Goal: Task Accomplishment & Management: Manage account settings

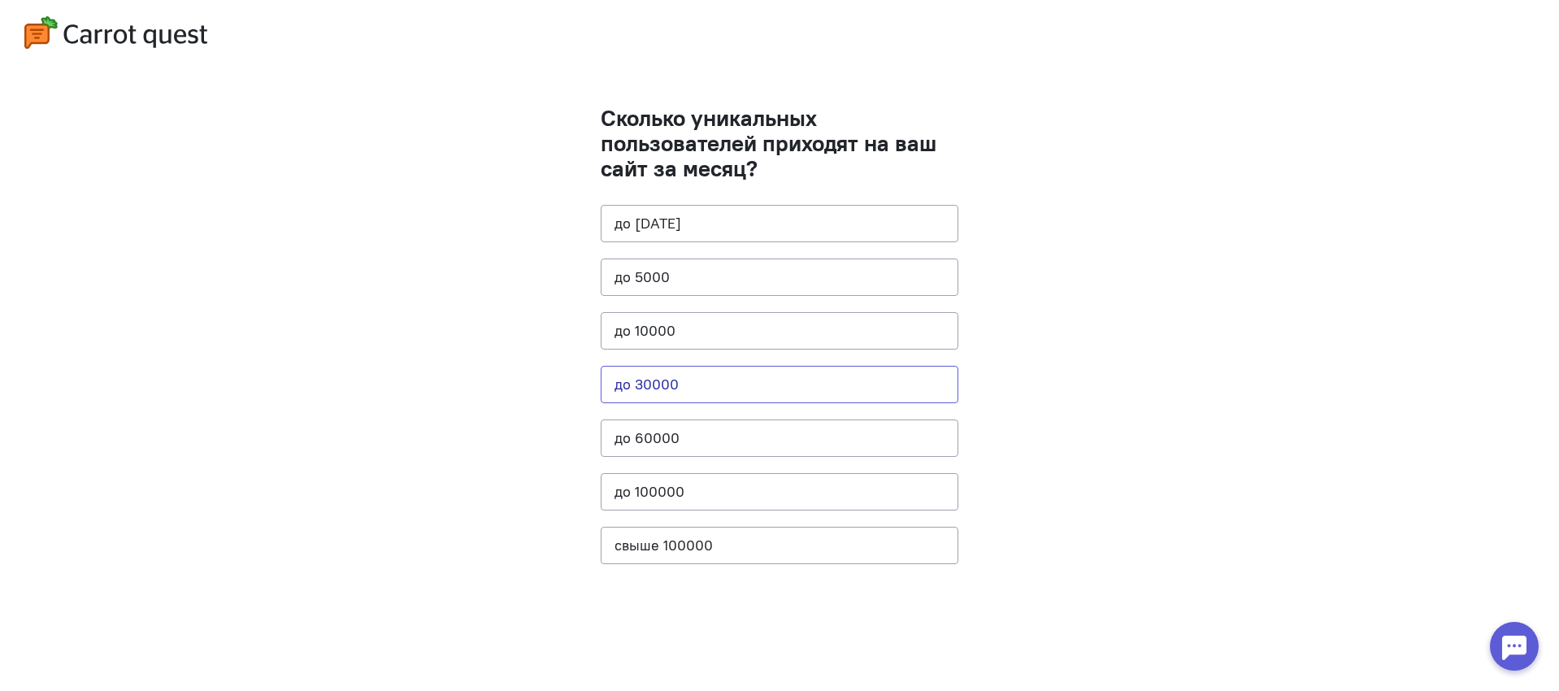
click at [663, 380] on button "до 30000" at bounding box center [780, 384] width 358 height 37
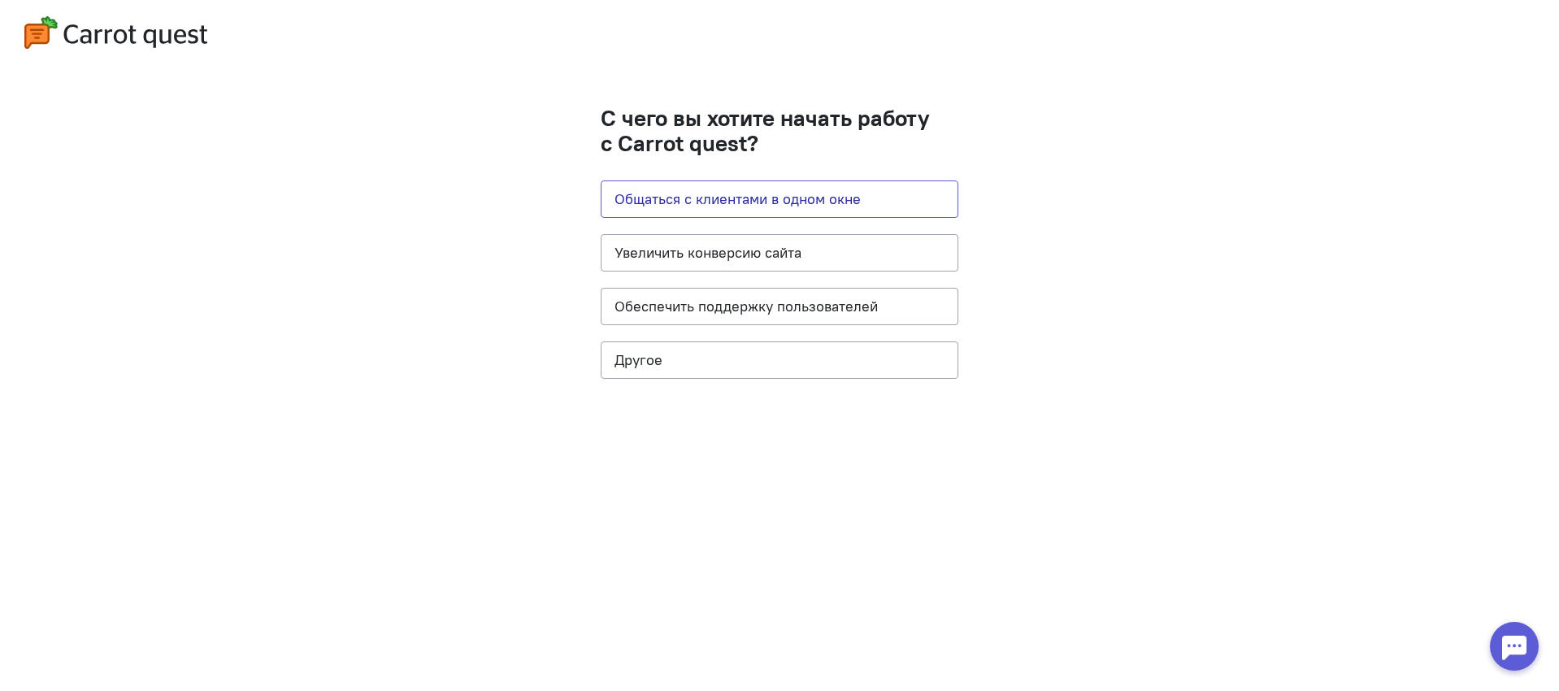
drag, startPoint x: 802, startPoint y: 210, endPoint x: 875, endPoint y: 222, distance: 73.4
click at [802, 210] on button "Общаться с клиентами в одном окне" at bounding box center [780, 198] width 358 height 37
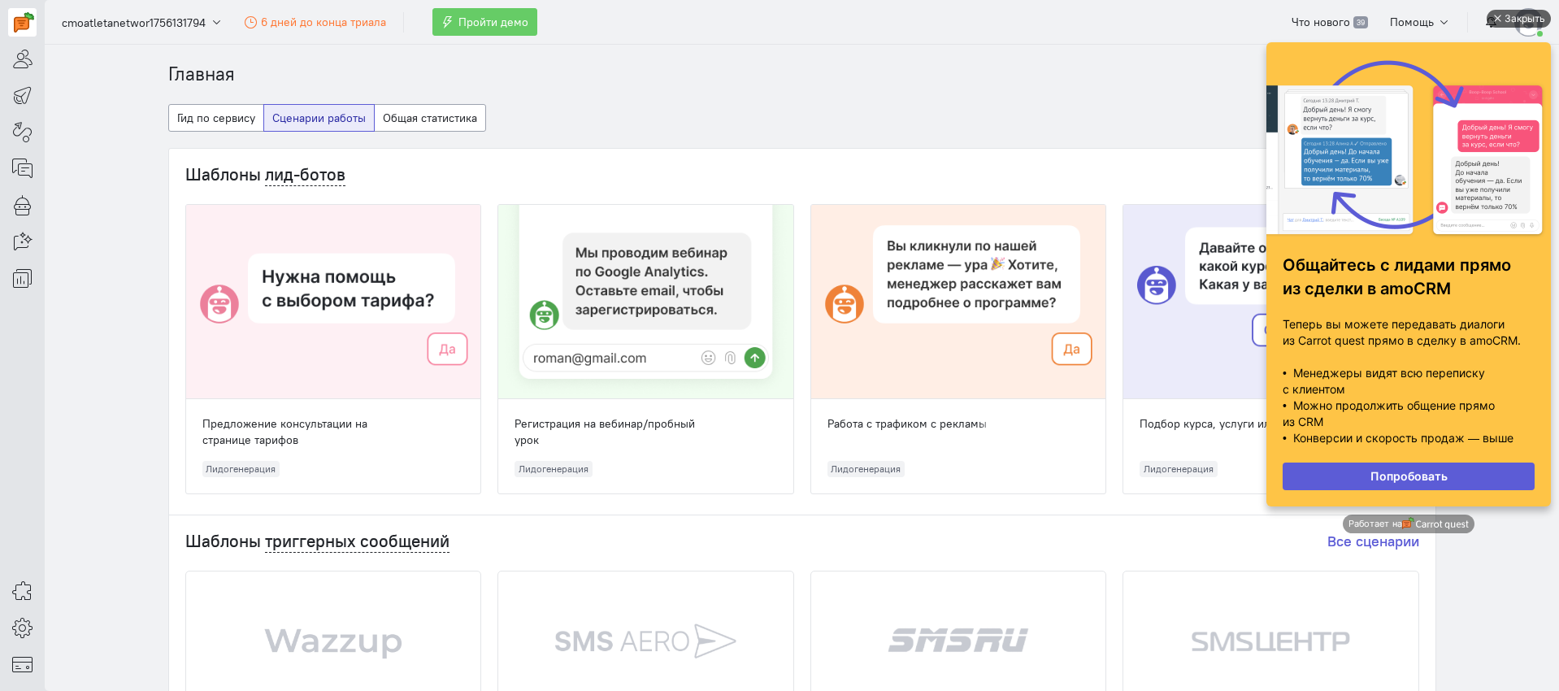
click at [1519, 22] on div "Закрыть" at bounding box center [1525, 19] width 41 height 18
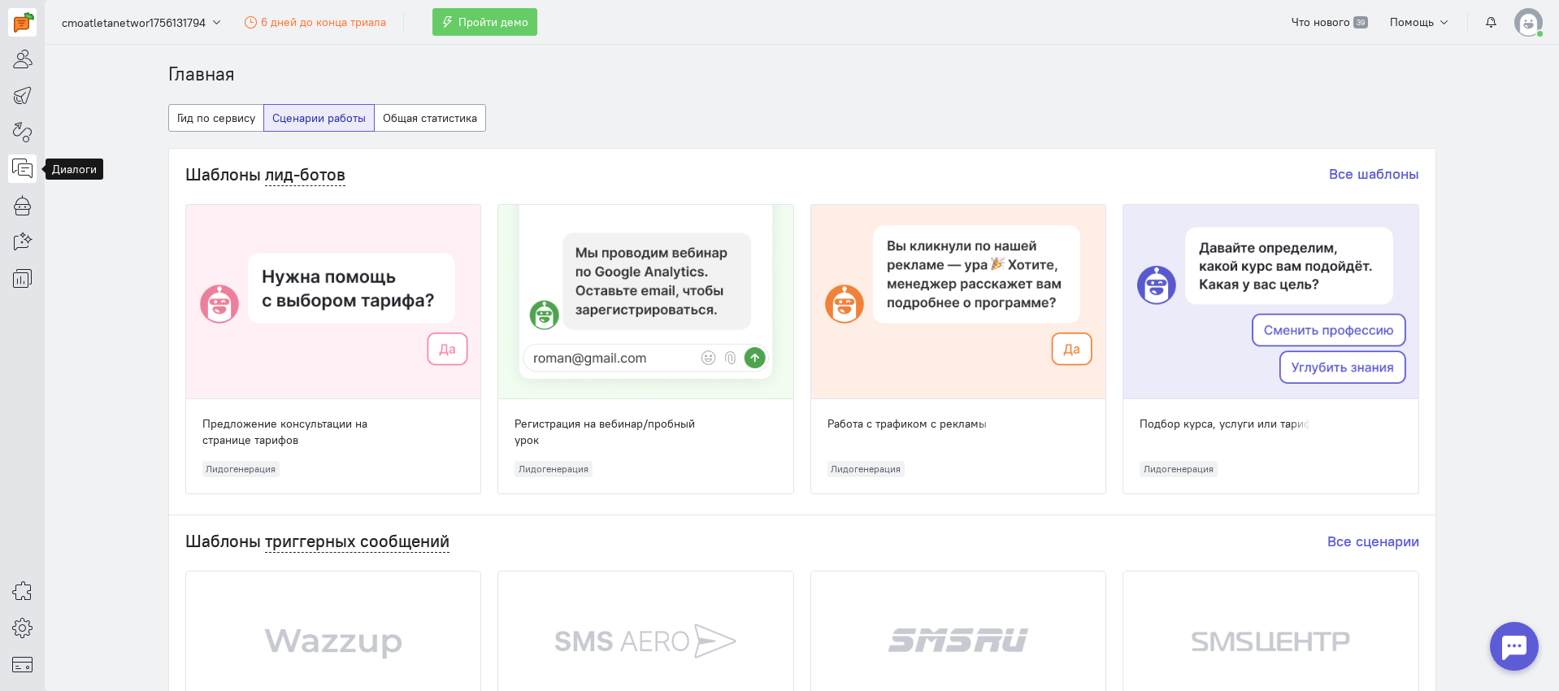
click at [27, 165] on icon at bounding box center [22, 169] width 20 height 20
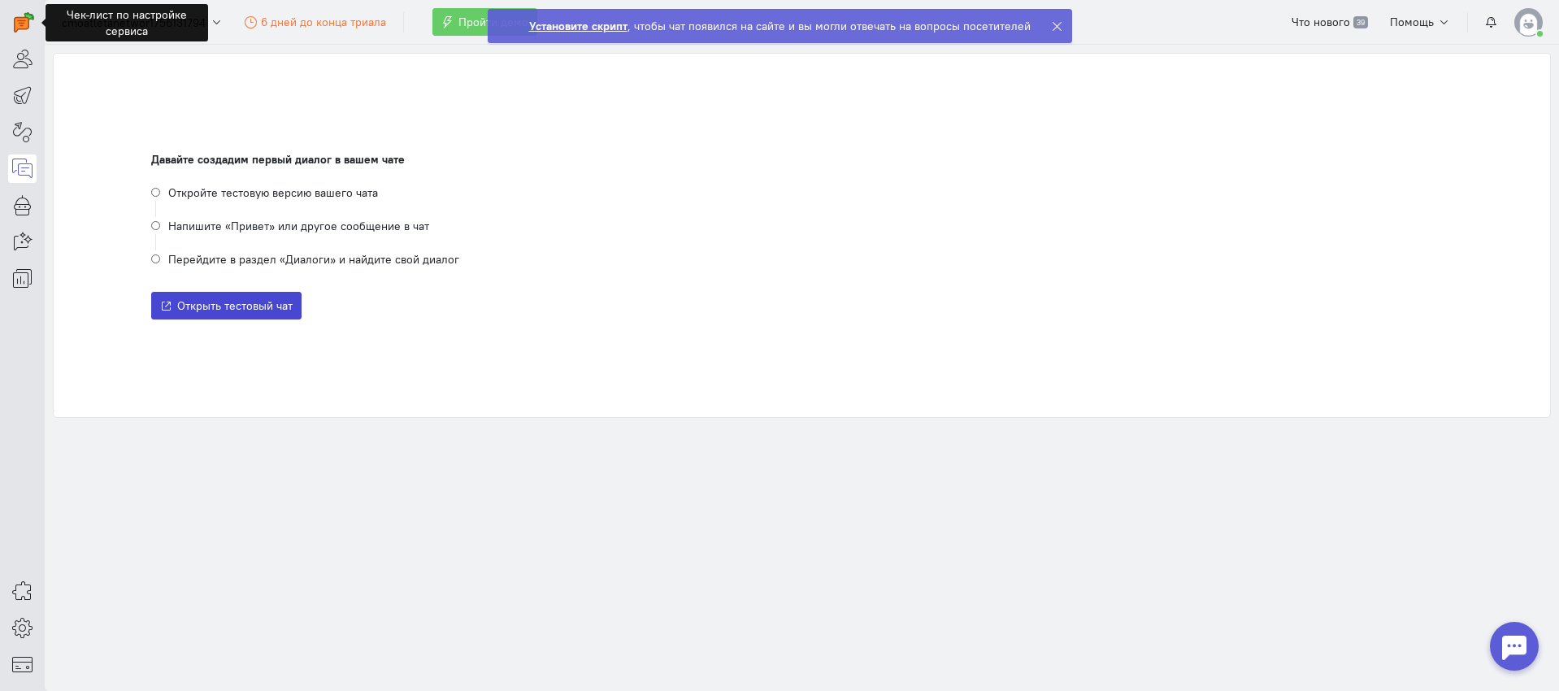
click at [228, 307] on span "Открыть тестовый чат" at bounding box center [234, 305] width 115 height 15
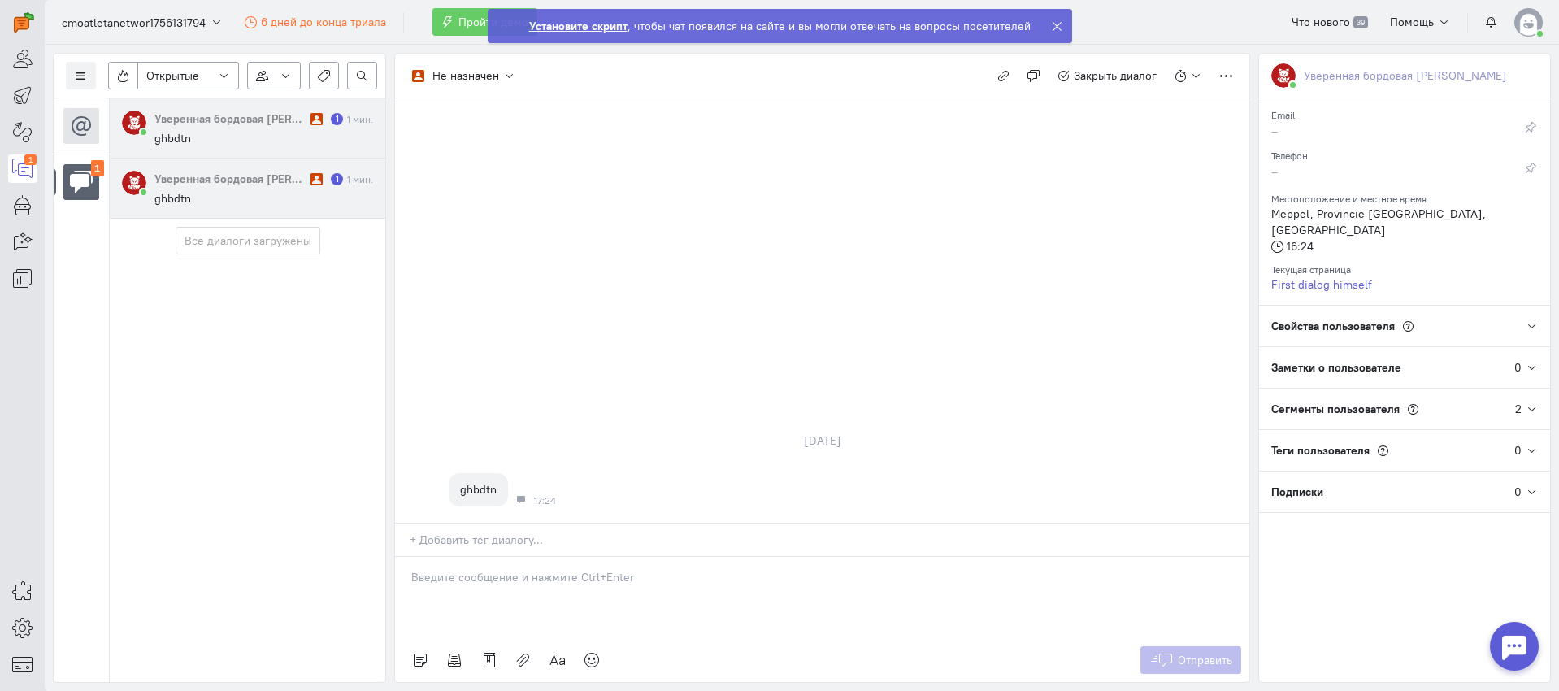
click at [1454, 306] on div "Свойства пользователя" at bounding box center [1392, 326] width 267 height 41
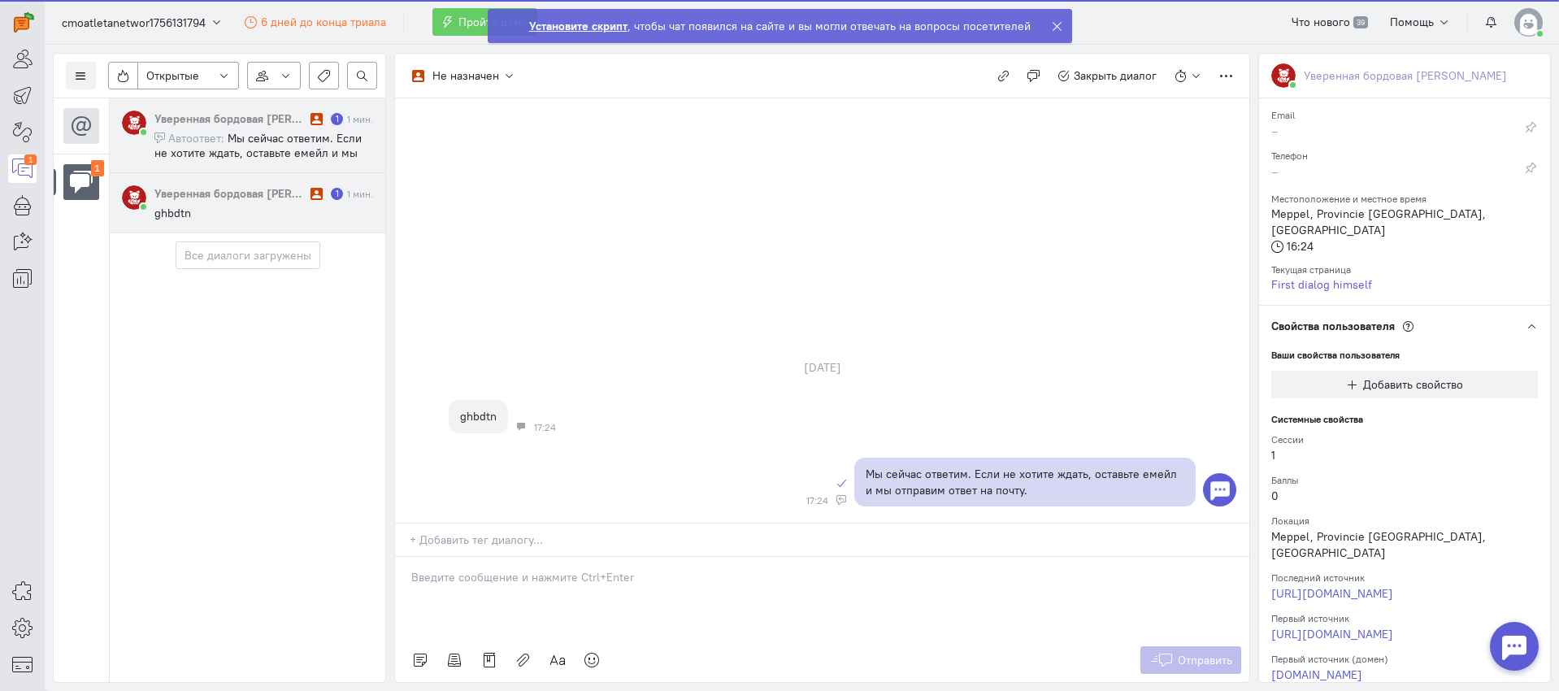
click at [1454, 306] on div "Свойства пользователя" at bounding box center [1392, 326] width 267 height 41
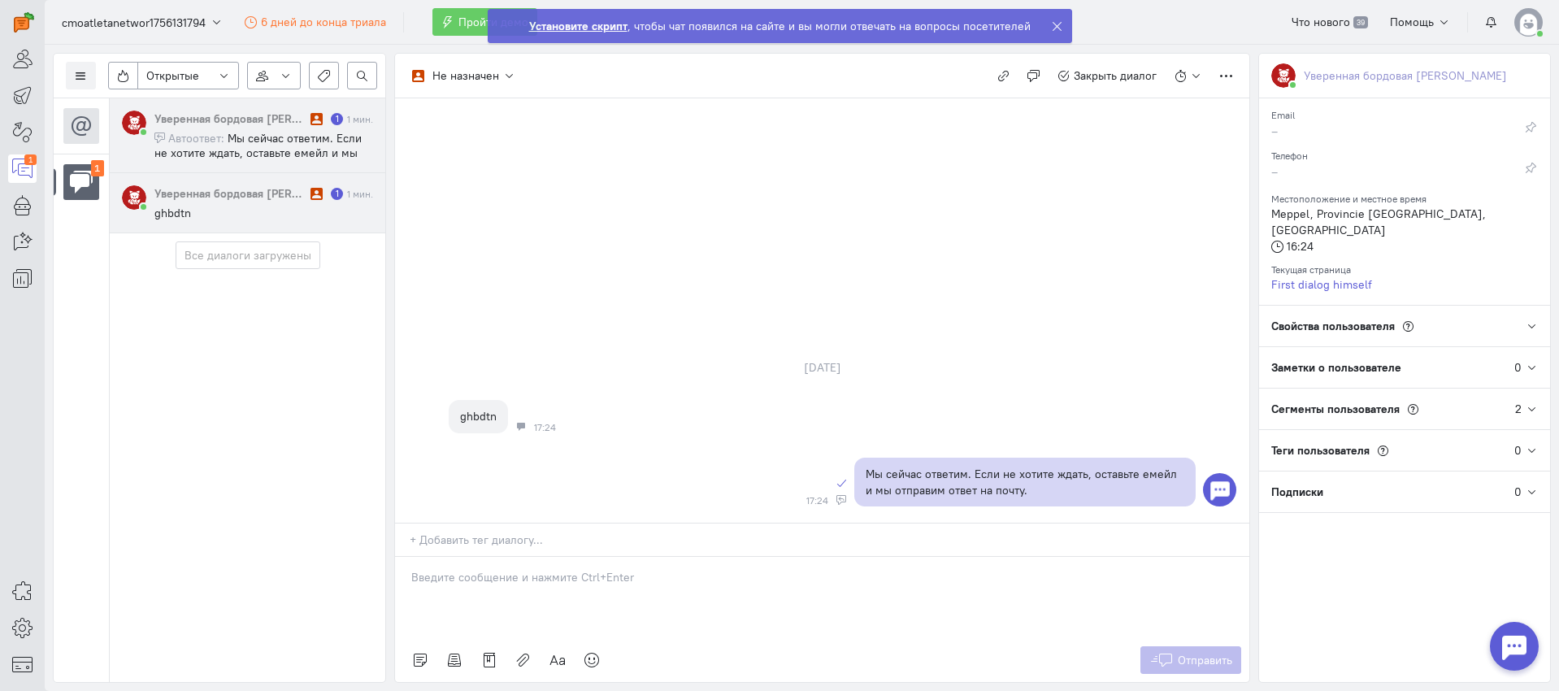
click at [215, 211] on cq-message "ghbdtn" at bounding box center [263, 213] width 219 height 15
click at [276, 135] on span "Мы сейчас ответим. Если не хотите ждать, оставьте емейл и мы отправим ответ на …" at bounding box center [257, 153] width 207 height 44
click at [22, 211] on icon at bounding box center [22, 205] width 20 height 20
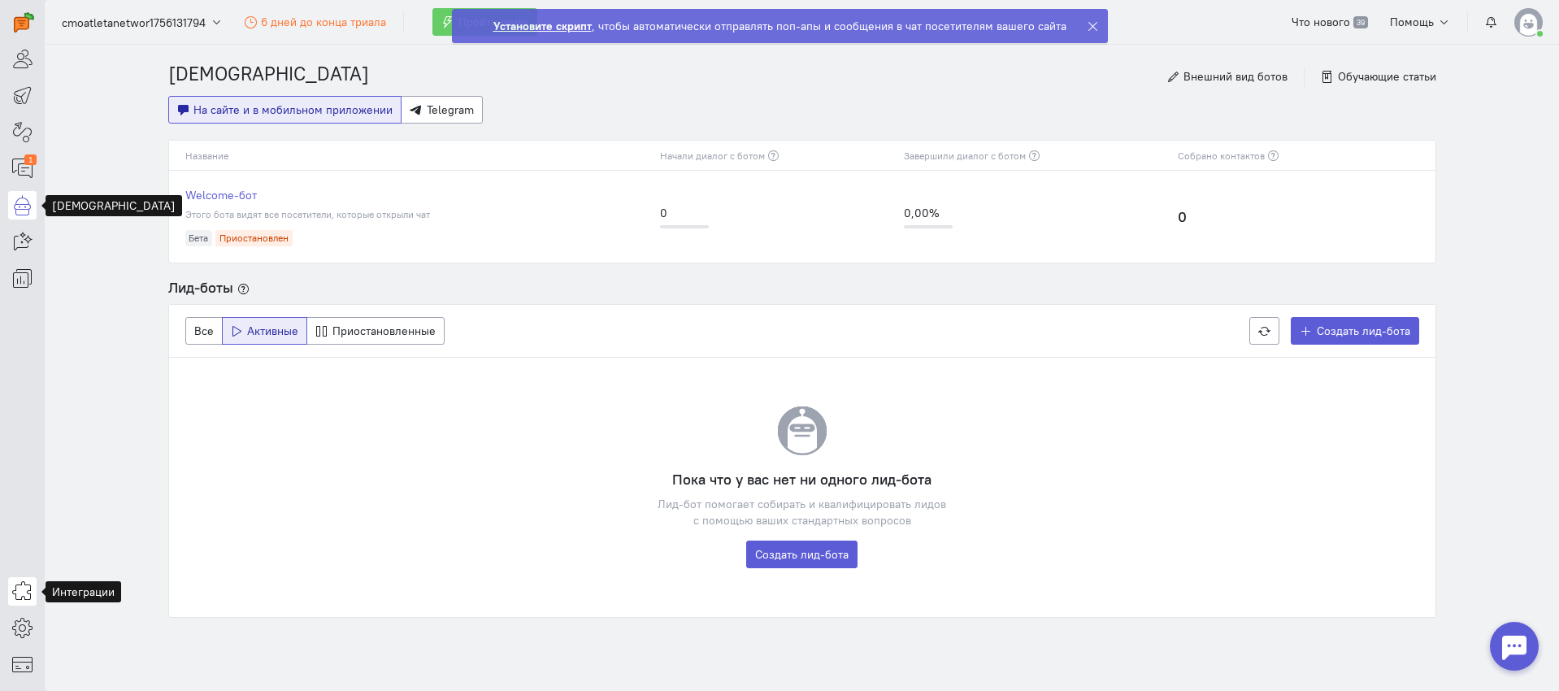
click at [24, 597] on icon at bounding box center [22, 591] width 20 height 20
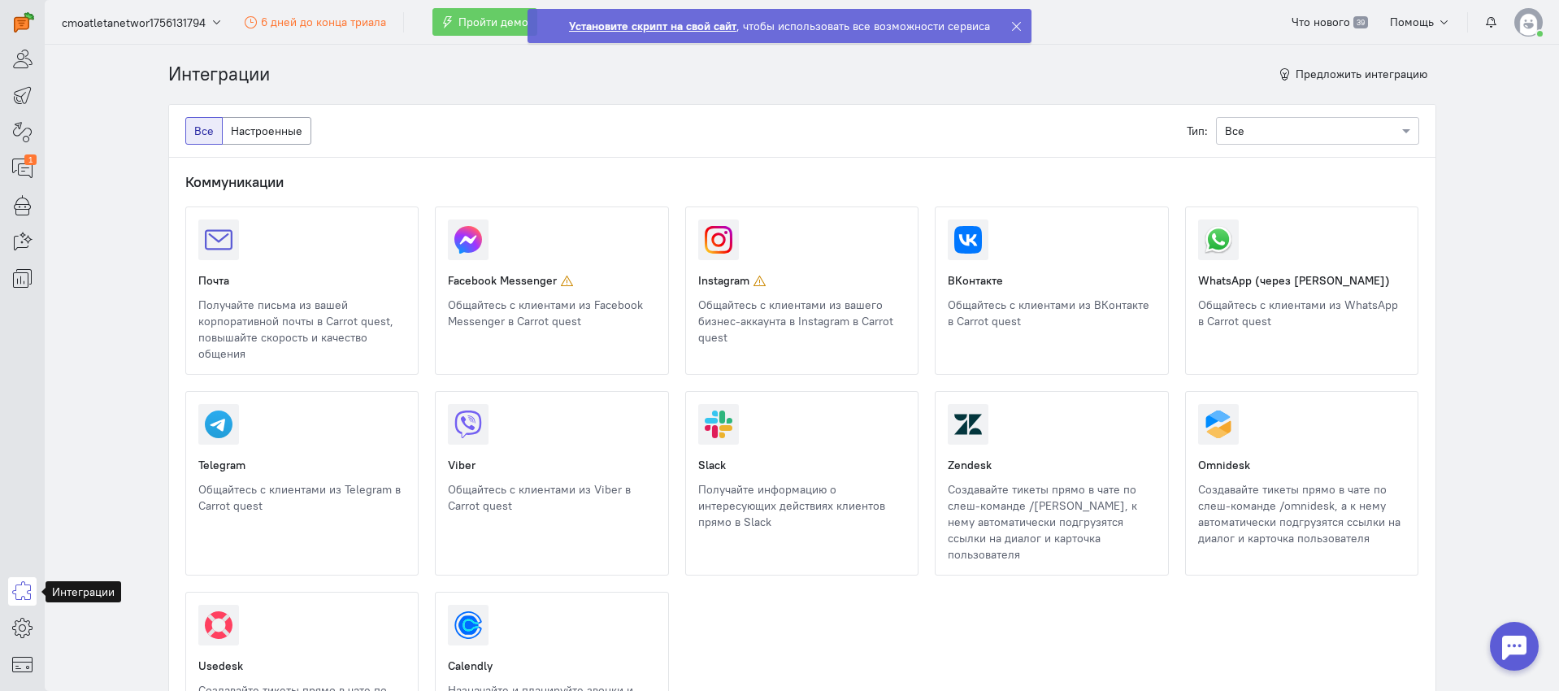
click at [1513, 624] on div at bounding box center [1514, 646] width 49 height 49
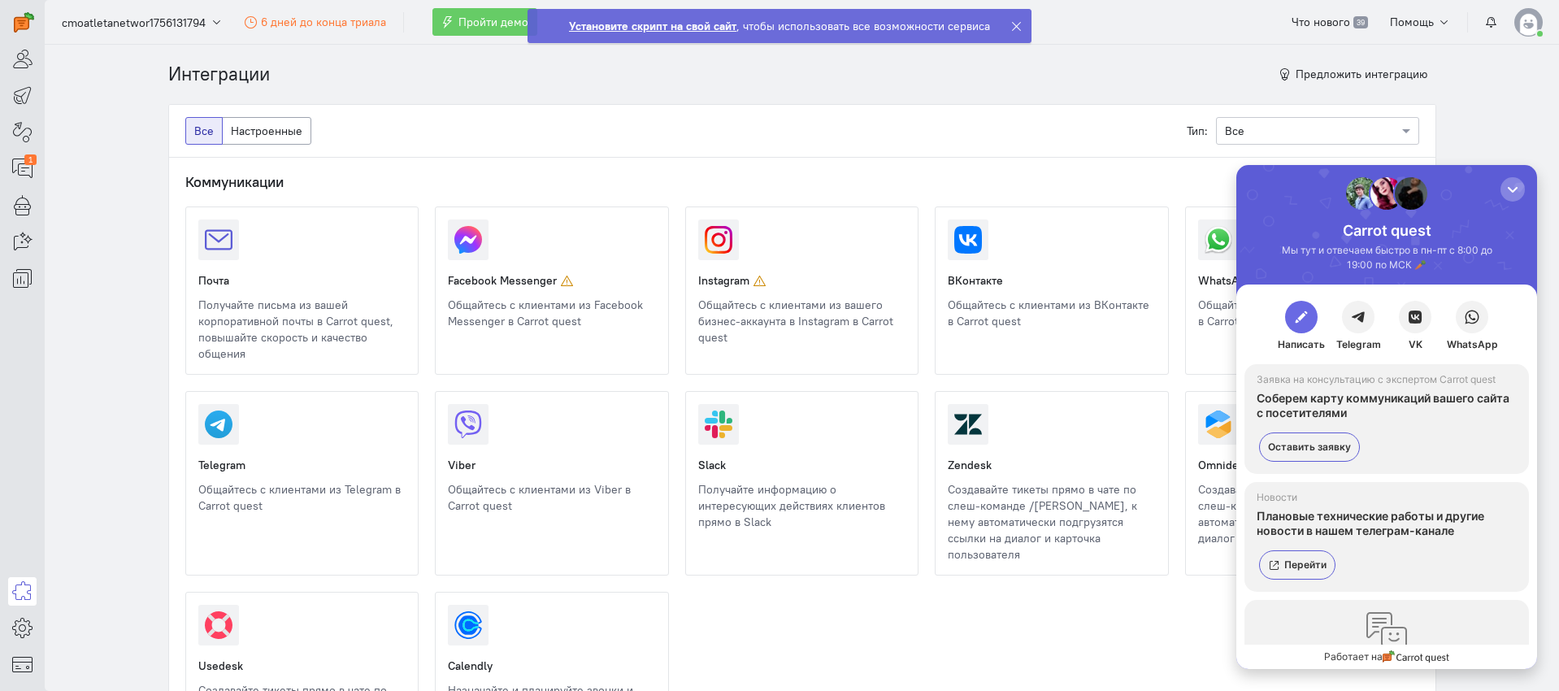
click at [1288, 316] on button "button" at bounding box center [1301, 317] width 33 height 33
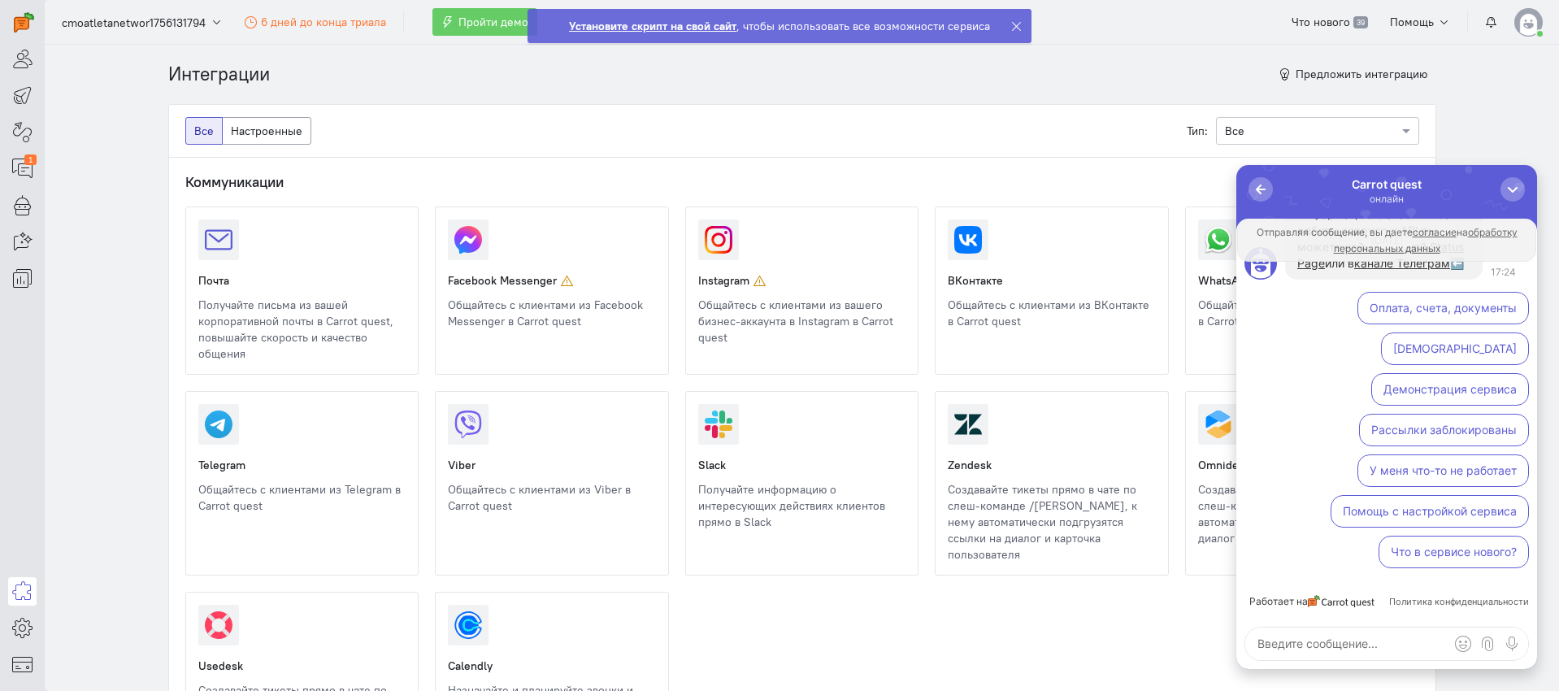
click at [1367, 641] on textarea at bounding box center [1386, 644] width 283 height 33
type textarea "е"
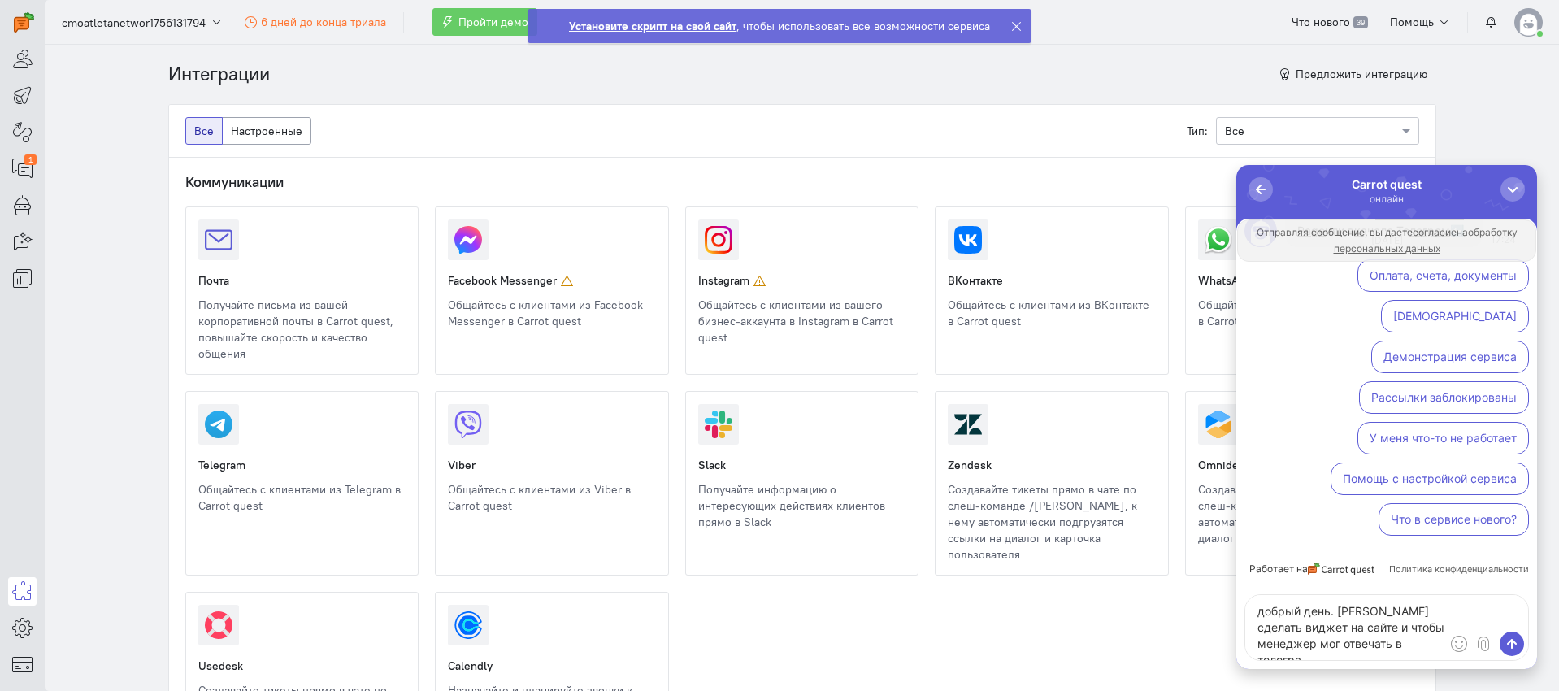
type textarea "добрый день. [PERSON_NAME] сделать виджет на сайте и чтобы менеджер мог отвечат…"
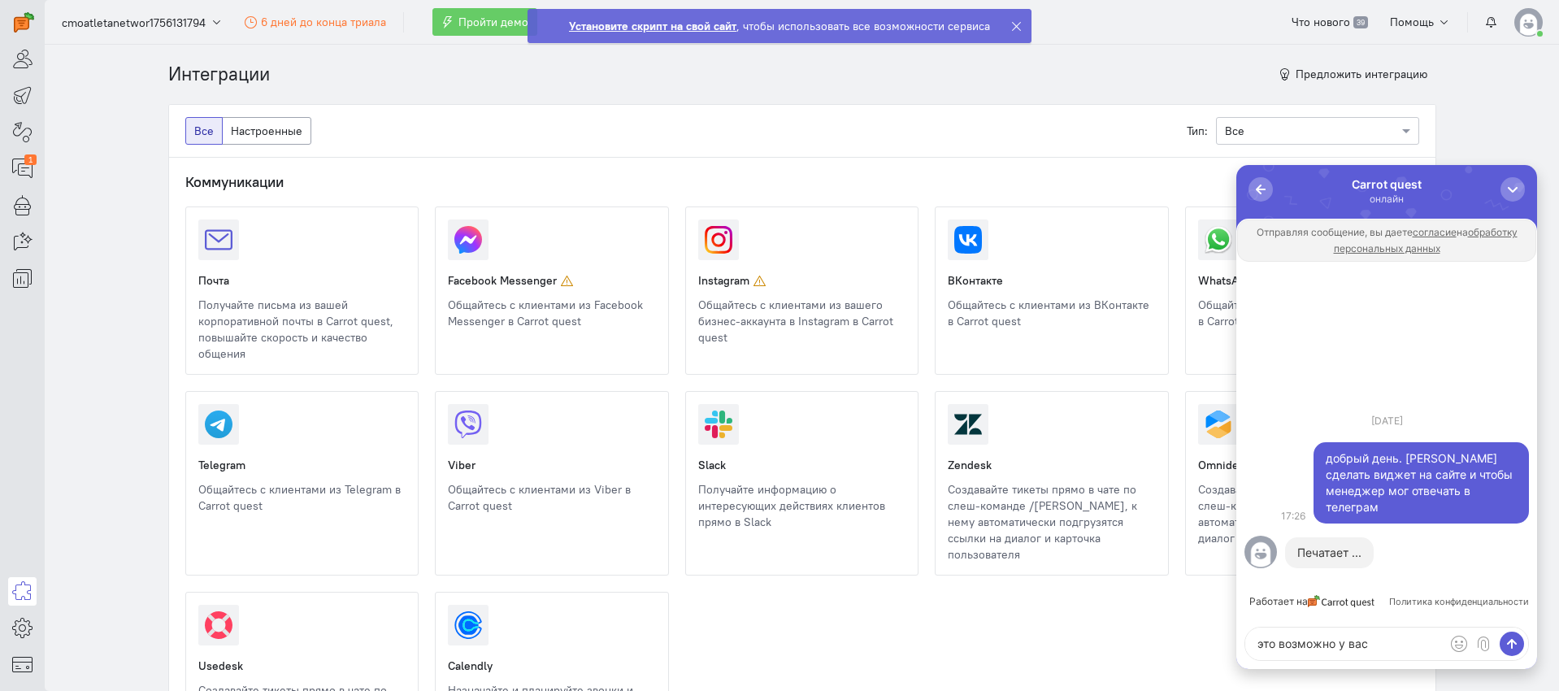
type textarea "это возможно у вас?"
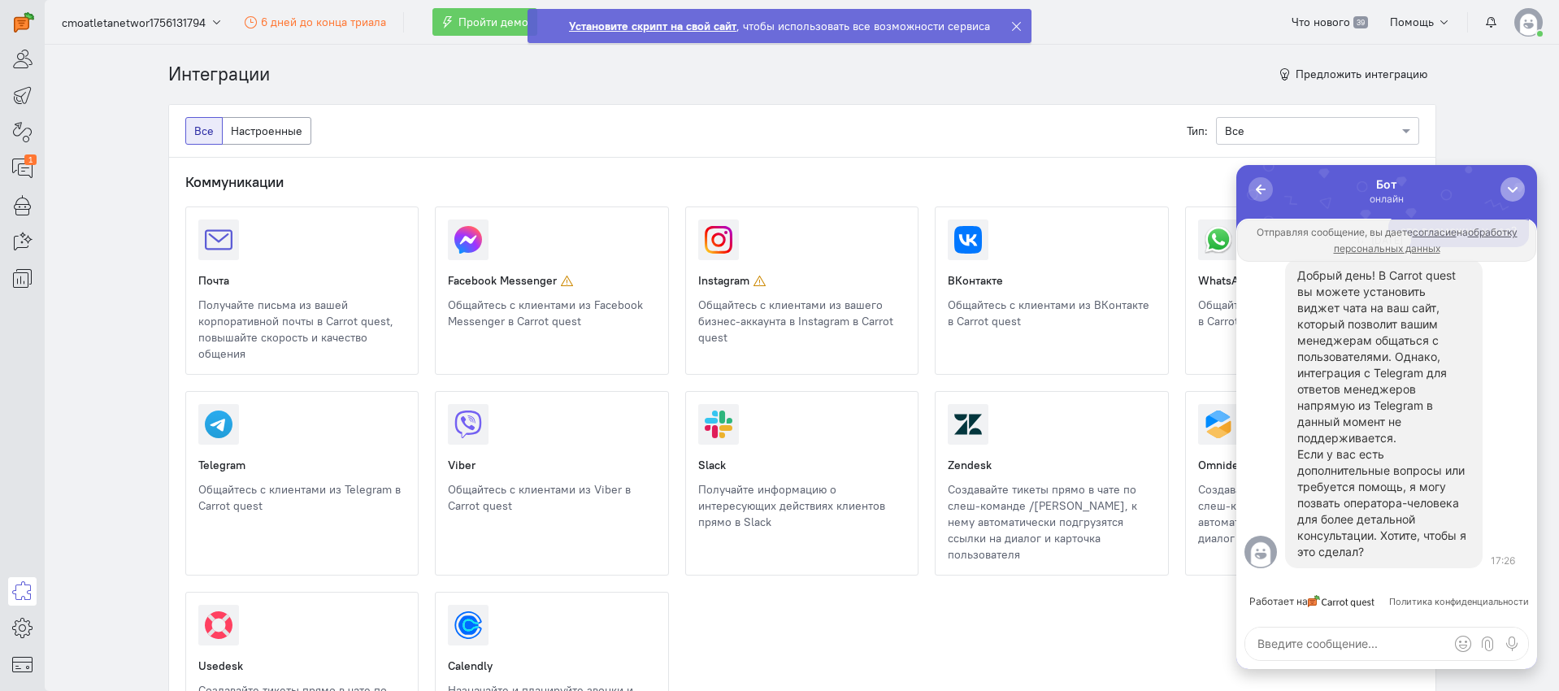
click at [1519, 188] on div "button" at bounding box center [1513, 189] width 16 height 16
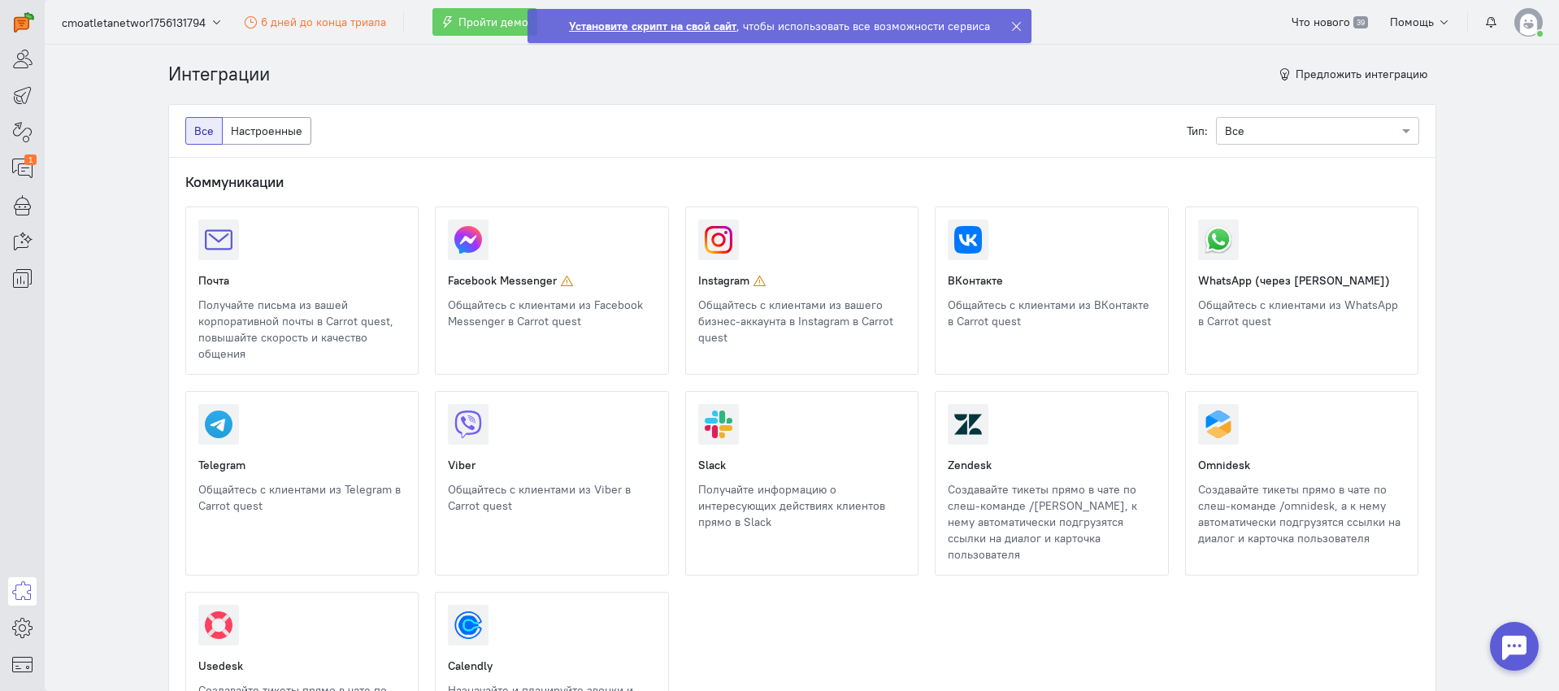
click at [1018, 29] on icon at bounding box center [1016, 26] width 12 height 12
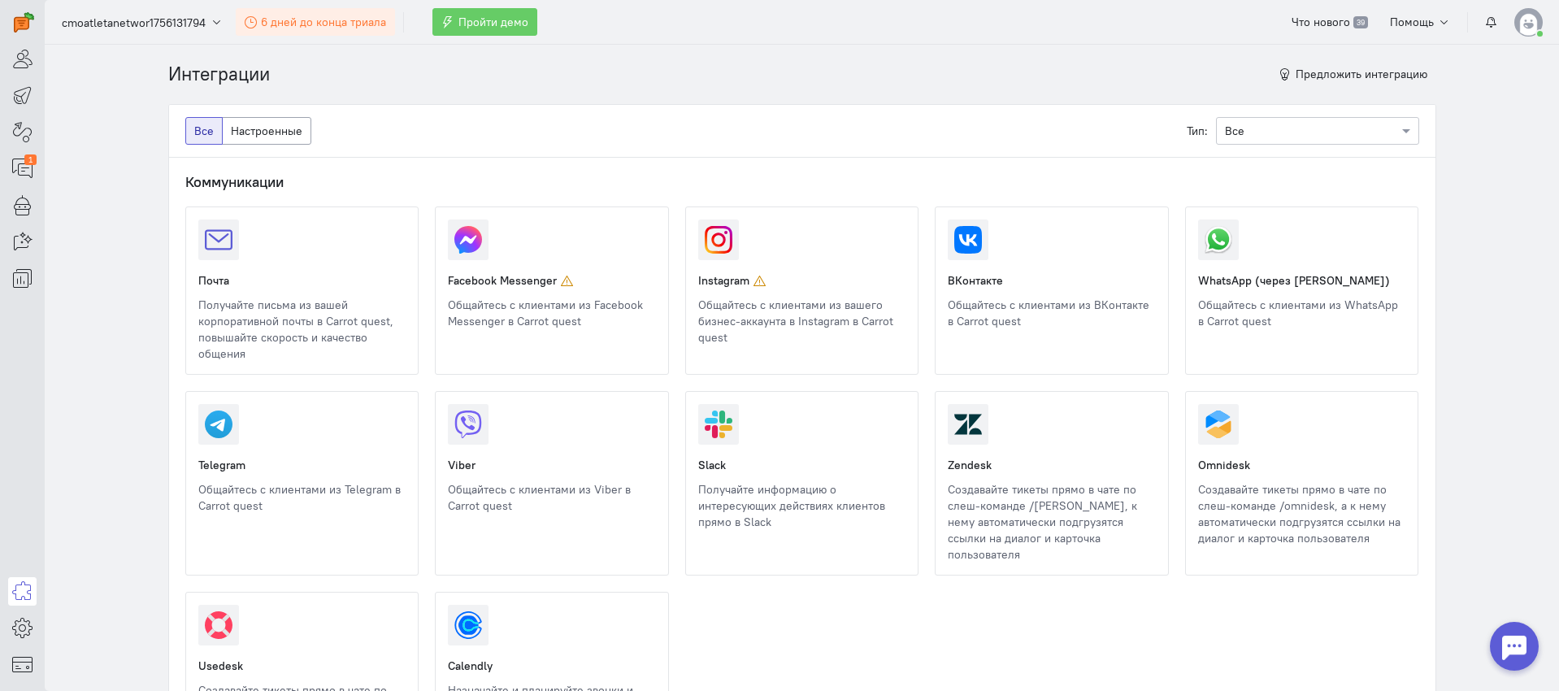
click at [332, 15] on span "6 дней до конца триала" at bounding box center [323, 22] width 125 height 15
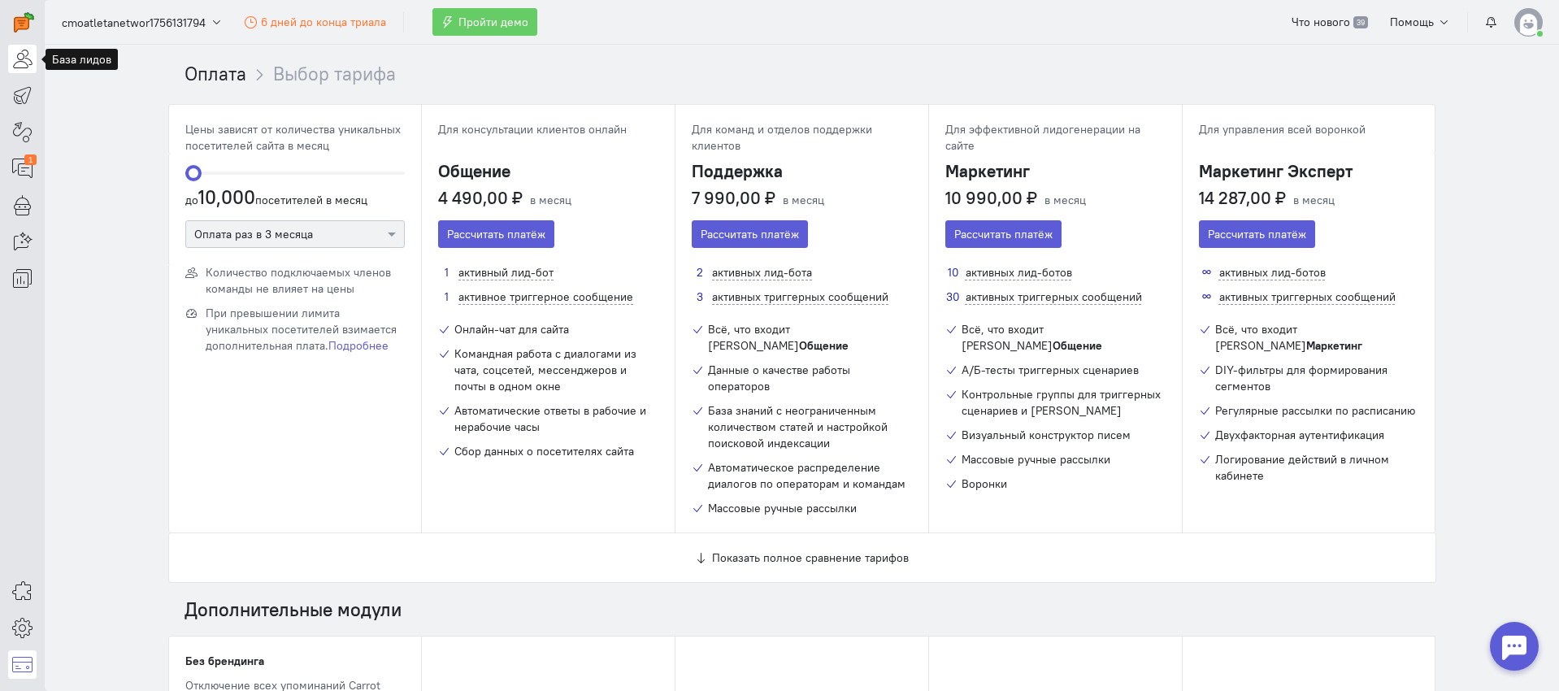
click at [15, 67] on icon at bounding box center [22, 59] width 20 height 20
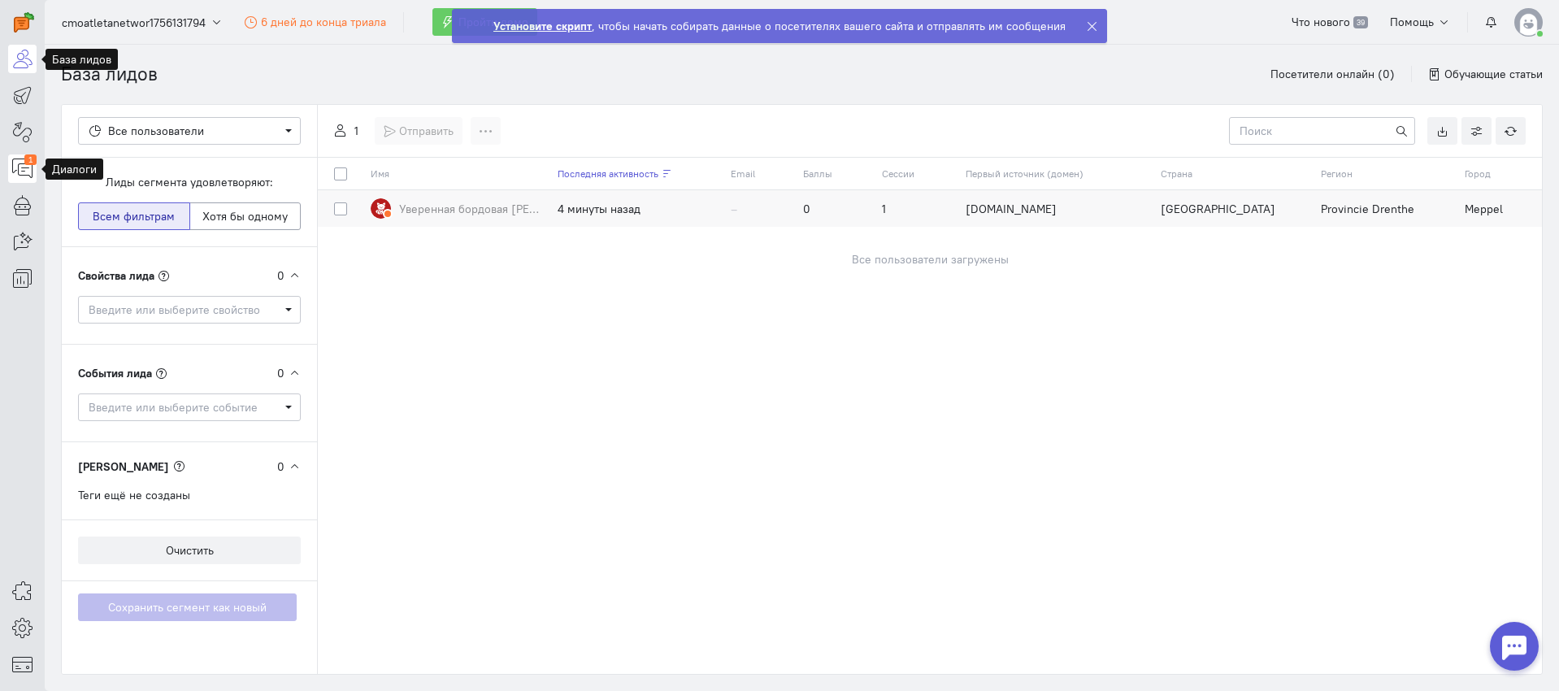
click at [28, 162] on div "1" at bounding box center [30, 159] width 12 height 11
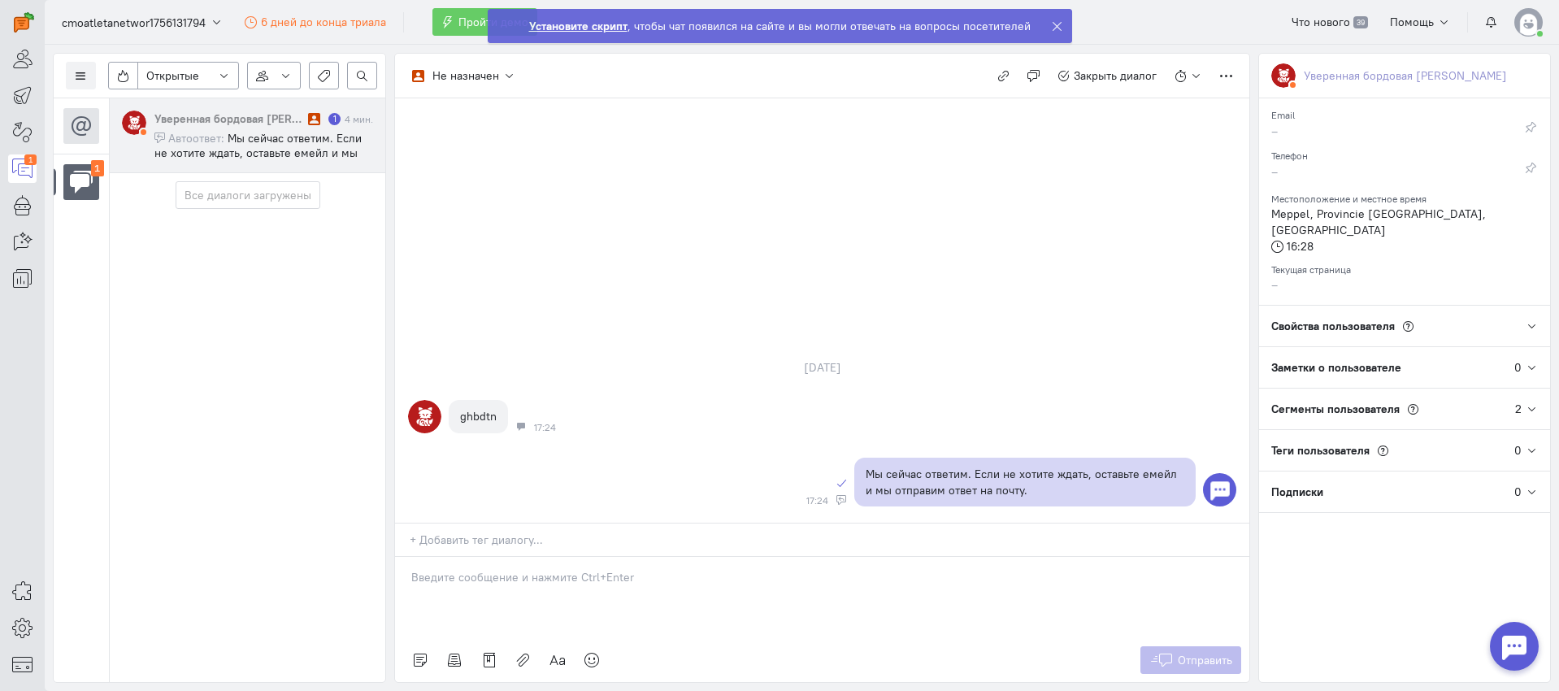
click at [1052, 26] on icon at bounding box center [1057, 26] width 12 height 12
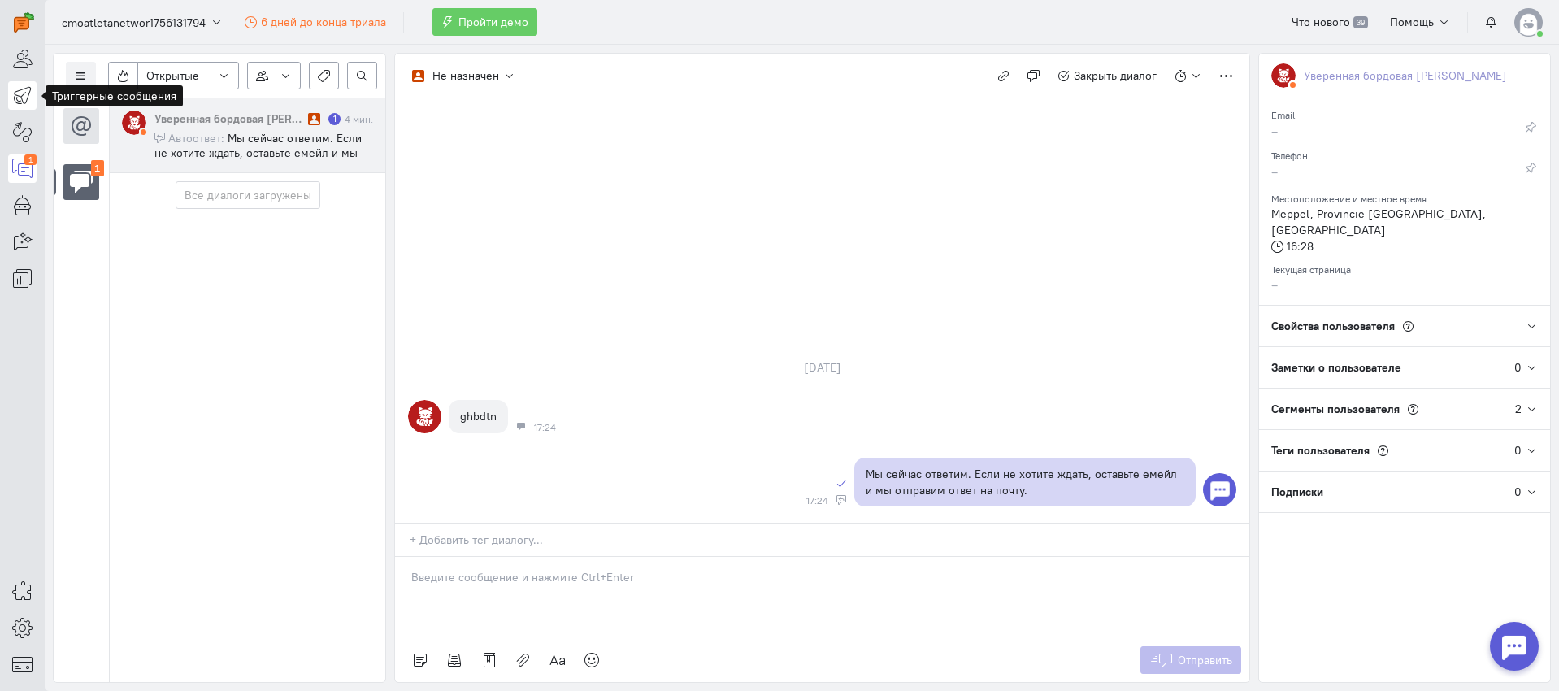
click at [29, 98] on icon at bounding box center [22, 95] width 20 height 20
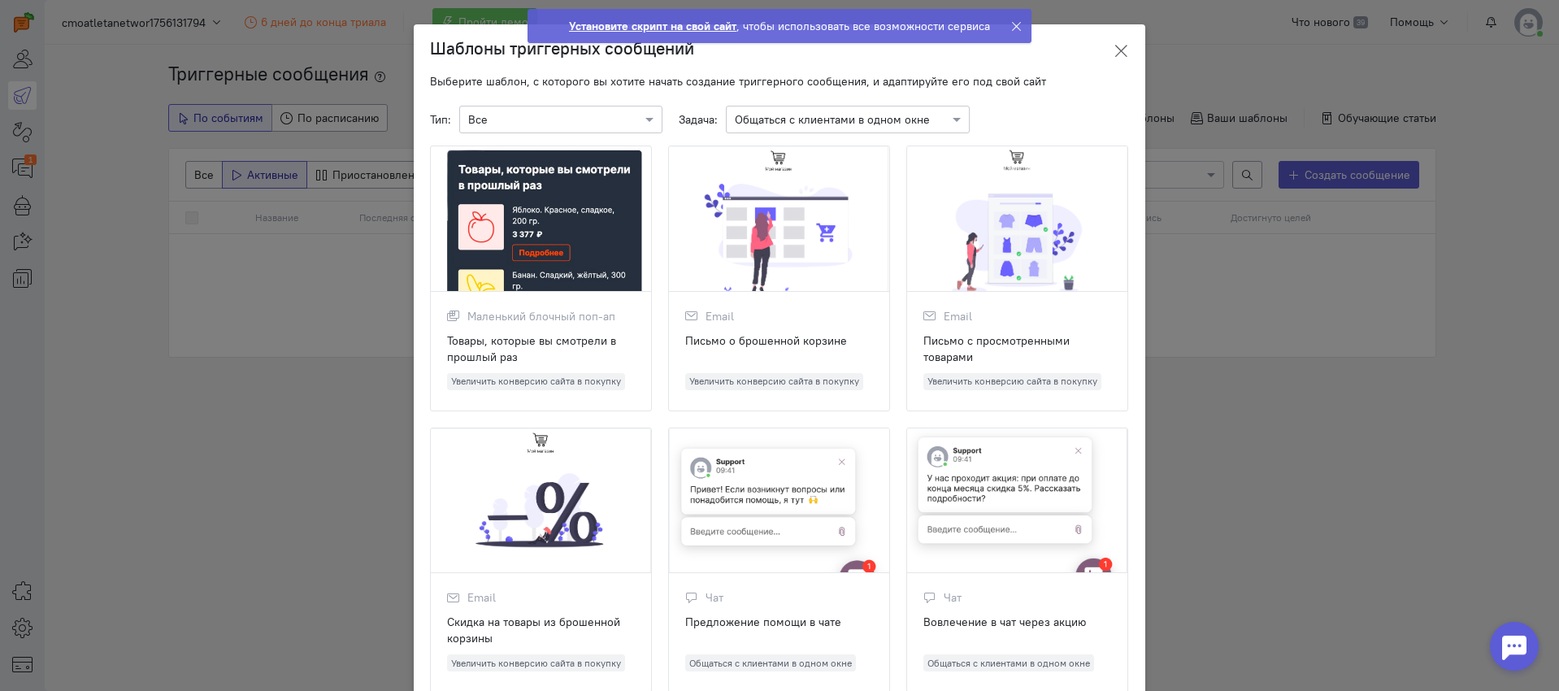
click at [1113, 46] on icon at bounding box center [1121, 51] width 16 height 16
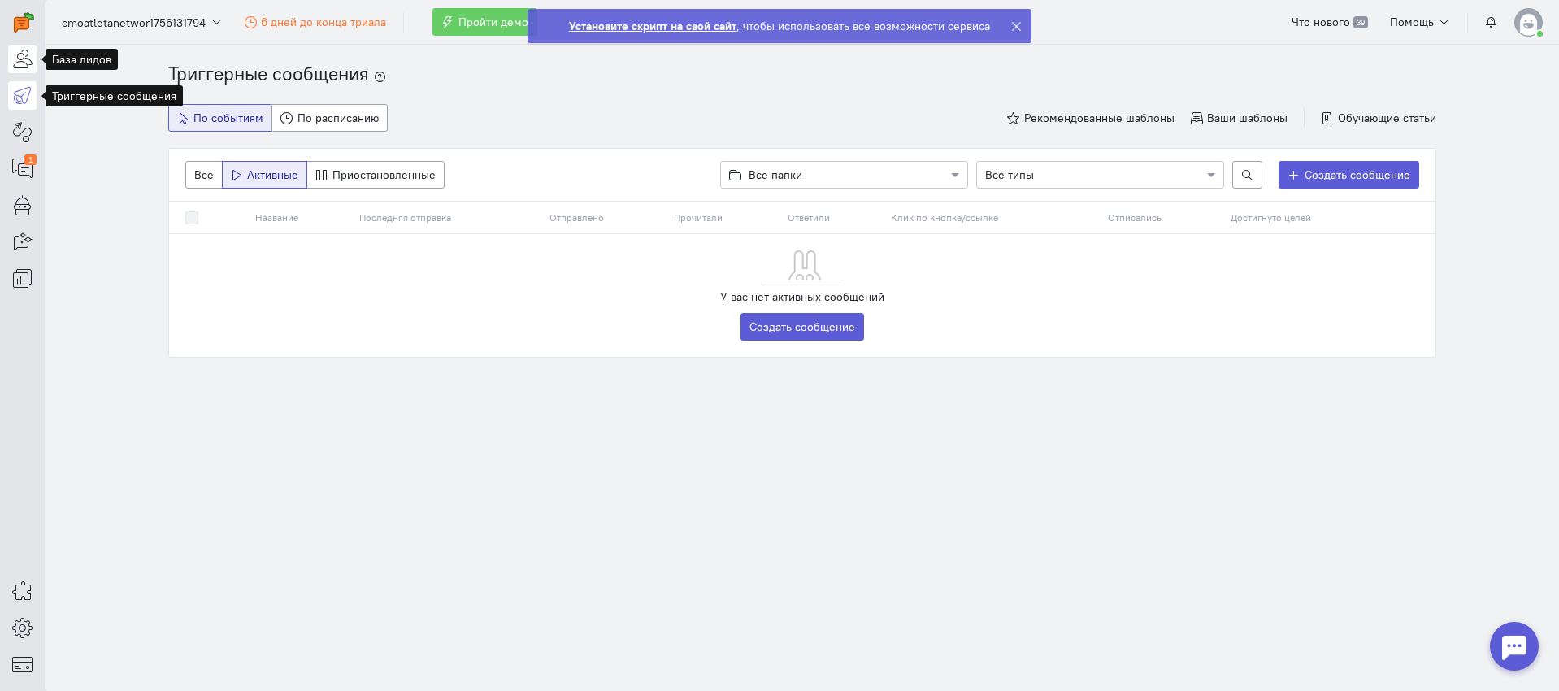
click at [13, 66] on icon at bounding box center [22, 59] width 20 height 20
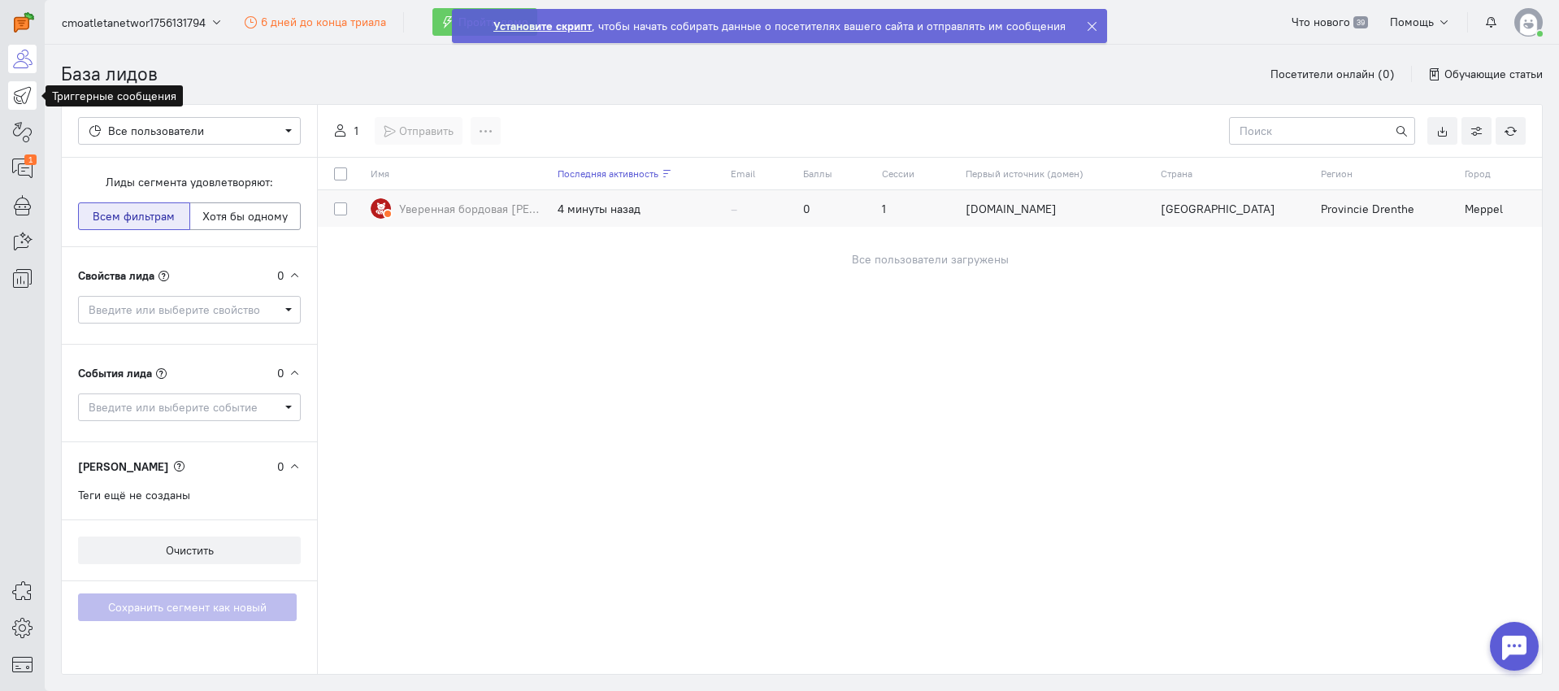
click at [24, 101] on icon at bounding box center [22, 95] width 20 height 20
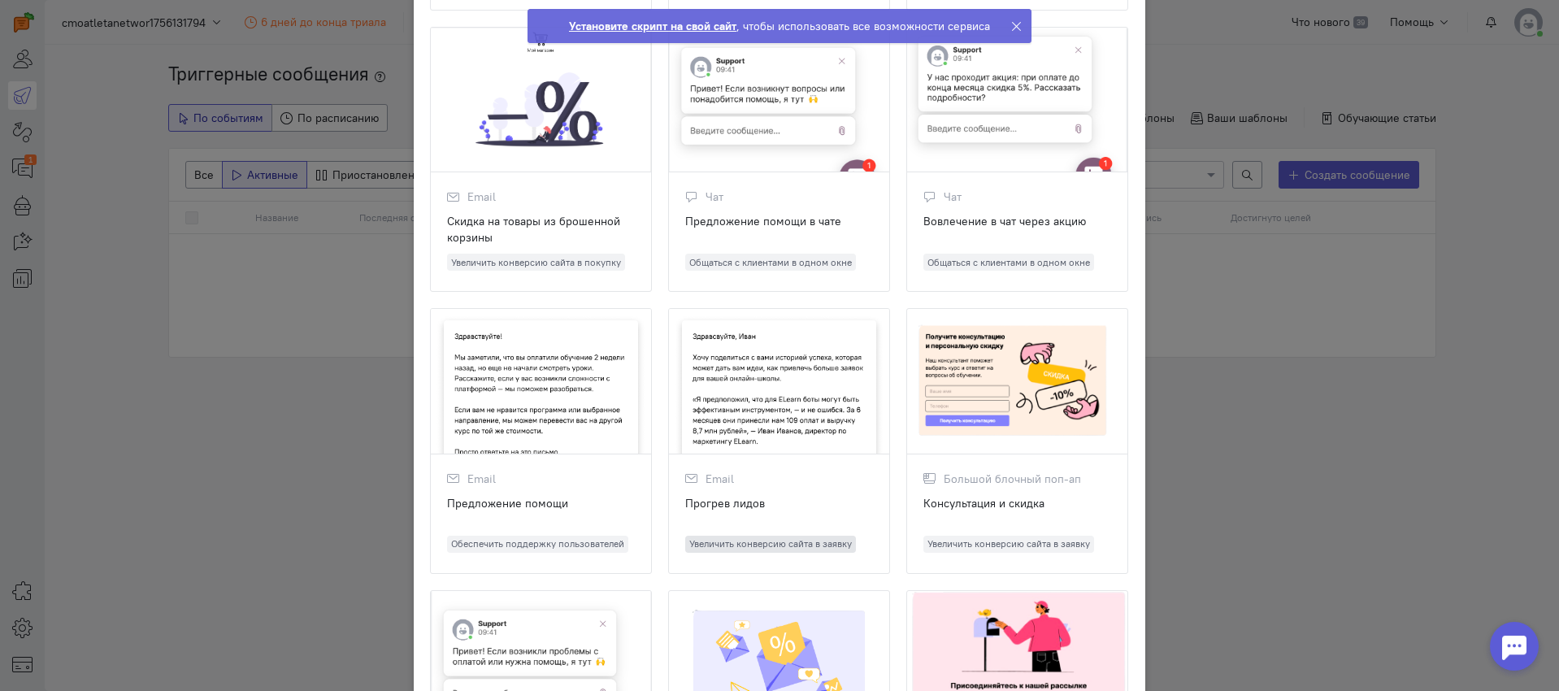
scroll to position [226, 0]
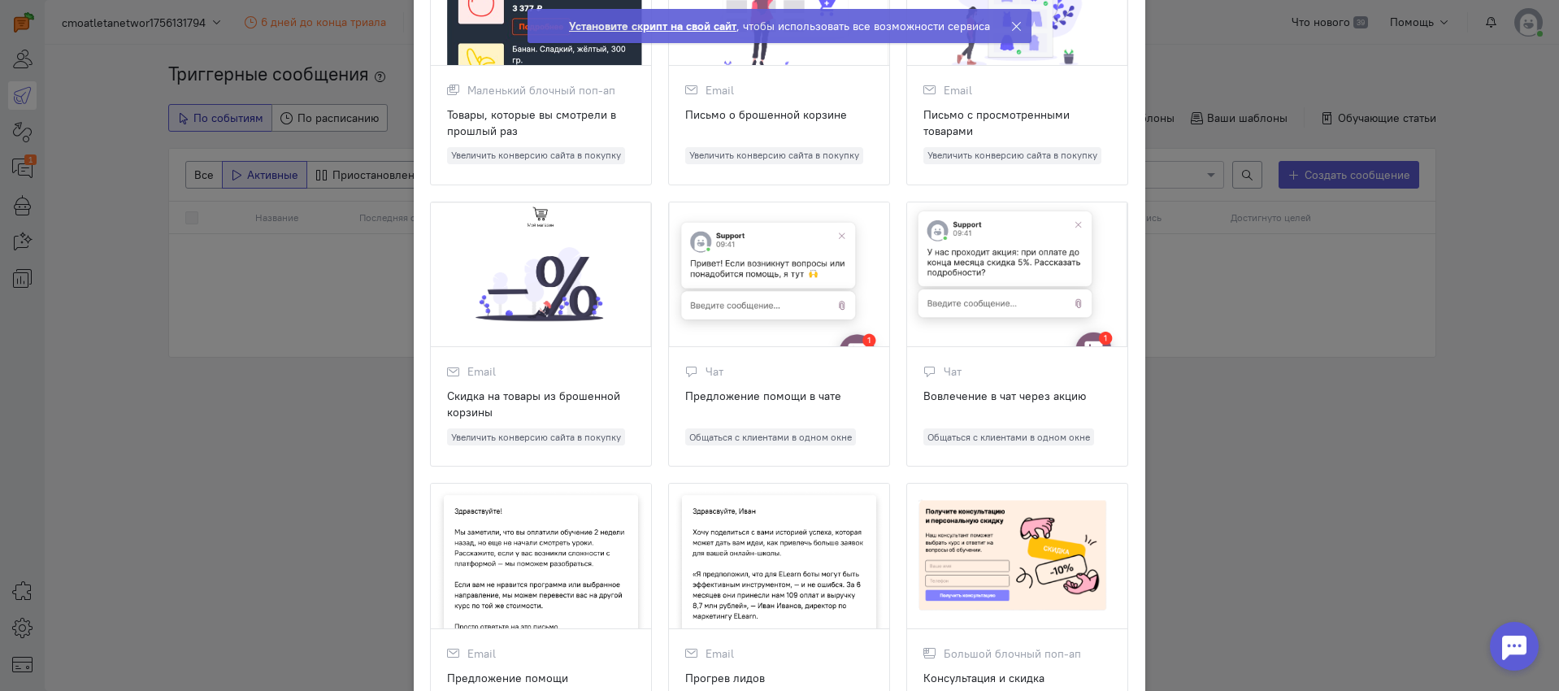
click at [776, 344] on div at bounding box center [779, 275] width 220 height 146
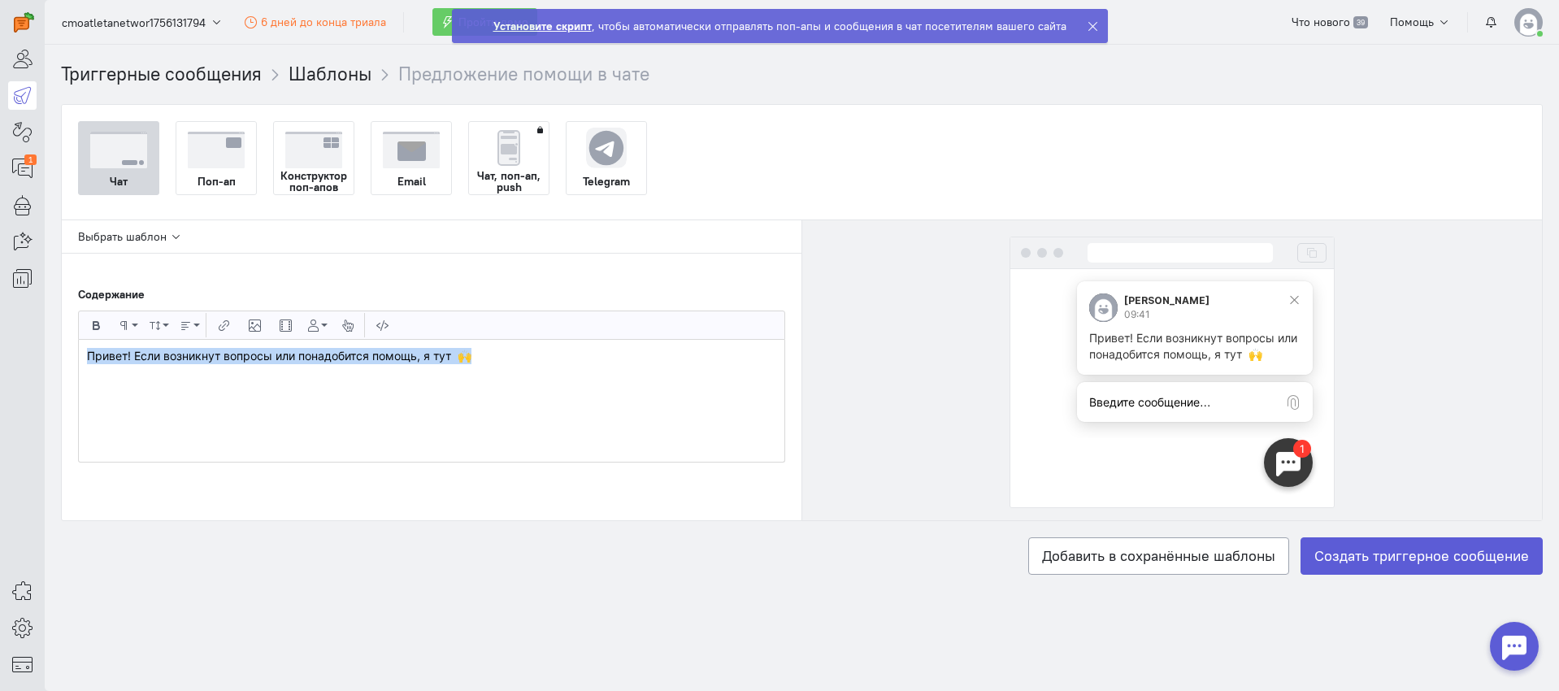
drag, startPoint x: 484, startPoint y: 365, endPoint x: 25, endPoint y: 346, distance: 458.9
click at [25, 346] on div "superadmin free-trial 1" at bounding box center [779, 345] width 1559 height 691
click at [541, 25] on strong "Установите скрипт" at bounding box center [542, 26] width 98 height 15
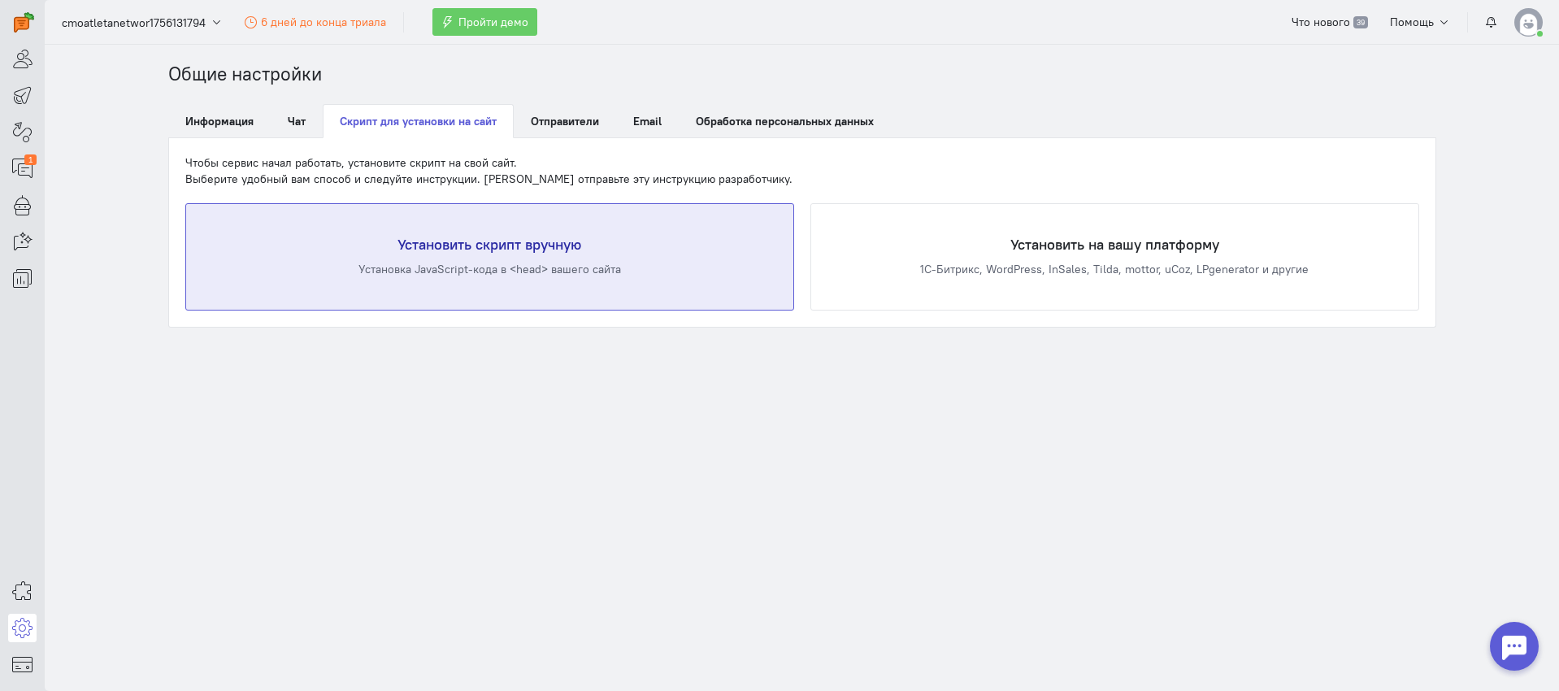
click at [741, 265] on div "Установка JavaScript-кода в <head> вашего сайта" at bounding box center [490, 269] width 542 height 16
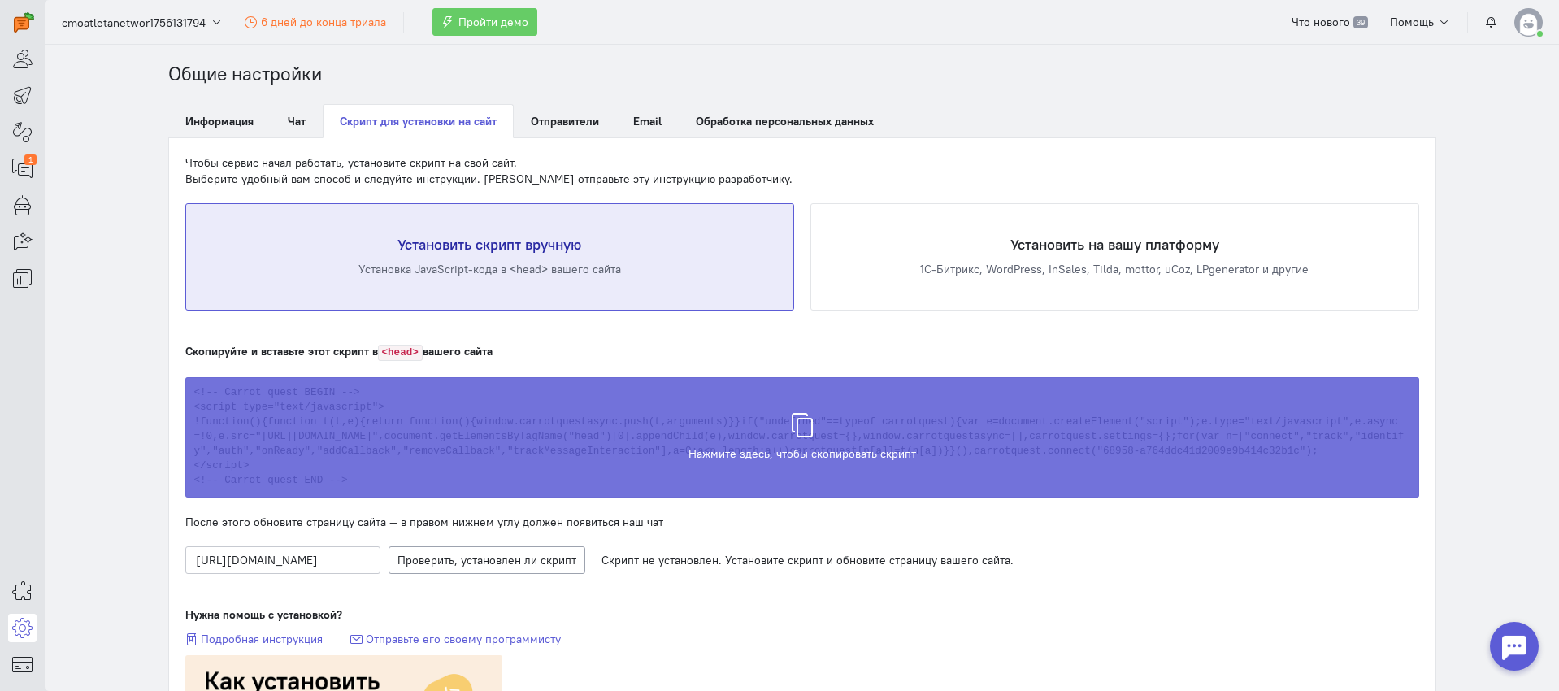
click at [849, 454] on span "Скрипт скопирован в буфер обмена" at bounding box center [801, 445] width 191 height 16
click at [772, 432] on div "Скрипт скопирован в буфер обмена" at bounding box center [802, 429] width 1234 height 120
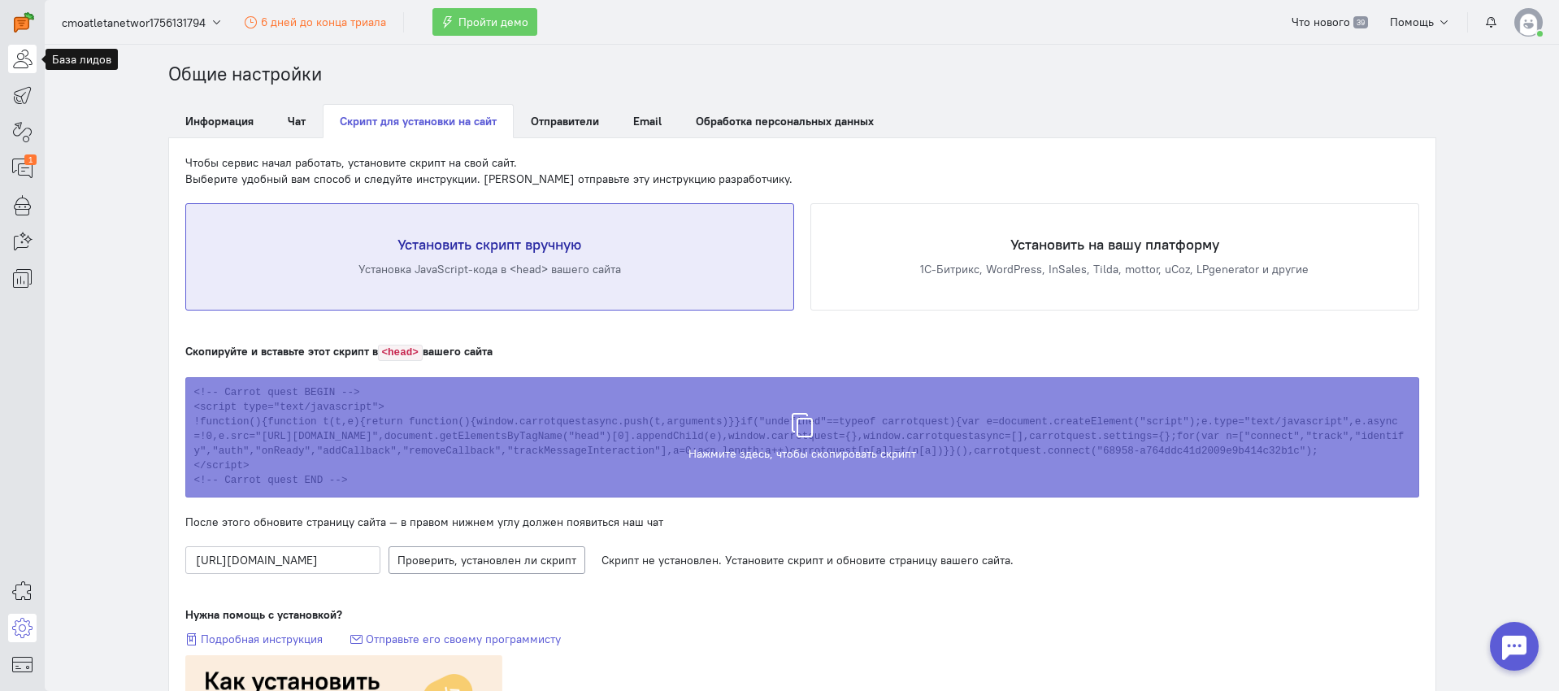
click at [25, 69] on link at bounding box center [22, 59] width 28 height 28
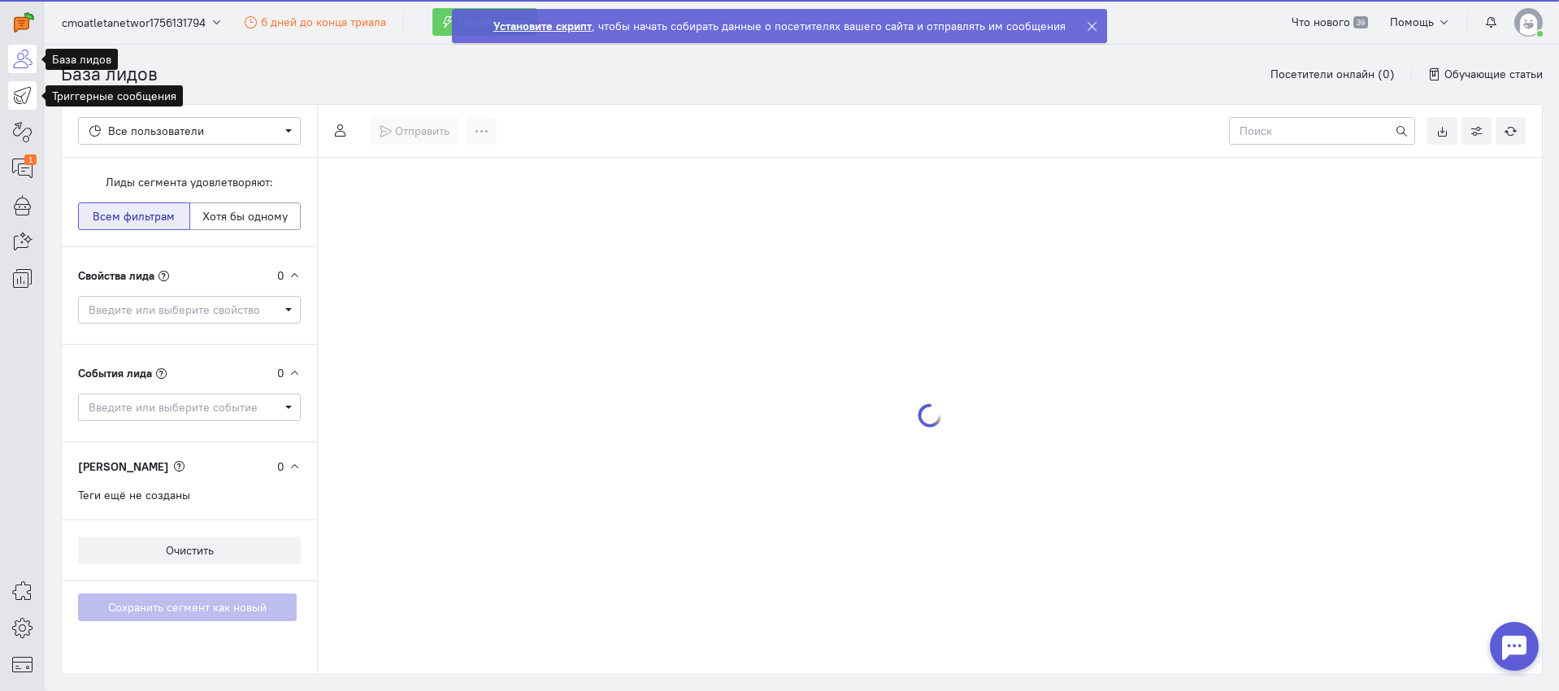
click at [18, 96] on icon at bounding box center [22, 95] width 20 height 20
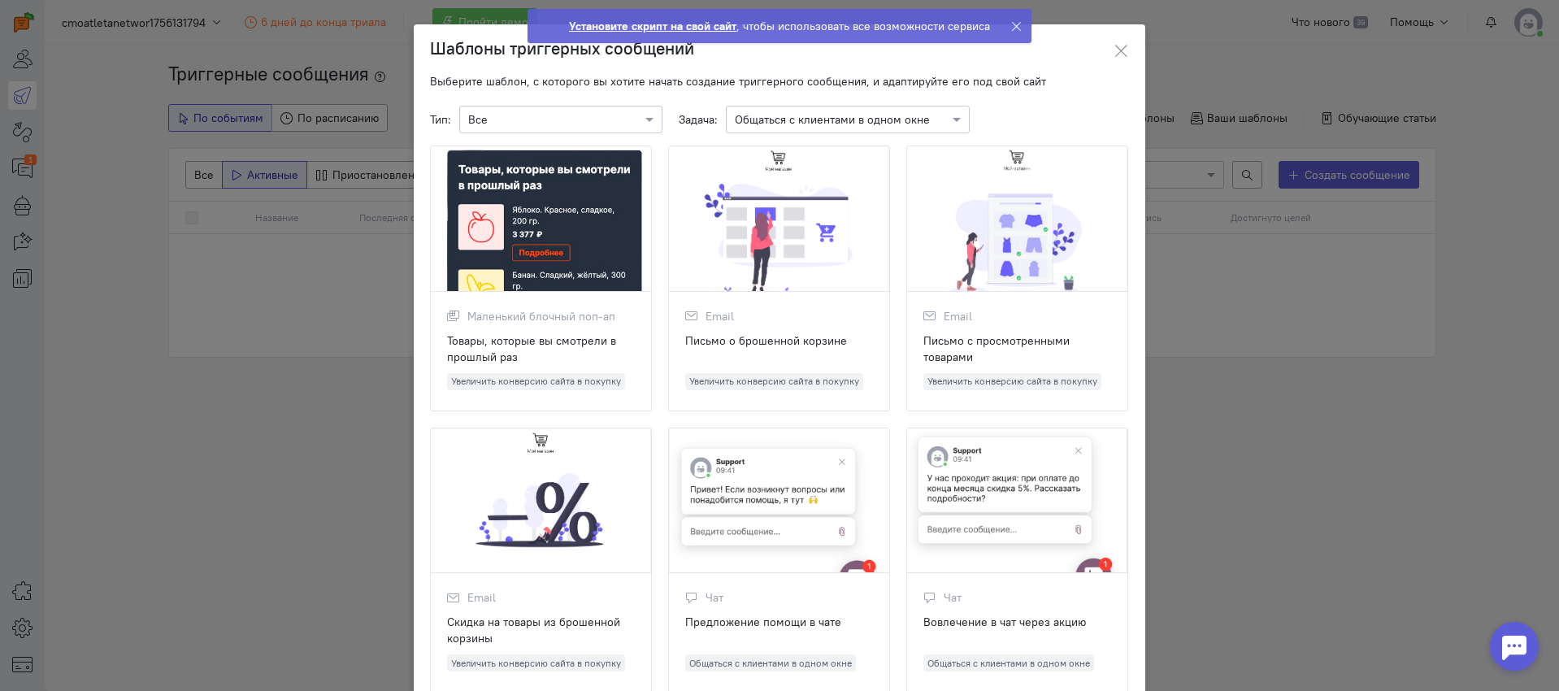
click at [879, 120] on input "text" at bounding box center [831, 119] width 193 height 16
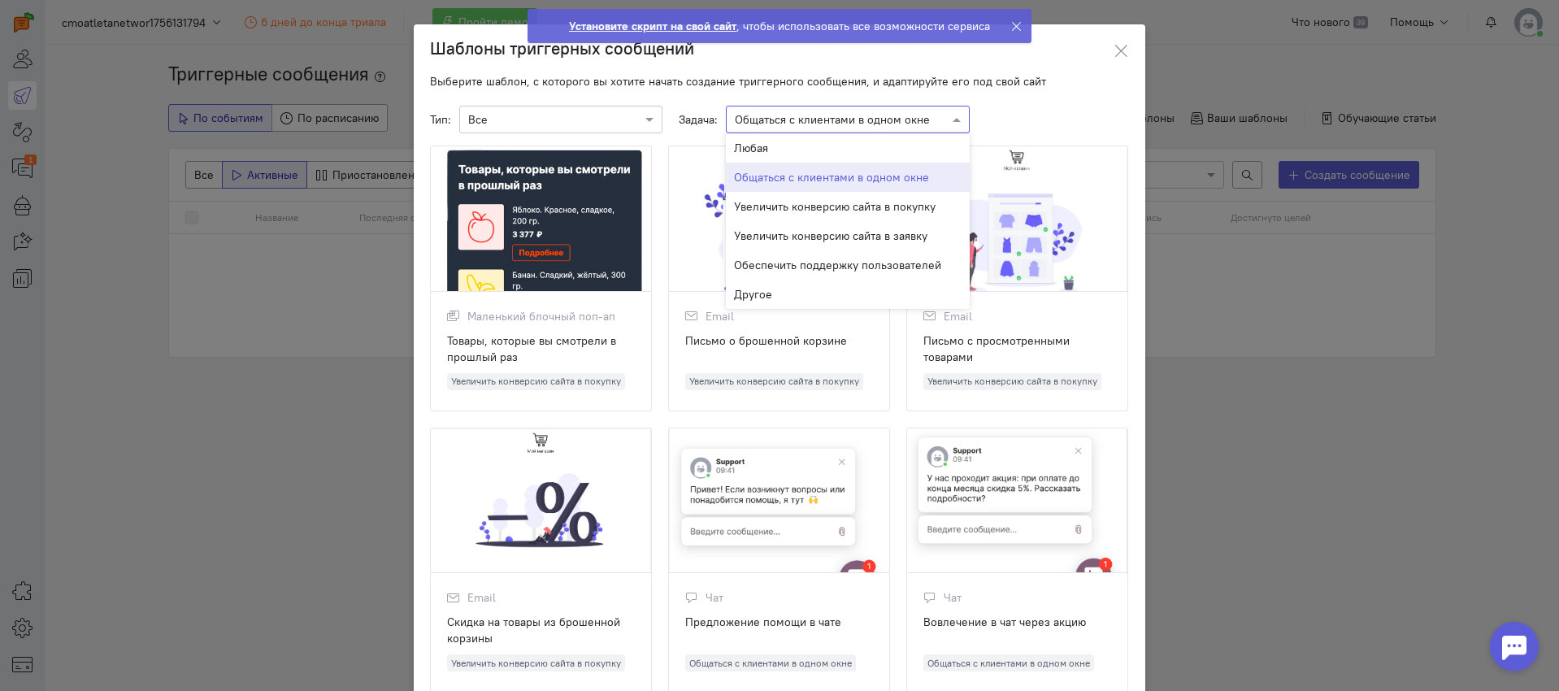
click at [879, 120] on input "text" at bounding box center [831, 119] width 193 height 16
click at [1068, 115] on div "Тип: × Все Задача: × Общаться с клиентами в одном окне Любая Общаться с клиента…" at bounding box center [779, 120] width 699 height 28
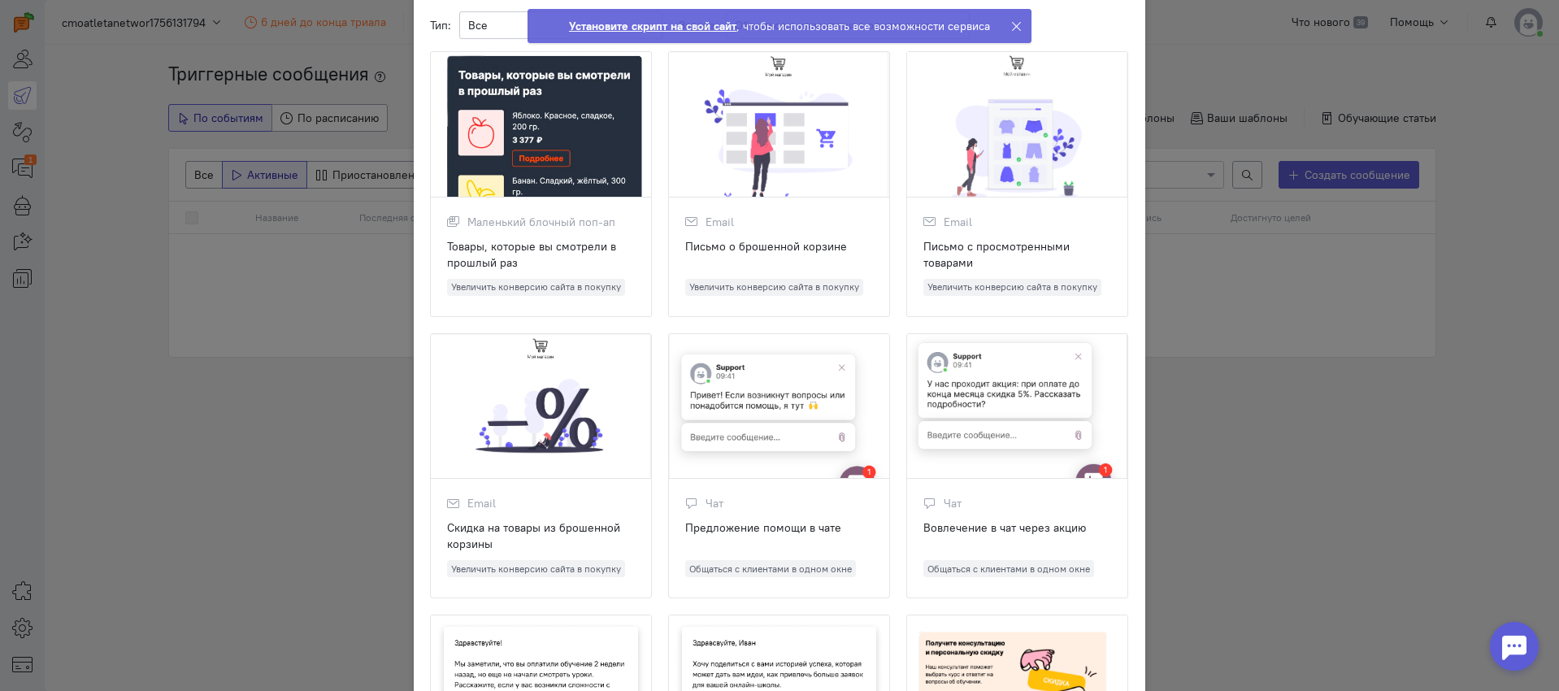
scroll to position [105, 0]
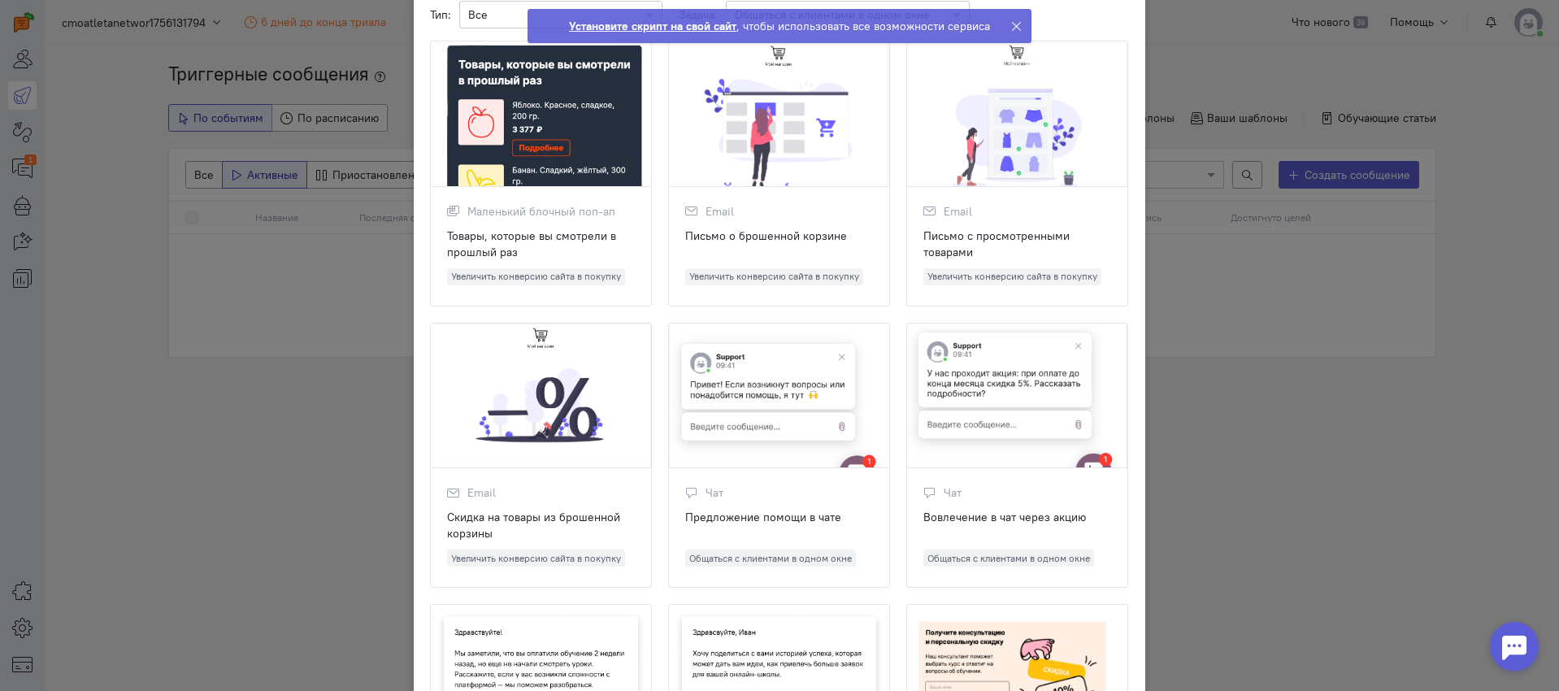
click at [797, 531] on div "Предложение помощи в чате" at bounding box center [779, 525] width 188 height 33
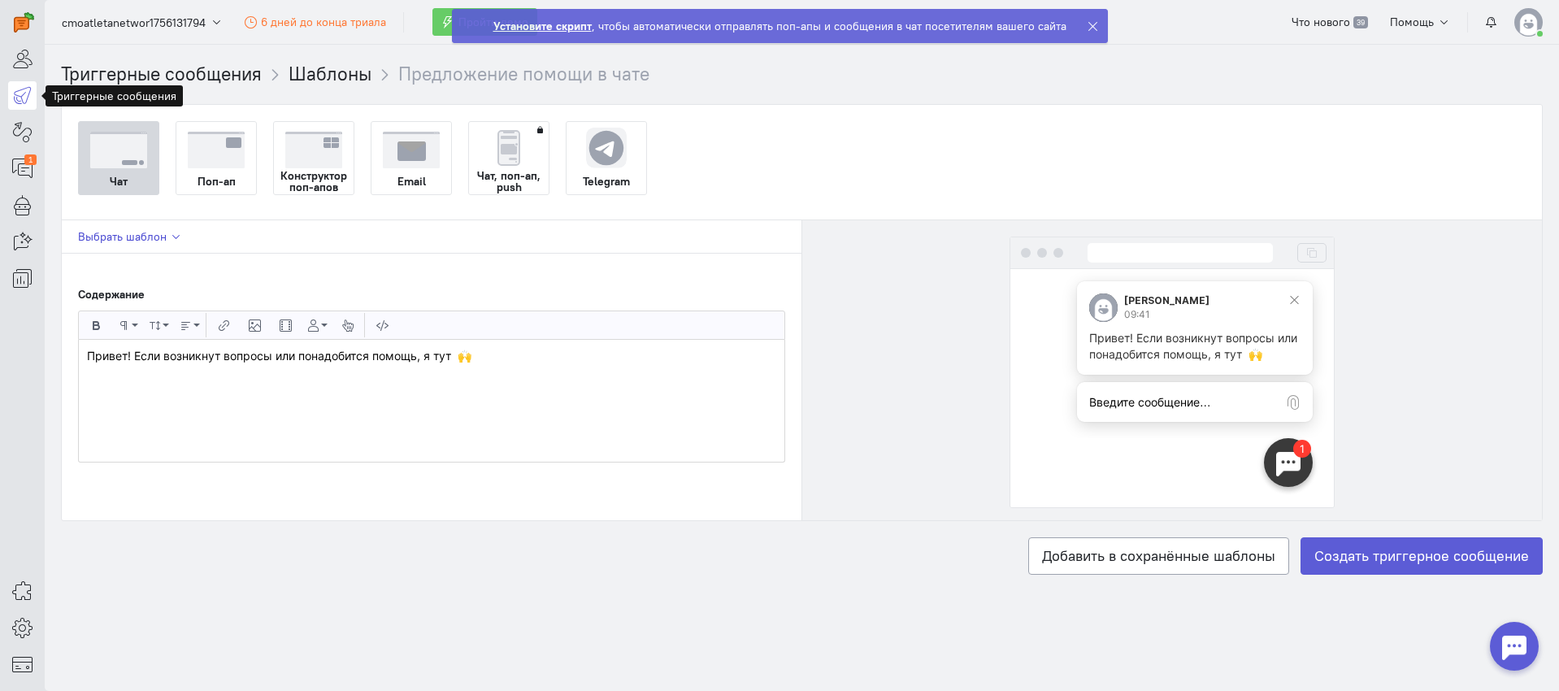
click at [177, 237] on icon "button" at bounding box center [176, 237] width 12 height 12
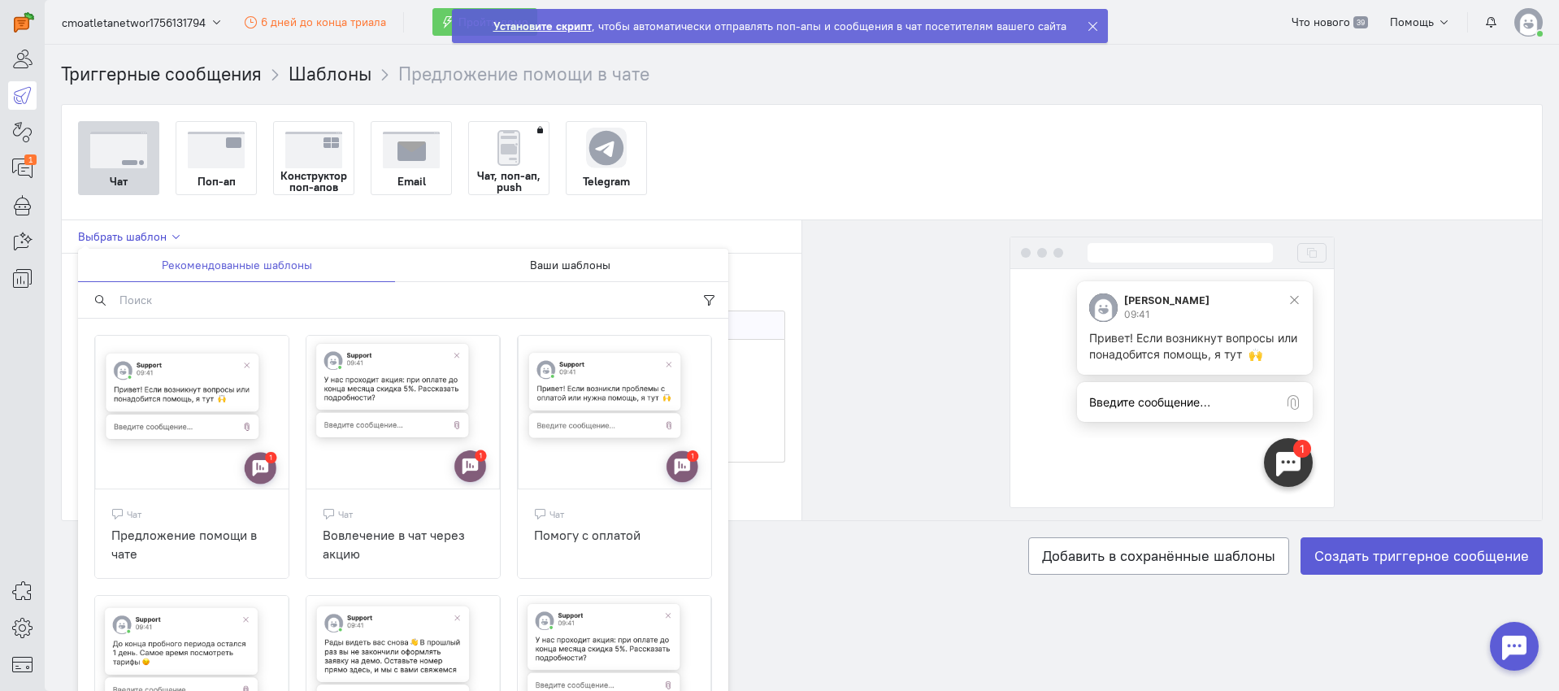
click at [177, 237] on icon "button" at bounding box center [176, 237] width 12 height 12
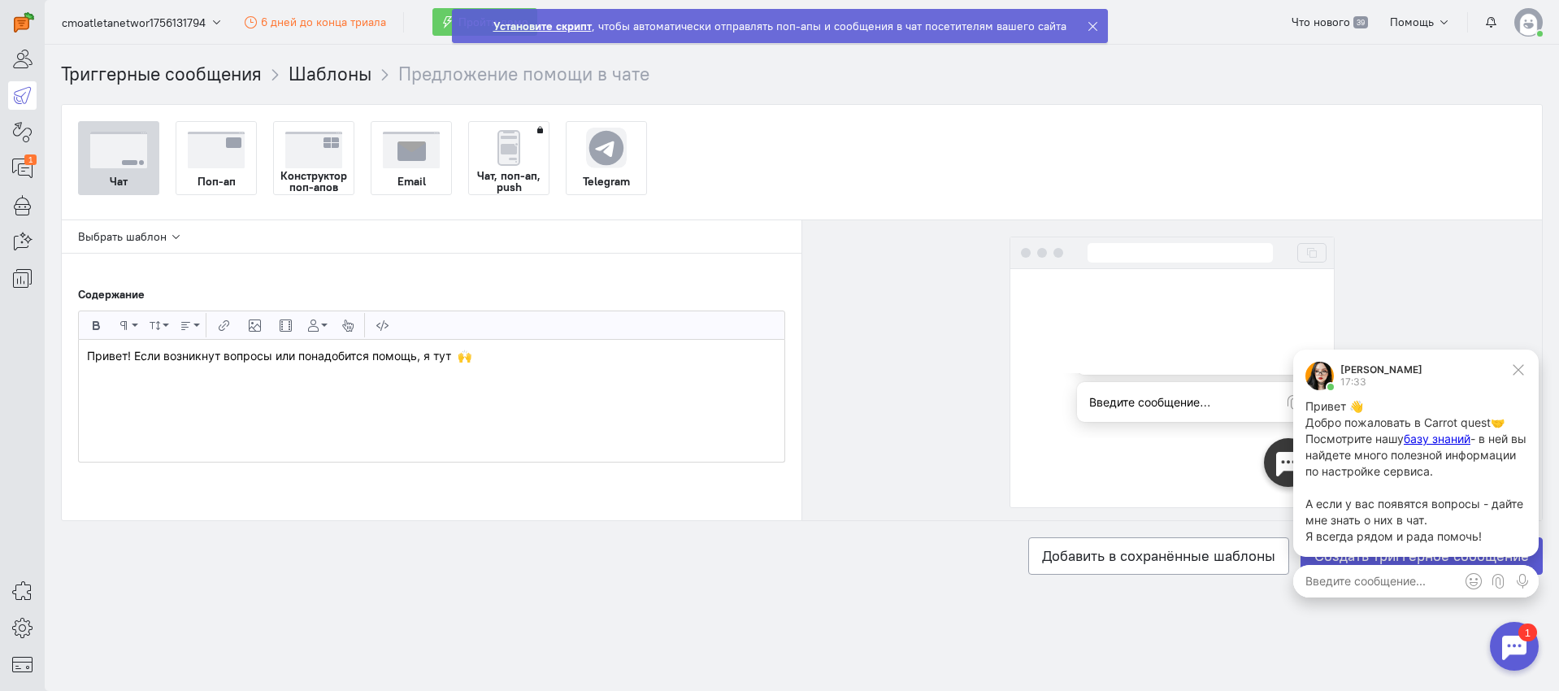
click at [1087, 28] on icon at bounding box center [1093, 26] width 12 height 12
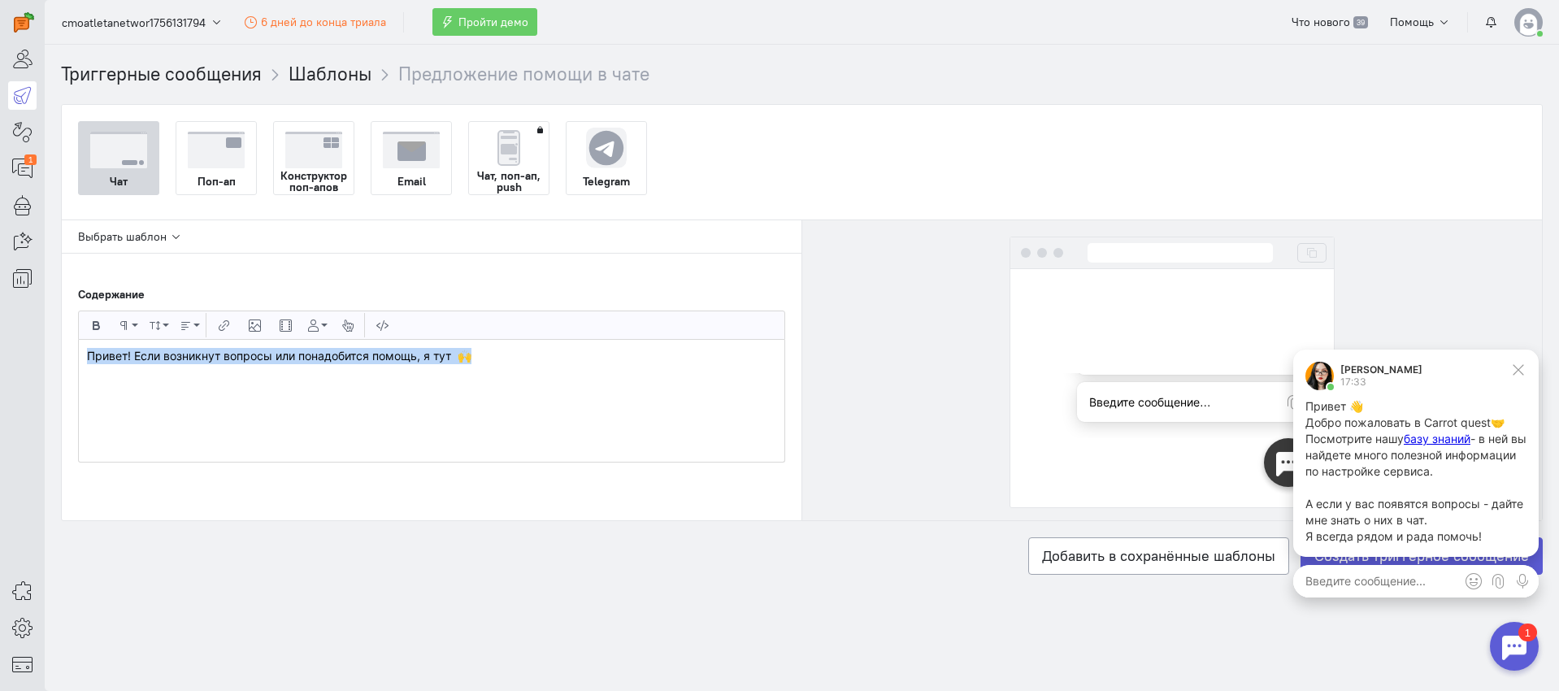
drag, startPoint x: 525, startPoint y: 364, endPoint x: 66, endPoint y: 356, distance: 459.4
click at [66, 356] on div "Выбрать шаблон Содержание Жирный Формат абзаца Обычный Заголовок 1 Заголовок 2 …" at bounding box center [432, 370] width 741 height 300
copy p "Привет! Если возникнут вопросы или понадобится помощь, я тут 🙌"
drag, startPoint x: 488, startPoint y: 343, endPoint x: 488, endPoint y: 352, distance: 8.9
click at [488, 344] on div "Привет! Если возникнут вопросы или понадобится помощь, я тут 🙌" at bounding box center [432, 401] width 706 height 122
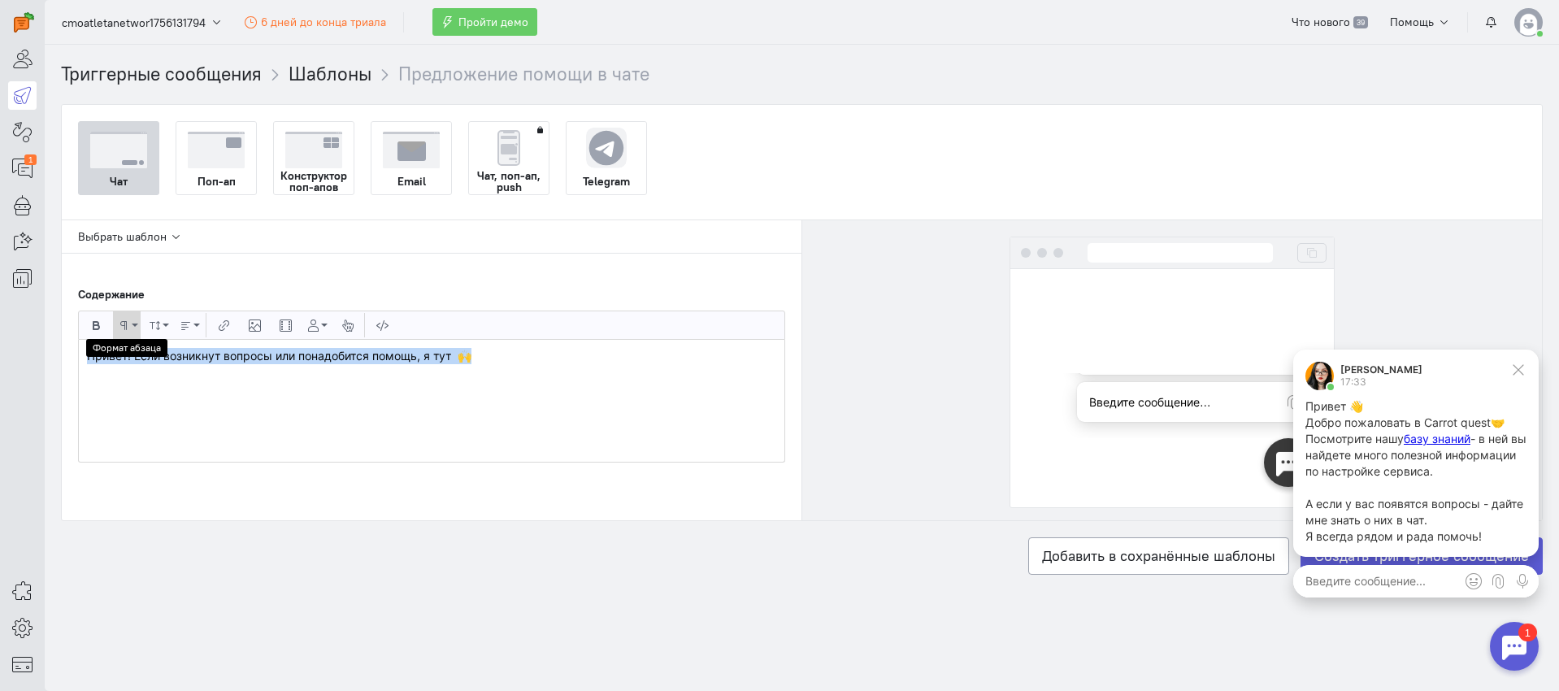
drag, startPoint x: 490, startPoint y: 355, endPoint x: 128, endPoint y: 333, distance: 363.2
click at [128, 333] on div "Жирный Формат абзаца Обычный Заголовок 1 Заголовок 2 Размер шрифта 10 11 12 14 …" at bounding box center [431, 387] width 707 height 152
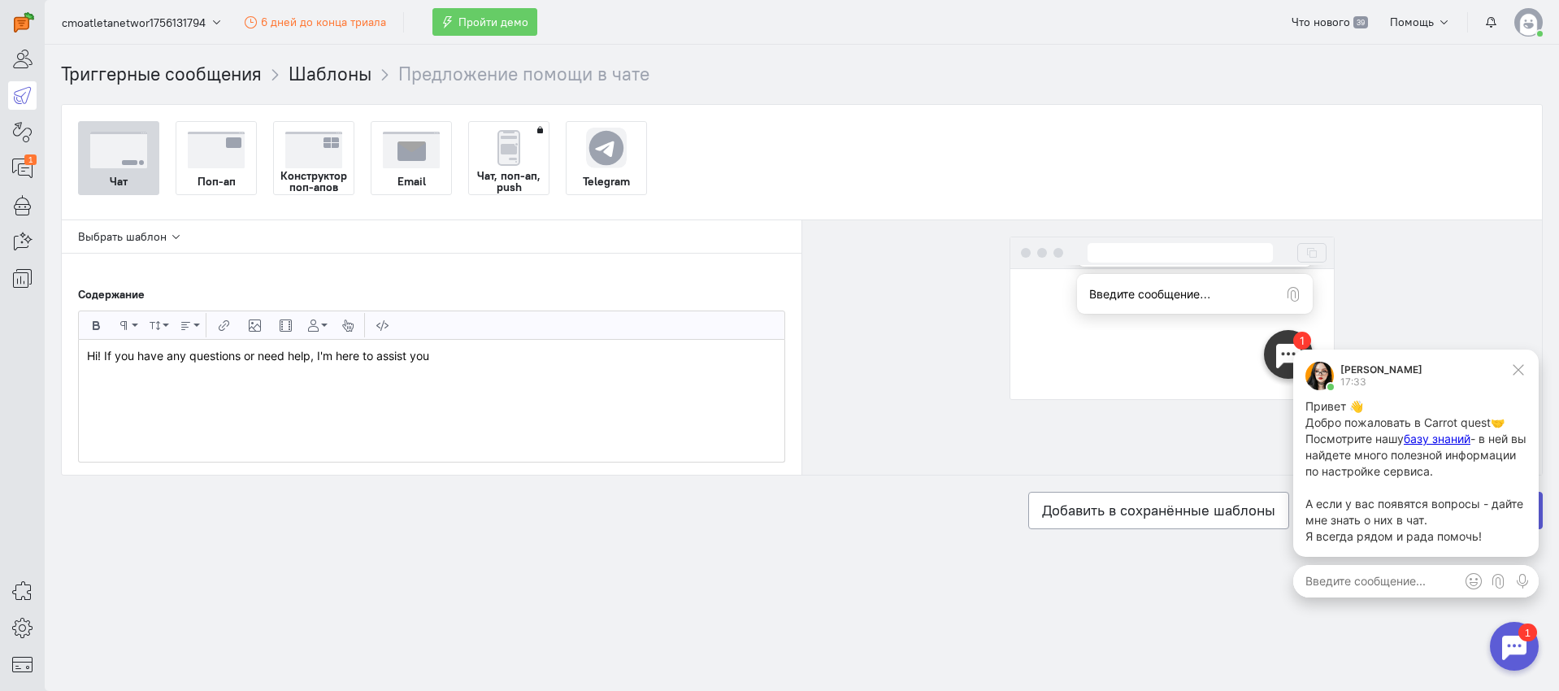
click at [506, 549] on div "Триггерные сообщения Шаблоны Предложение помощи в чате Чат Поп-ап Конструктор п…" at bounding box center [802, 327] width 1514 height 533
click at [1517, 373] on icon at bounding box center [1518, 370] width 15 height 15
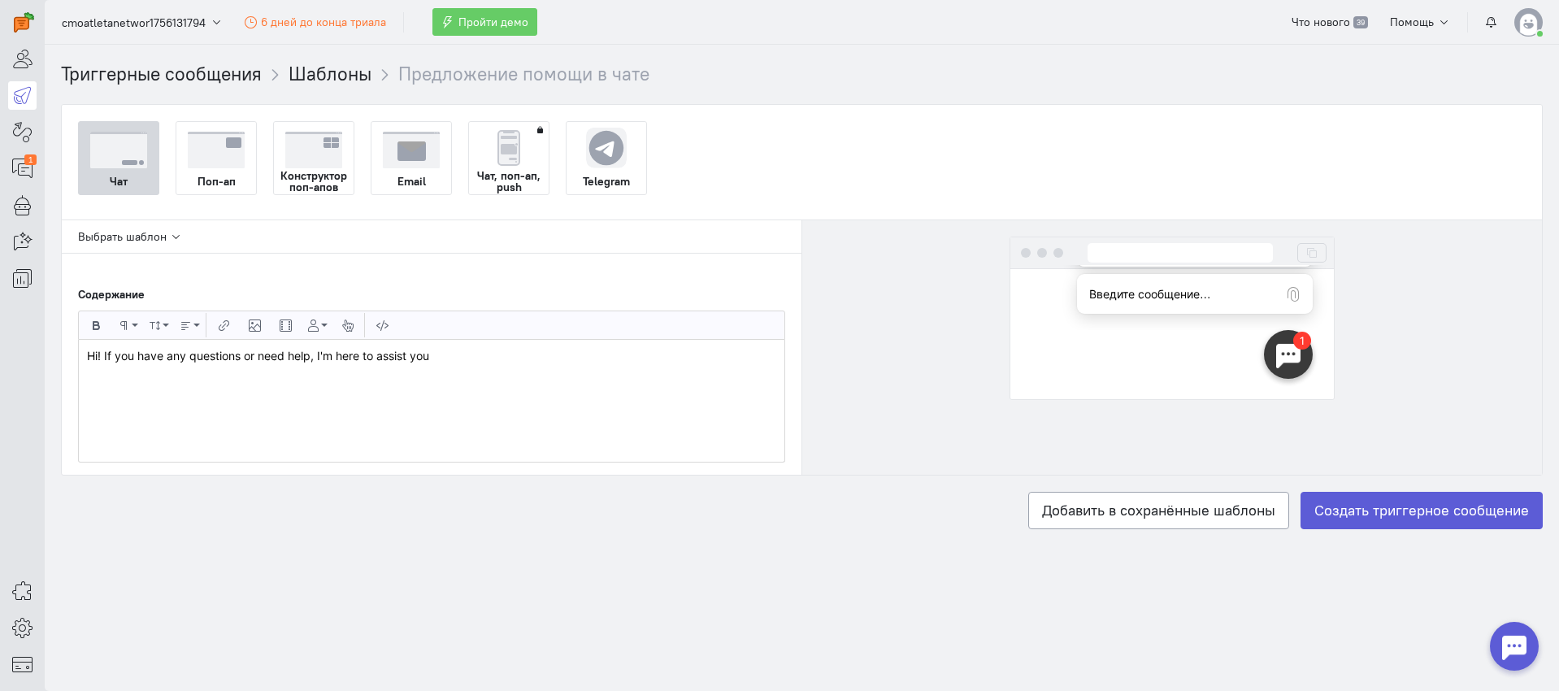
click at [1162, 290] on textarea "Введите сообщение…" at bounding box center [1195, 294] width 236 height 39
drag, startPoint x: 1184, startPoint y: 360, endPoint x: 1025, endPoint y: 394, distance: 162.9
click at [1184, 360] on div at bounding box center [1172, 334] width 324 height 130
click at [657, 387] on div "Hi! If you have any questions or need help, I'm here to assist you" at bounding box center [432, 401] width 706 height 122
click at [1457, 506] on label "Создать триггерное сообщение" at bounding box center [1422, 510] width 242 height 37
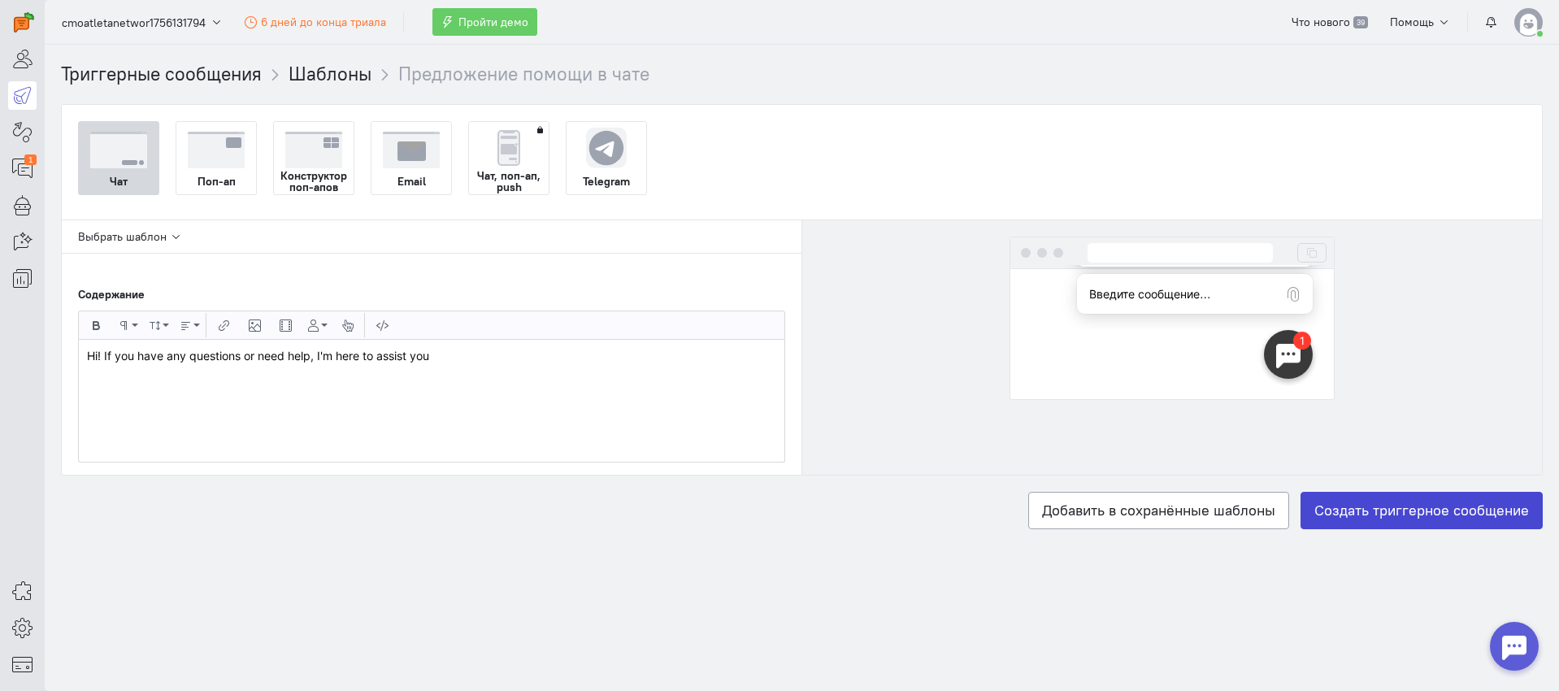
click at [0, 0] on input "Создать триггерное сообщение" at bounding box center [0, 0] width 0 height 0
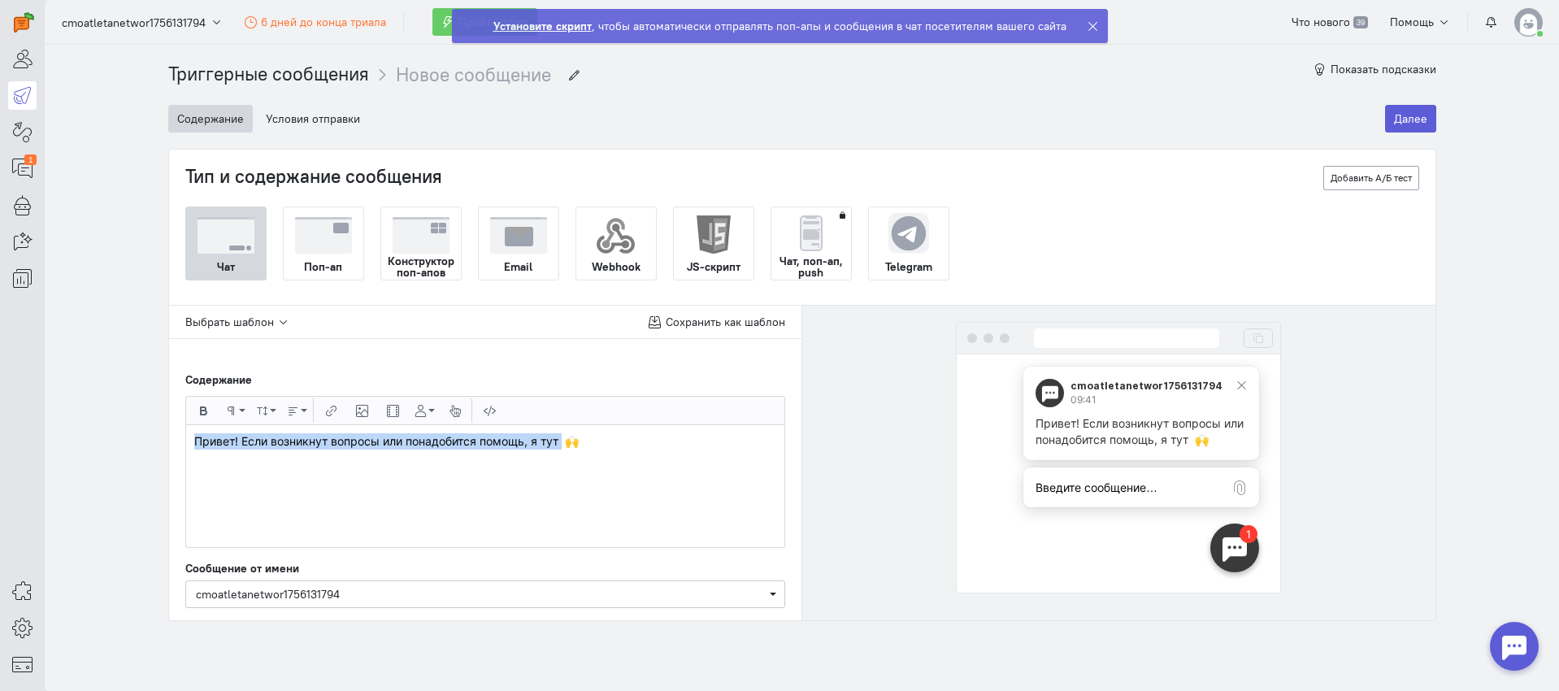
drag, startPoint x: 559, startPoint y: 439, endPoint x: 154, endPoint y: 445, distance: 404.9
click at [154, 445] on div "Триггерные сообщения Новое сообщение Новое сообщение Показать подсказки Содержа…" at bounding box center [802, 333] width 1301 height 576
click at [585, 450] on div "Hi! If you have any questions or need help, I'm here to assist you 🙌" at bounding box center [485, 486] width 598 height 122
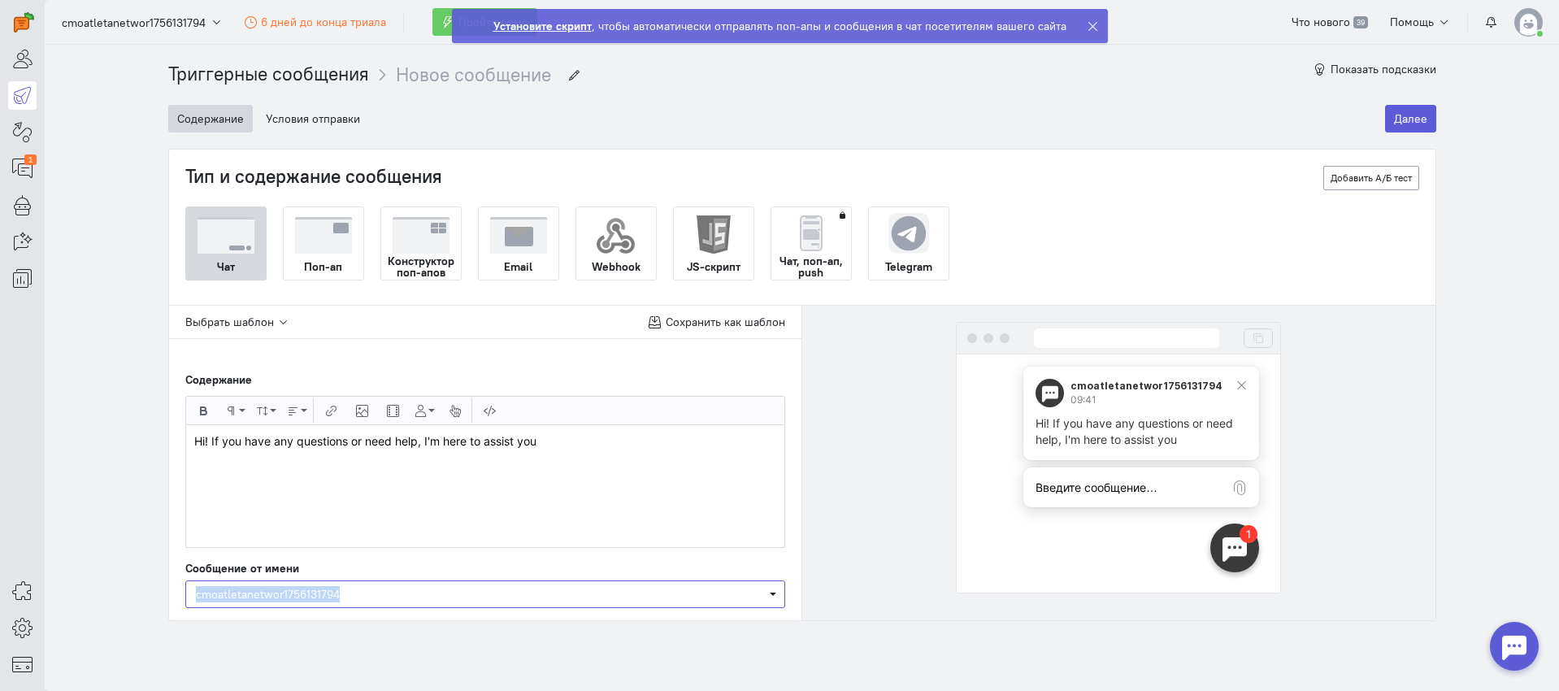
drag, startPoint x: 358, startPoint y: 589, endPoint x: 223, endPoint y: 585, distance: 135.0
click at [223, 586] on span "cmoatletanetwor1756131794" at bounding box center [485, 594] width 579 height 16
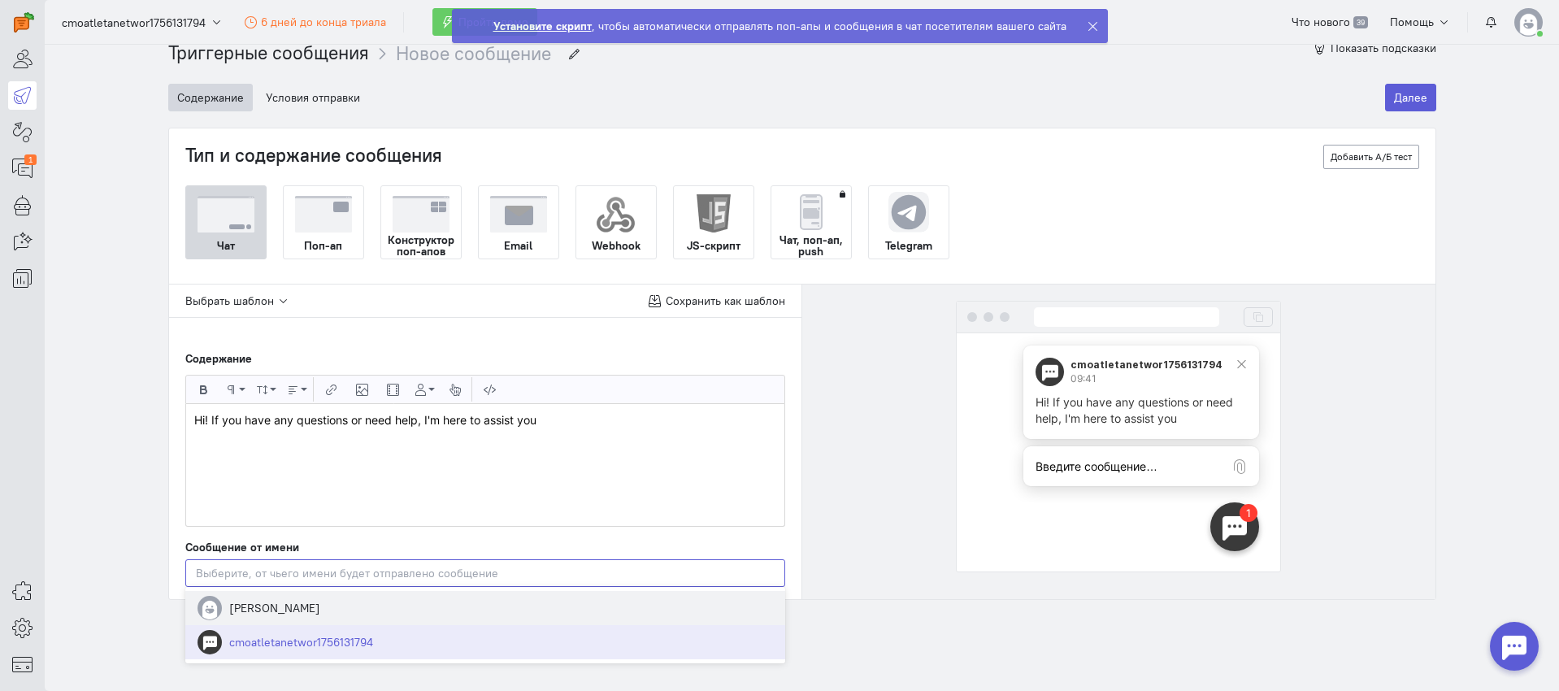
scroll to position [36, 0]
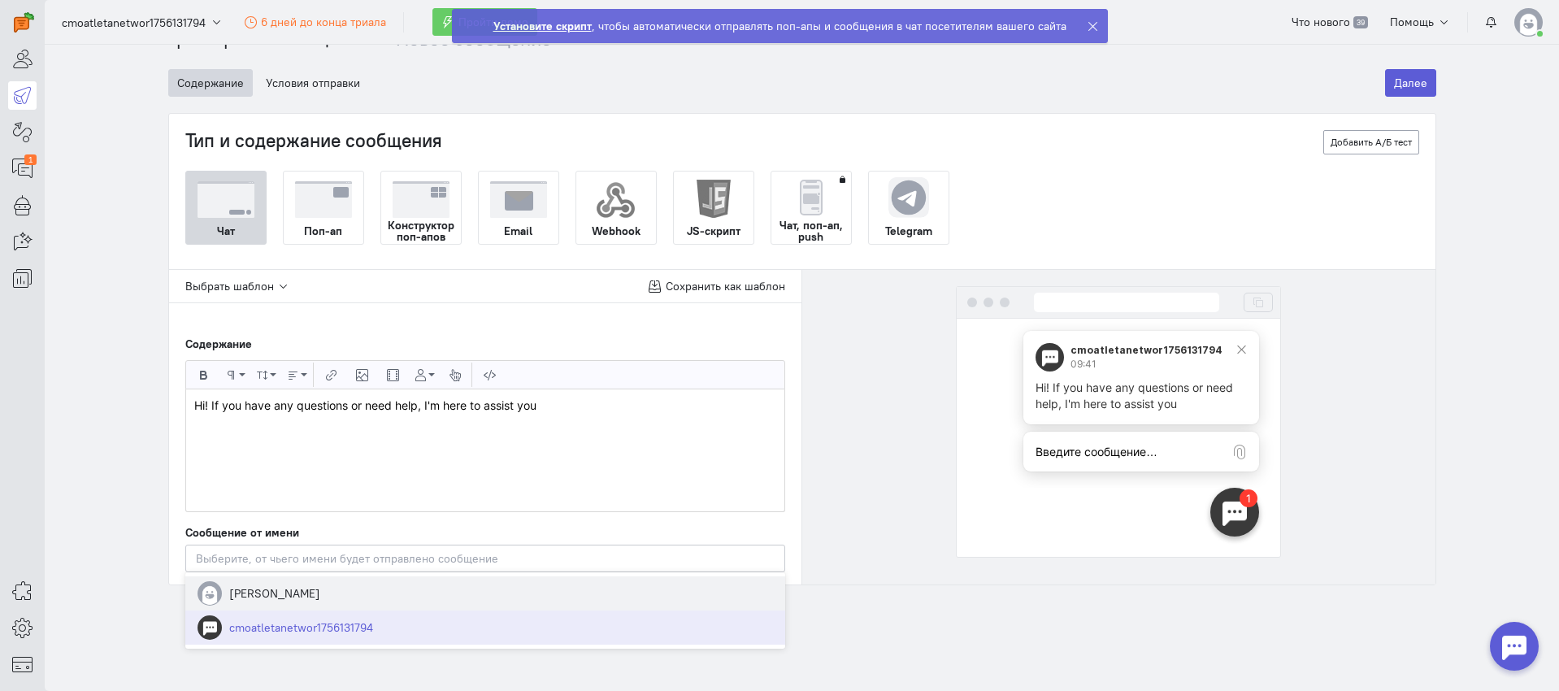
click at [332, 600] on span "[PERSON_NAME]" at bounding box center [485, 593] width 600 height 34
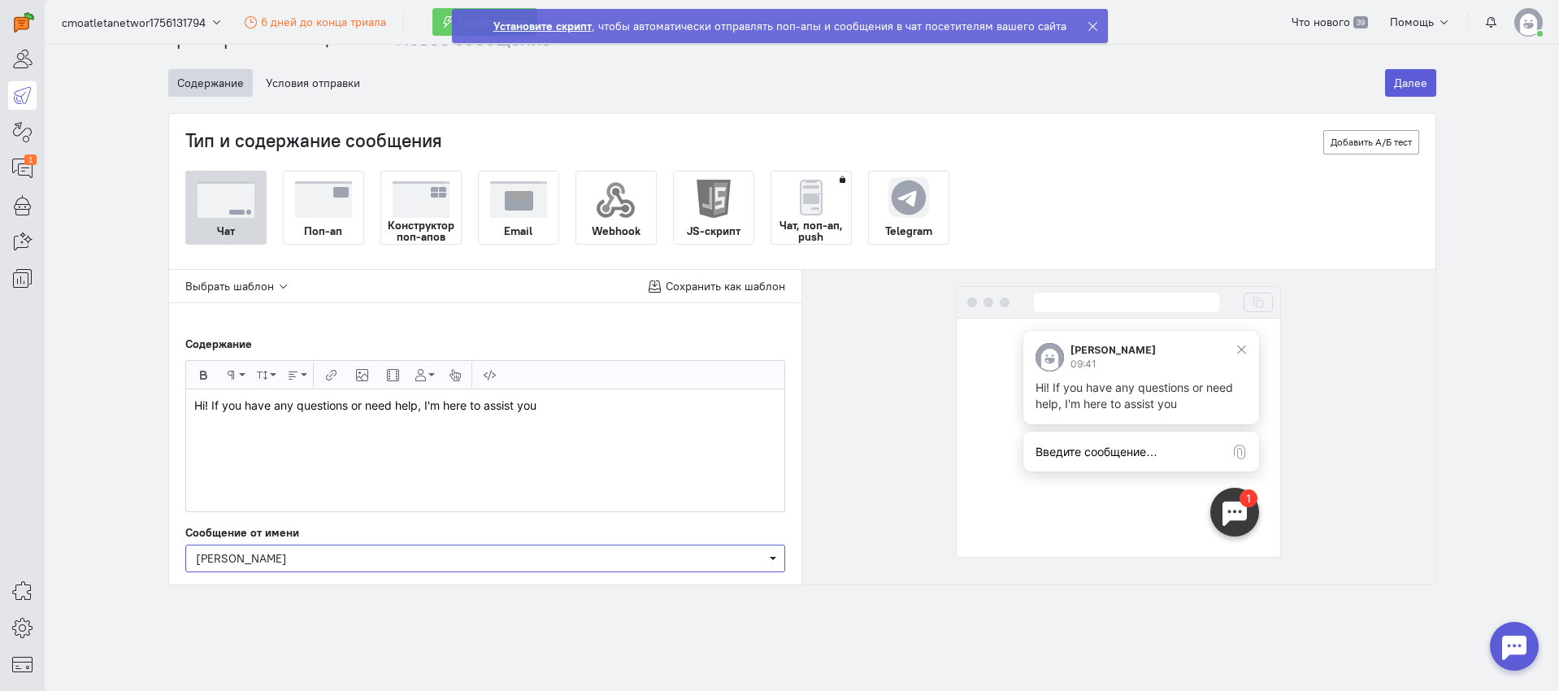
click at [260, 563] on span "[PERSON_NAME]" at bounding box center [241, 558] width 91 height 15
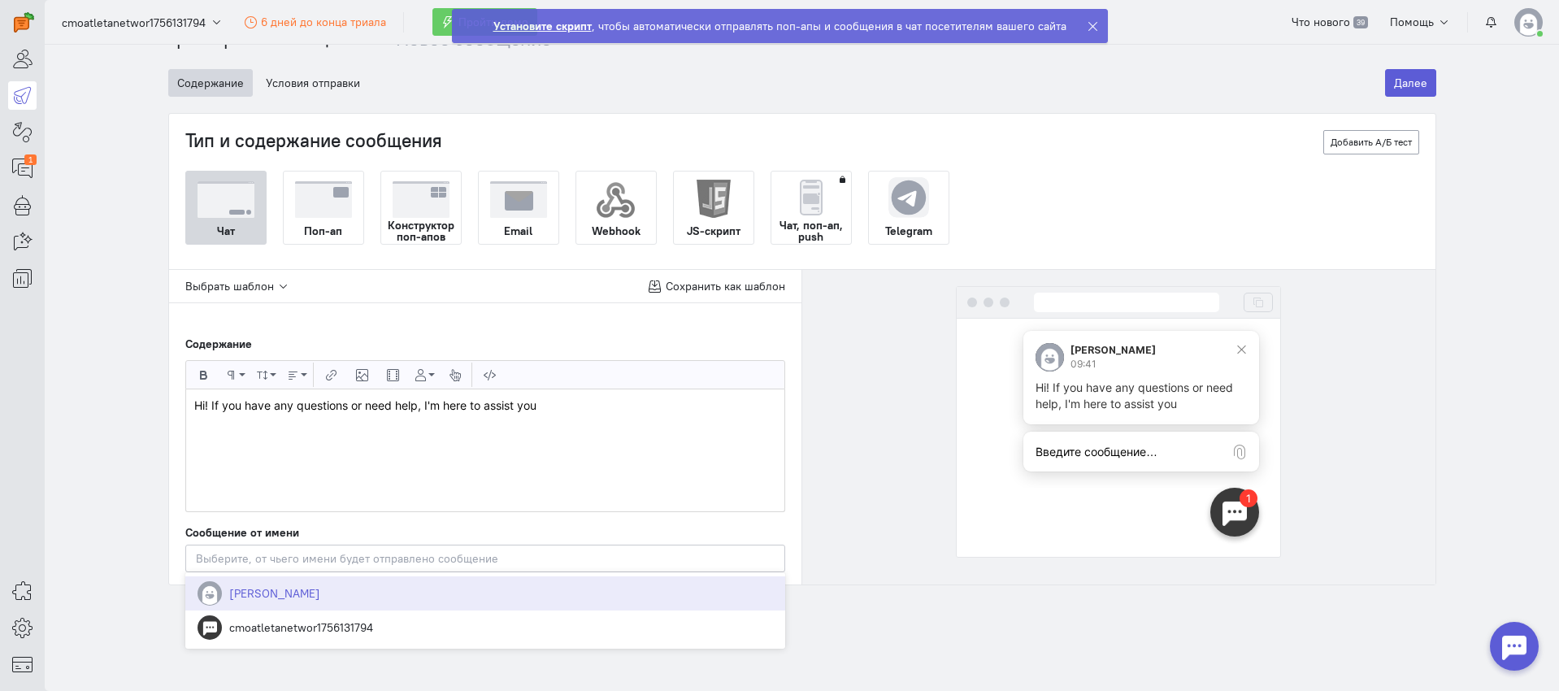
click at [277, 593] on span "[PERSON_NAME]" at bounding box center [274, 593] width 91 height 15
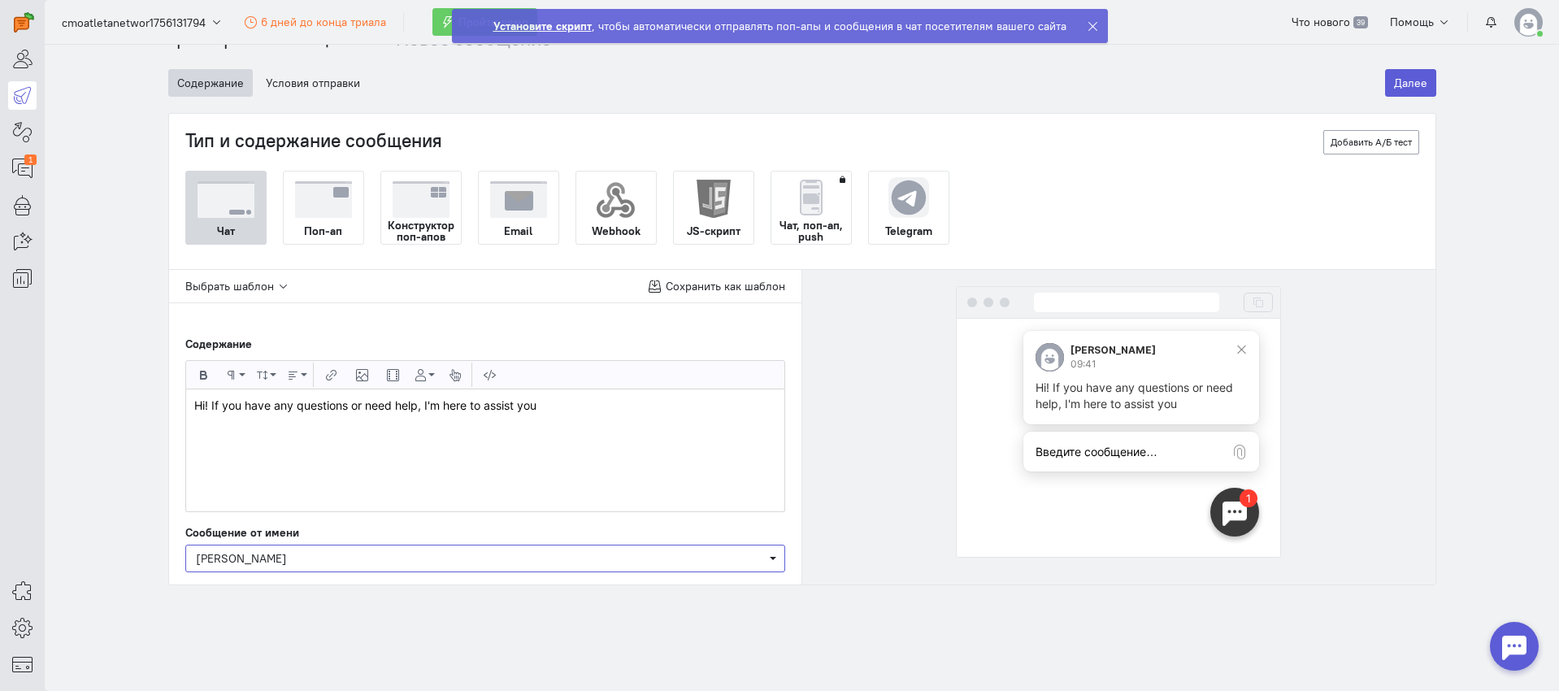
click at [279, 563] on span "[PERSON_NAME]" at bounding box center [485, 558] width 579 height 16
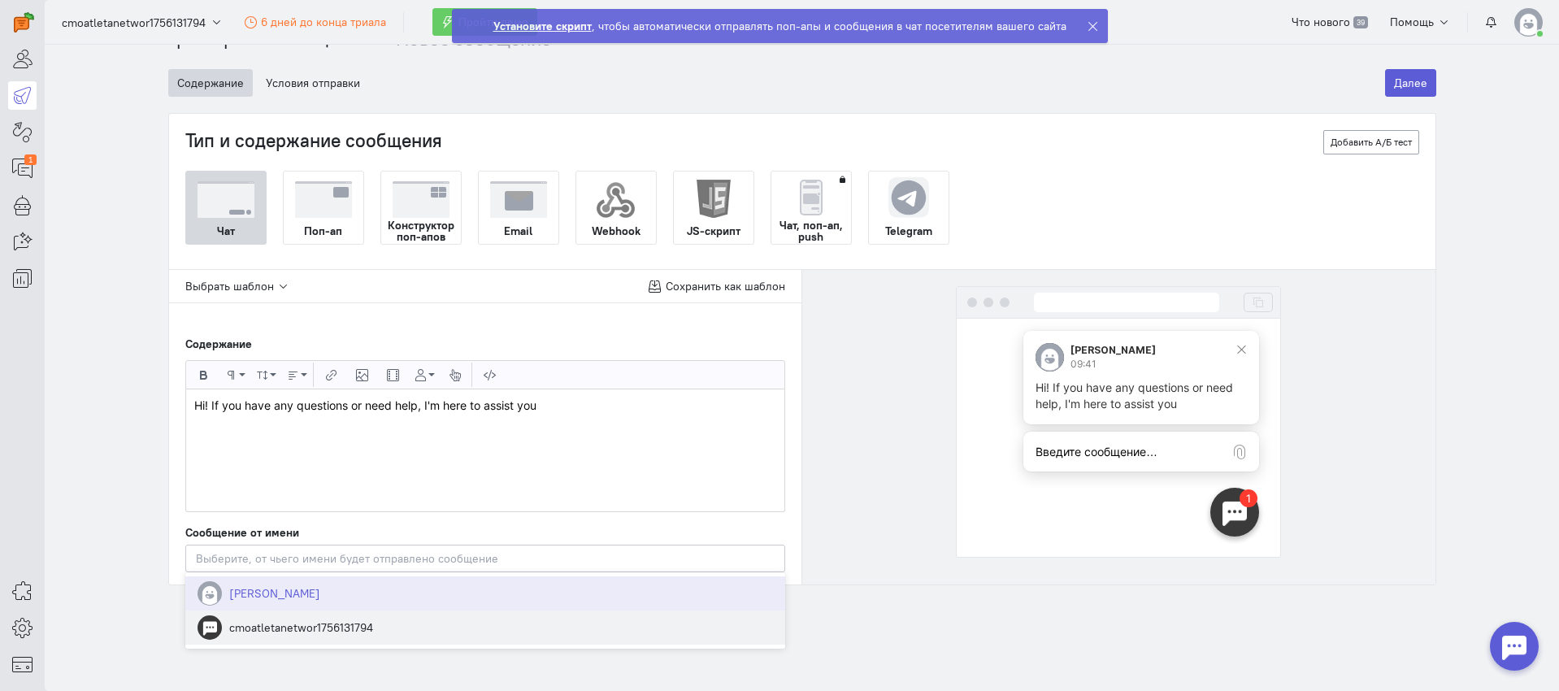
click at [307, 616] on span "cmoatletanetwor1756131794" at bounding box center [485, 627] width 600 height 34
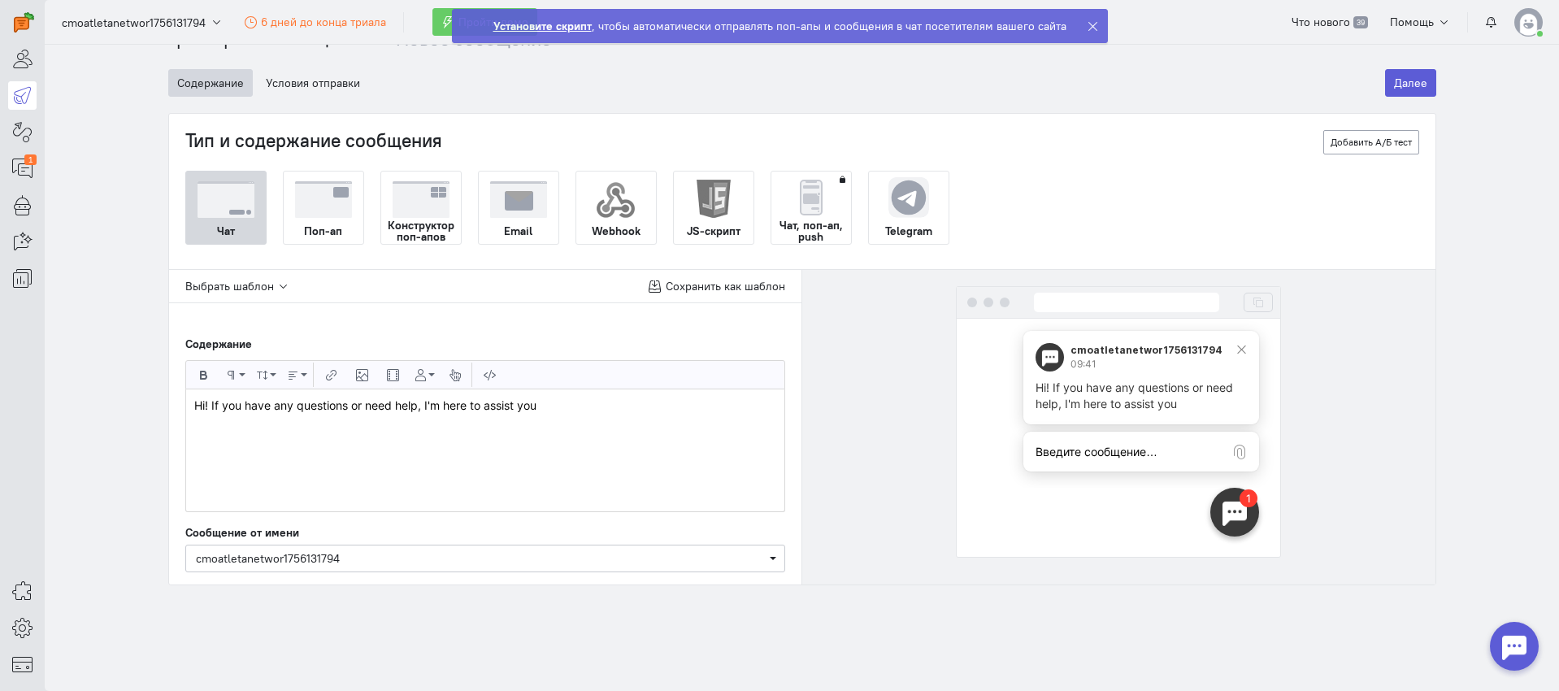
click at [1076, 454] on textarea "Введите сообщение…" at bounding box center [1141, 451] width 236 height 39
click at [1132, 450] on textarea "Введите сообщение…" at bounding box center [1141, 451] width 236 height 39
click at [1155, 450] on textarea "Введите сообщение…" at bounding box center [1141, 451] width 236 height 39
drag, startPoint x: 1165, startPoint y: 457, endPoint x: 998, endPoint y: 440, distance: 167.5
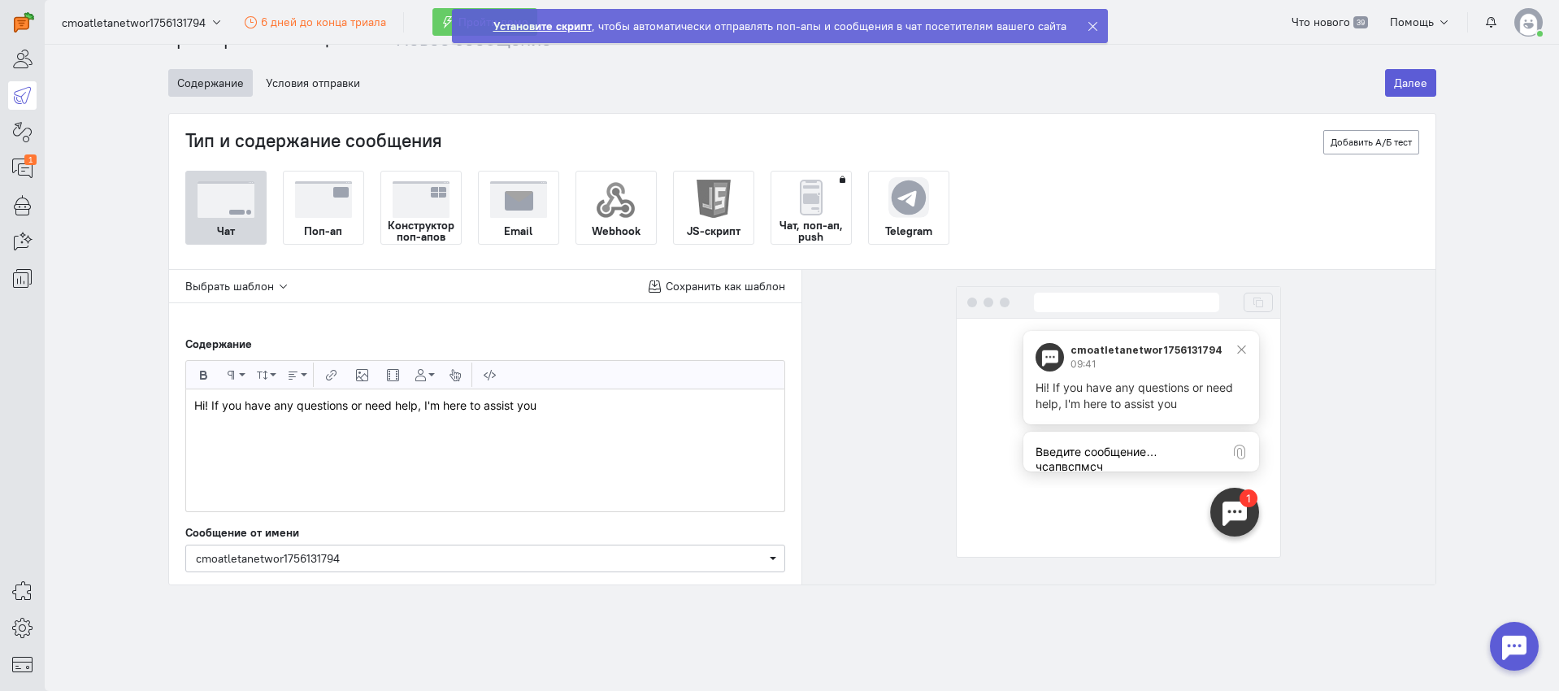
click at [978, 429] on div at bounding box center [1119, 438] width 324 height 238
type textarea "чсапвспмсч"
drag, startPoint x: 1022, startPoint y: 447, endPoint x: 993, endPoint y: 446, distance: 29.3
click at [993, 446] on div at bounding box center [1119, 438] width 324 height 238
click at [1093, 451] on textarea at bounding box center [1141, 451] width 236 height 39
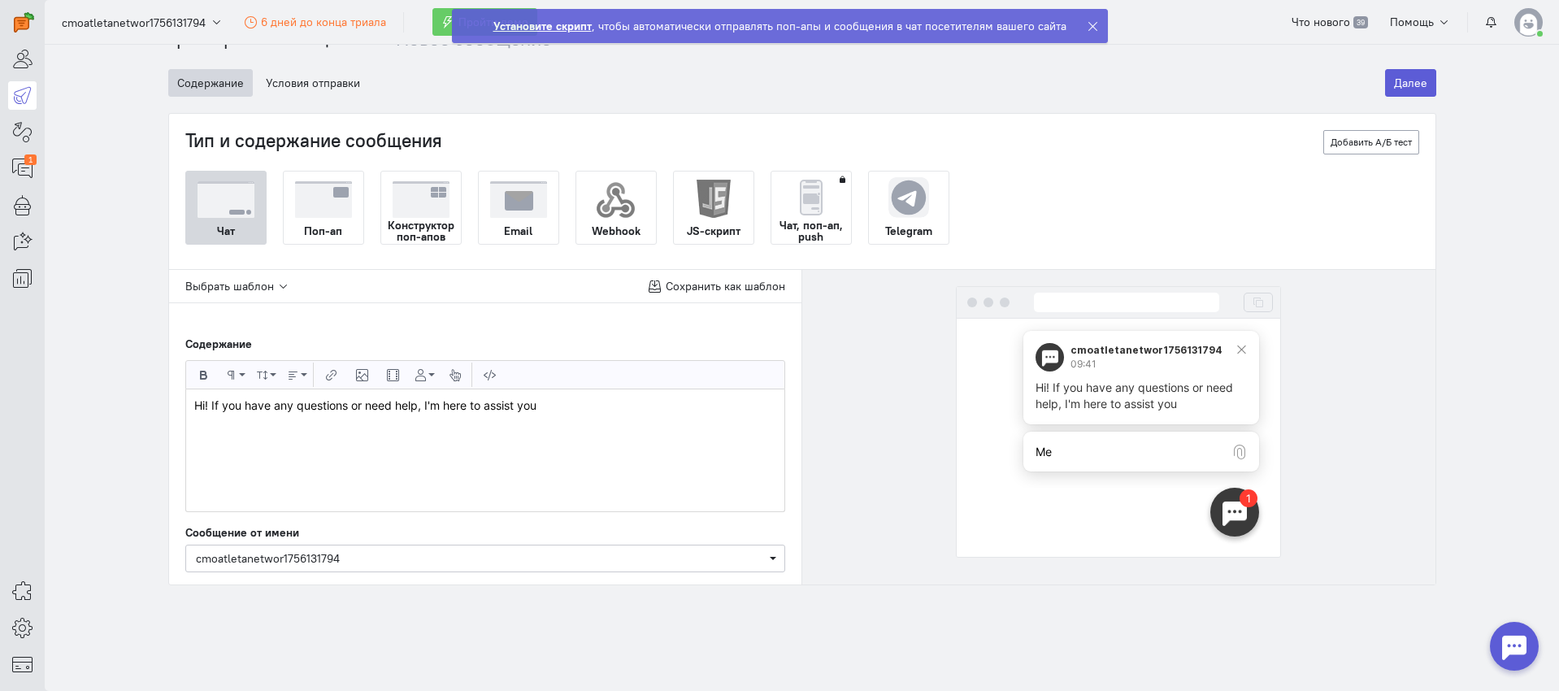
type textarea "M"
type textarea "Write a message..."
click at [1373, 426] on cq-message-preview at bounding box center [1119, 422] width 601 height 272
click at [1394, 92] on button "Далее" at bounding box center [1410, 83] width 51 height 28
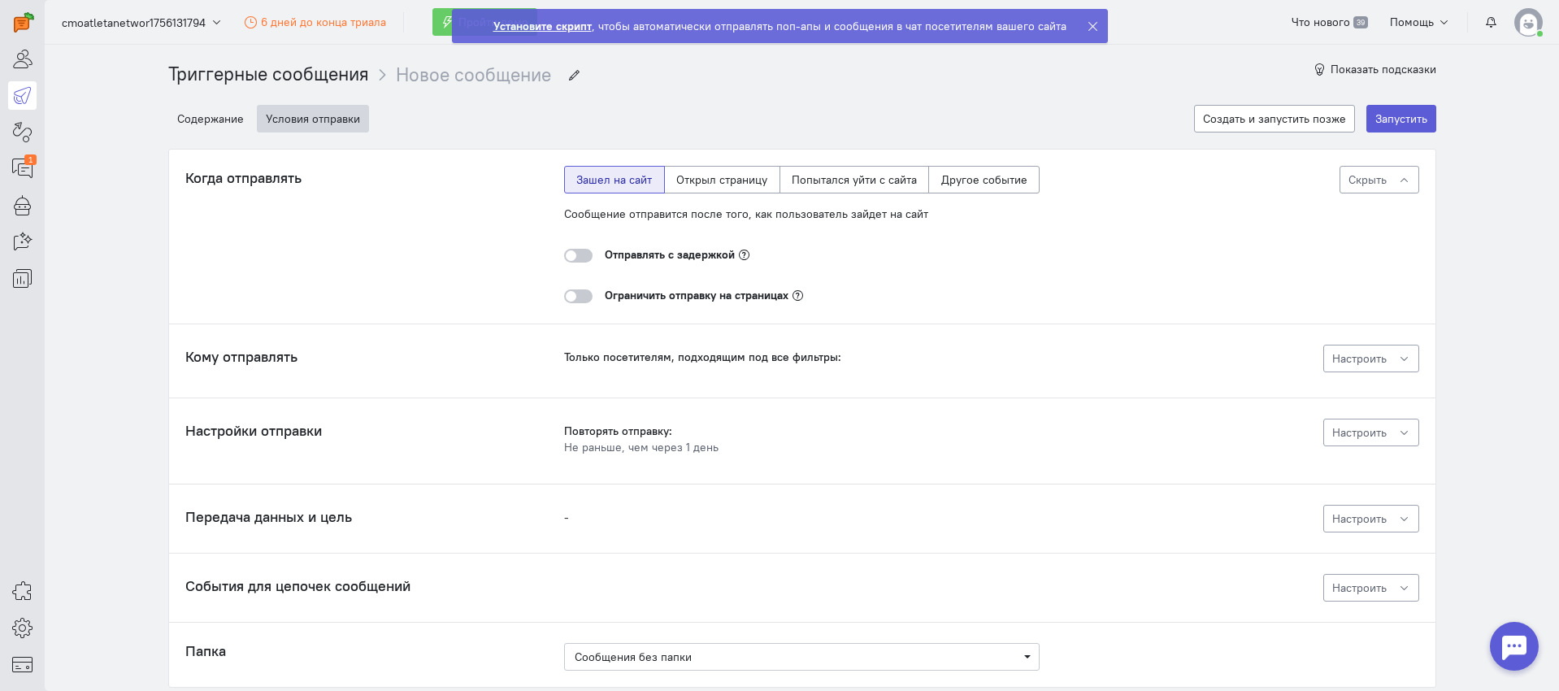
drag, startPoint x: 858, startPoint y: 216, endPoint x: 890, endPoint y: 219, distance: 32.7
click at [890, 219] on div "Сообщение отправится после того, как пользователь зайдет на сайт" at bounding box center [802, 214] width 476 height 16
click at [672, 236] on cq-message-editor-sending-delay "Отправлять с задержкой" at bounding box center [802, 254] width 476 height 41
click at [571, 249] on div at bounding box center [578, 256] width 28 height 14
click at [0, 0] on input "checkbox" at bounding box center [0, 0] width 0 height 0
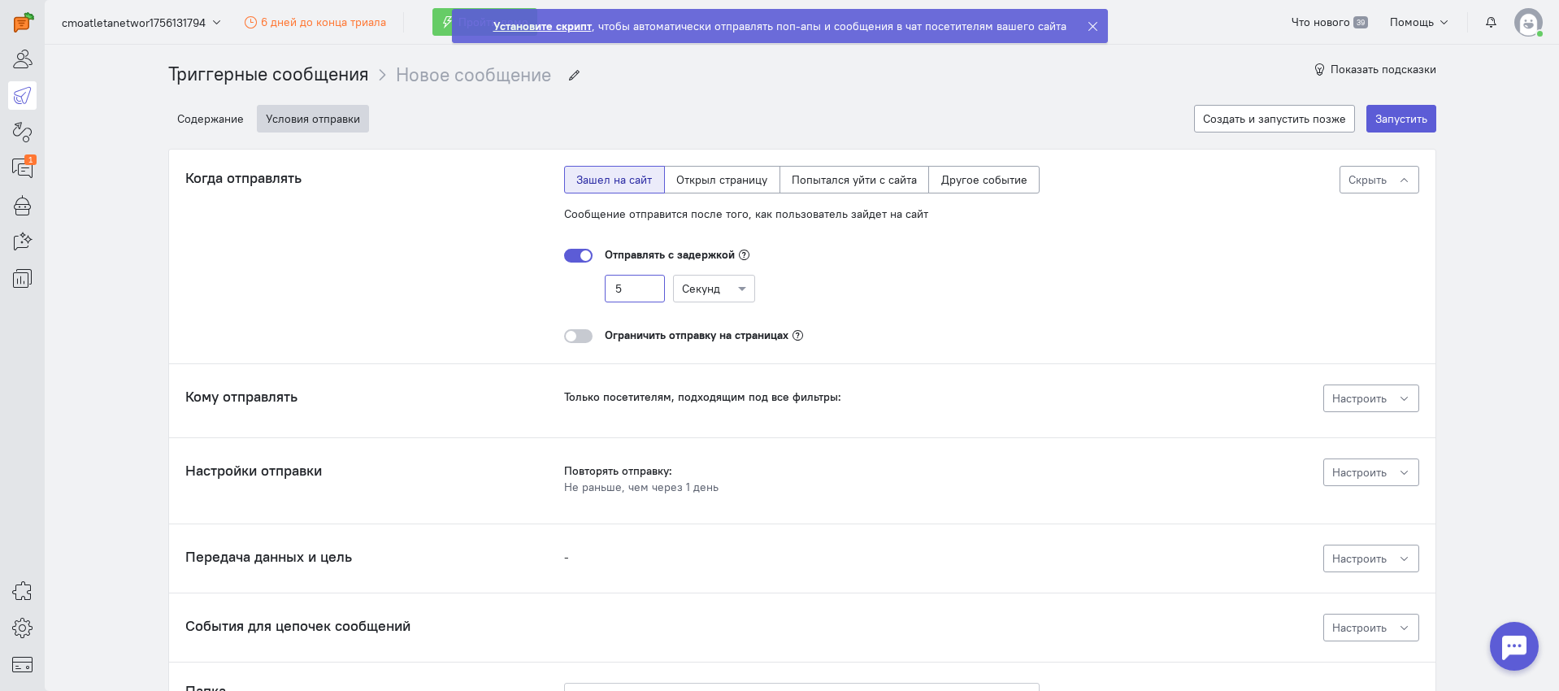
drag, startPoint x: 634, startPoint y: 293, endPoint x: 606, endPoint y: 291, distance: 27.7
click at [606, 291] on input "5" at bounding box center [635, 289] width 60 height 28
click at [927, 273] on cq-message-editor-switch "Отправлять с задержкой 20 Секунд" at bounding box center [802, 274] width 476 height 56
drag, startPoint x: 633, startPoint y: 294, endPoint x: 602, endPoint y: 290, distance: 32.0
click at [605, 290] on input "20" at bounding box center [635, 289] width 60 height 28
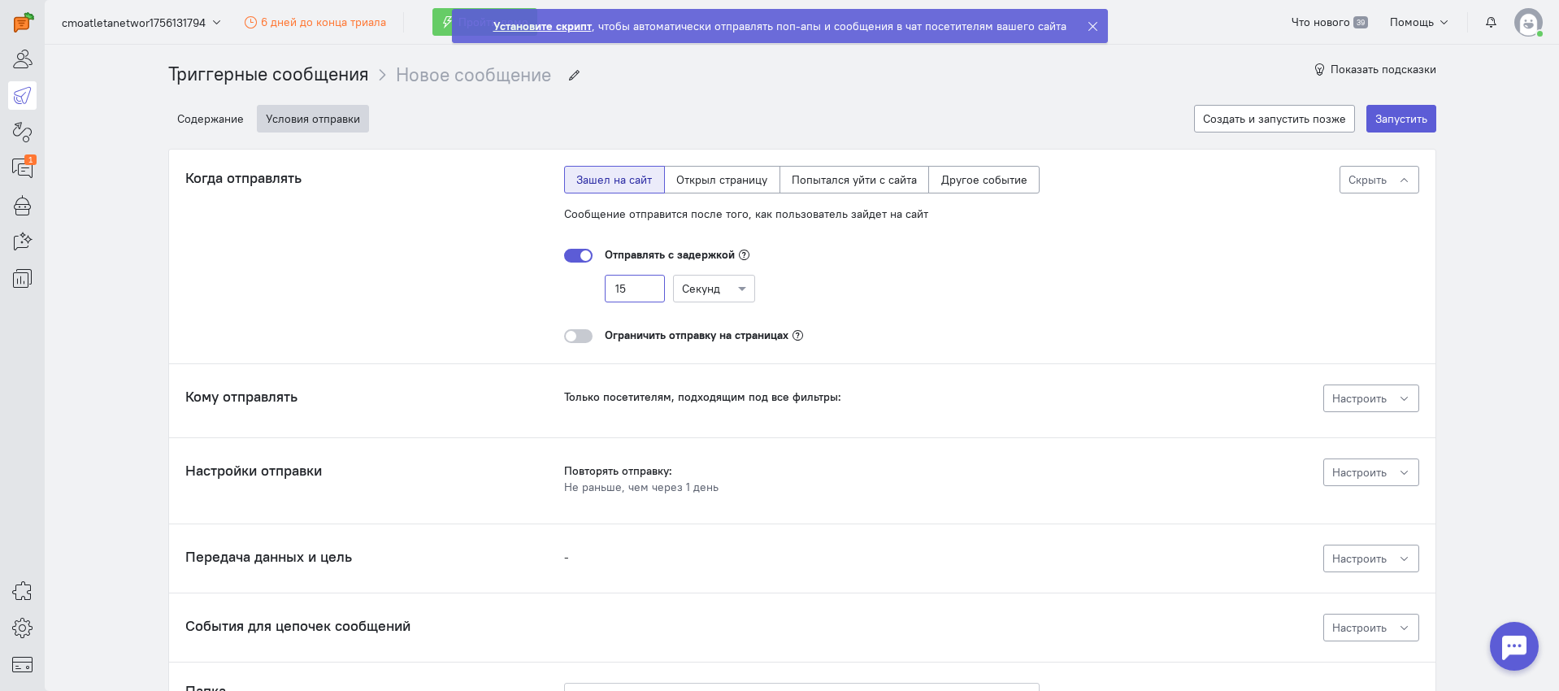
type input "15"
click at [853, 296] on div "15 Секунд" at bounding box center [802, 289] width 476 height 28
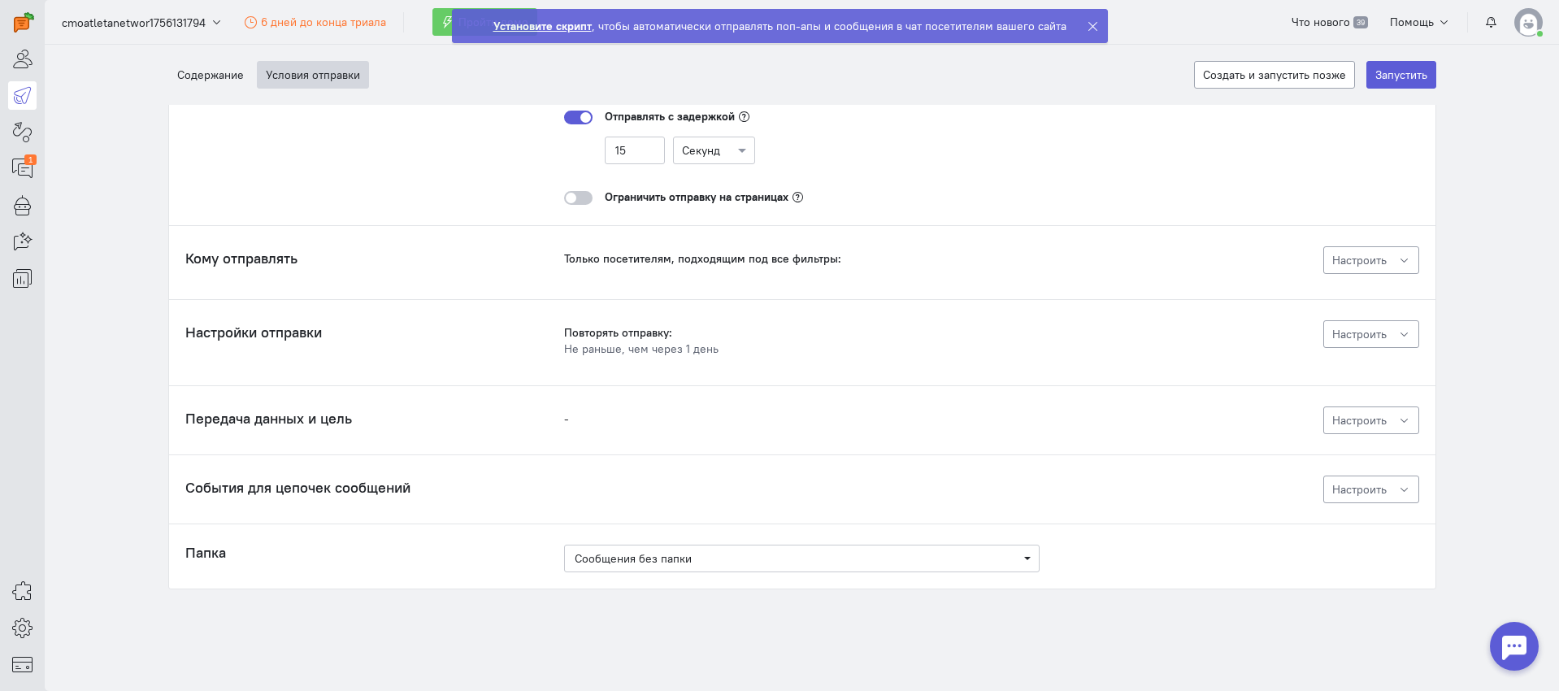
scroll to position [142, 0]
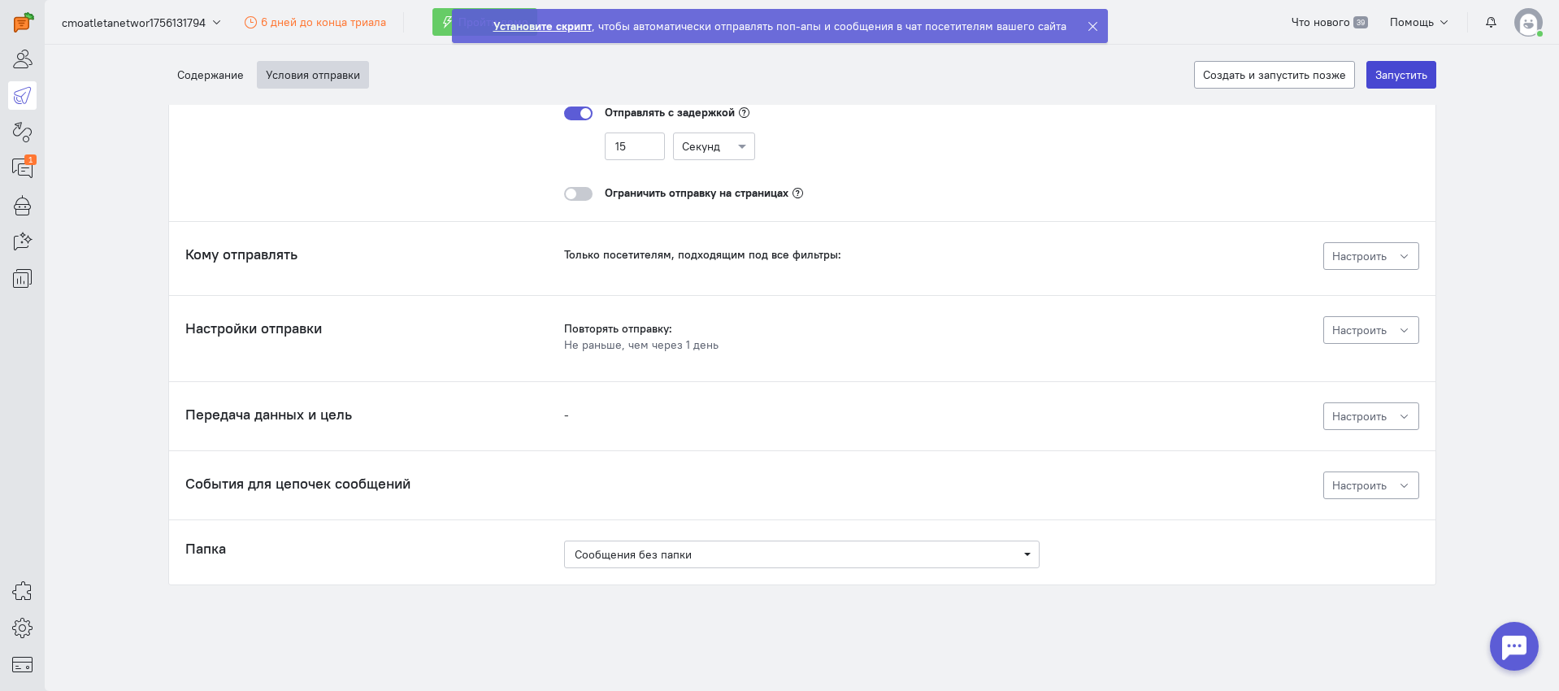
click at [1397, 78] on button "Запустить" at bounding box center [1402, 75] width 70 height 28
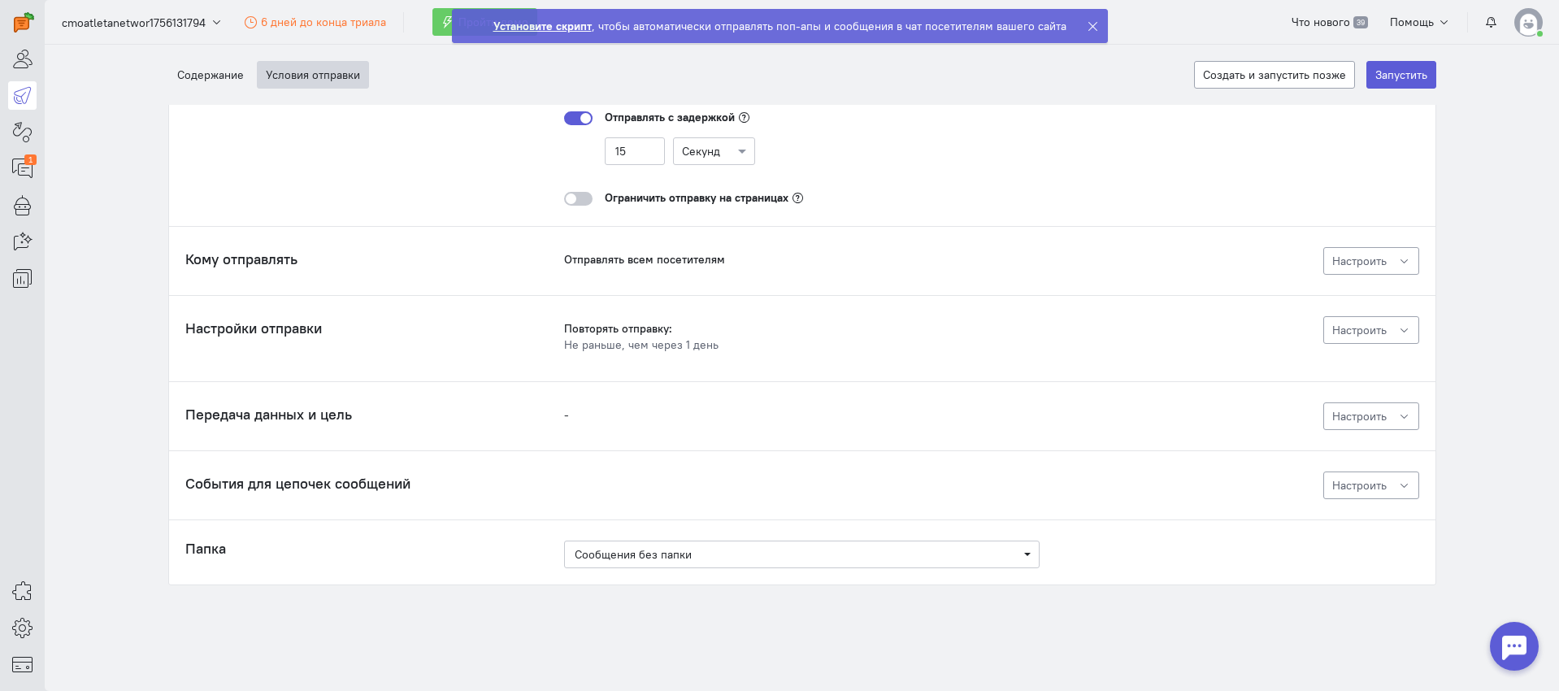
scroll to position [137, 0]
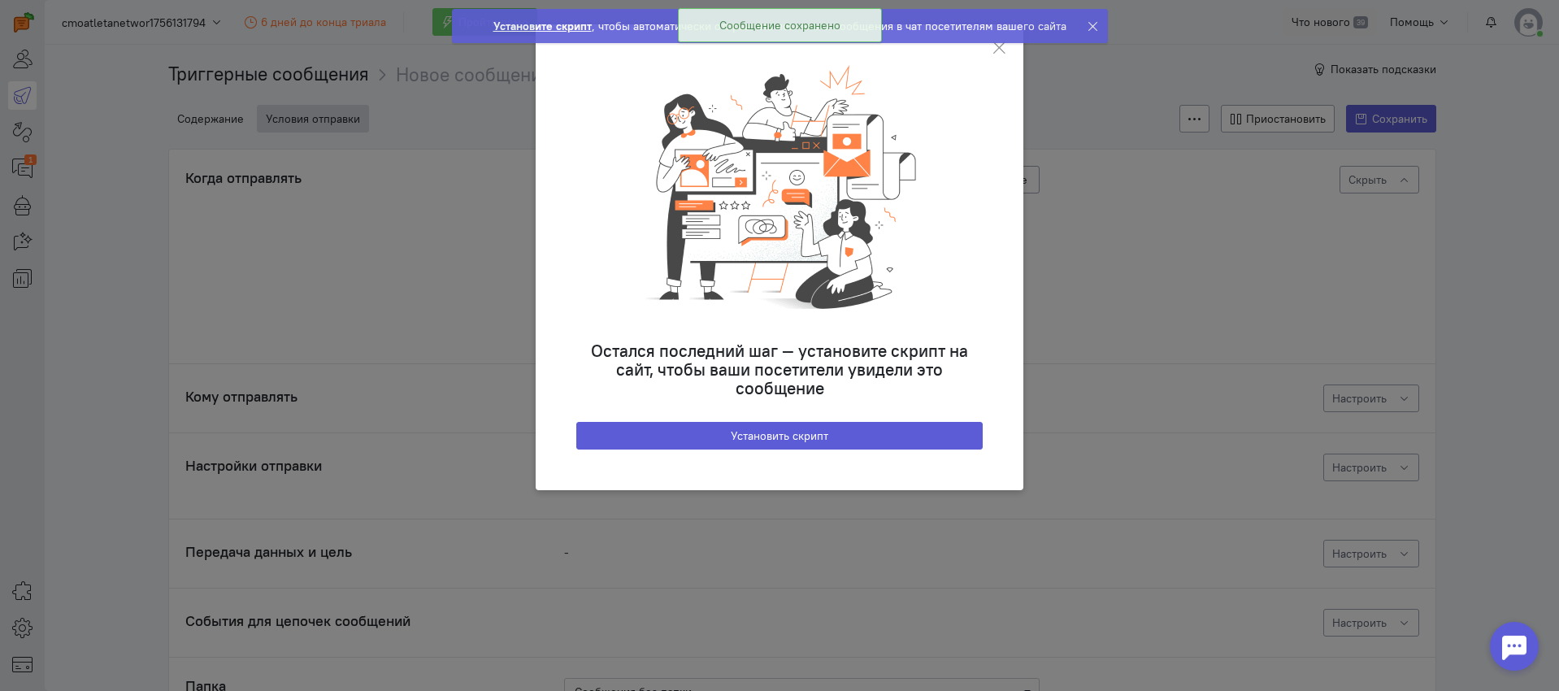
click at [997, 52] on ngb-toast "Установите скрипт , чтобы автоматически отправлять поп-апы и сообщения в чат по…" at bounding box center [780, 38] width 682 height 60
click at [1088, 22] on icon at bounding box center [1093, 26] width 12 height 12
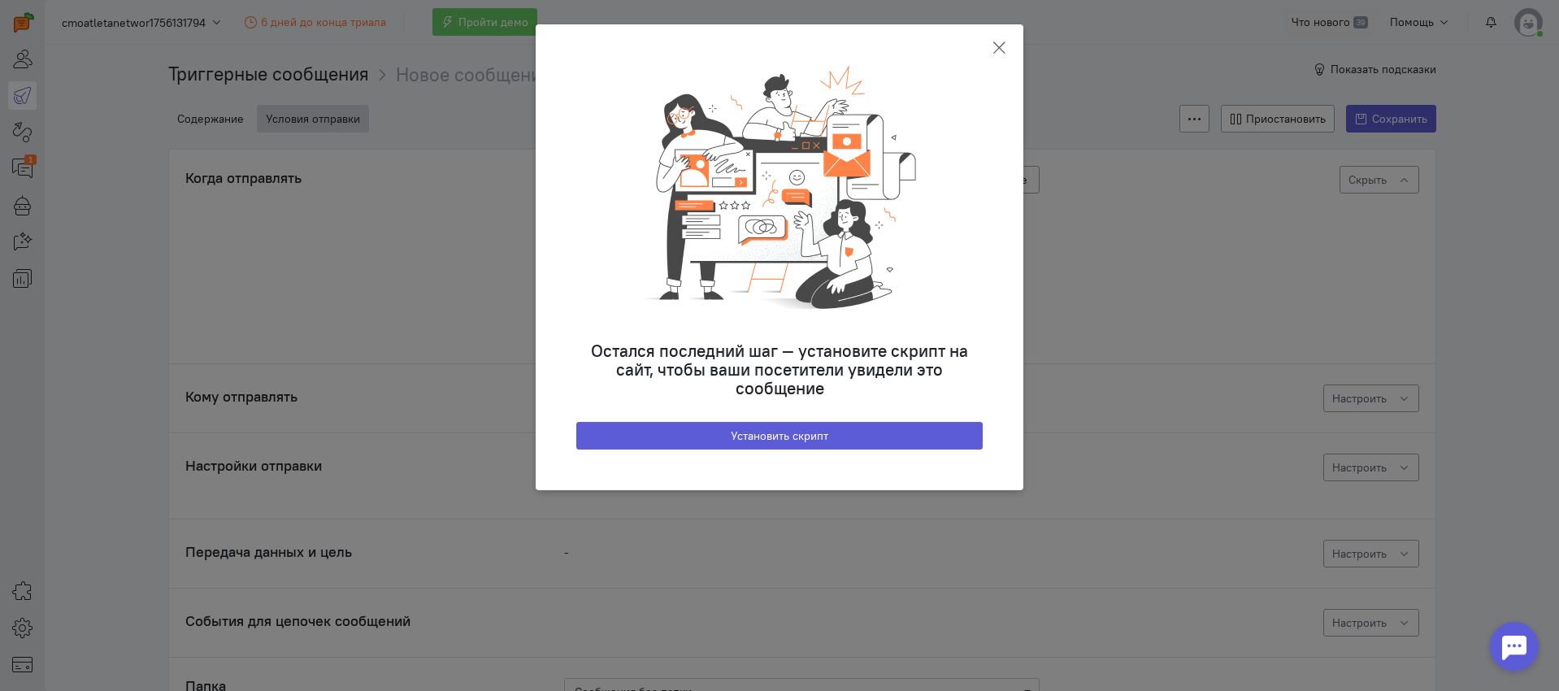
click at [1002, 46] on icon at bounding box center [999, 48] width 16 height 16
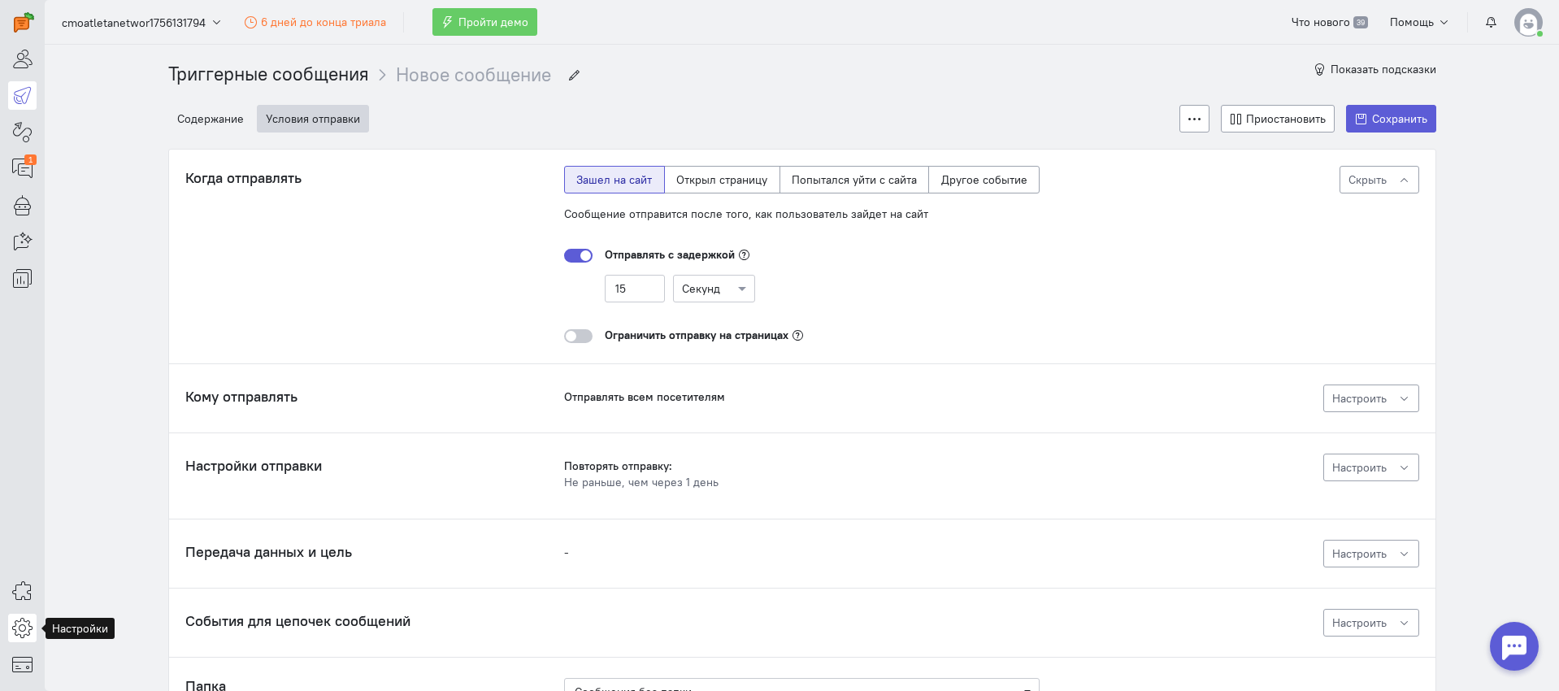
click at [30, 623] on icon at bounding box center [22, 628] width 20 height 20
click at [152, 567] on link "Управление командой" at bounding box center [131, 573] width 172 height 26
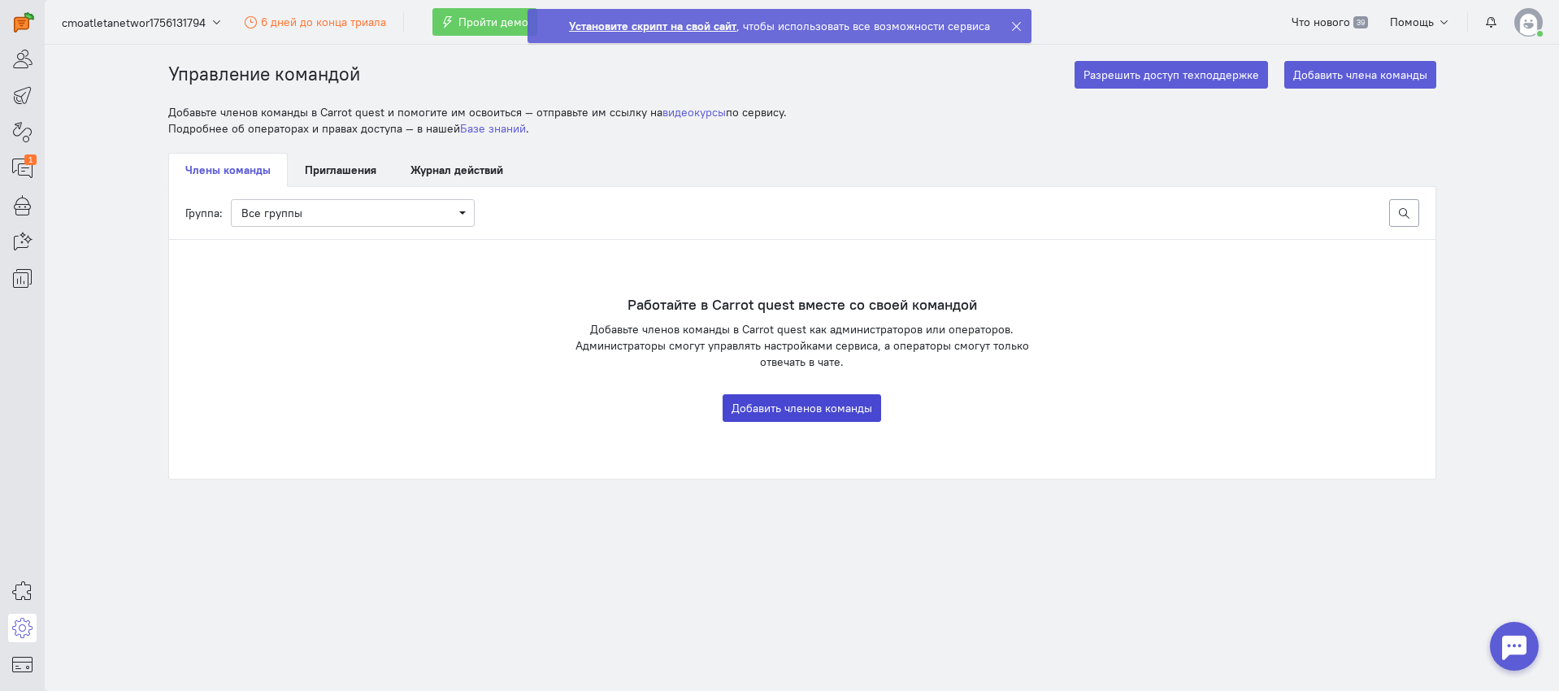
click at [812, 414] on button "Добавить членов команды" at bounding box center [802, 408] width 159 height 28
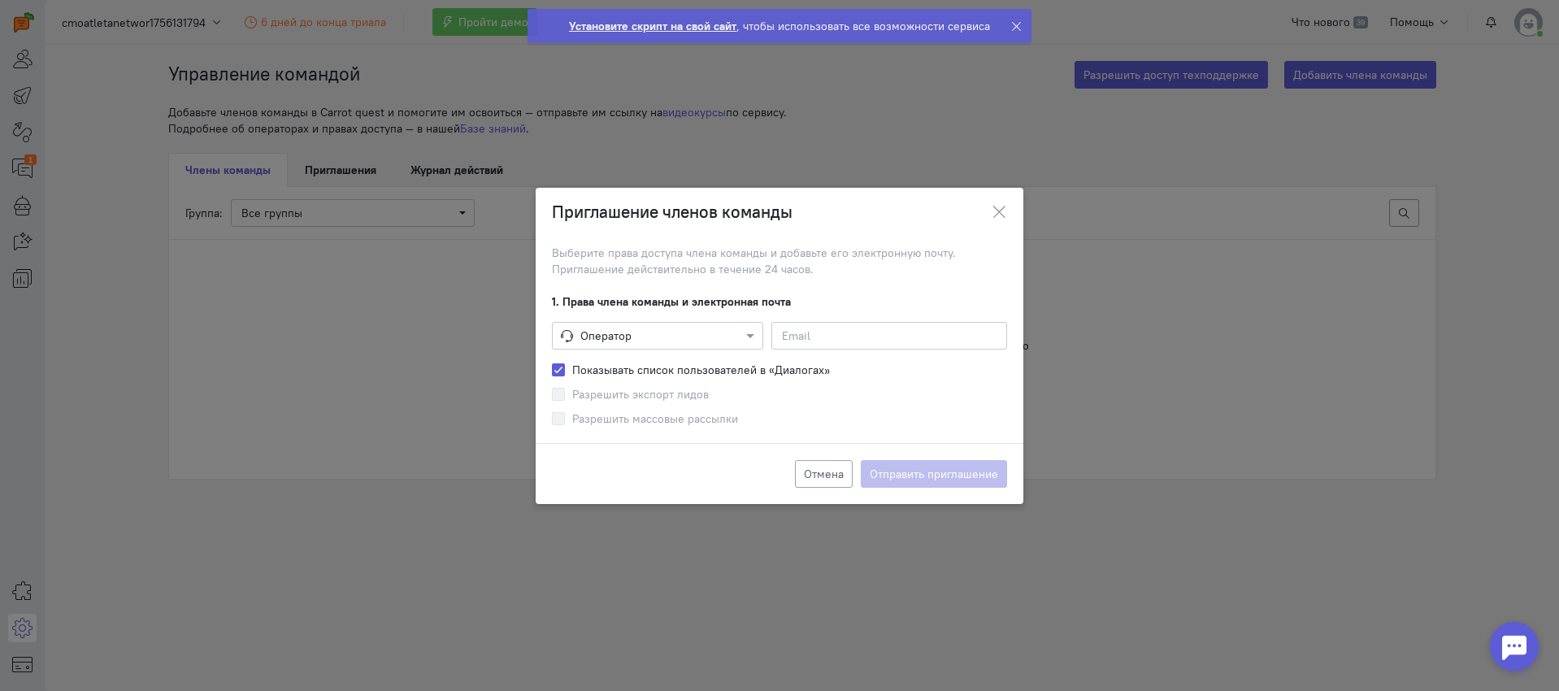
click at [645, 328] on div at bounding box center [658, 335] width 210 height 16
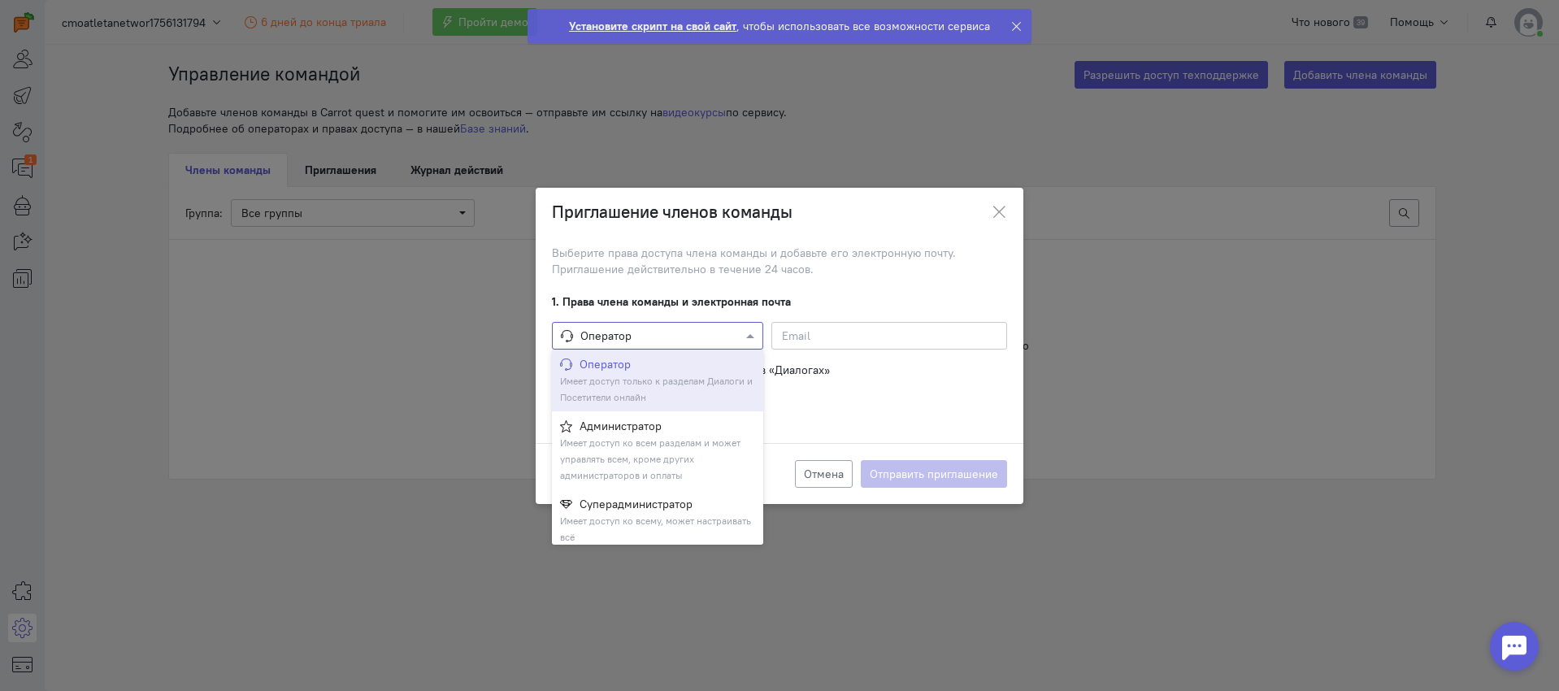
click at [649, 388] on div "Оператор Имеет доступ только к разделам Диалоги и Посетители онлайн" at bounding box center [657, 381] width 211 height 62
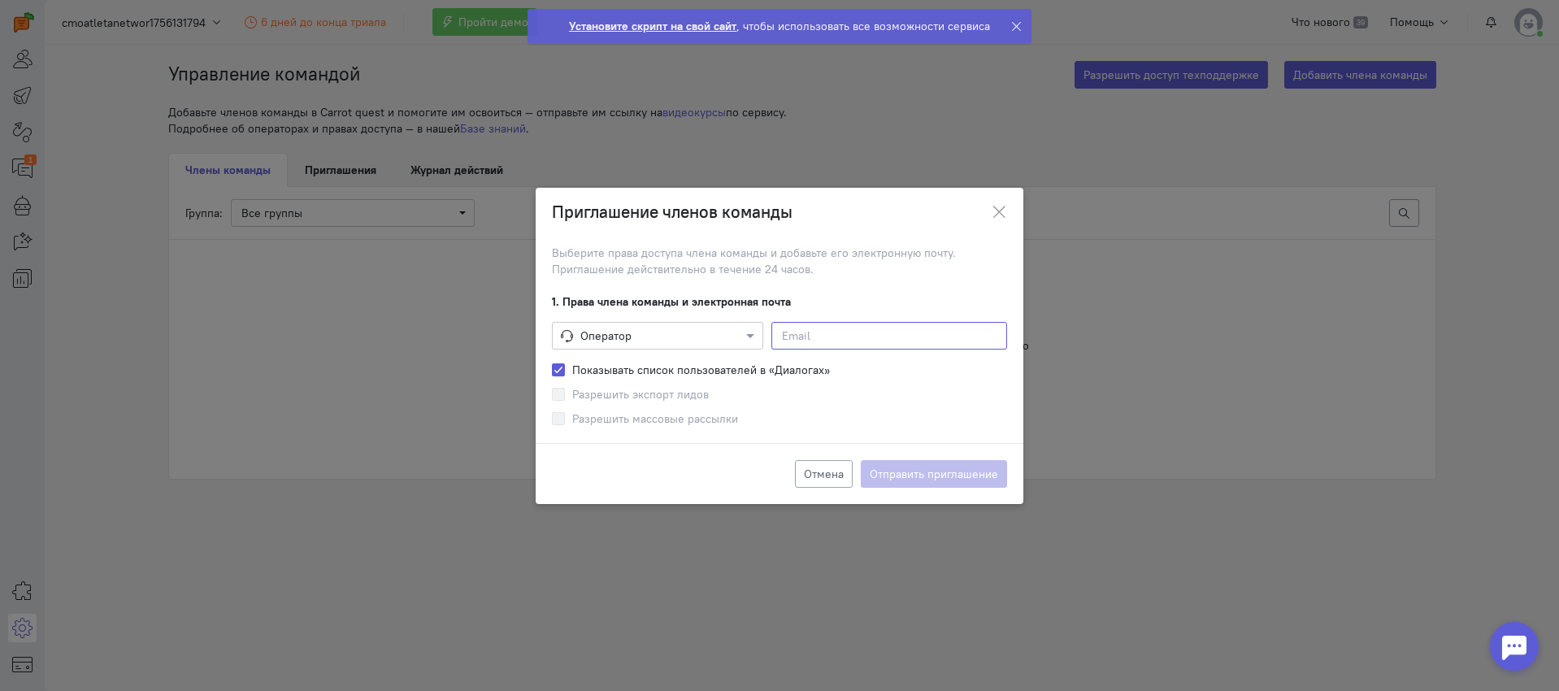
click at [833, 326] on input at bounding box center [889, 336] width 236 height 28
click at [1001, 213] on icon "button" at bounding box center [999, 212] width 16 height 16
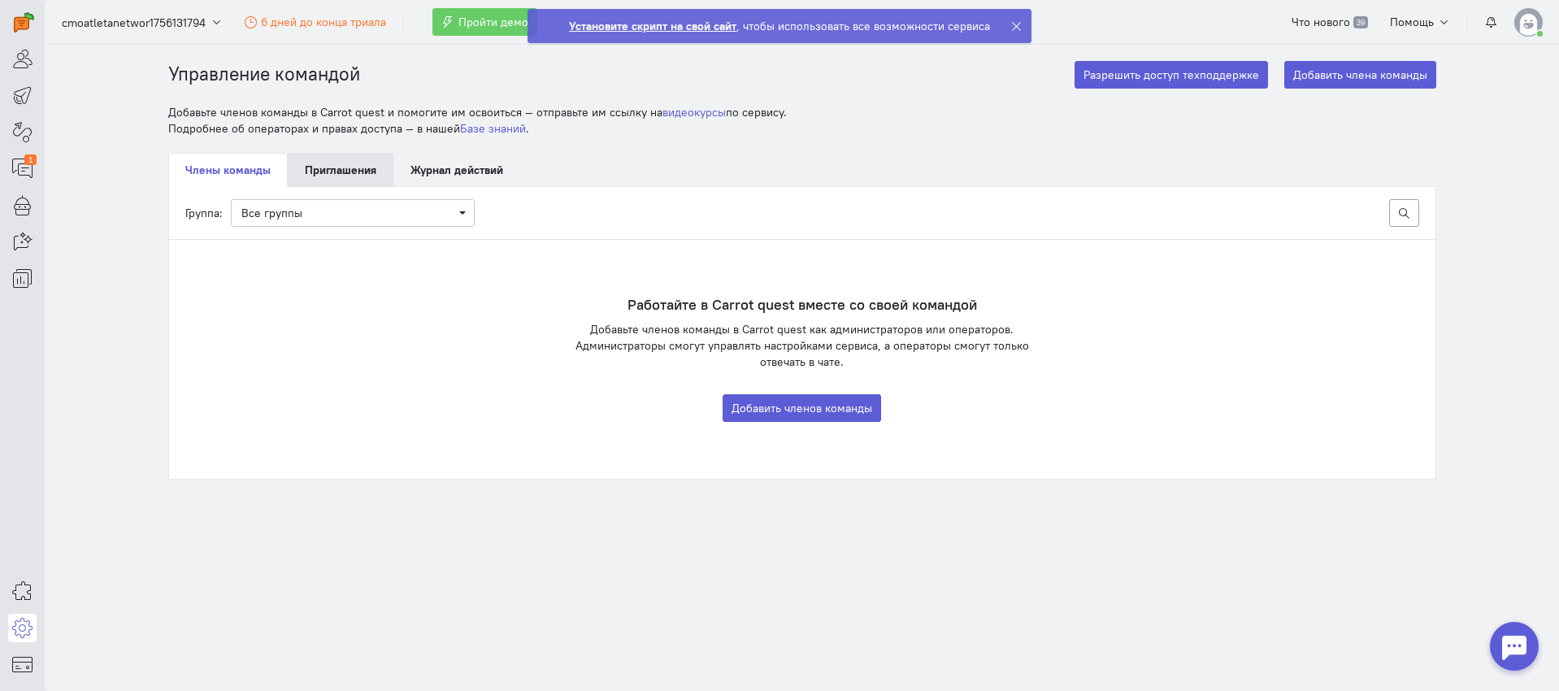
click at [330, 171] on link "Приглашения" at bounding box center [341, 170] width 106 height 34
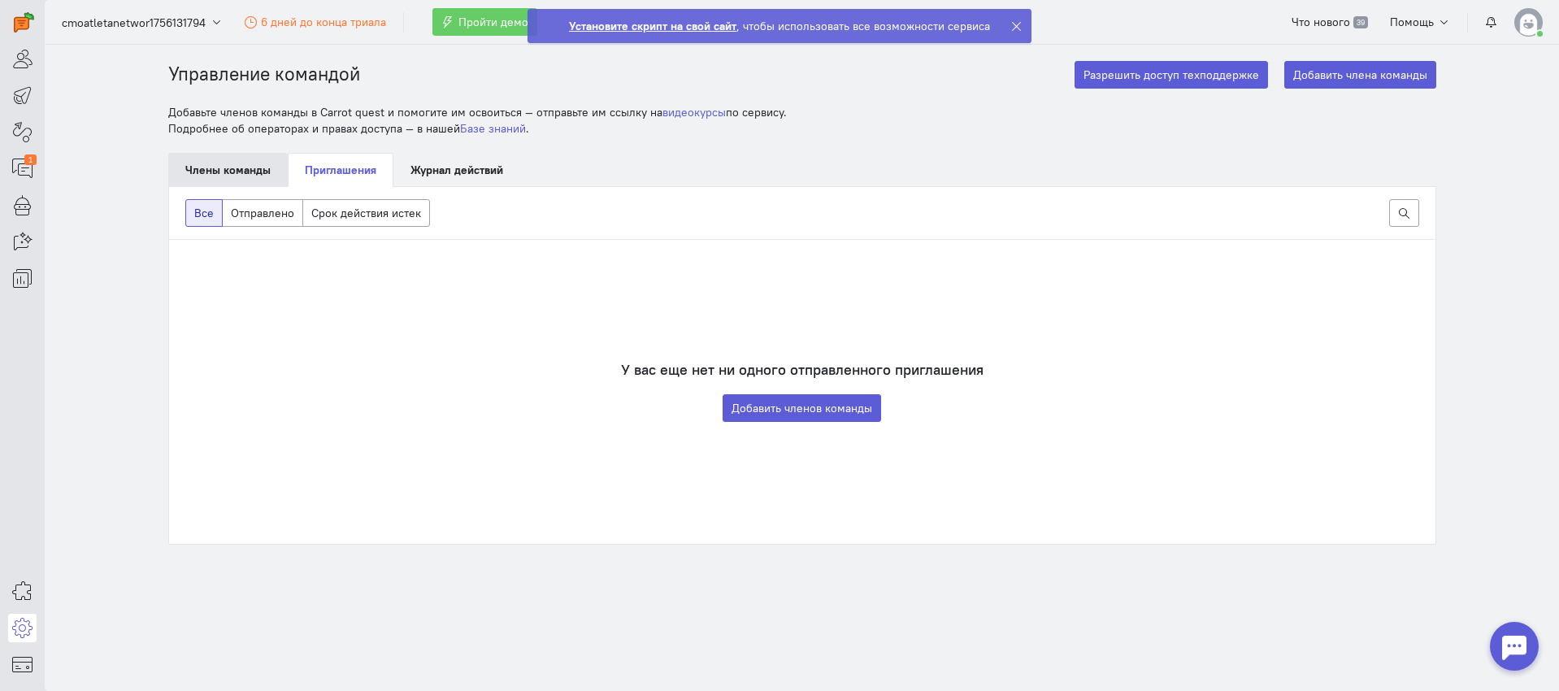
click at [223, 177] on link "Члены команды" at bounding box center [227, 170] width 119 height 34
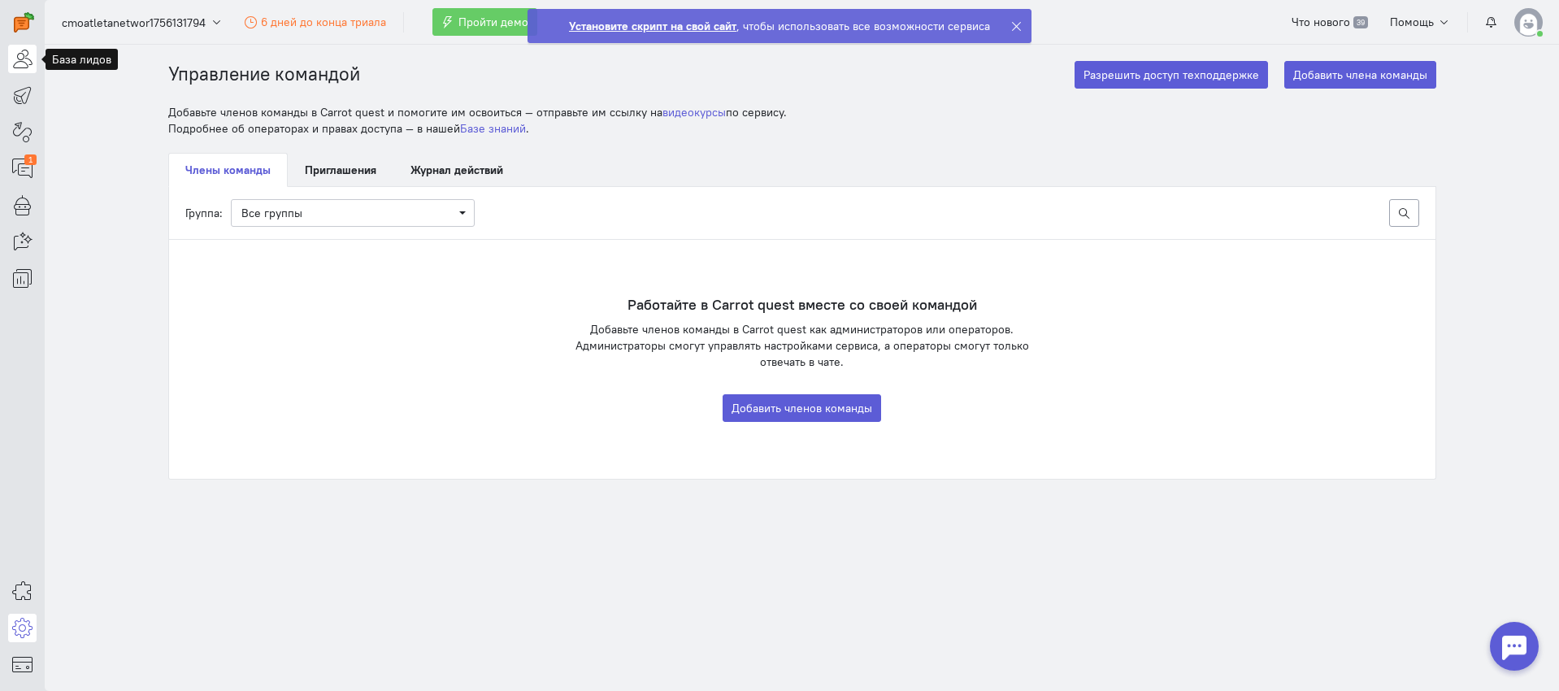
click at [21, 65] on icon at bounding box center [22, 59] width 20 height 20
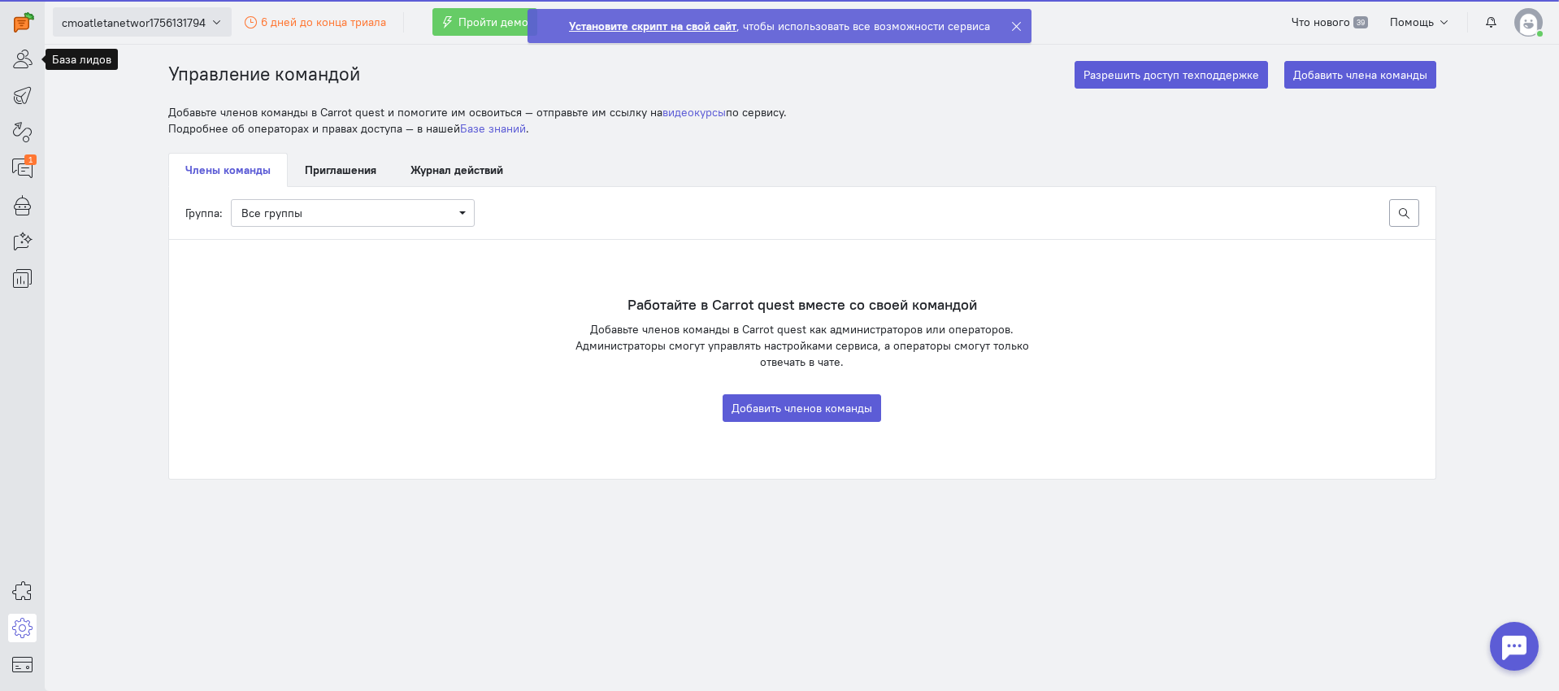
click at [174, 28] on span "cmoatletanetwor1756131794" at bounding box center [134, 23] width 144 height 16
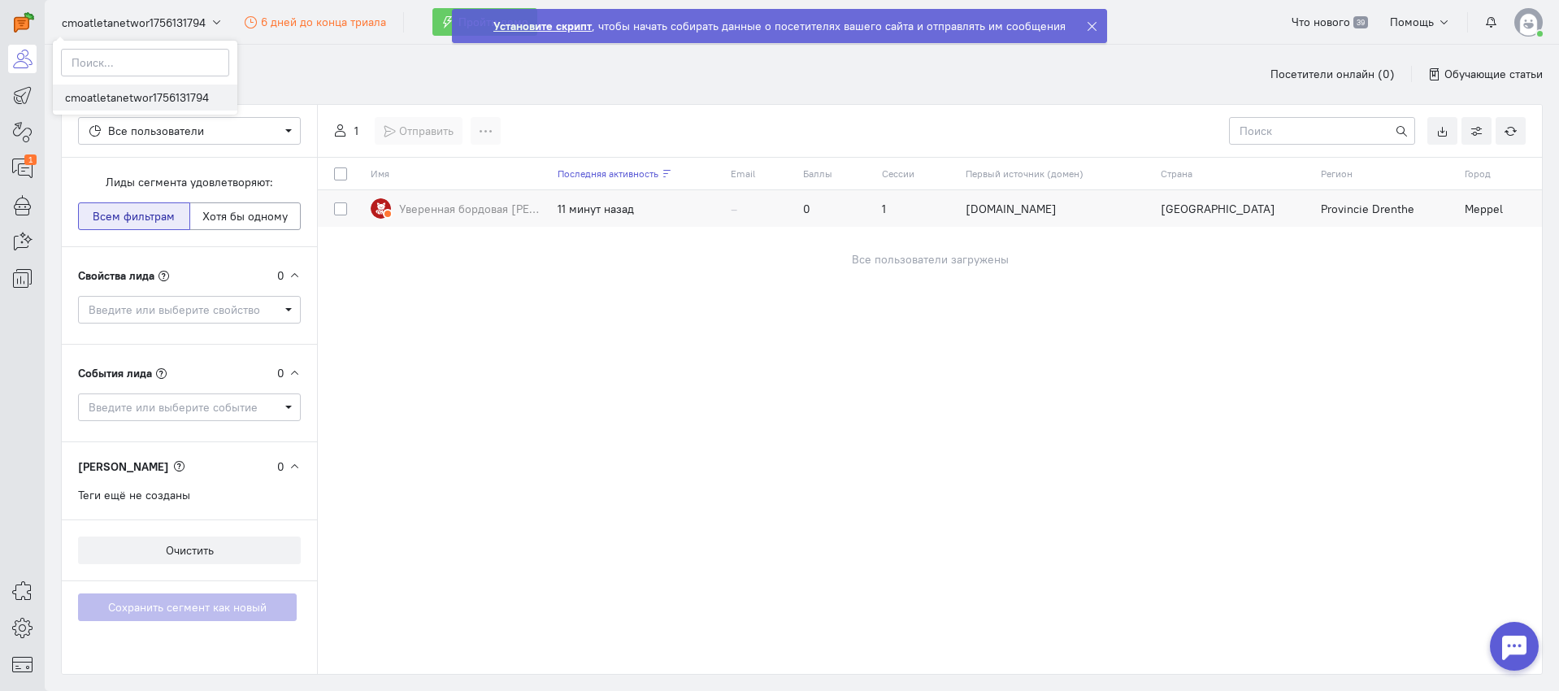
click at [147, 95] on link "cmoatletanetwor1756131794" at bounding box center [145, 98] width 185 height 26
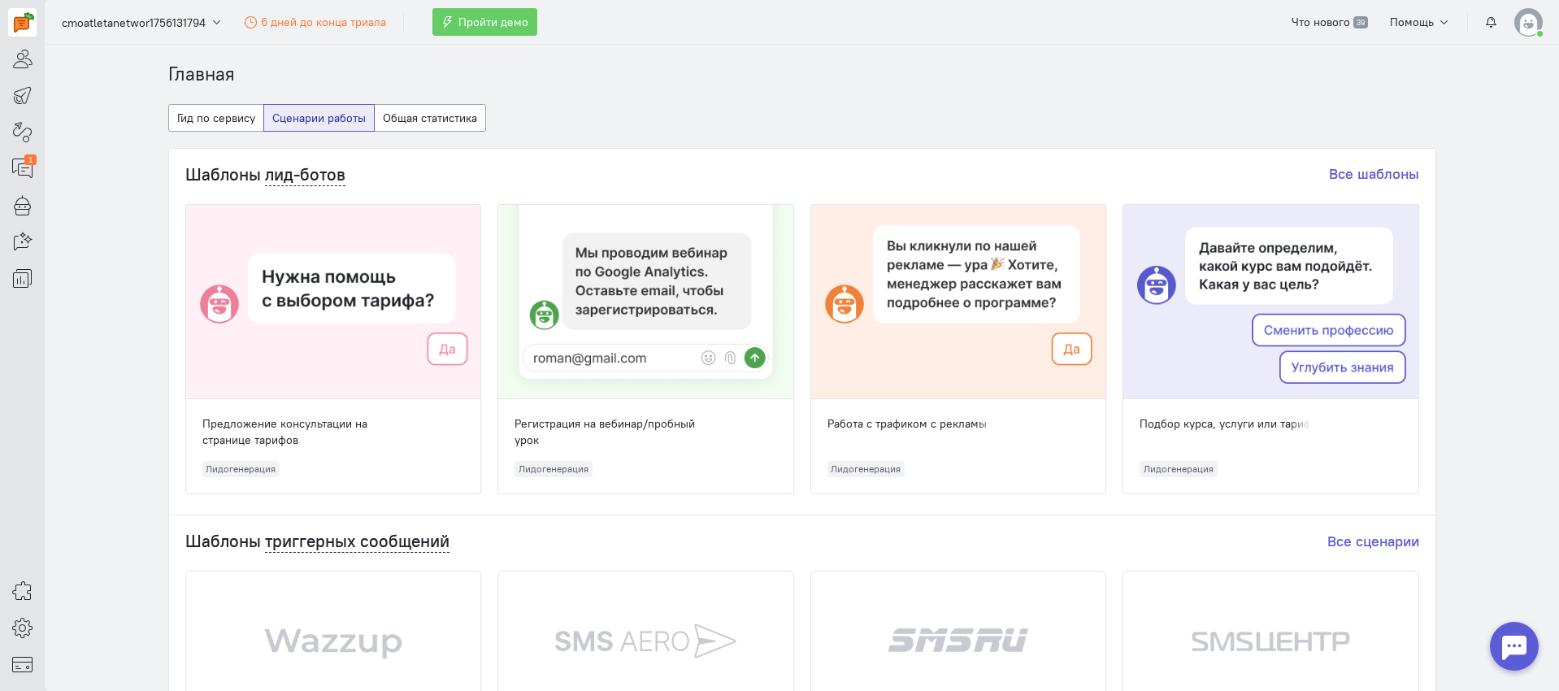
click at [1527, 16] on img at bounding box center [1528, 22] width 28 height 28
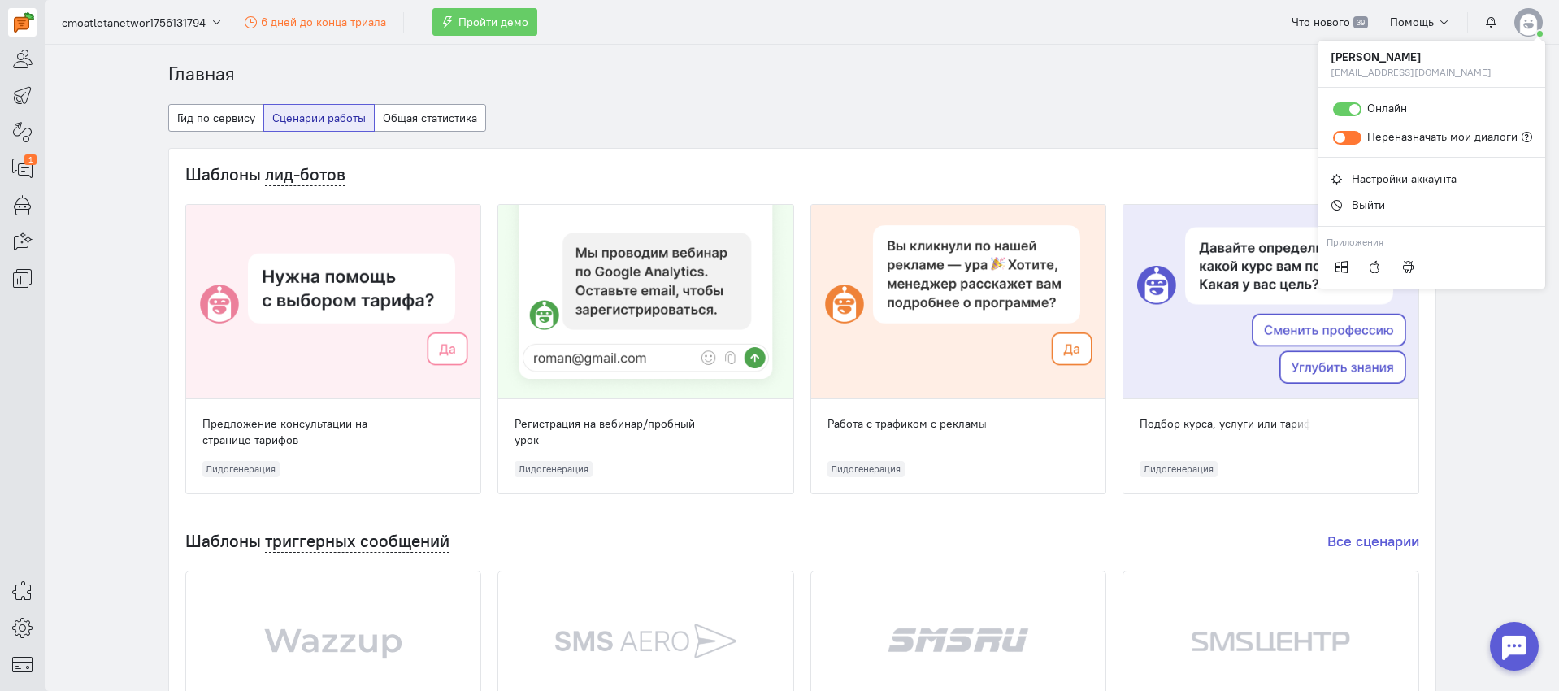
drag, startPoint x: 1098, startPoint y: 127, endPoint x: 1071, endPoint y: 130, distance: 27.8
click at [1098, 127] on cq-dashboard-select-dashboard-type-feature "Гид по сервису Сценарии работы Общая статистика" at bounding box center [802, 126] width 1268 height 44
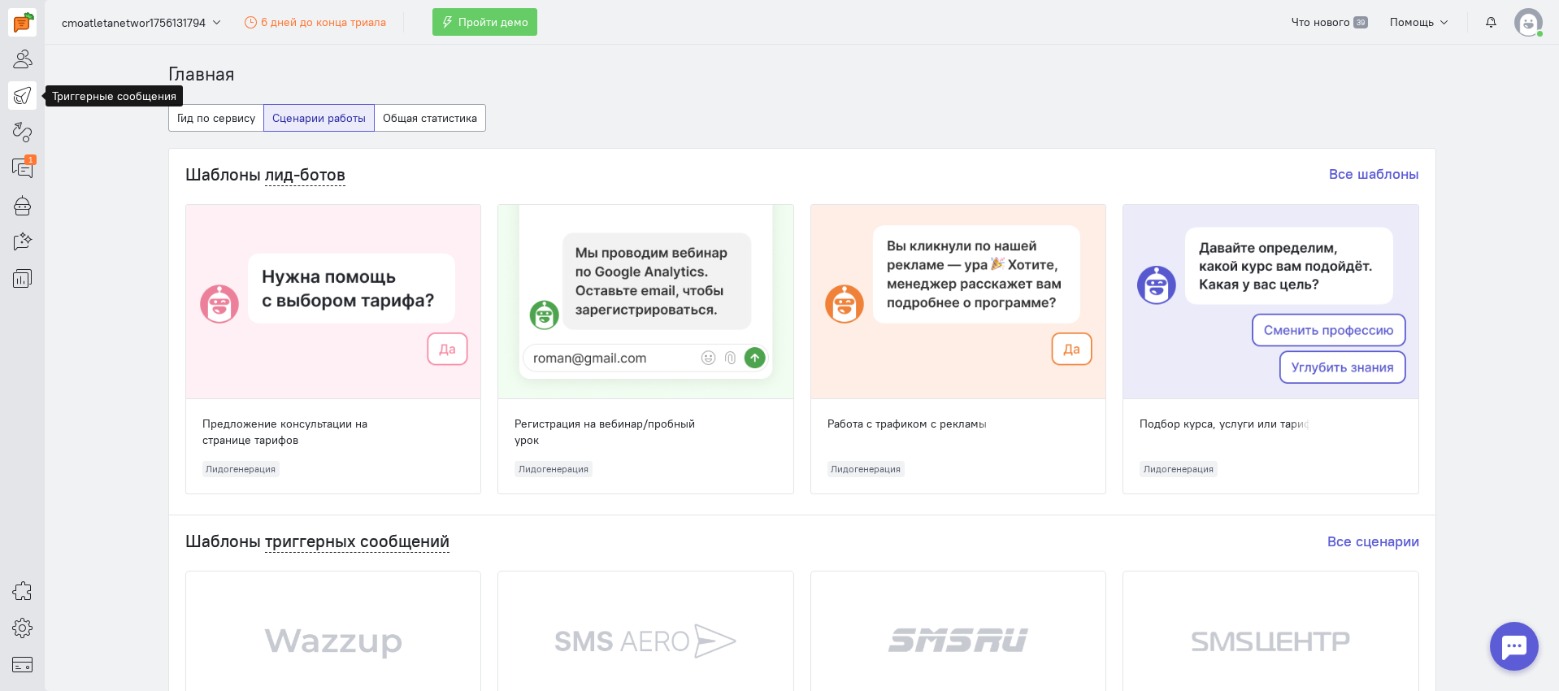
click at [15, 104] on icon at bounding box center [22, 95] width 20 height 20
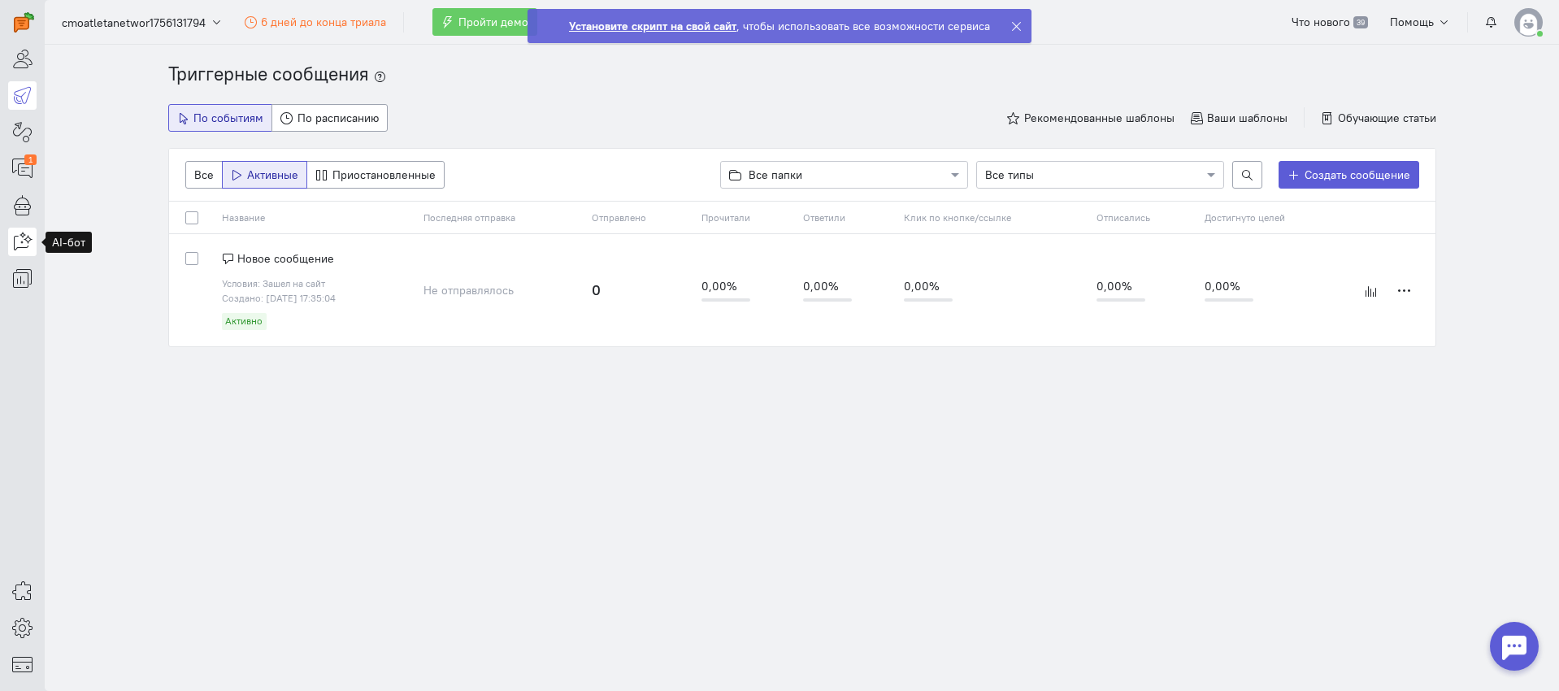
click at [27, 247] on icon at bounding box center [22, 242] width 20 height 20
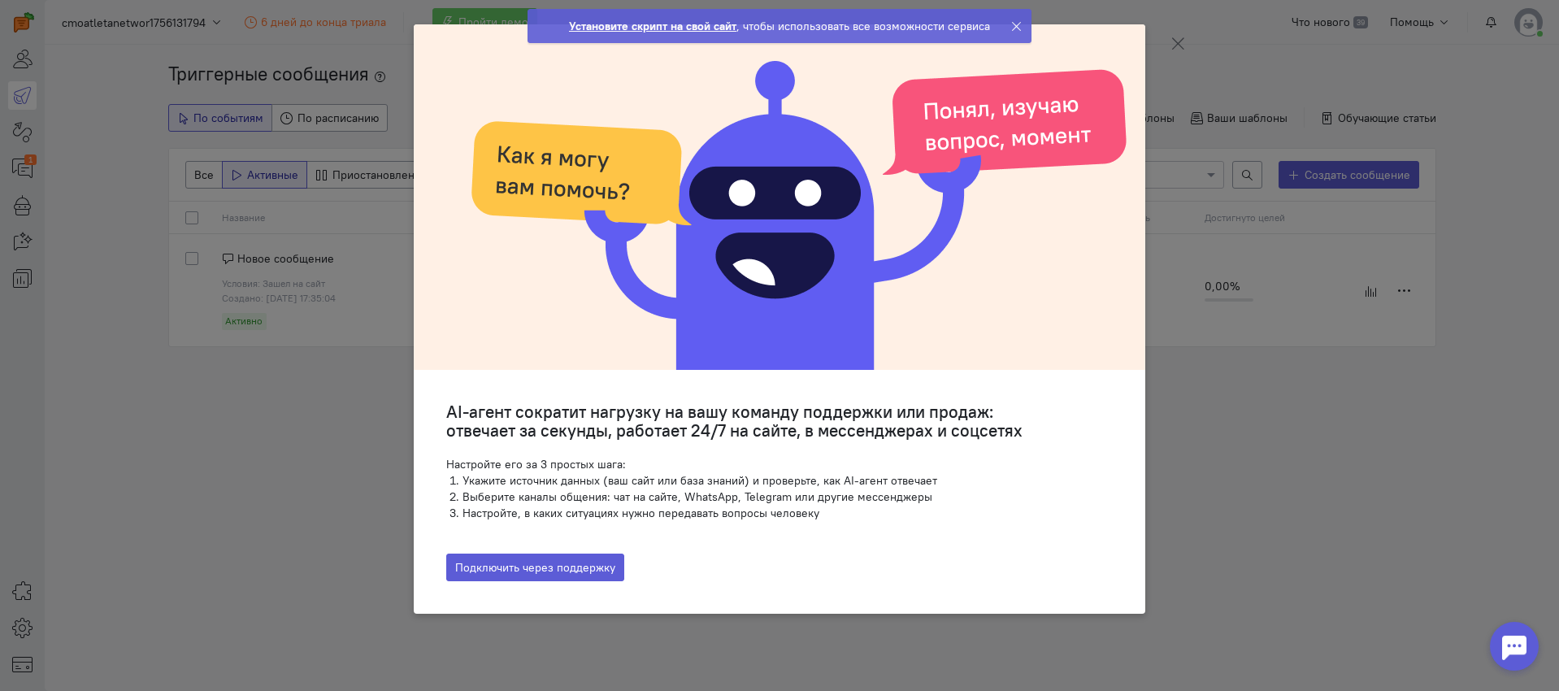
click at [1160, 41] on button at bounding box center [1178, 43] width 49 height 38
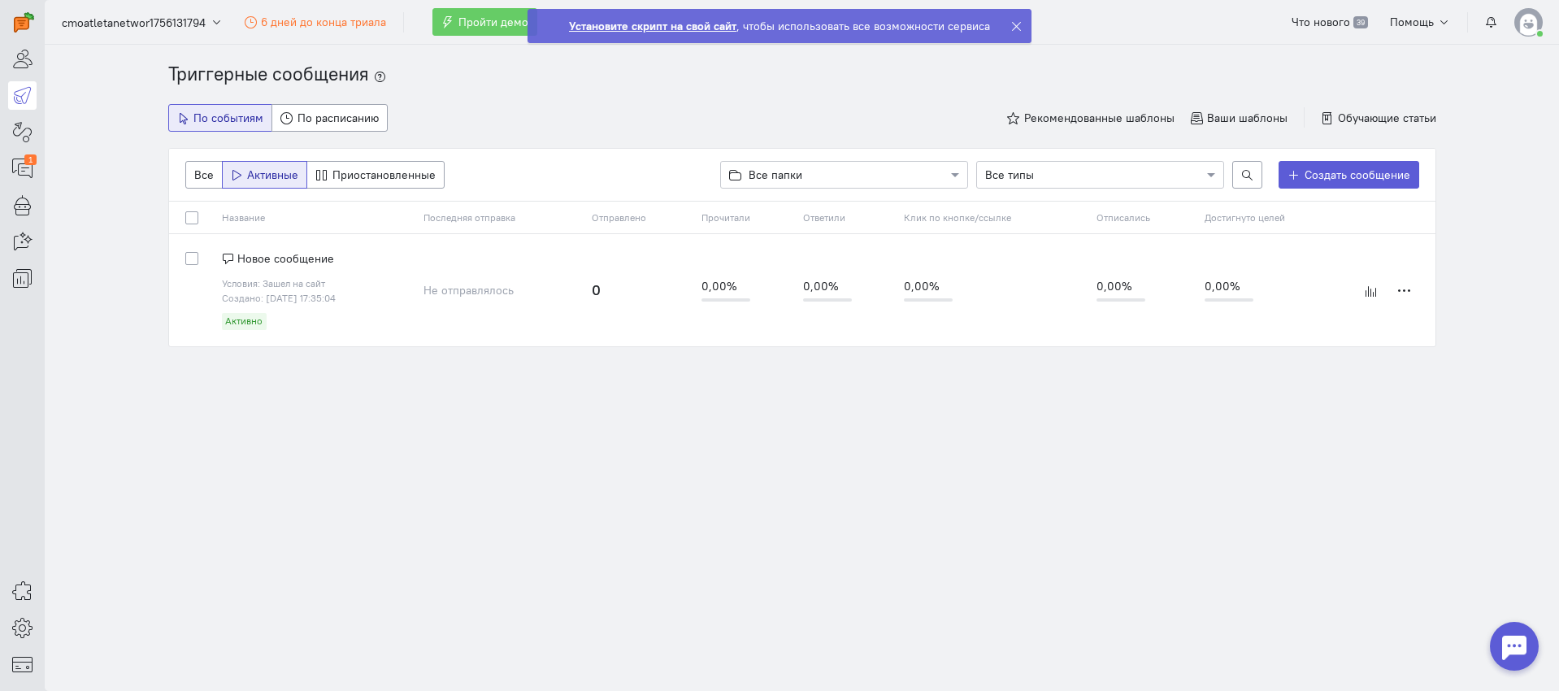
click at [661, 29] on strong "Установите скрипт на свой сайт" at bounding box center [652, 26] width 167 height 15
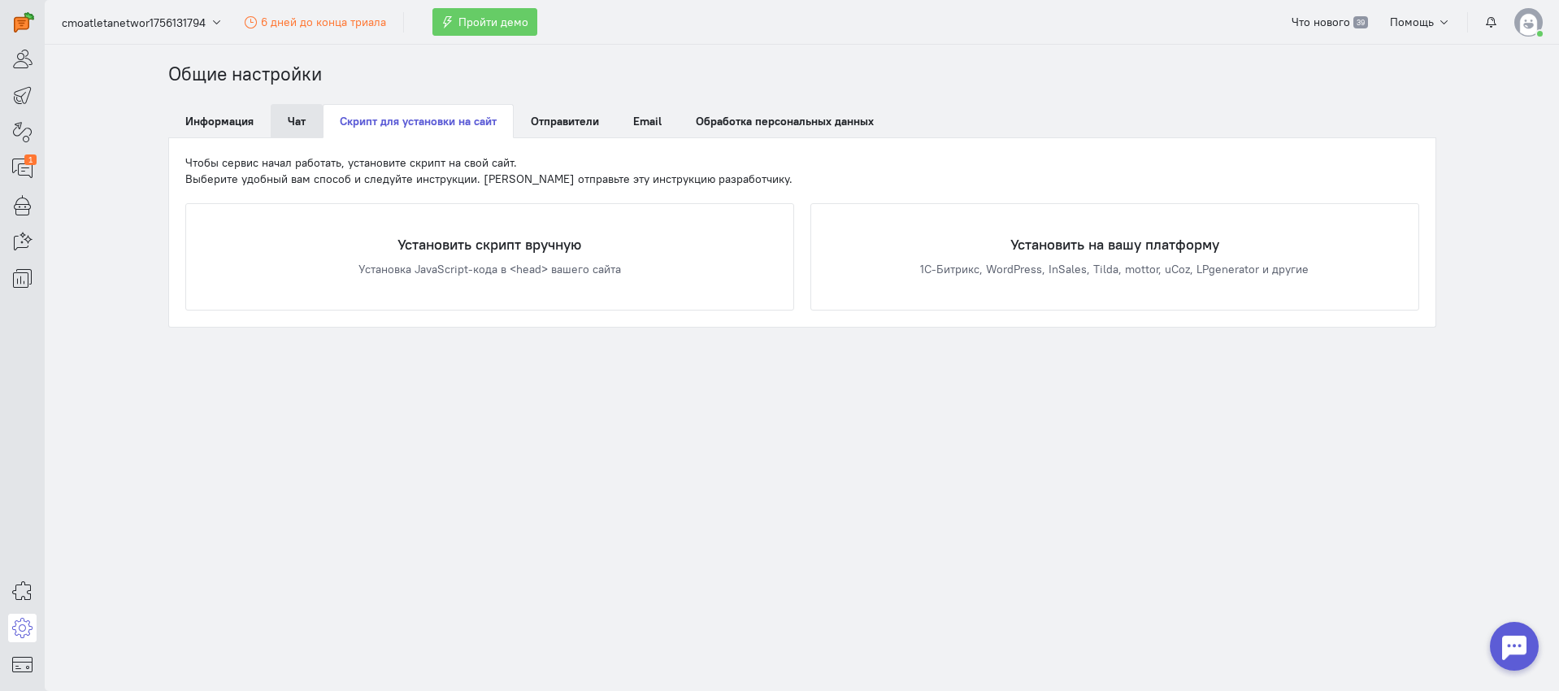
click at [306, 127] on link "Чат" at bounding box center [297, 121] width 52 height 34
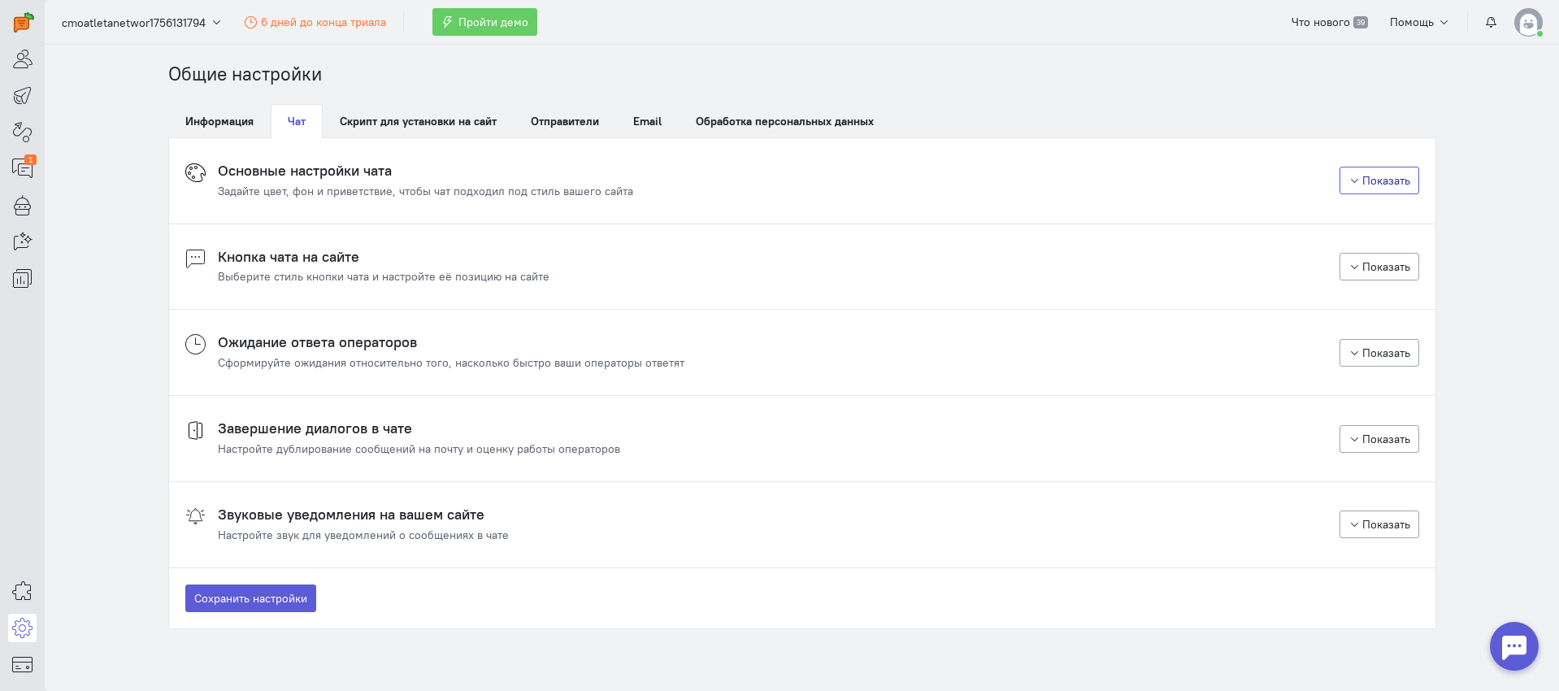
click at [1380, 177] on button "Показать" at bounding box center [1380, 181] width 80 height 28
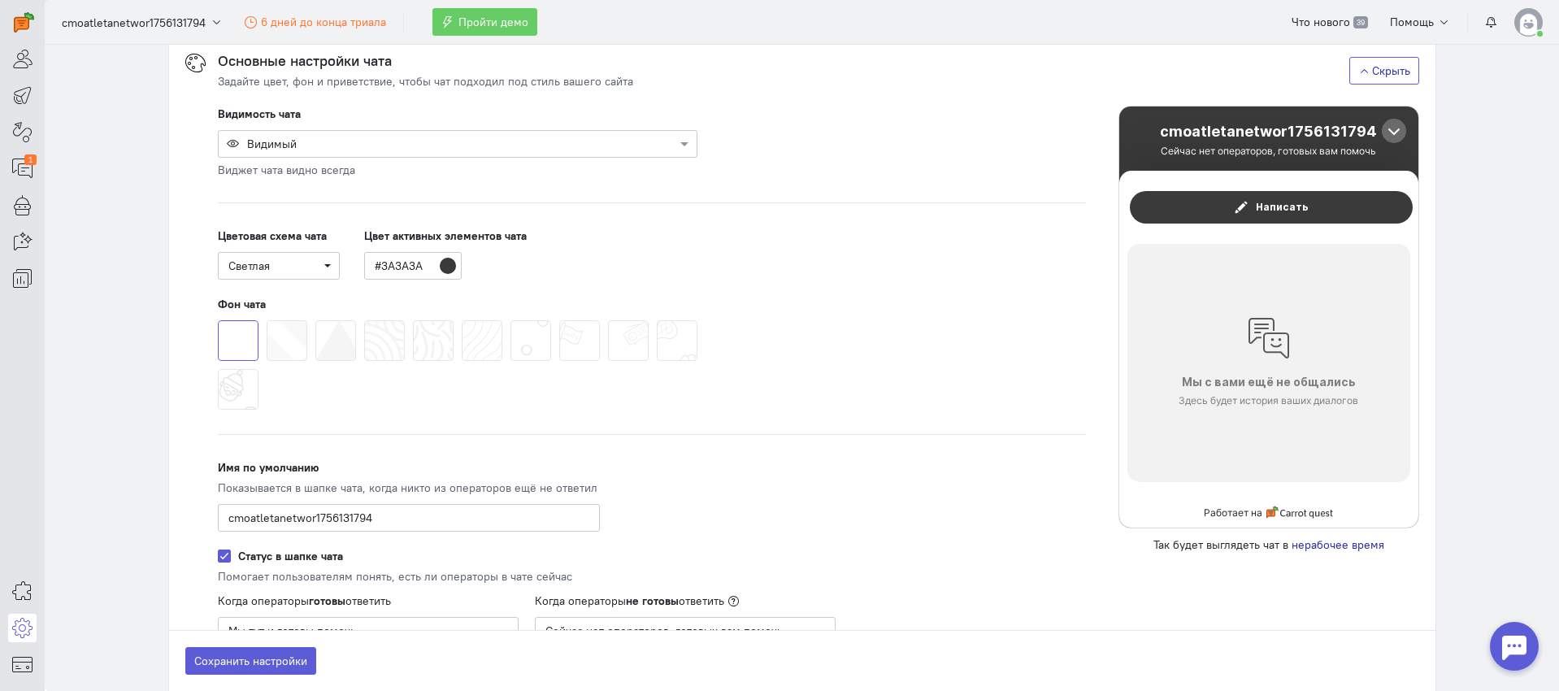
scroll to position [107, 0]
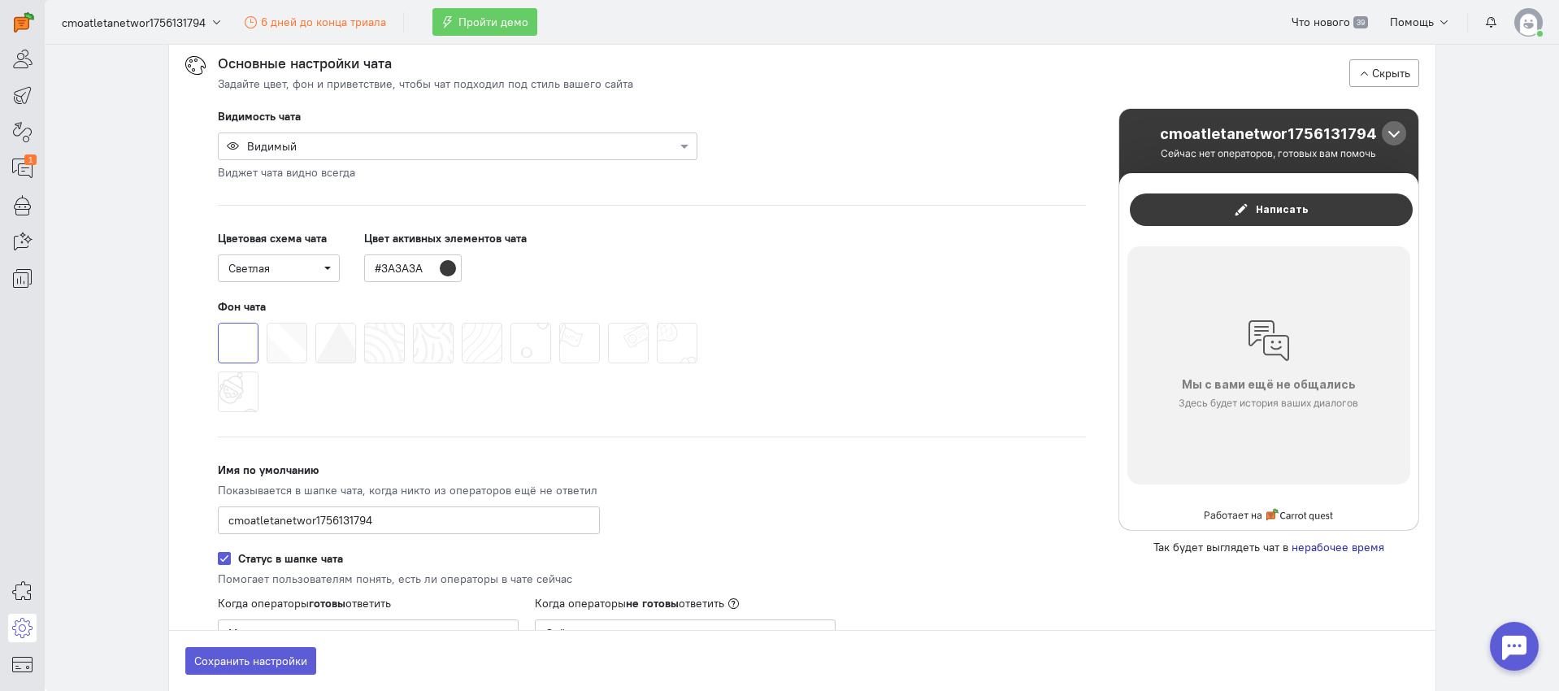
click at [1299, 137] on div "cmoatletanetwor1756131794" at bounding box center [1269, 133] width 228 height 17
drag, startPoint x: 1027, startPoint y: 154, endPoint x: 789, endPoint y: 153, distance: 237.4
click at [1027, 154] on div "Видимость чата Видимый Виджет чата видно всегда ПК и планшеты Ширина экрана >48…" at bounding box center [652, 671] width 901 height 1127
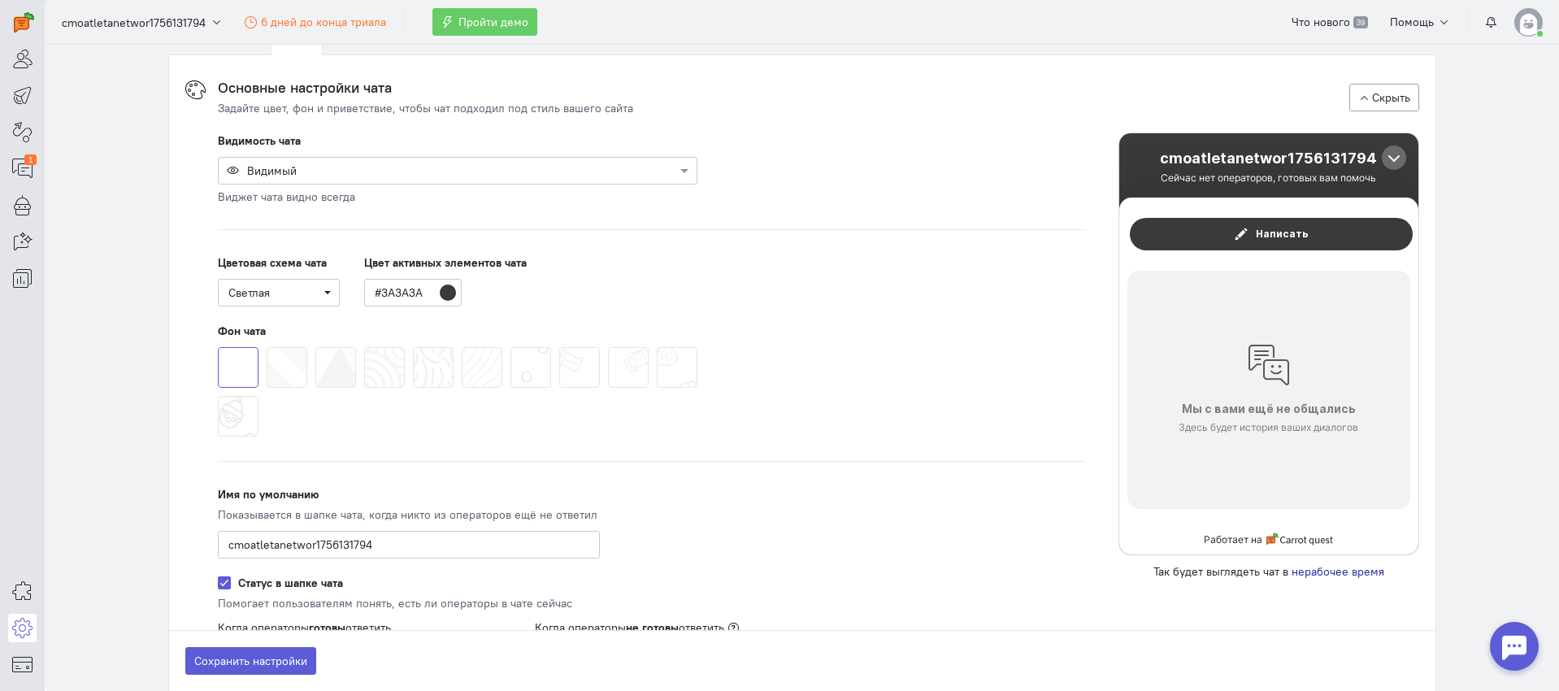
scroll to position [82, 0]
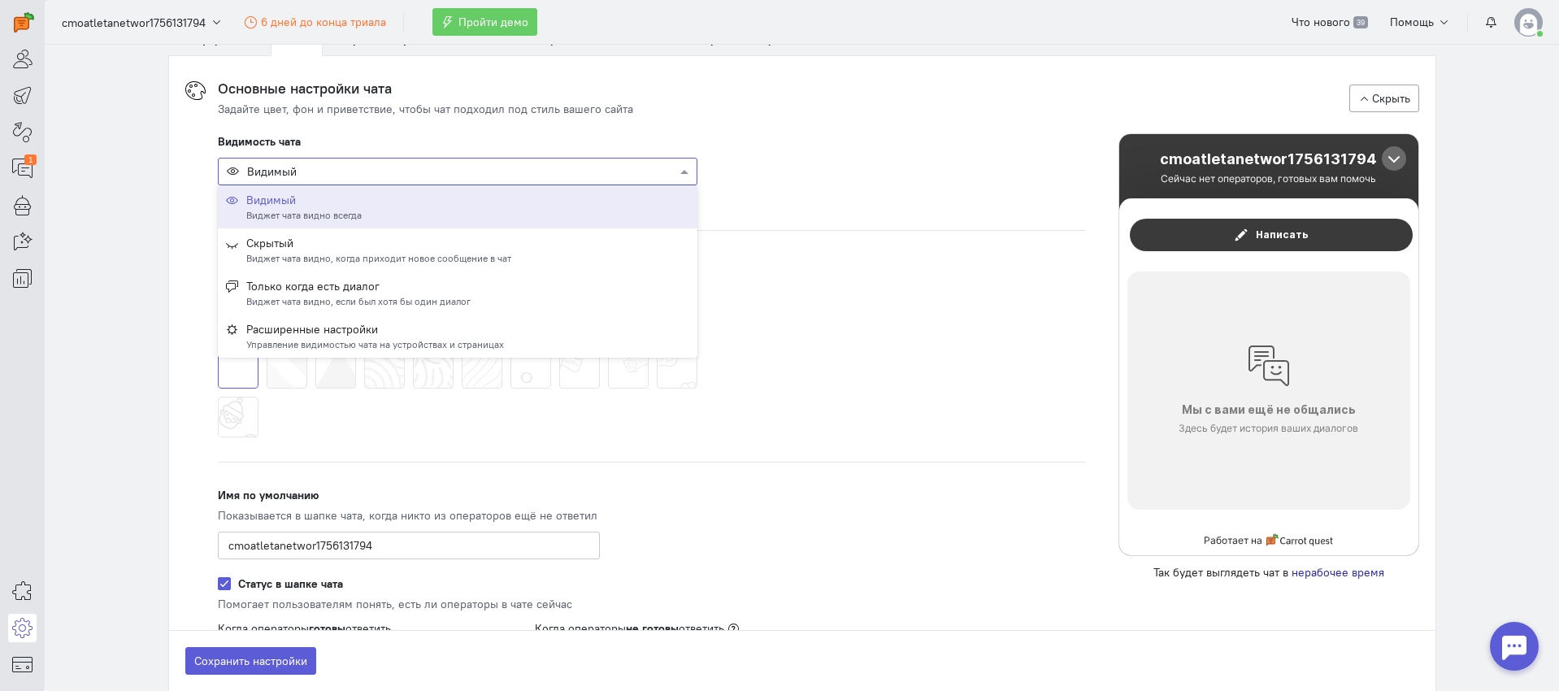
click at [350, 180] on div "Видимый" at bounding box center [458, 172] width 480 height 28
click at [363, 214] on div "Видимый Виджет чата видно всегда" at bounding box center [457, 207] width 463 height 30
click at [369, 168] on div at bounding box center [458, 171] width 478 height 16
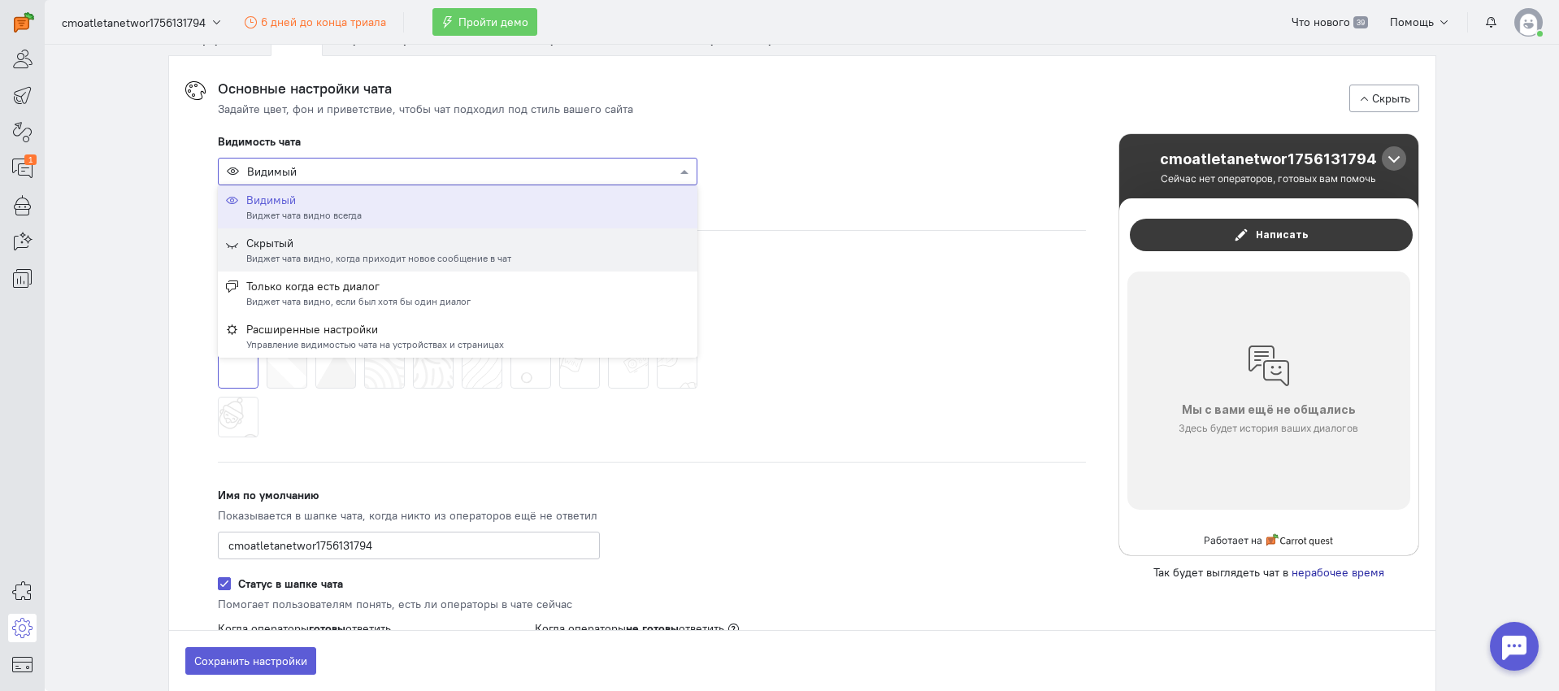
click at [397, 259] on div "Виджет чата видно, когда приходит новое сообщение в чат" at bounding box center [378, 258] width 265 height 14
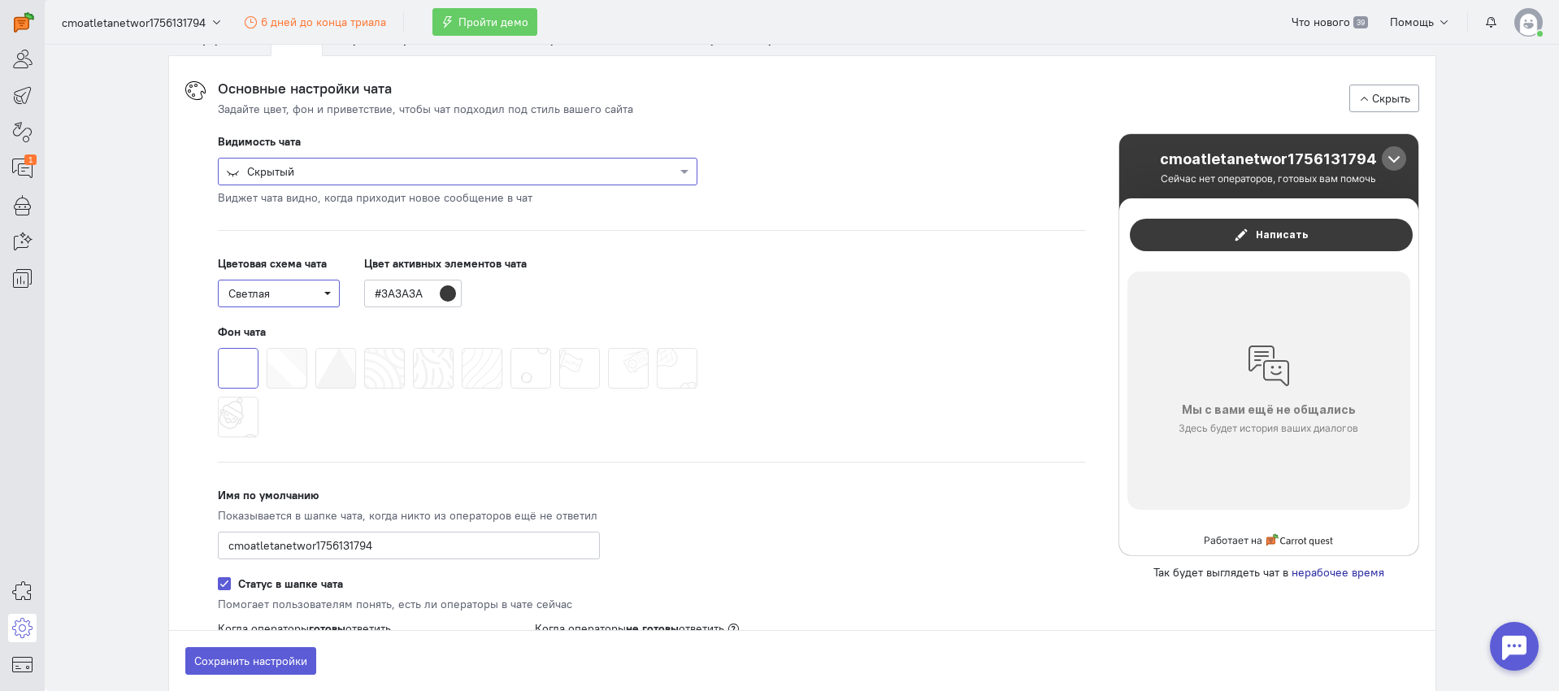
click at [306, 289] on span "Светлая" at bounding box center [278, 293] width 101 height 16
click at [297, 342] on div "Тёмная" at bounding box center [283, 350] width 106 height 16
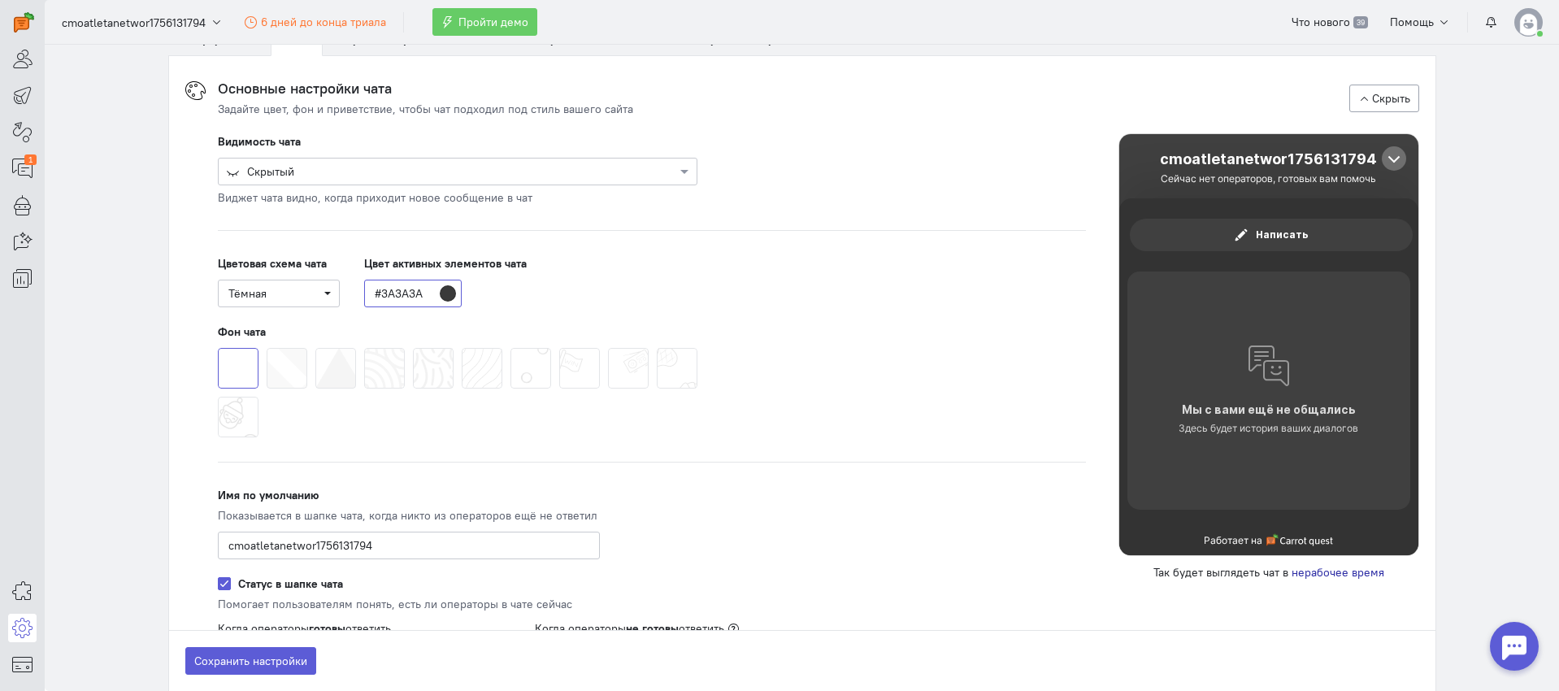
click at [424, 293] on input "#3A3A3A" at bounding box center [413, 294] width 98 height 28
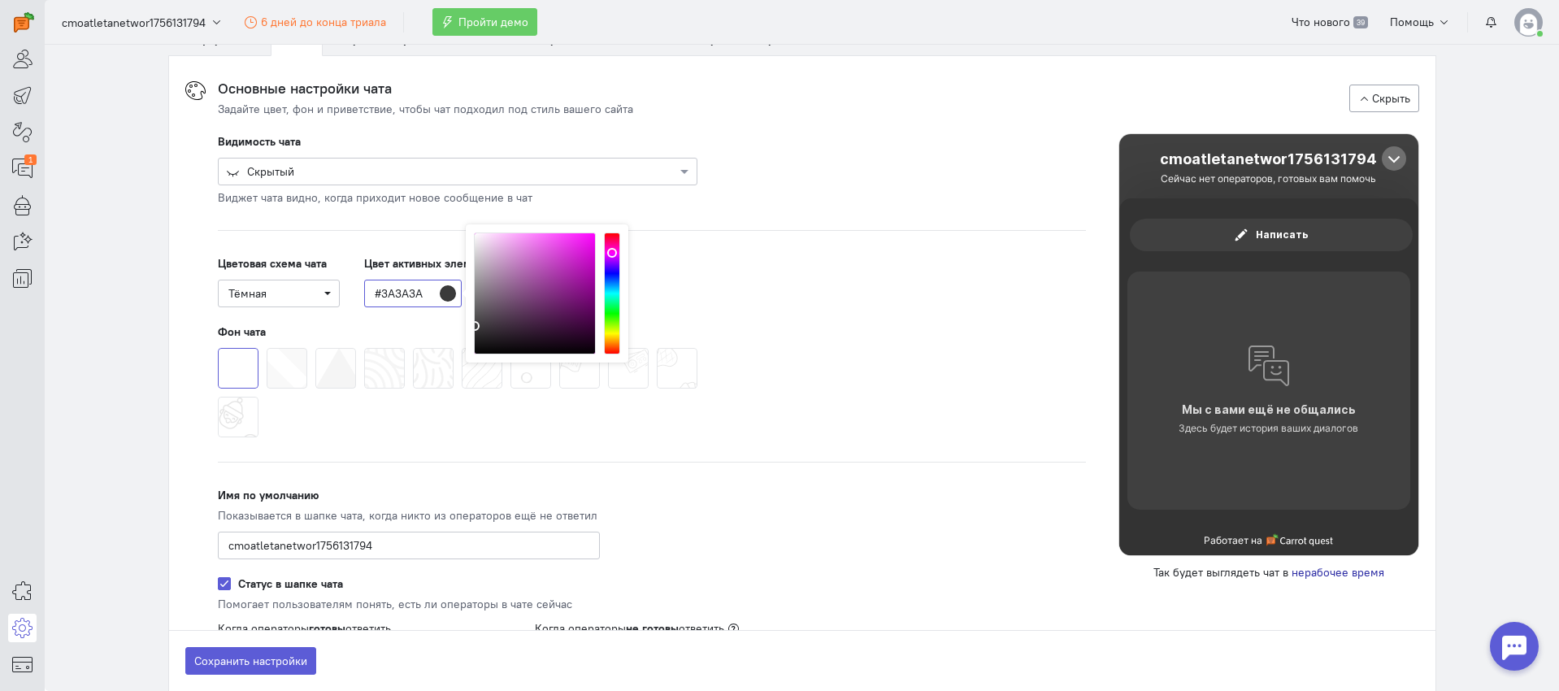
drag, startPoint x: 424, startPoint y: 293, endPoint x: 376, endPoint y: 293, distance: 48.0
click at [374, 293] on input "#3A3A3A" at bounding box center [413, 294] width 98 height 28
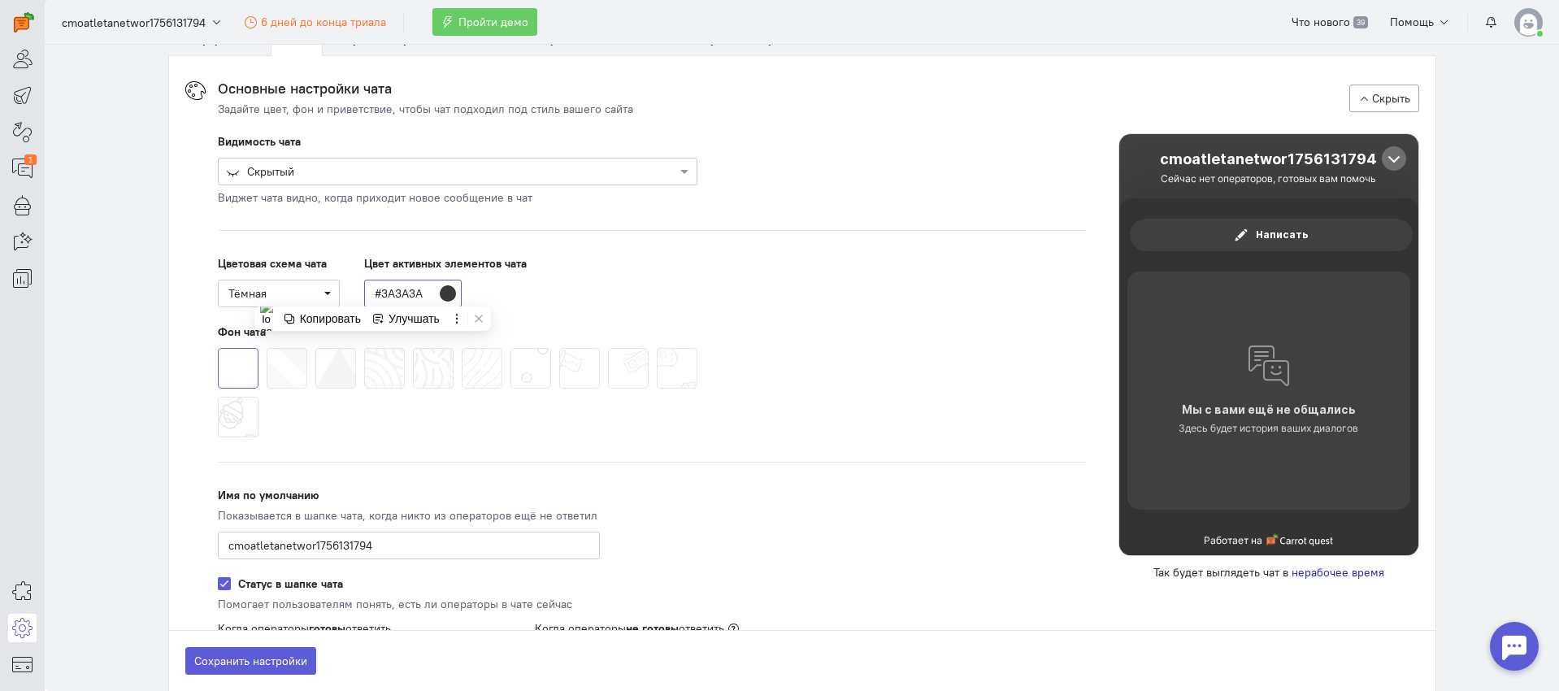
click at [376, 294] on input "#3A3A3A" at bounding box center [413, 294] width 98 height 28
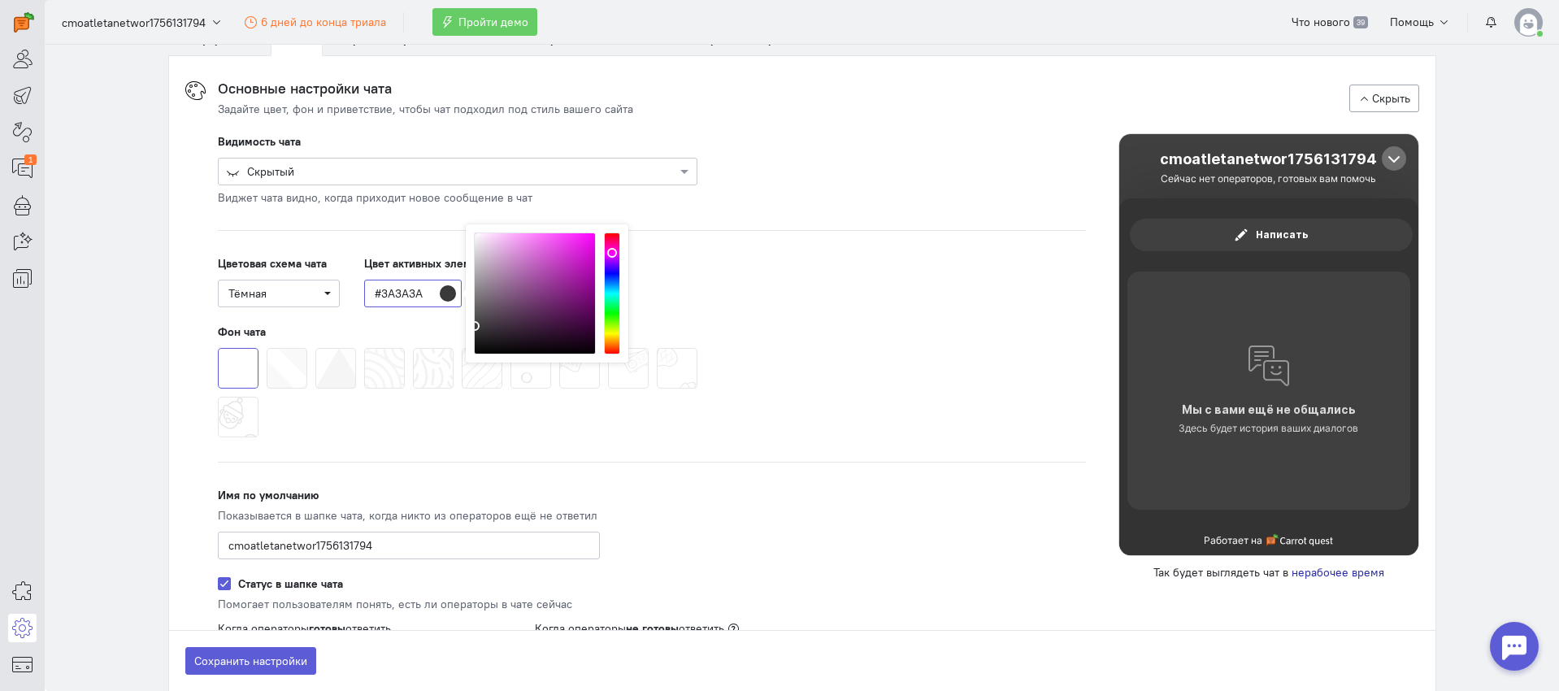
drag, startPoint x: 376, startPoint y: 295, endPoint x: 395, endPoint y: 297, distance: 19.6
click at [395, 297] on input "#3A3A3A" at bounding box center [413, 294] width 98 height 28
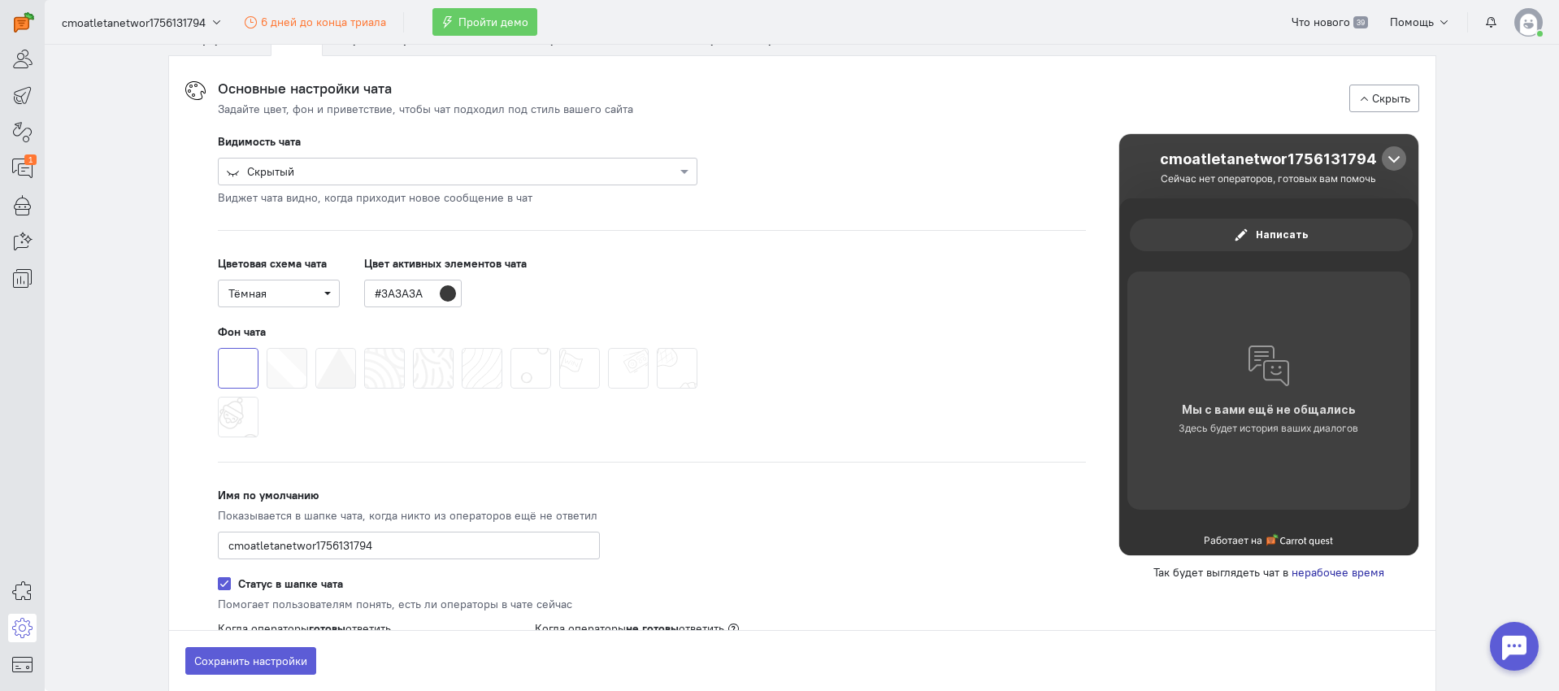
click at [402, 335] on div "Фон чата" at bounding box center [458, 383] width 480 height 118
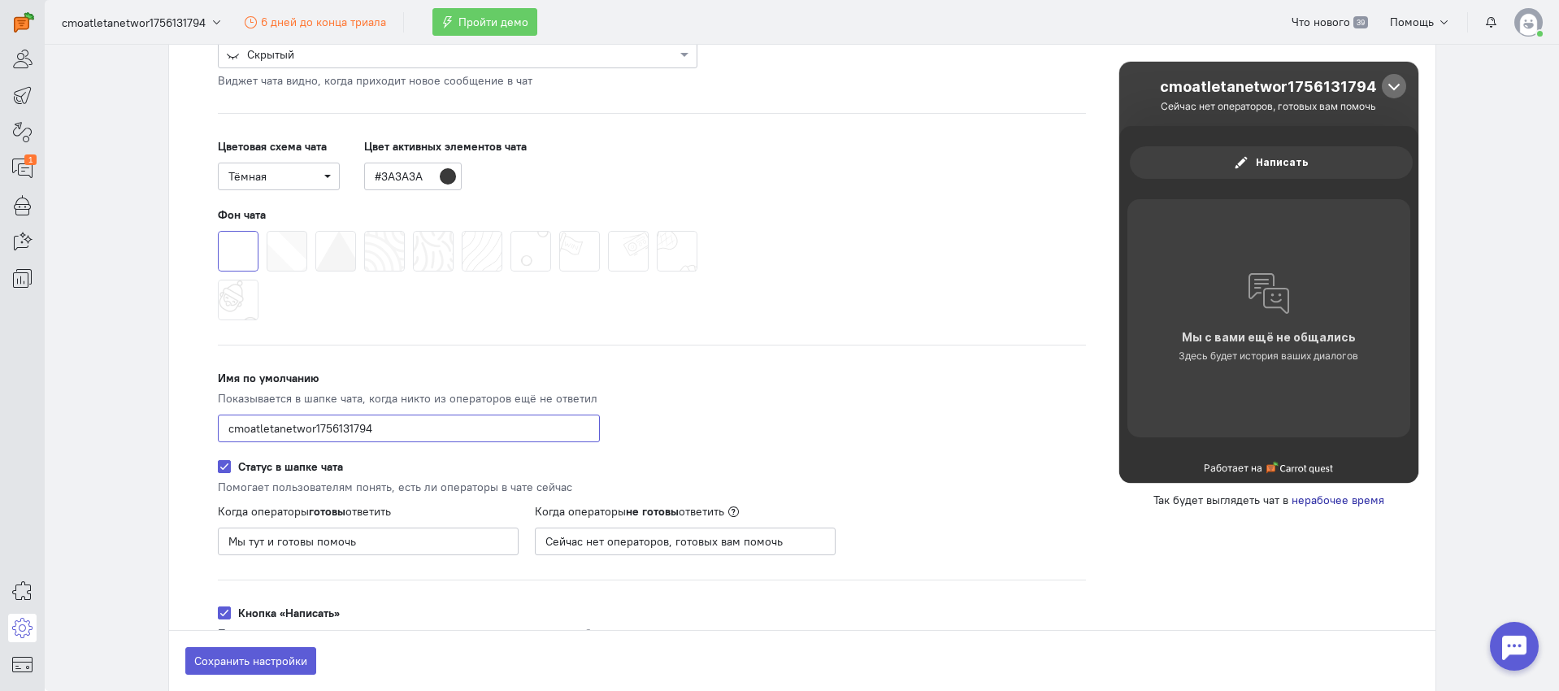
click at [389, 423] on input "cmoatletanetwor1756131794" at bounding box center [409, 429] width 382 height 28
drag, startPoint x: 389, startPoint y: 423, endPoint x: 402, endPoint y: 425, distance: 13.2
click at [389, 423] on input "cmoatletanetwor1756131794" at bounding box center [409, 429] width 382 height 28
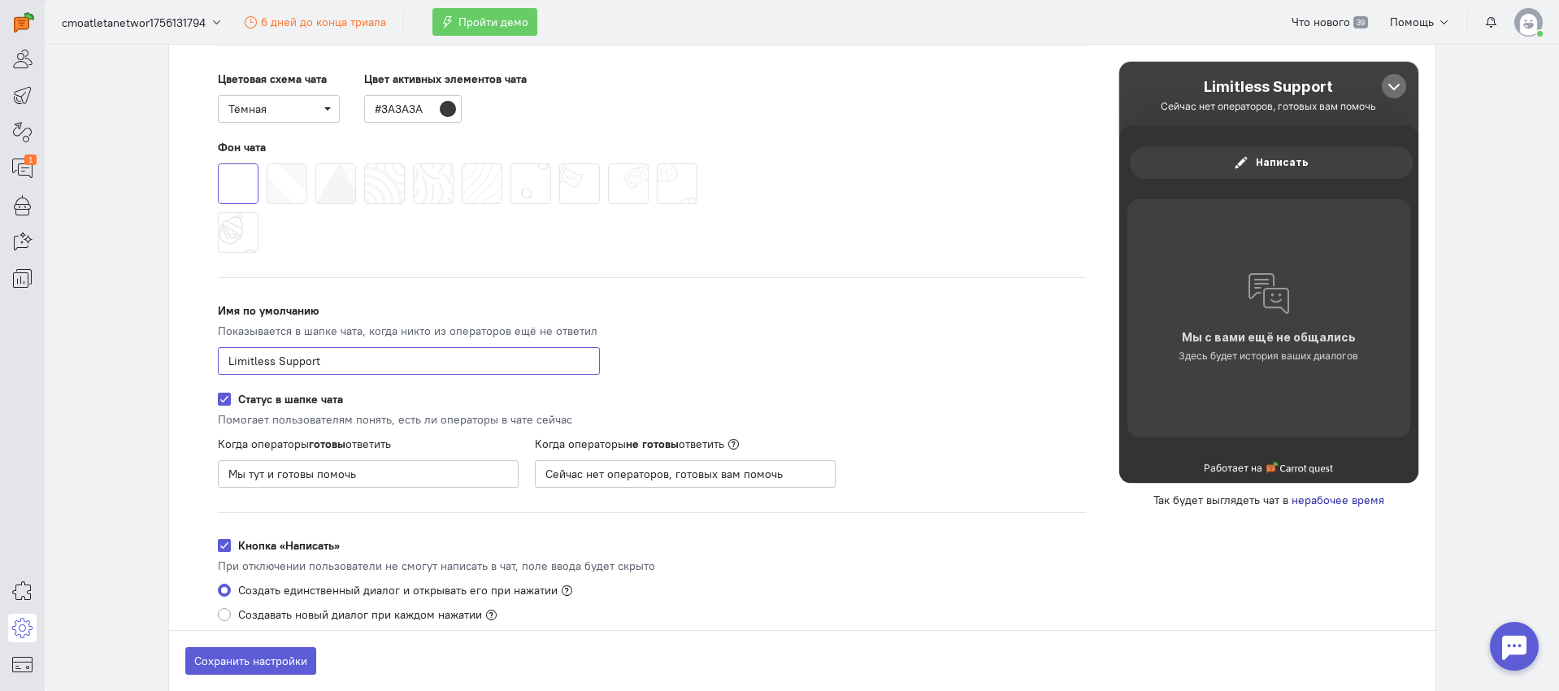
scroll to position [280, 0]
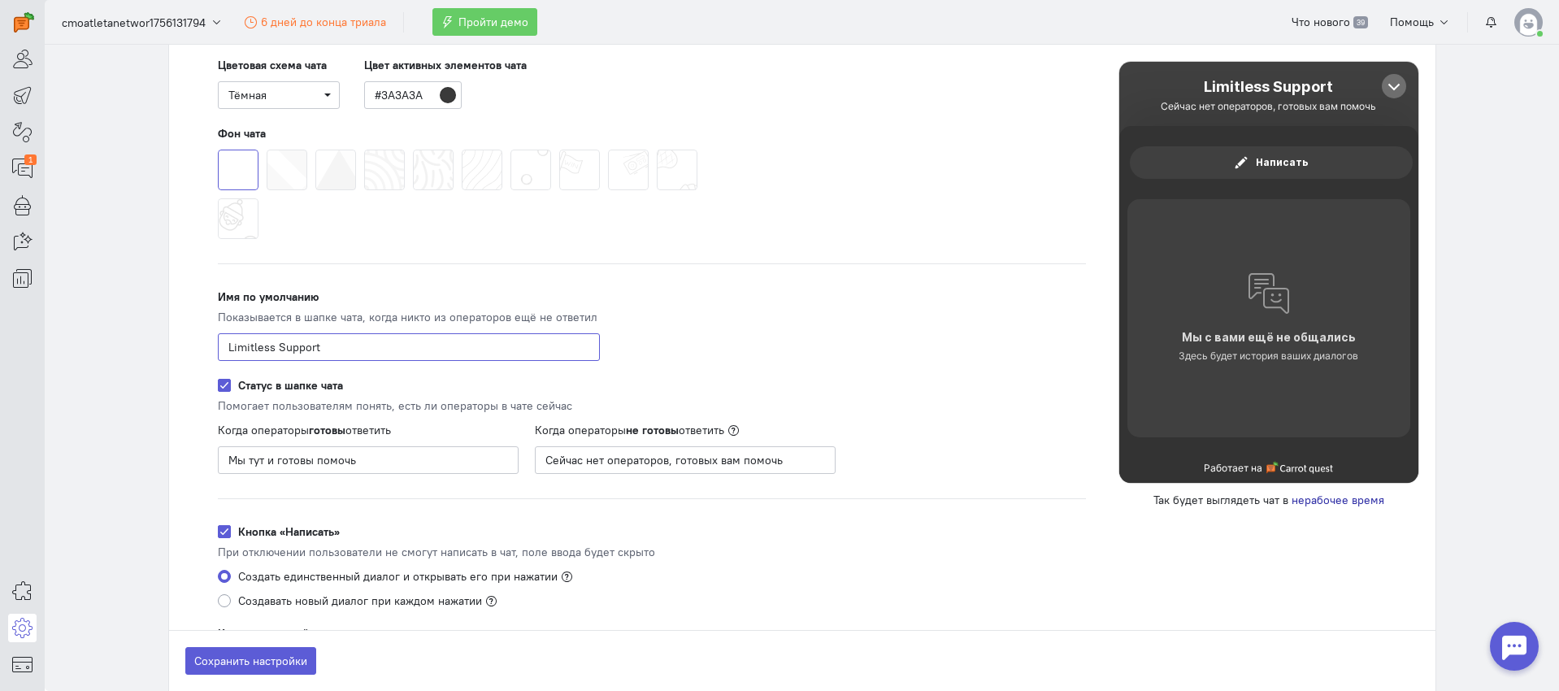
type input "Limitless Support"
drag, startPoint x: 361, startPoint y: 465, endPoint x: 197, endPoint y: 450, distance: 164.9
click at [202, 450] on div "Когда операторы готовы ответить Мы тут и готовы помочь" at bounding box center [368, 448] width 333 height 52
type input "We are ready to help you"
click at [621, 455] on input "Сейчас нет операторов, готовых вам помочь" at bounding box center [685, 460] width 301 height 28
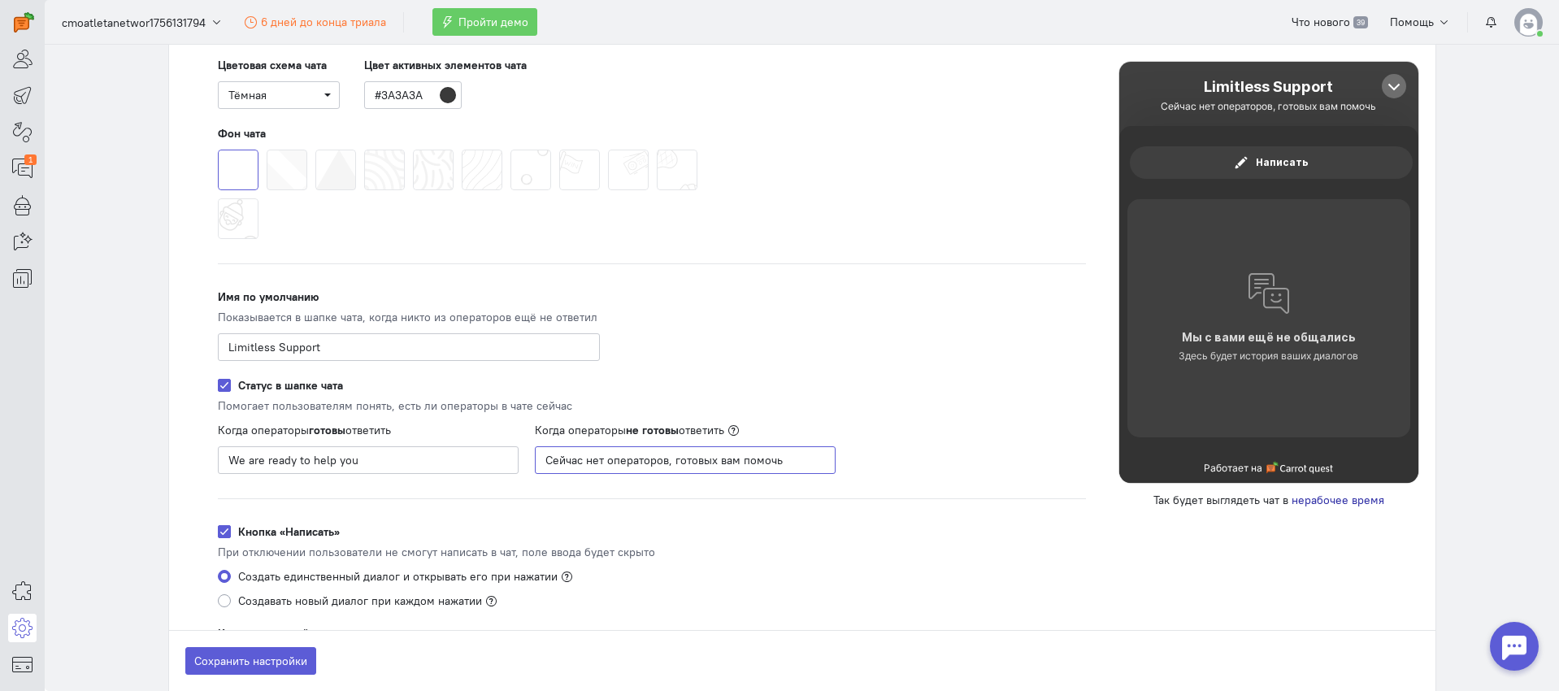
click at [621, 455] on input "Сейчас нет операторов, готовых вам помочь" at bounding box center [685, 460] width 301 height 28
paste input "There are currently no operators available to help you."
type input "There are currently no operators available to help you."
click at [781, 317] on div "Видимость чата Скрытый Виджет чата видно, когда приходит новое сообщение в чат …" at bounding box center [652, 498] width 901 height 1127
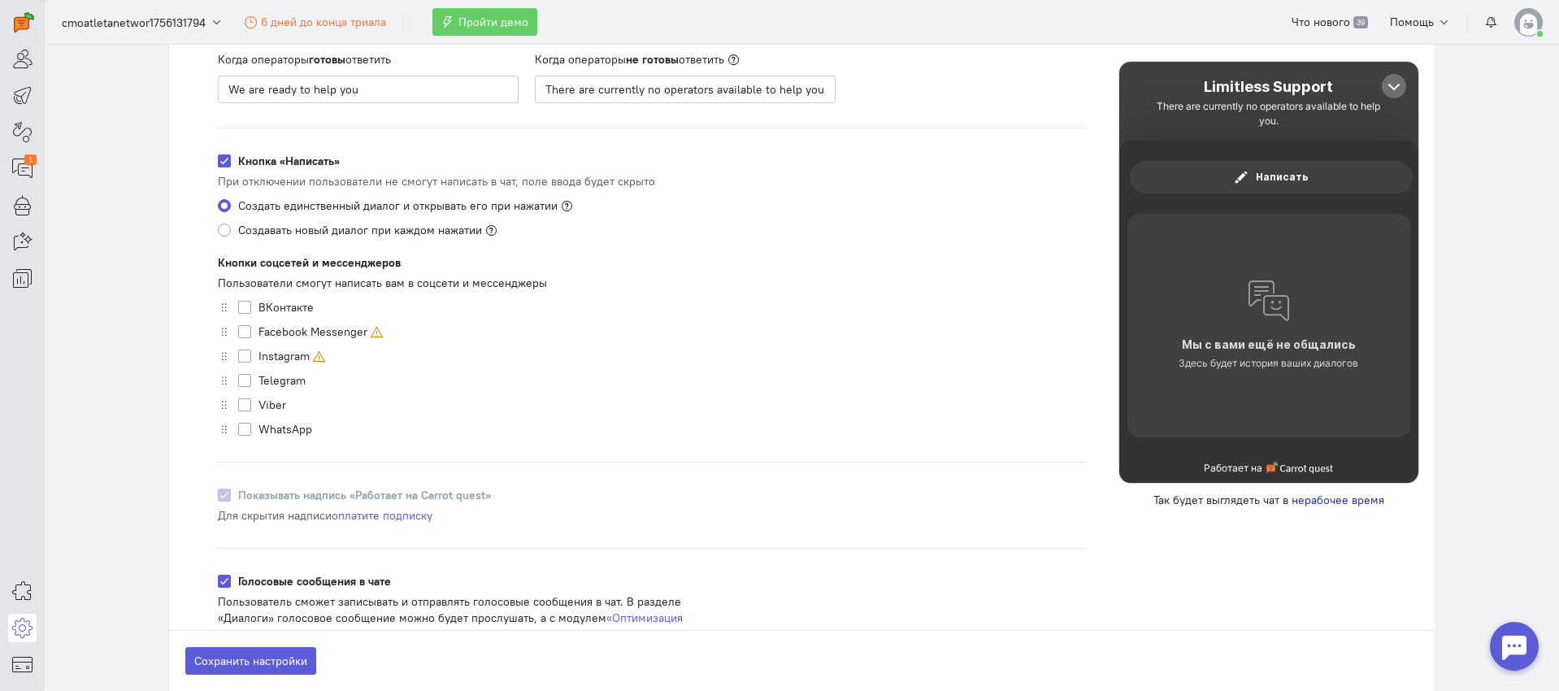
scroll to position [652, 0]
click at [259, 380] on label "Telegram" at bounding box center [282, 379] width 47 height 16
click at [251, 380] on input "Telegram" at bounding box center [244, 378] width 13 height 15
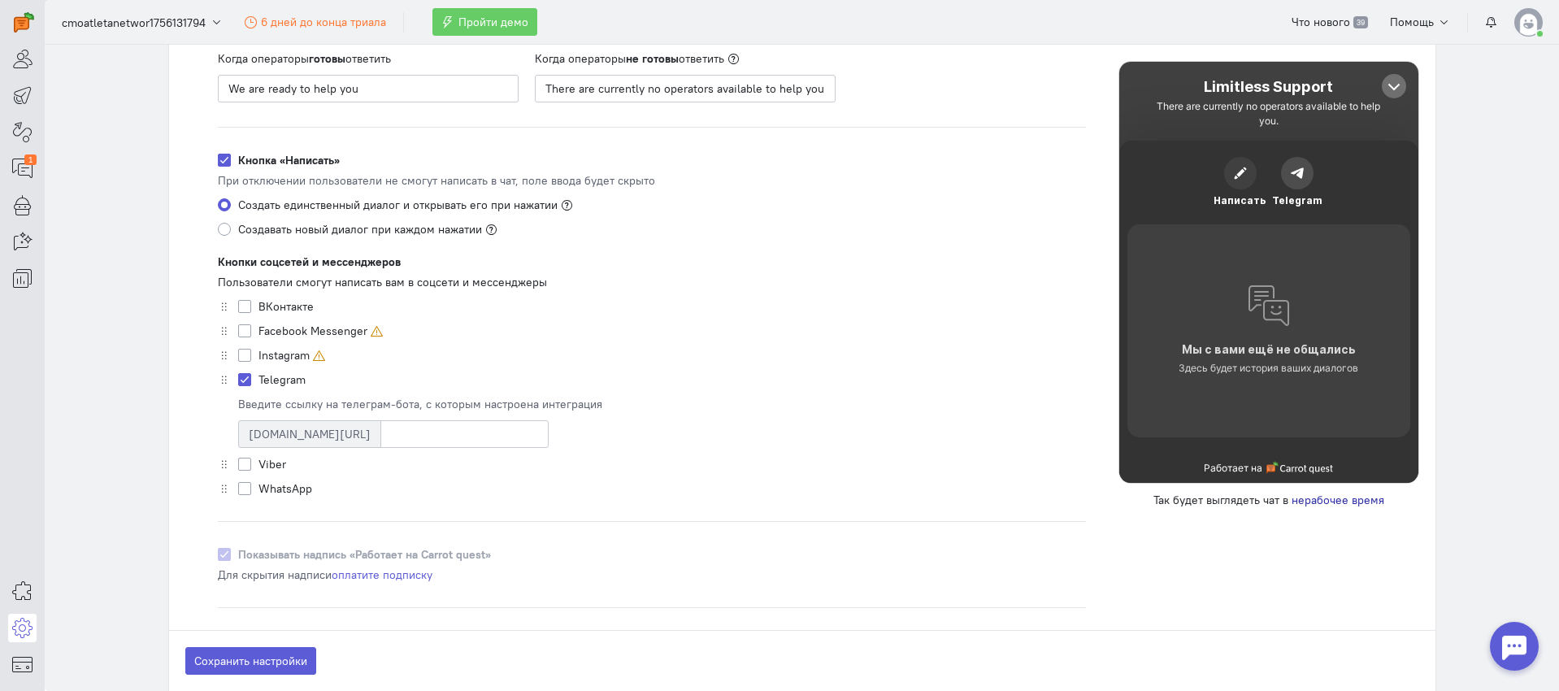
click at [265, 376] on label "Telegram" at bounding box center [282, 379] width 47 height 16
click at [251, 376] on input "Telegram" at bounding box center [244, 378] width 13 height 15
checkbox input "false"
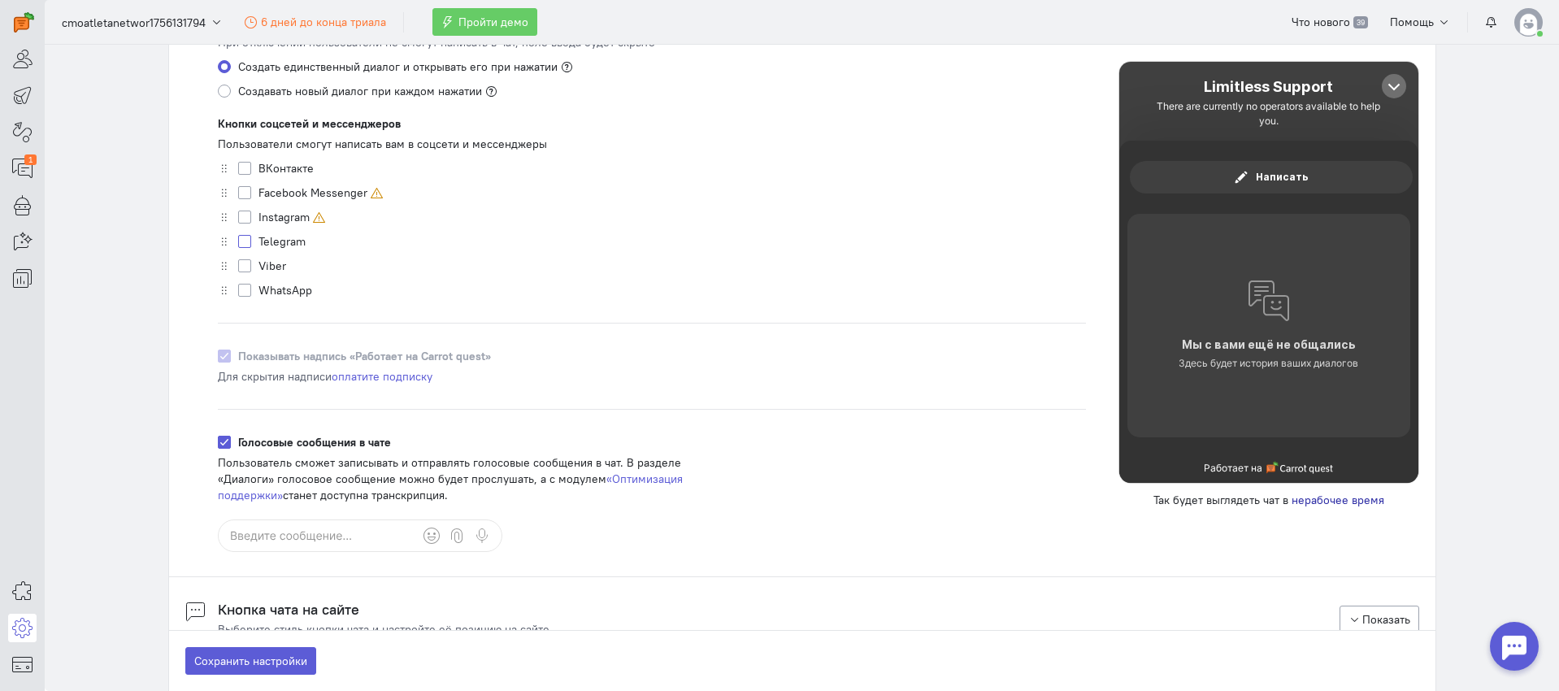
scroll to position [959, 0]
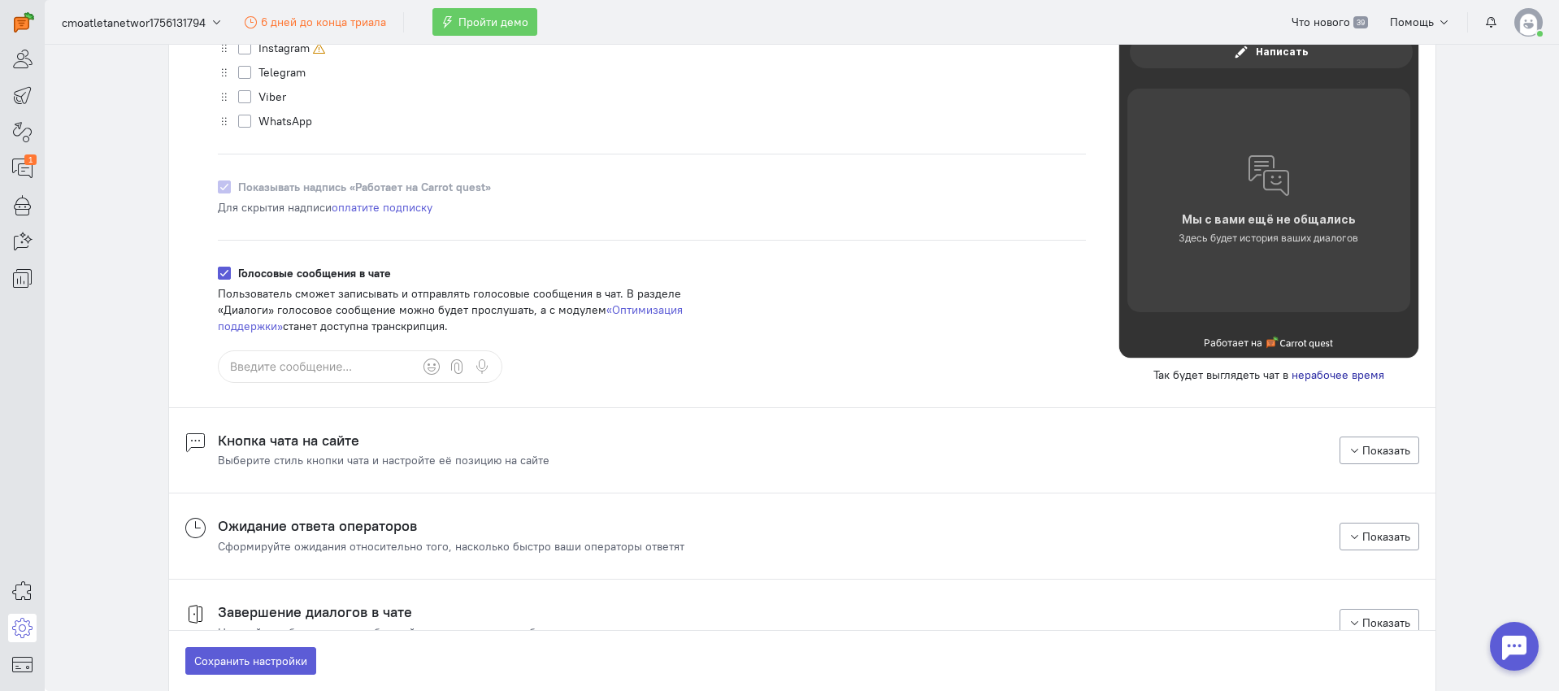
click at [293, 272] on label "Голосовые сообщения в чате" at bounding box center [314, 273] width 153 height 16
click at [231, 272] on input "Голосовые сообщения в чате" at bounding box center [224, 272] width 13 height 15
checkbox input "false"
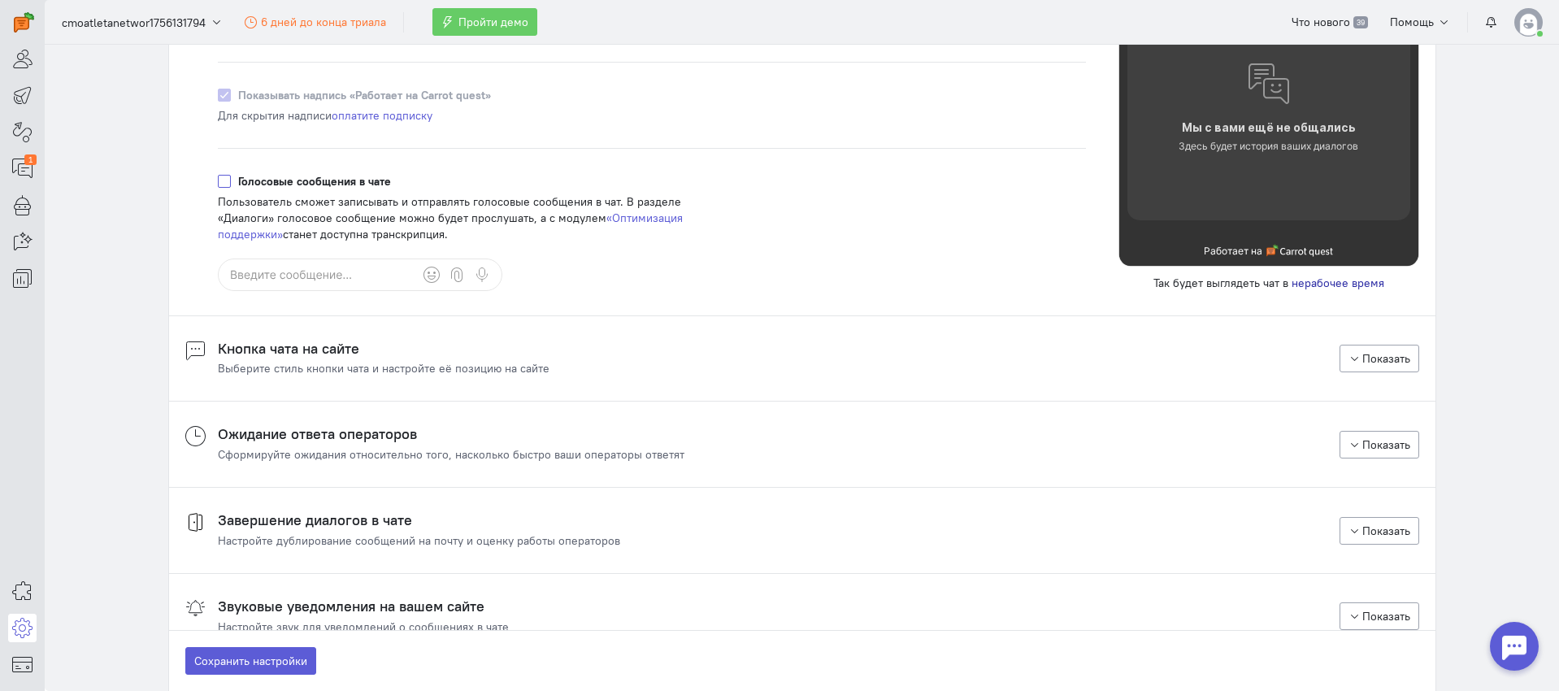
scroll to position [1187, 0]
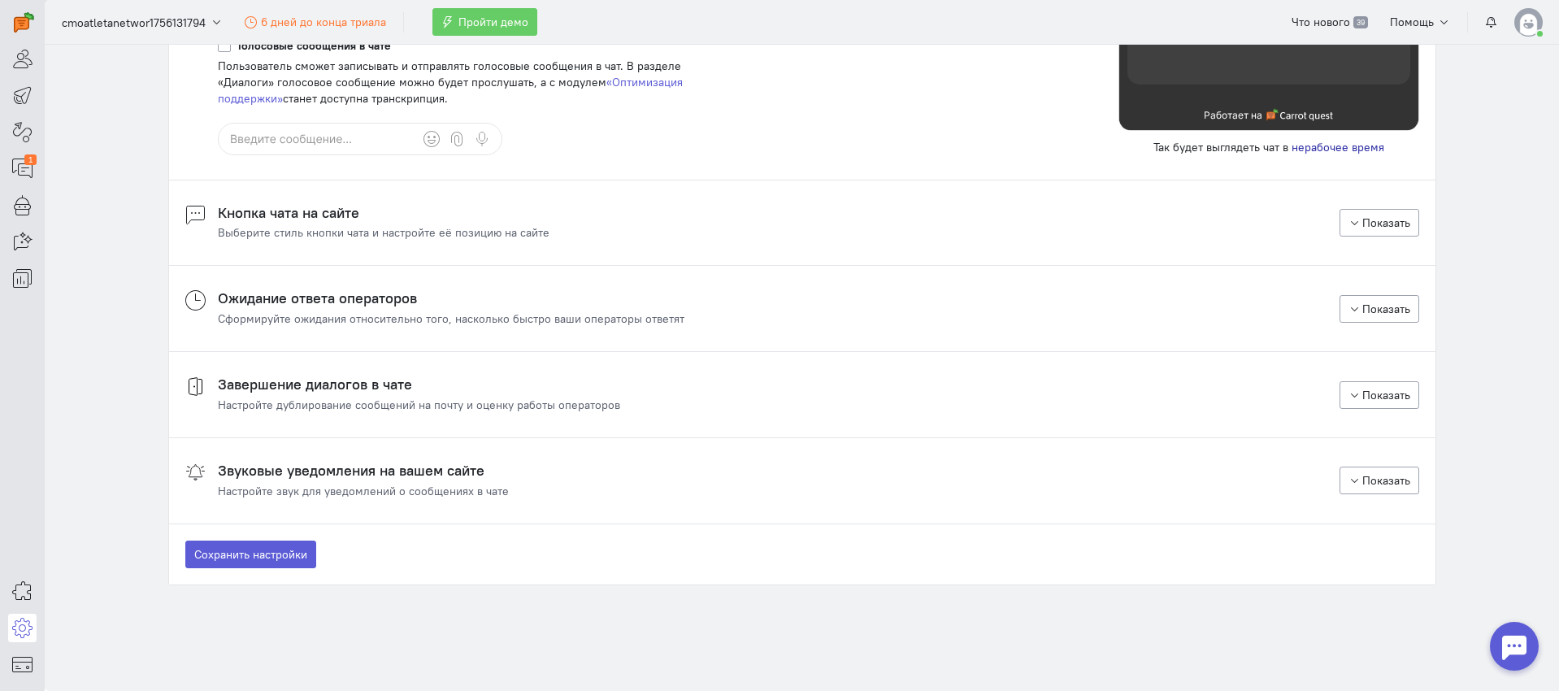
click at [437, 220] on div "Кнопка чата на сайте Выберите стиль кнопки чата и настройте её позицию на сайте" at bounding box center [384, 223] width 332 height 37
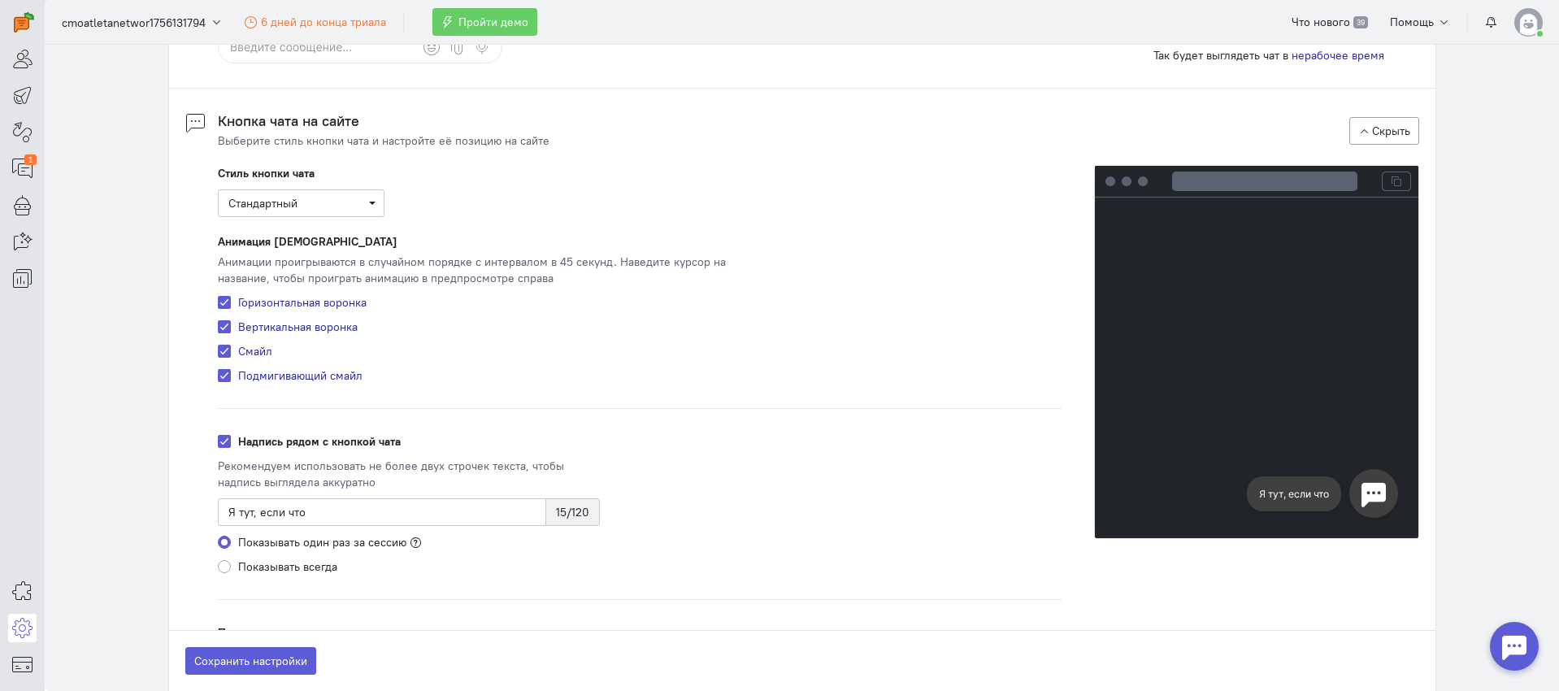
scroll to position [1267, 0]
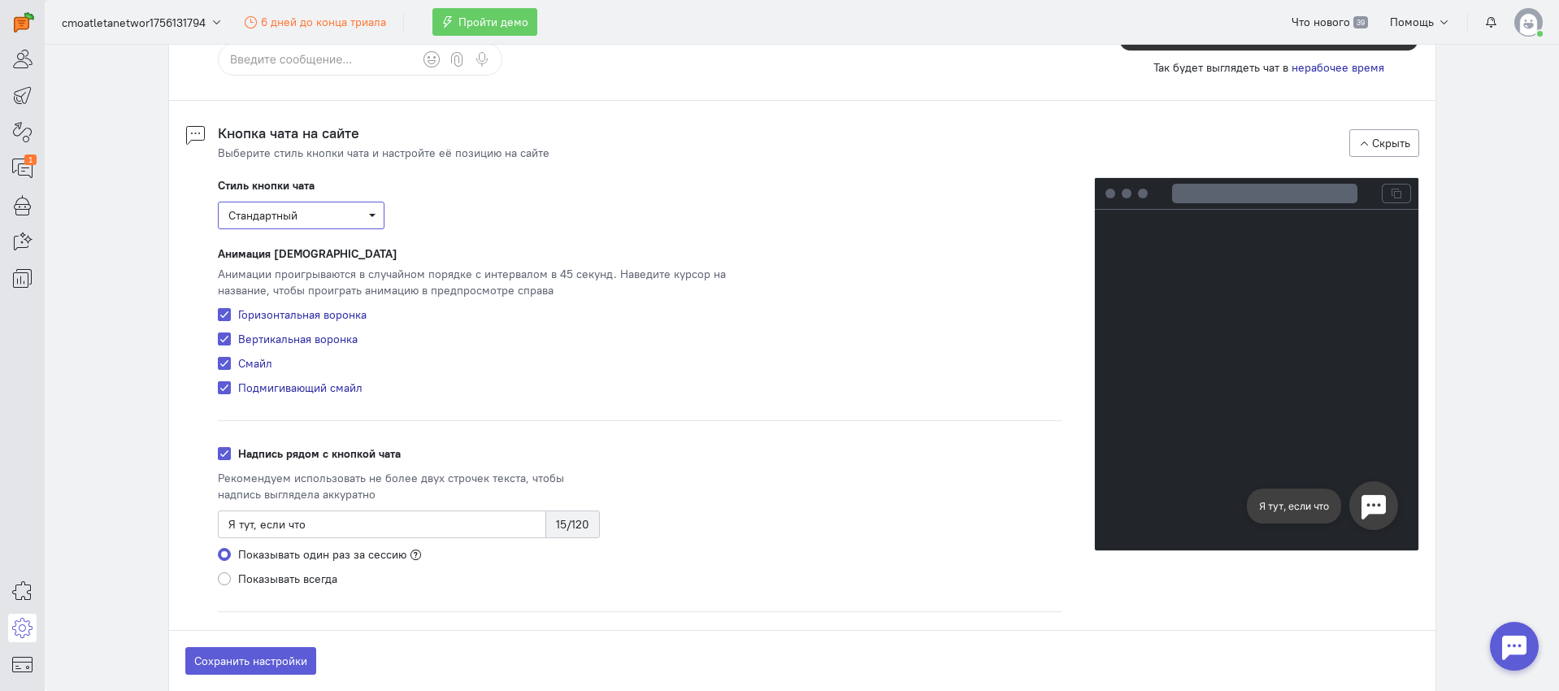
click at [292, 219] on span "Стандартный" at bounding box center [301, 215] width 146 height 16
click at [490, 214] on div "Стиль кнопки чата Стандартный Стандартный Анимации иконки доступны только в это…" at bounding box center [640, 203] width 844 height 52
click at [242, 368] on label "Смайл" at bounding box center [255, 363] width 34 height 16
click at [231, 368] on input "Смайл" at bounding box center [224, 362] width 13 height 15
checkbox input "false"
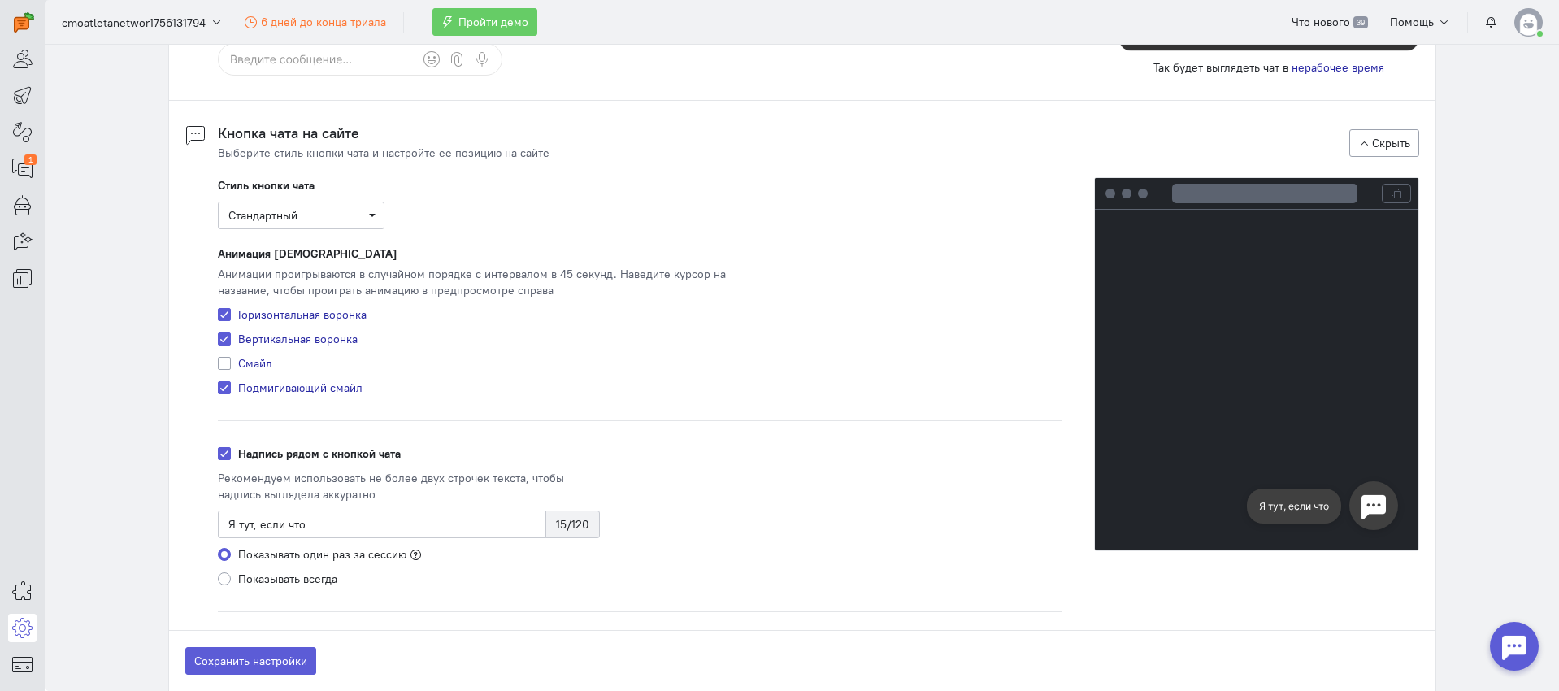
click at [272, 388] on label "Подмигивающий смайл" at bounding box center [300, 388] width 124 height 16
click at [231, 388] on input "Подмигивающий смайл" at bounding box center [224, 387] width 13 height 15
checkbox input "false"
click at [226, 522] on input "Я тут, если что" at bounding box center [382, 525] width 328 height 28
click at [394, 525] on input "Я тут, если что" at bounding box center [382, 525] width 328 height 28
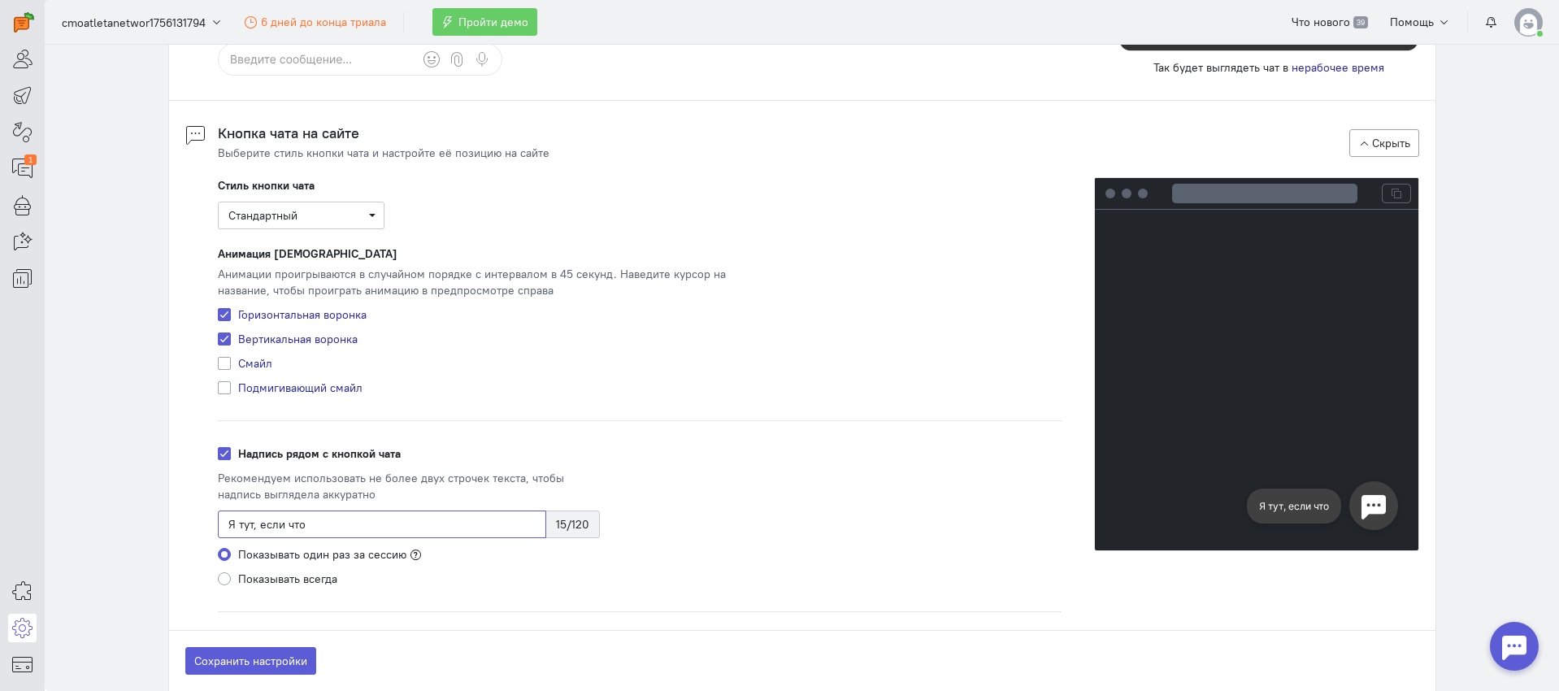
click at [394, 525] on input "Я тут, если что" at bounding box center [382, 525] width 328 height 28
click at [396, 524] on input "Я тут, если что" at bounding box center [382, 525] width 328 height 28
click at [331, 521] on input "Я тут, если что" at bounding box center [382, 525] width 328 height 28
click at [332, 521] on input "Я тут, если что" at bounding box center [382, 525] width 328 height 28
click at [576, 527] on span "15/120" at bounding box center [572, 525] width 54 height 28
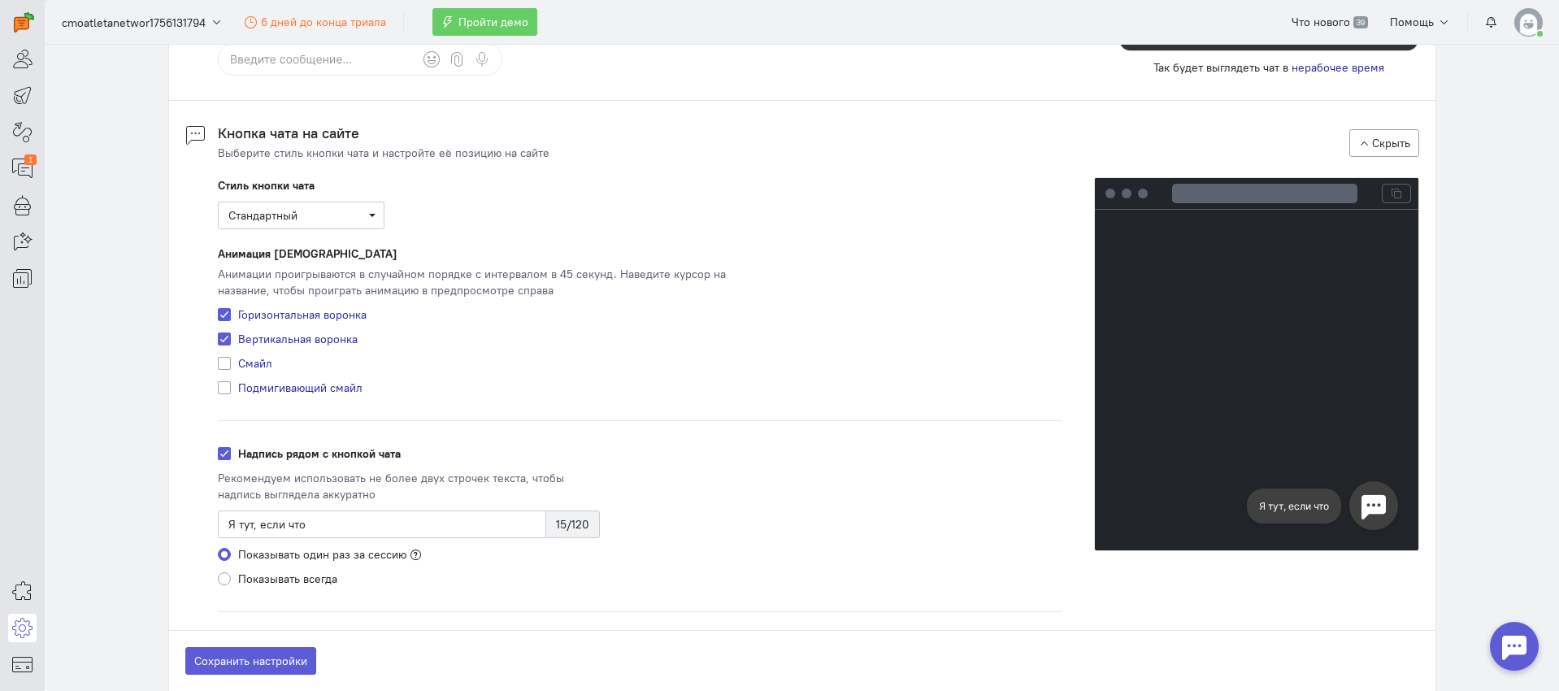
click at [238, 455] on label "Надпись рядом с кнопкой чата" at bounding box center [319, 453] width 163 height 16
click at [222, 455] on input "Надпись рядом с кнопкой чата" at bounding box center [224, 452] width 13 height 15
checkbox input "false"
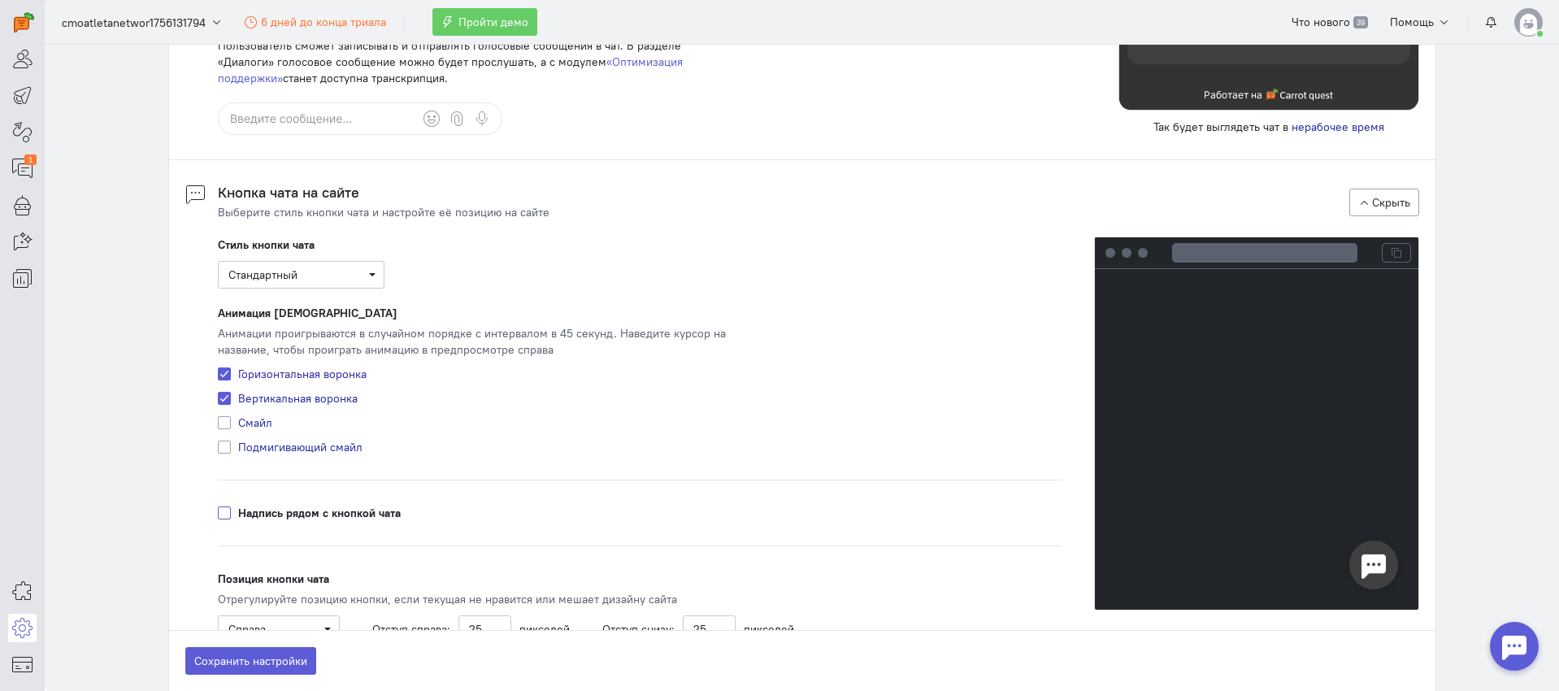
scroll to position [1286, 0]
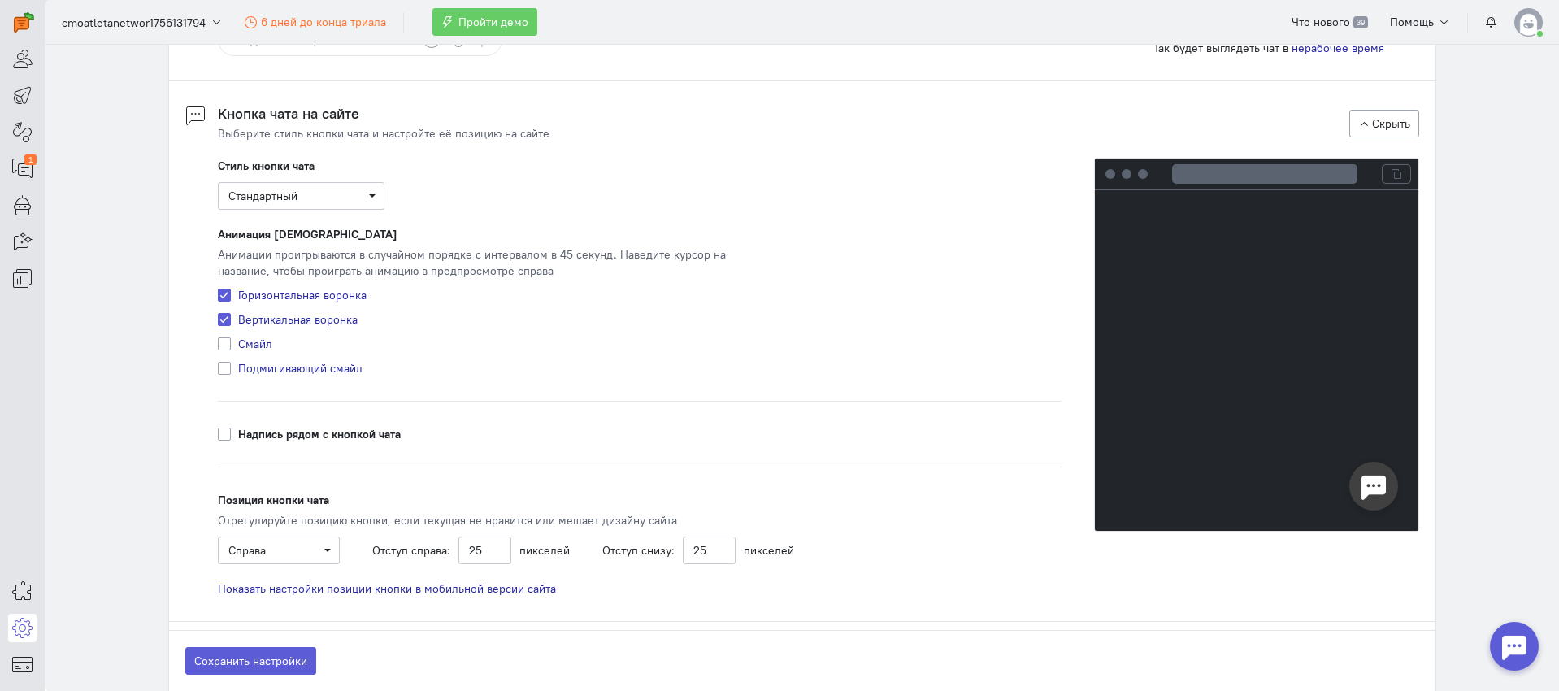
click at [258, 318] on label "Вертикальная воронка" at bounding box center [297, 319] width 119 height 16
click at [231, 318] on input "Вертикальная воронка" at bounding box center [224, 318] width 13 height 15
checkbox input "false"
click at [258, 291] on label "Горизонтальная воронка" at bounding box center [302, 295] width 128 height 16
click at [231, 291] on input "Горизонтальная воронка" at bounding box center [224, 294] width 13 height 15
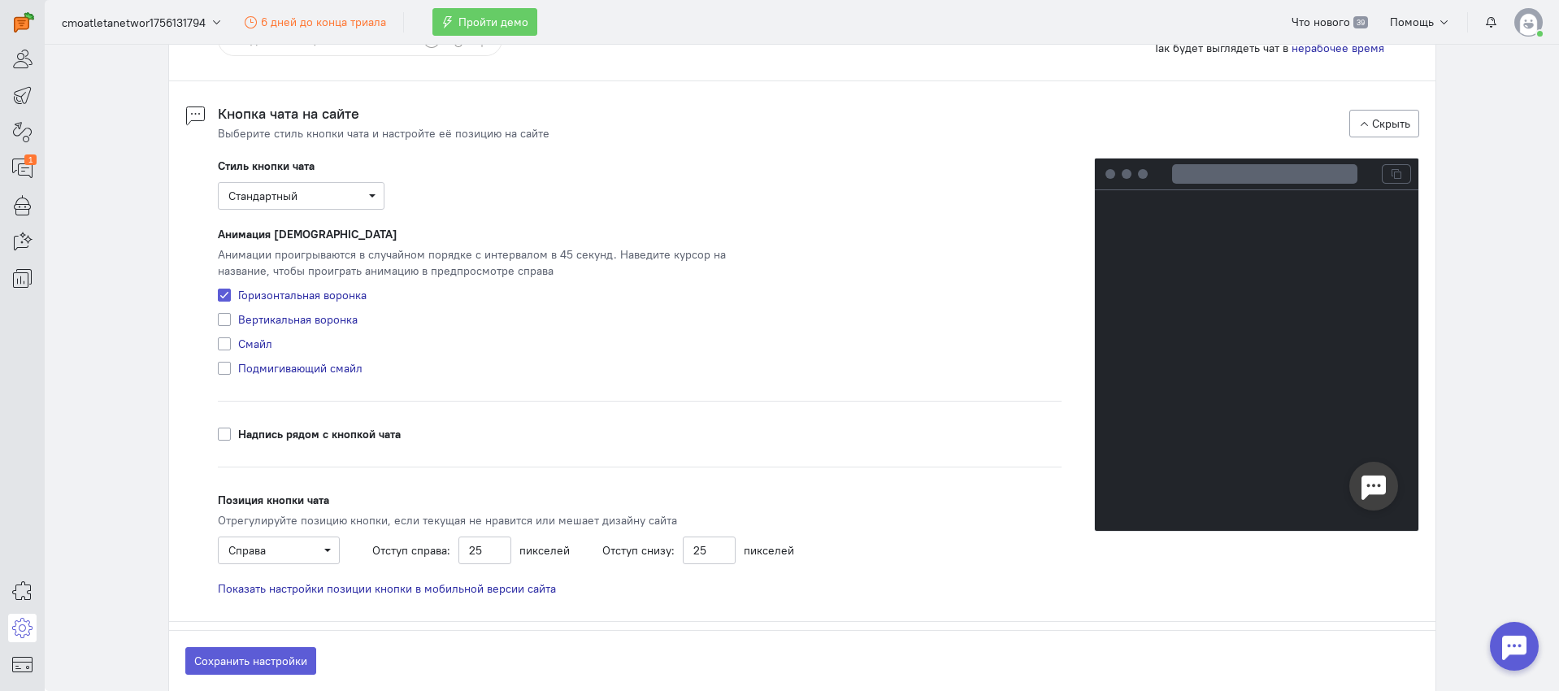
checkbox input "false"
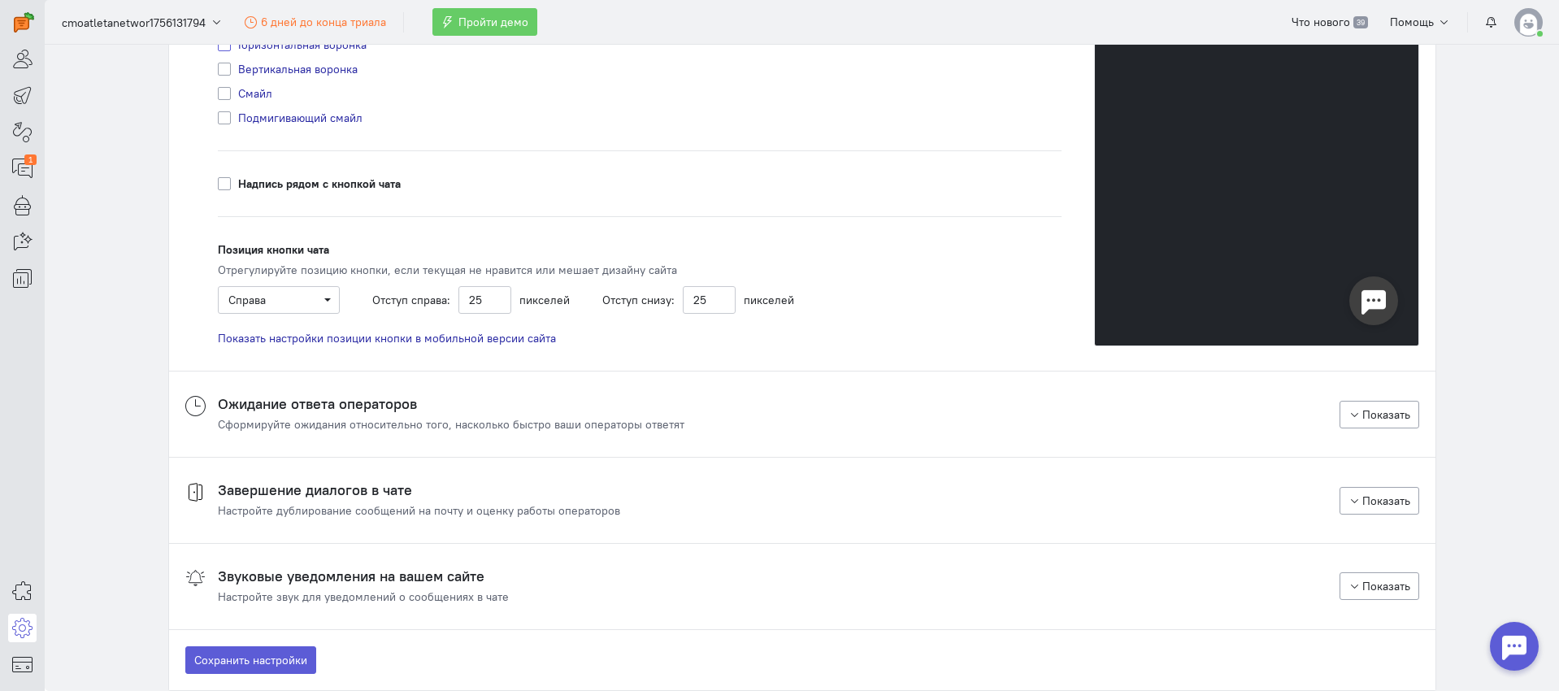
scroll to position [1537, 0]
click at [533, 410] on h4 "Ожидание ответа операторов" at bounding box center [451, 403] width 467 height 16
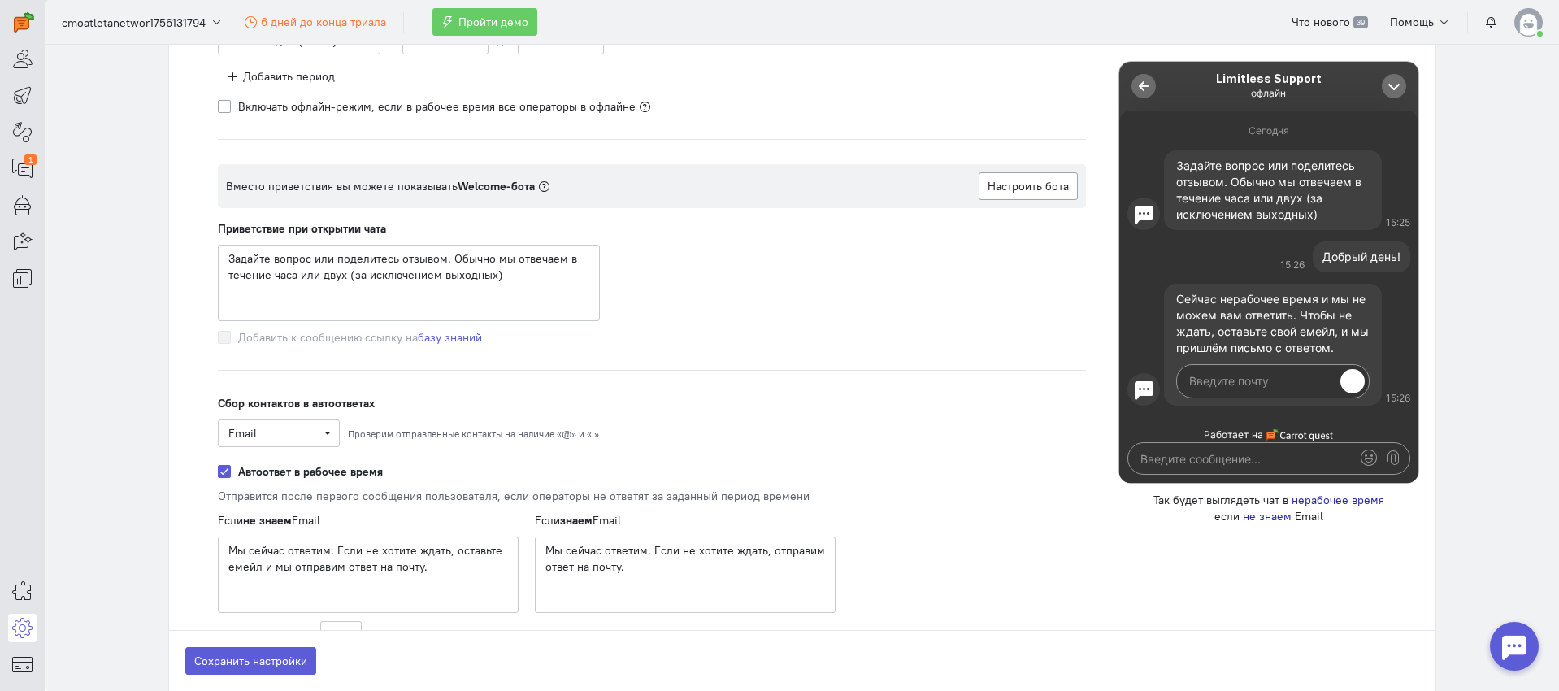
scroll to position [2040, 0]
drag, startPoint x: 519, startPoint y: 276, endPoint x: 319, endPoint y: 272, distance: 200.0
click at [319, 272] on textarea "Задайте вопрос или поделитесь отзывом. Обычно мы отвечаем в течение часа или дв…" at bounding box center [409, 282] width 382 height 76
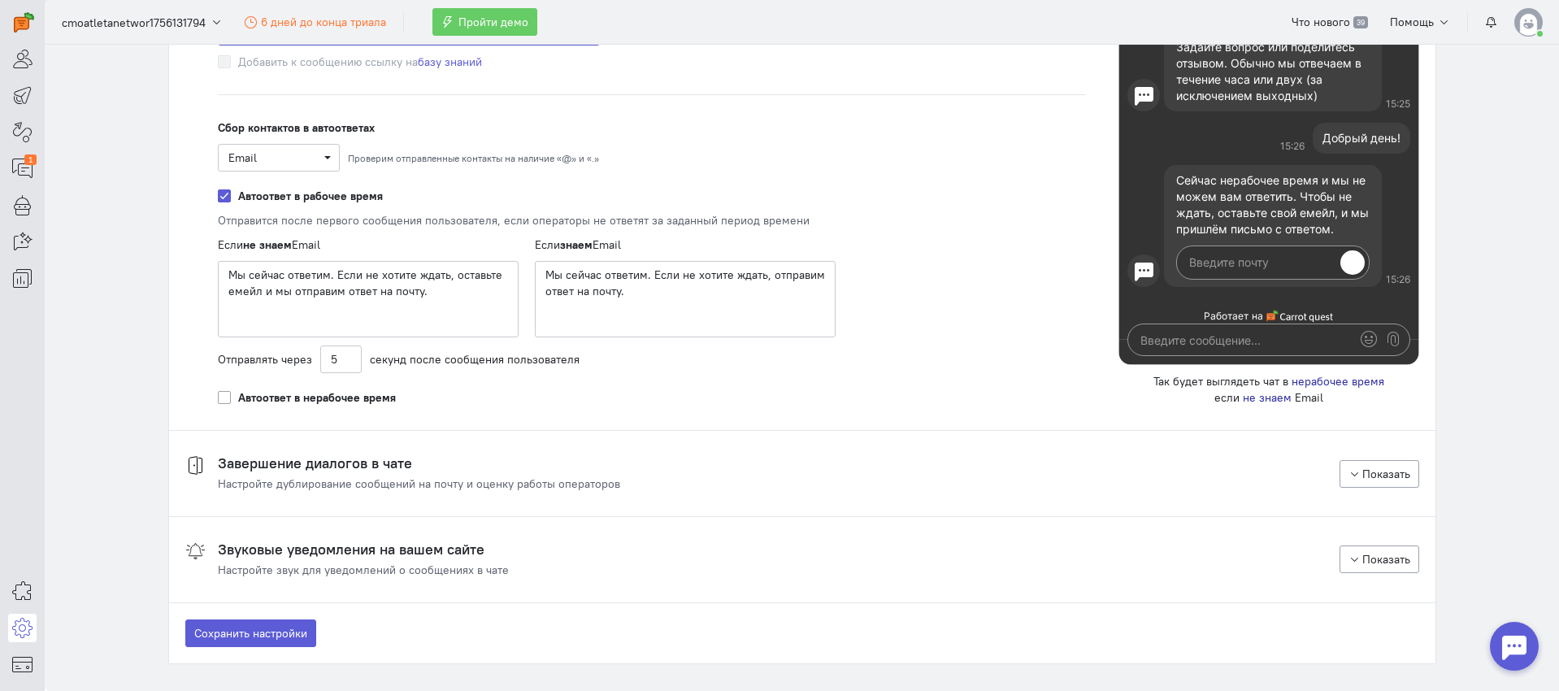
scroll to position [2394, 0]
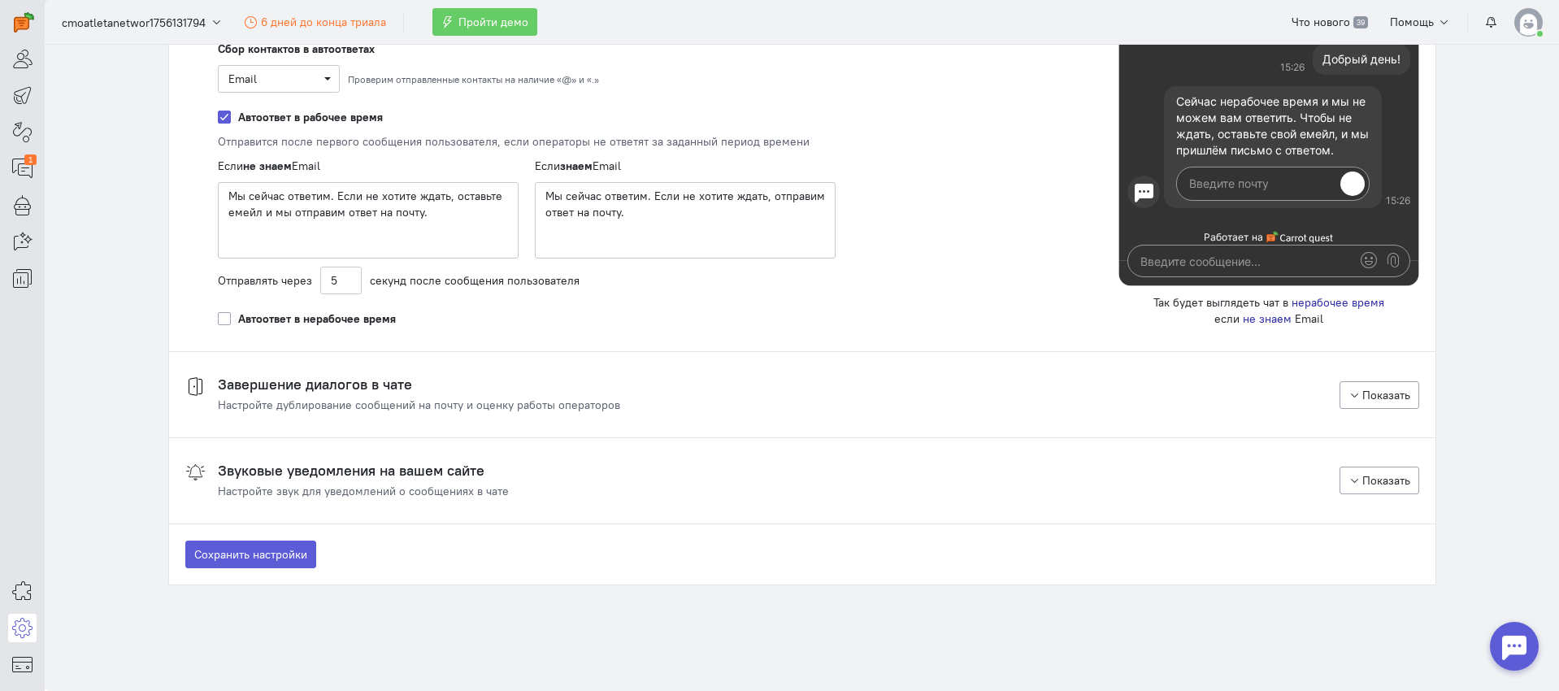
click at [354, 387] on h4 "Завершение диалогов в чате" at bounding box center [419, 384] width 402 height 16
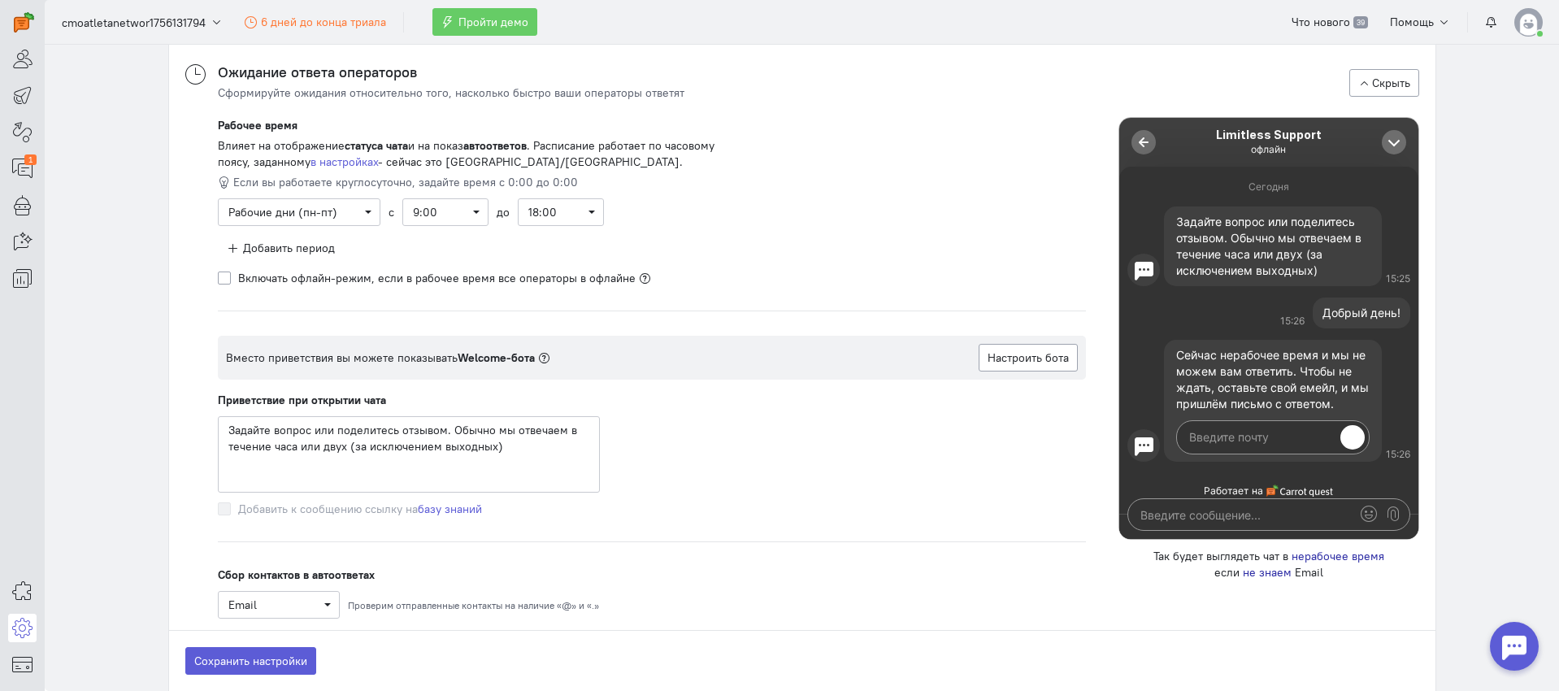
scroll to position [1862, 0]
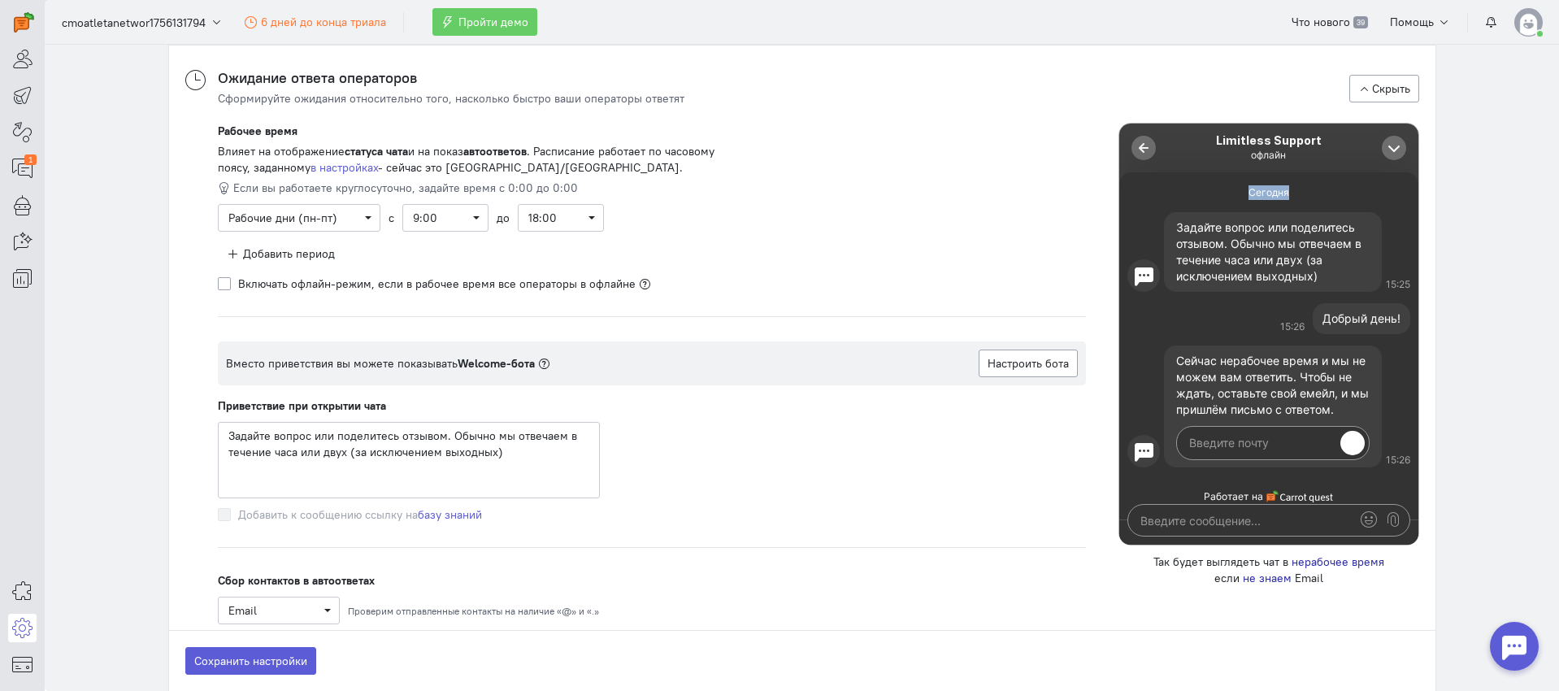
drag, startPoint x: 1272, startPoint y: 205, endPoint x: 1149, endPoint y: 218, distance: 123.4
click at [1226, 193] on div "Сегодня" at bounding box center [1268, 195] width 299 height 24
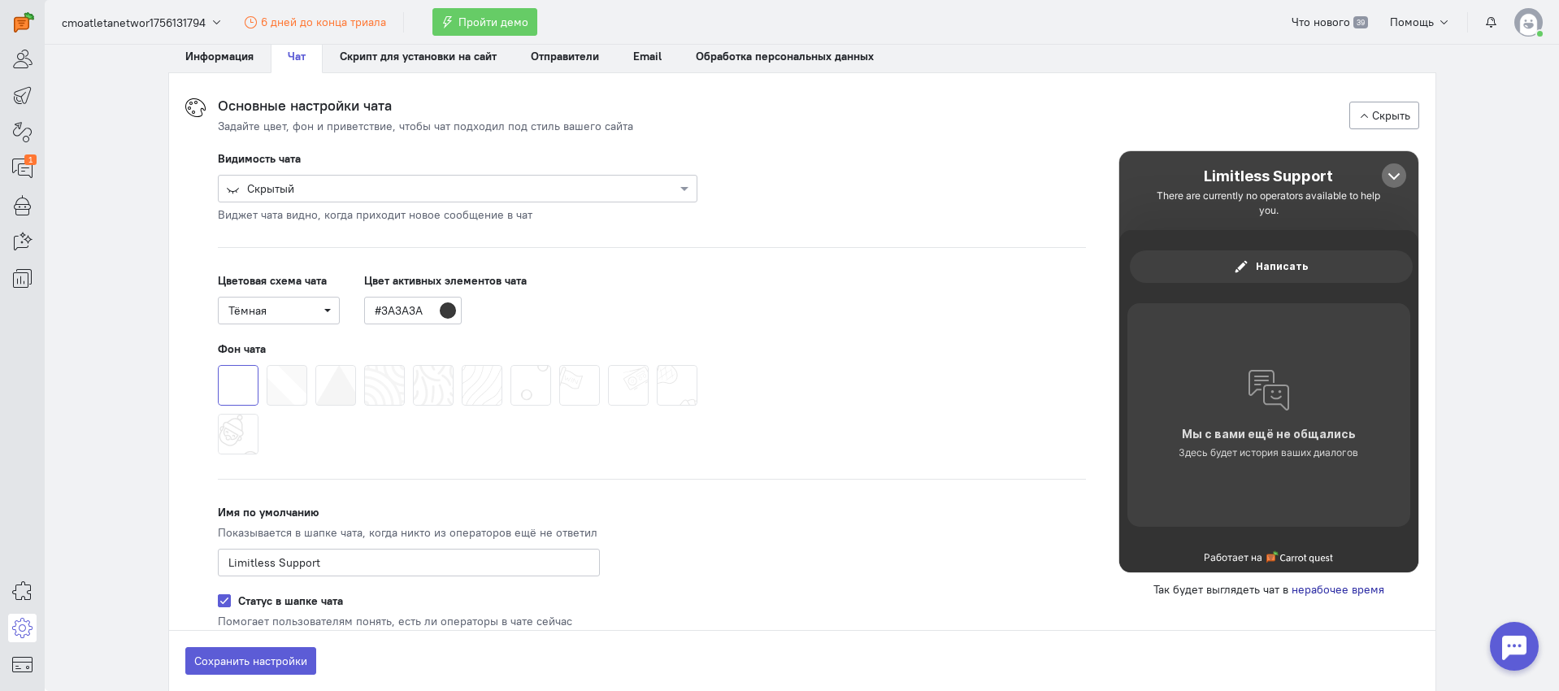
scroll to position [0, 0]
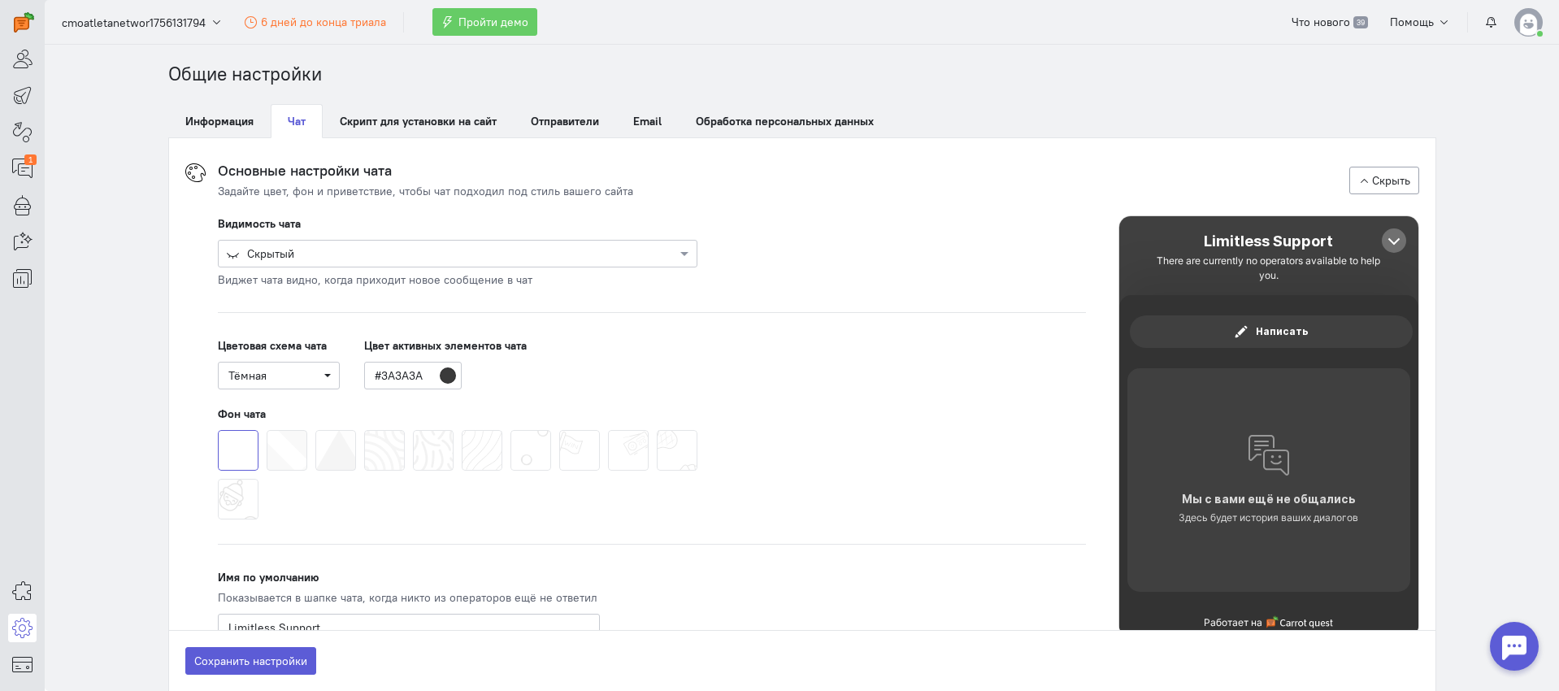
click at [1552, 11] on cq-header "cmoatletanetwor1756131794 6 дней до конца триала Пройти демо Что нового 39 Помо…" at bounding box center [802, 22] width 1514 height 45
click at [1532, 19] on img at bounding box center [1528, 22] width 28 height 28
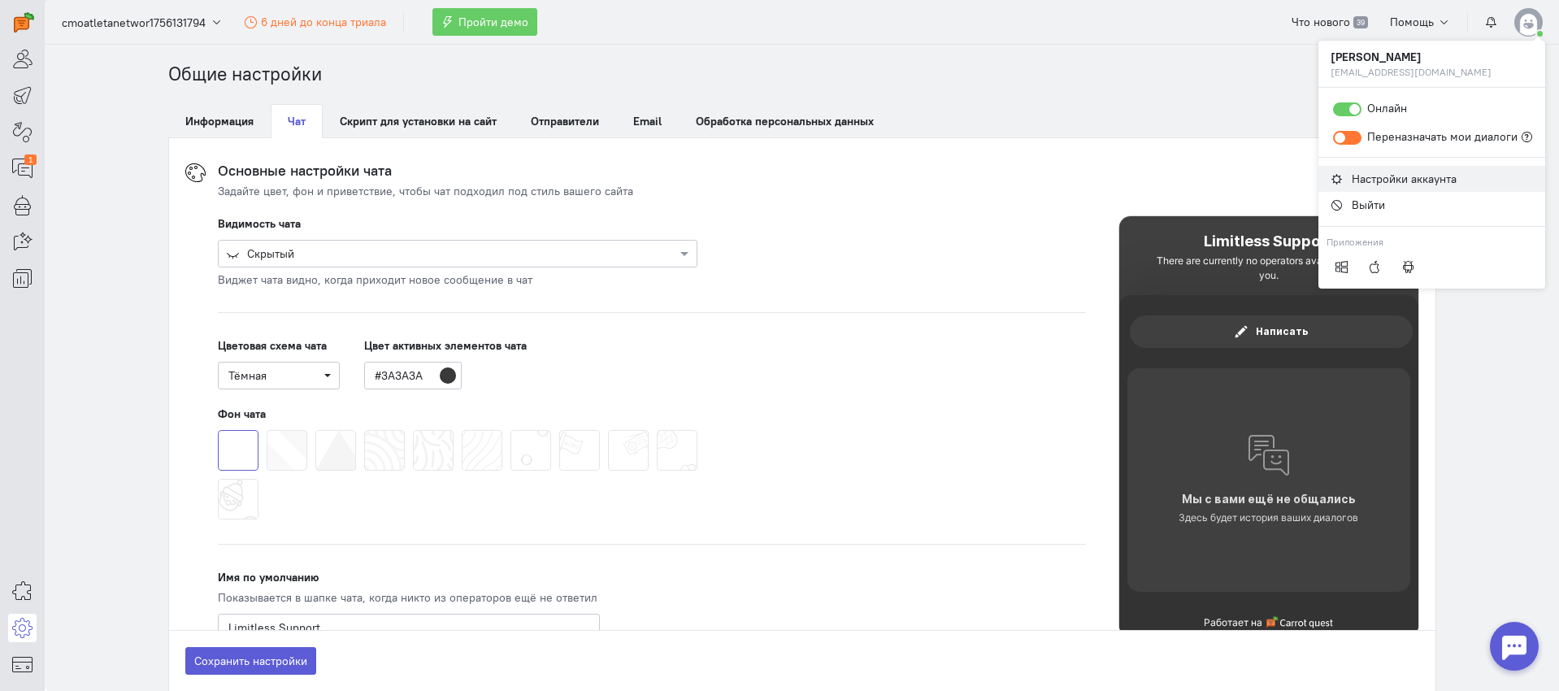
click at [1419, 178] on span "Настройки аккаунта" at bounding box center [1404, 179] width 105 height 15
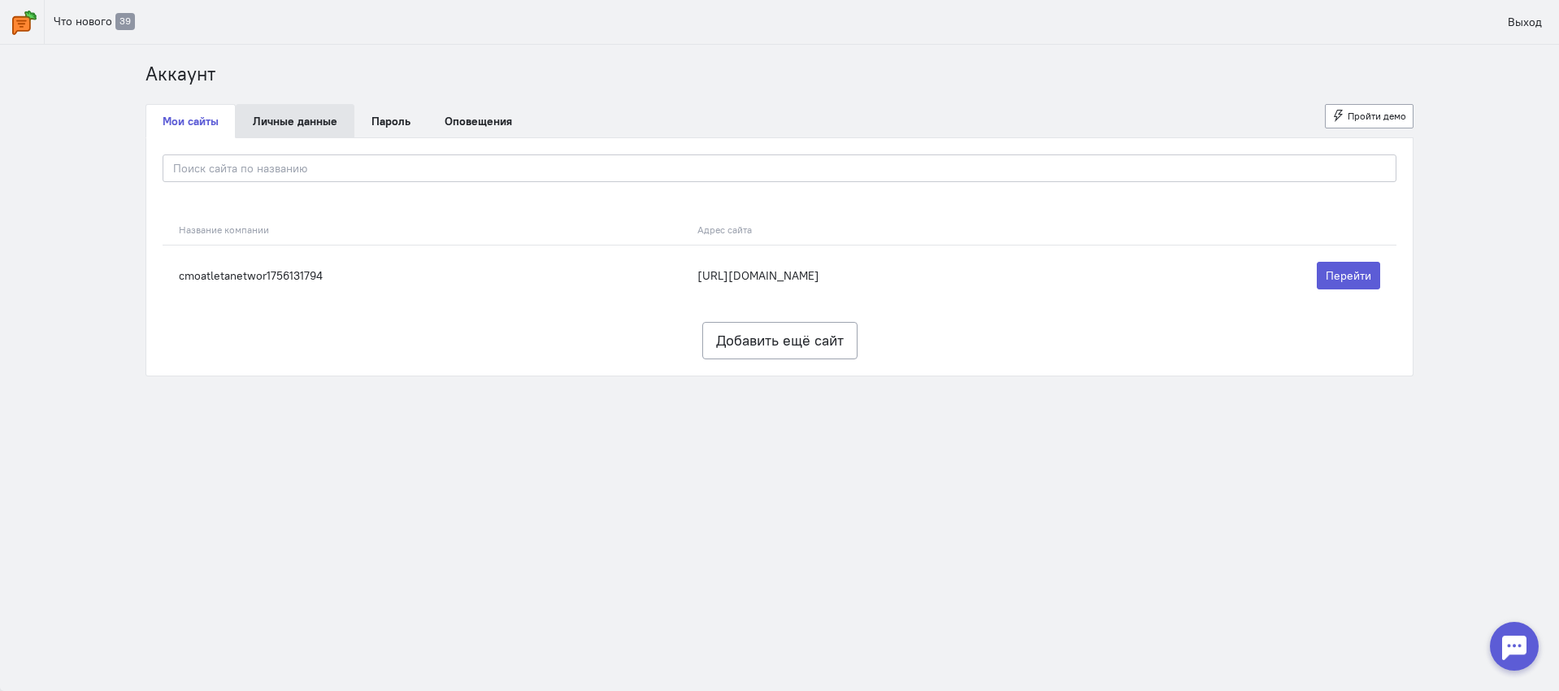
click at [311, 125] on link "Личные данные" at bounding box center [295, 121] width 119 height 34
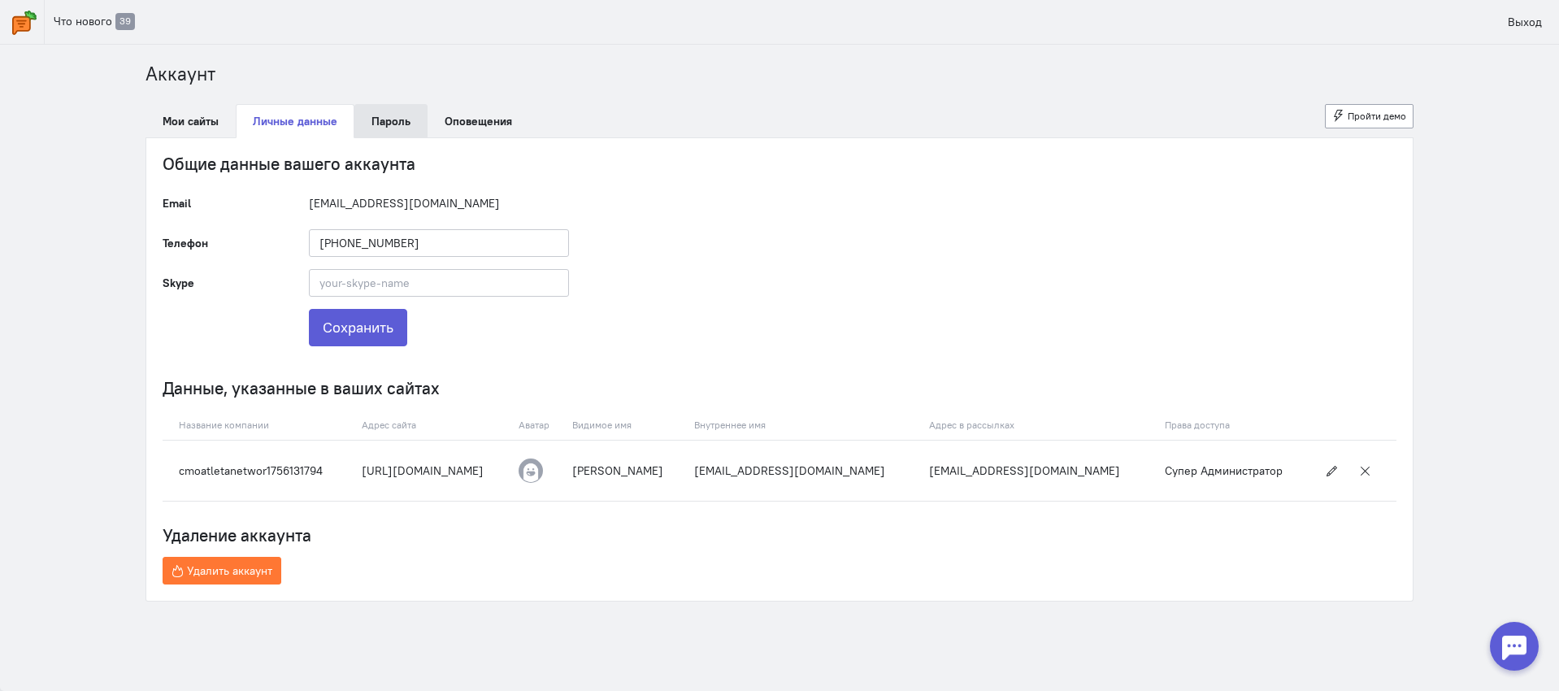
click at [395, 132] on link "Пароль" at bounding box center [390, 121] width 73 height 34
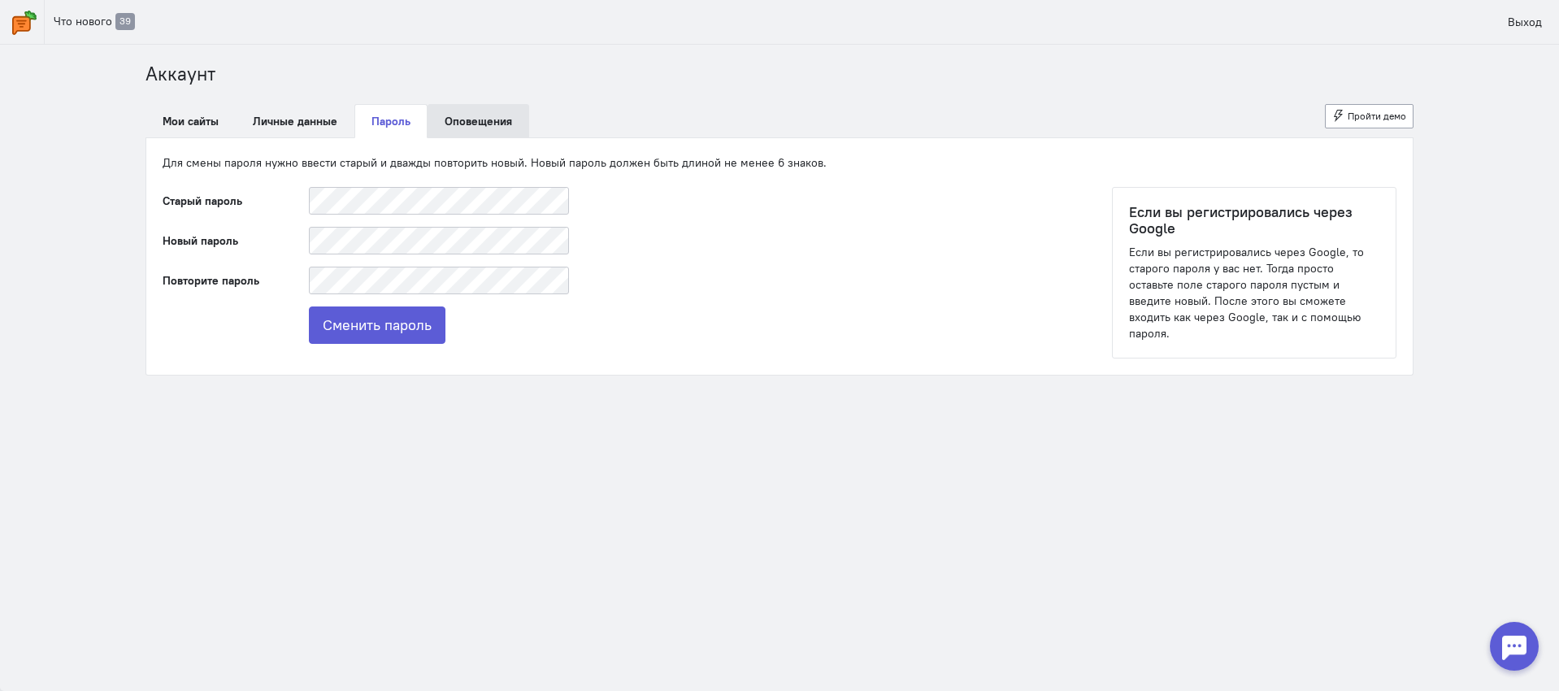
click at [467, 130] on link "Оповещения" at bounding box center [479, 121] width 102 height 34
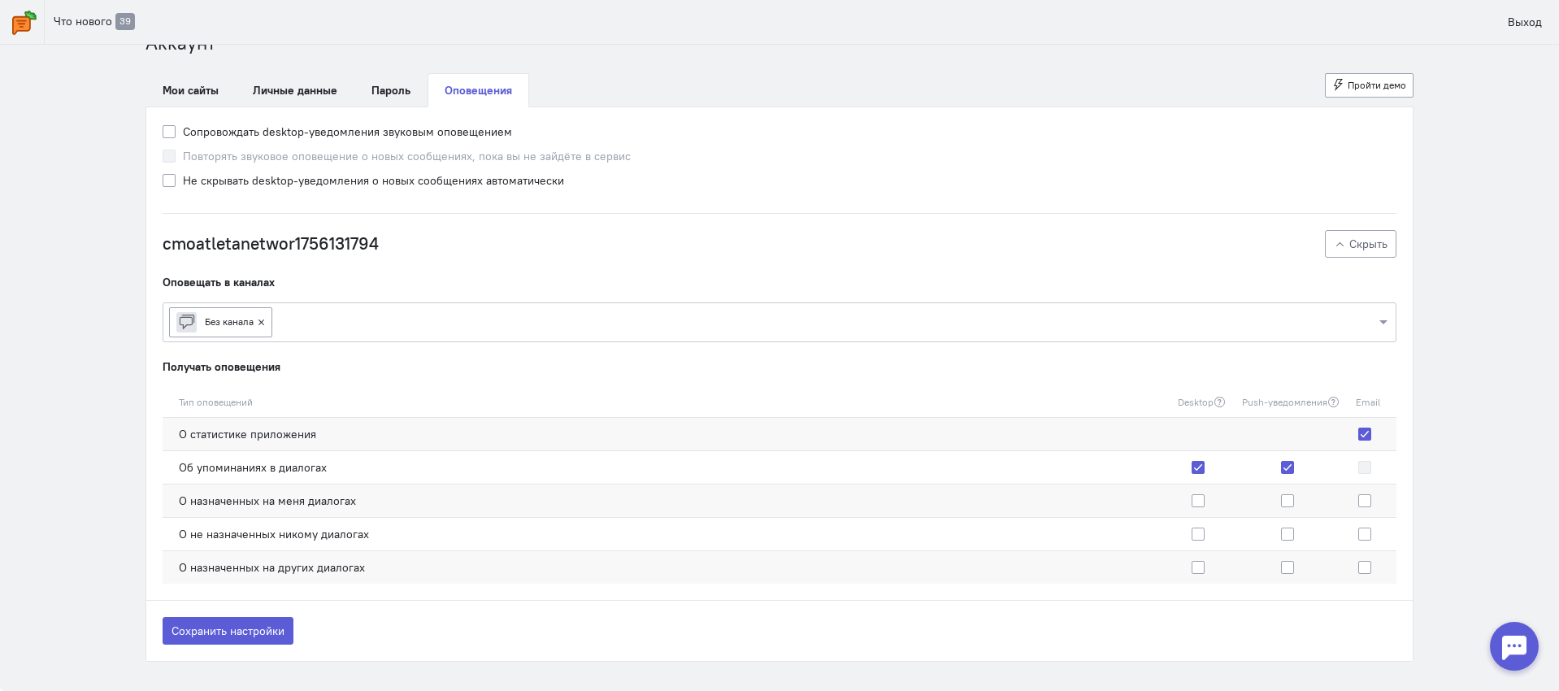
scroll to position [107, 0]
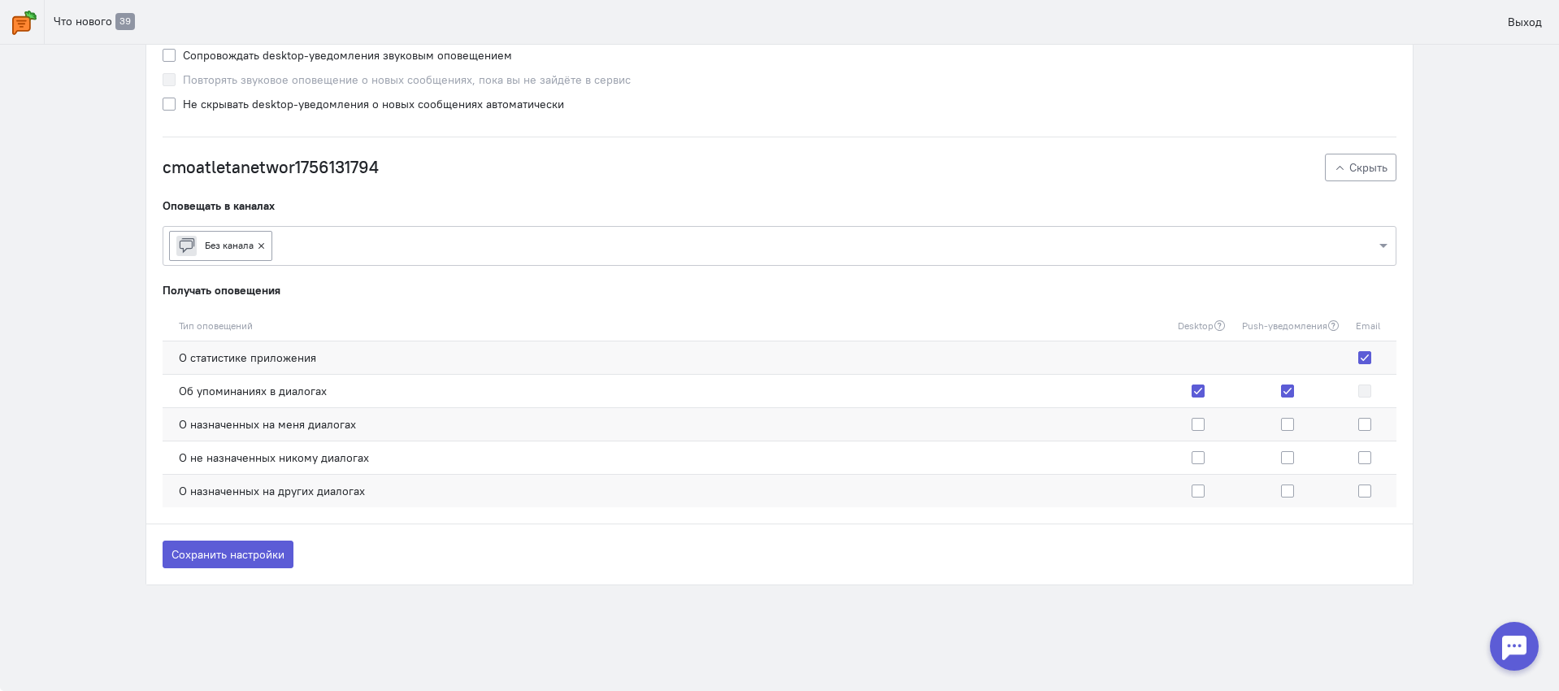
click at [1521, 636] on div at bounding box center [1514, 646] width 49 height 49
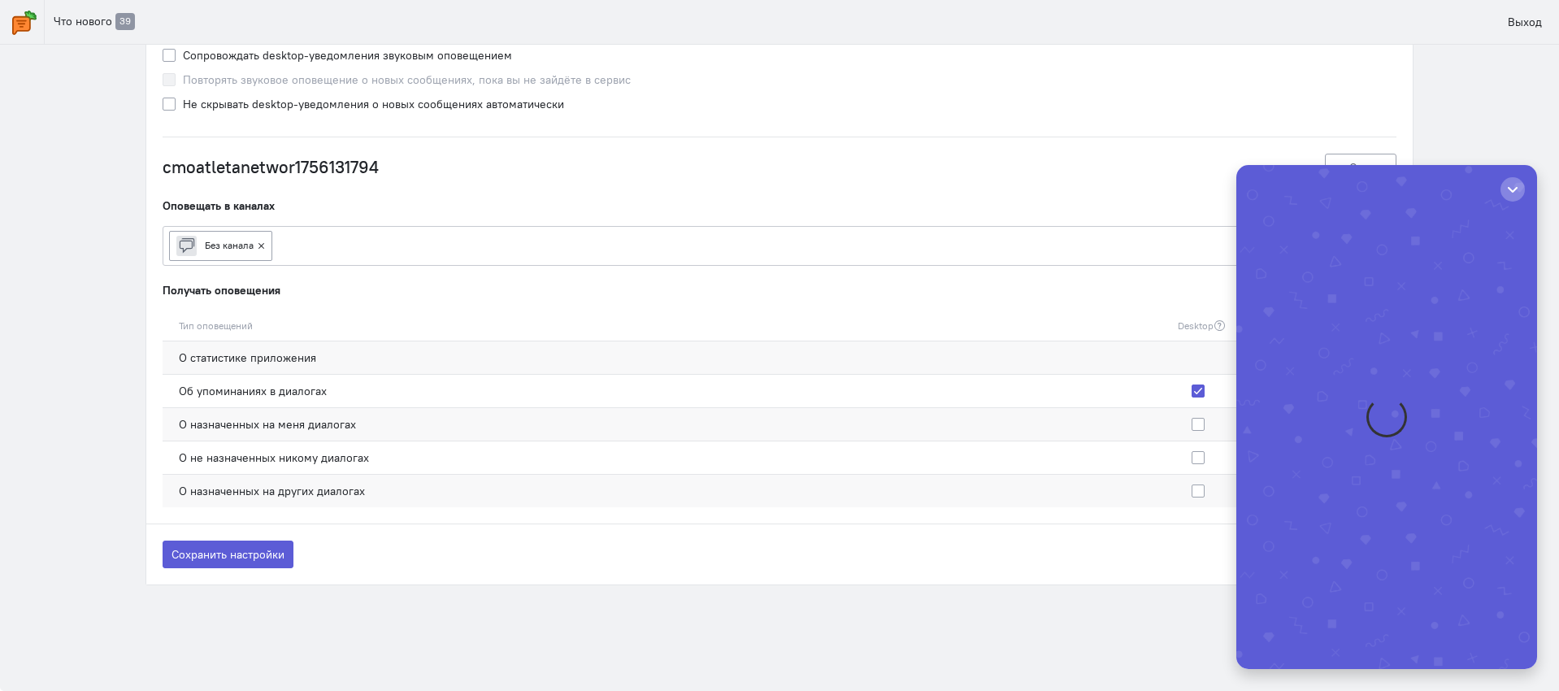
scroll to position [0, 0]
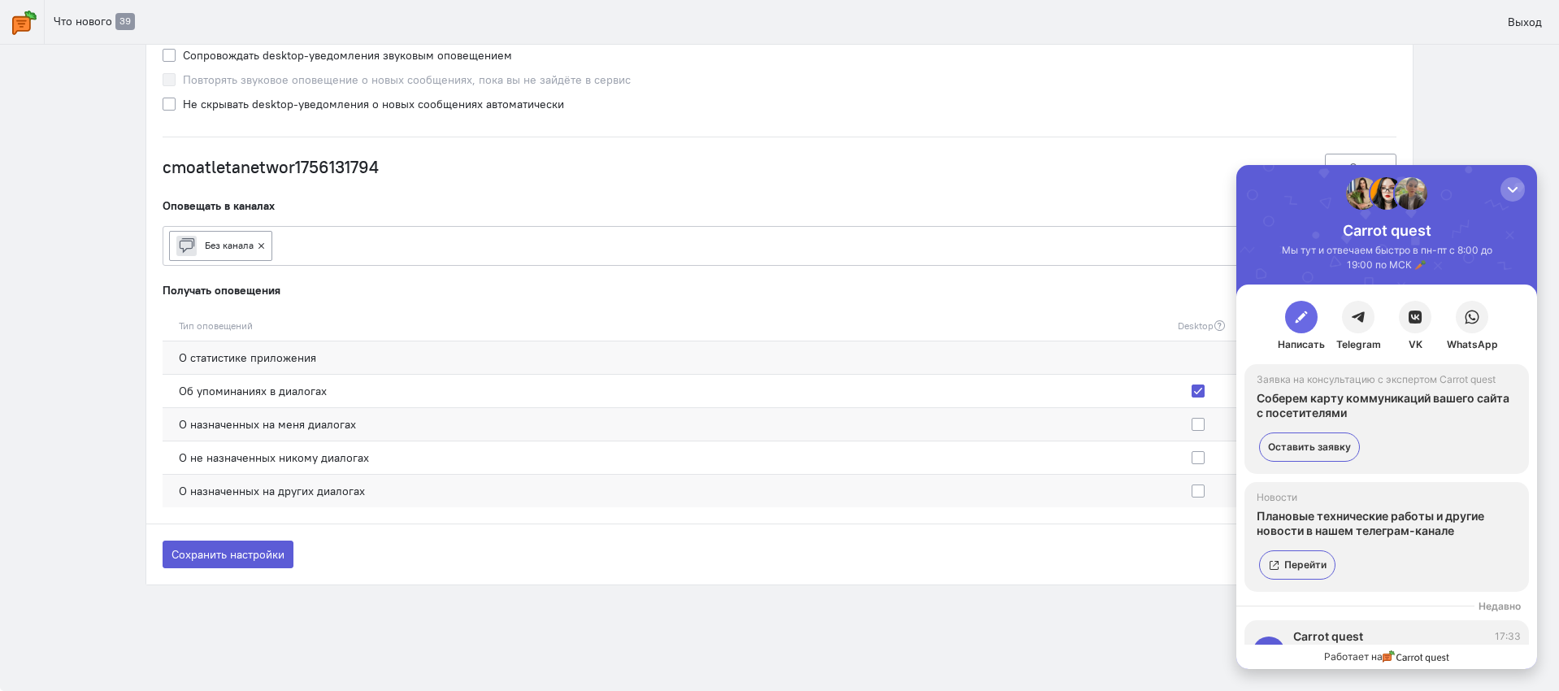
click at [1300, 310] on span "button" at bounding box center [1301, 317] width 16 height 16
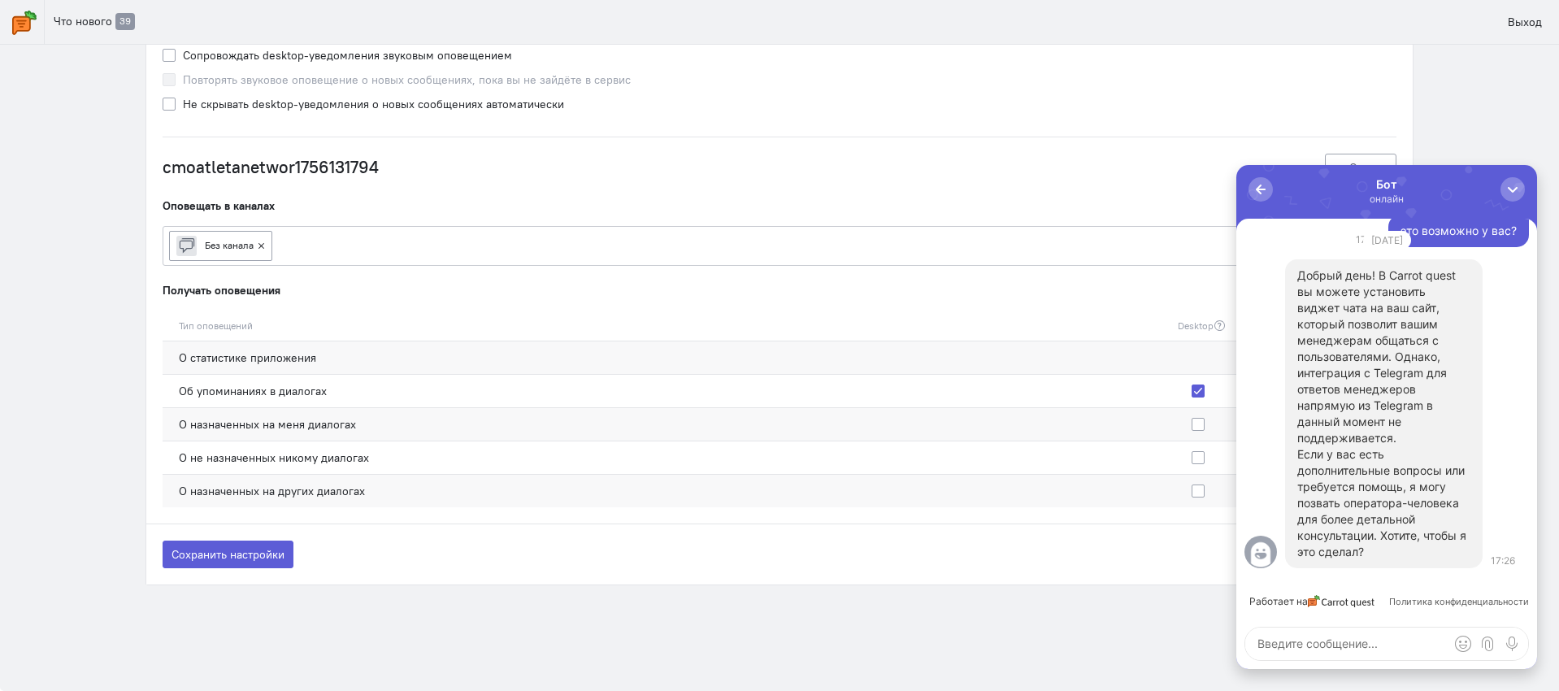
type textarea "у"
type textarea "r"
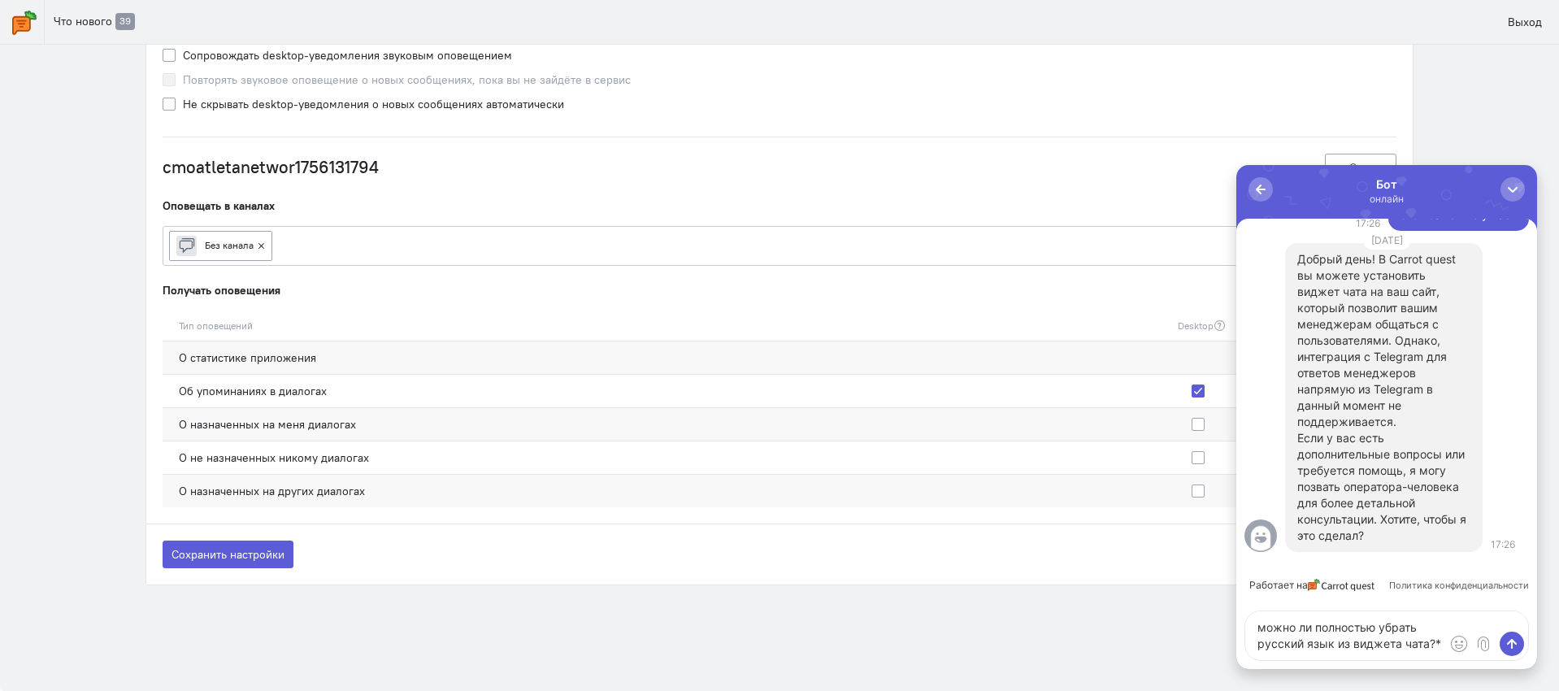
type textarea "можно ли полностью убрать русский язык из виджета чата?"
type textarea "например надпись работает на кэррот квест"
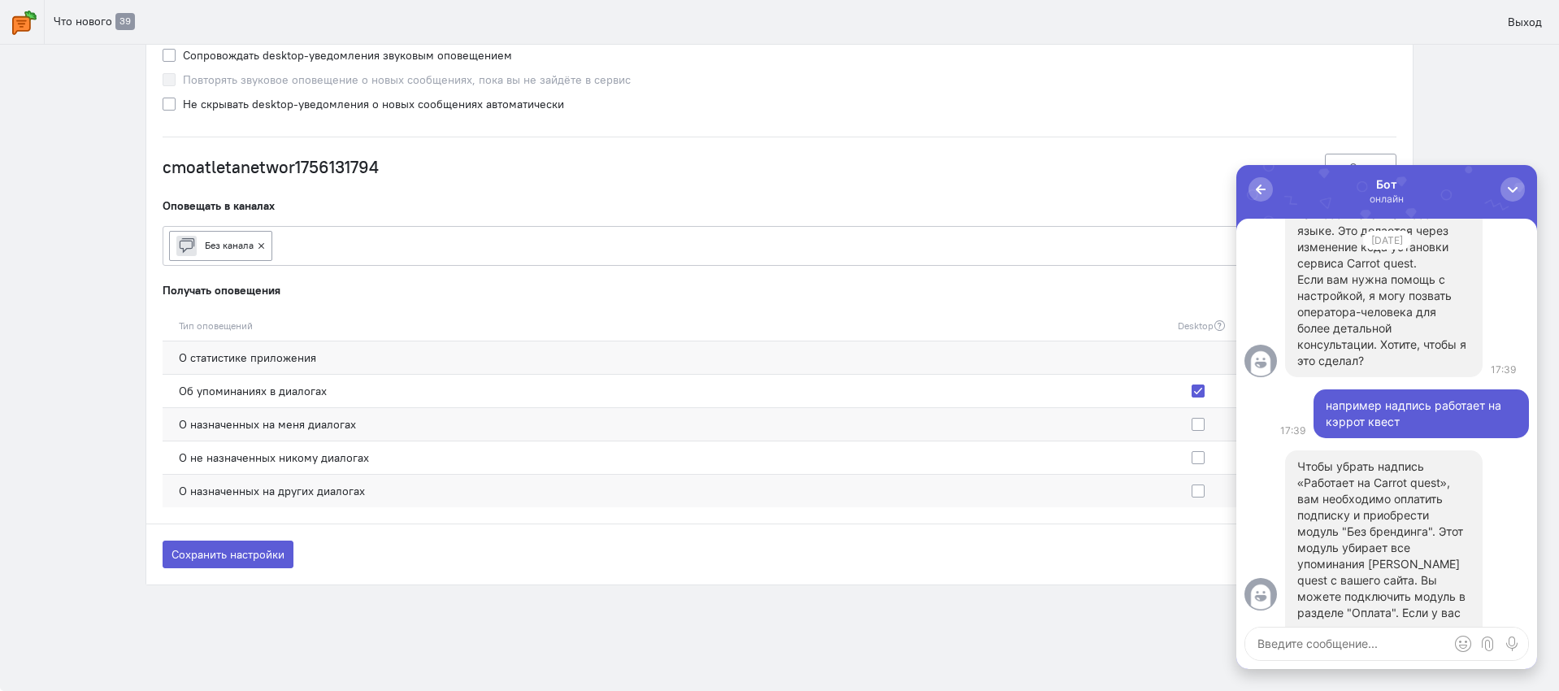
scroll to position [-180, 0]
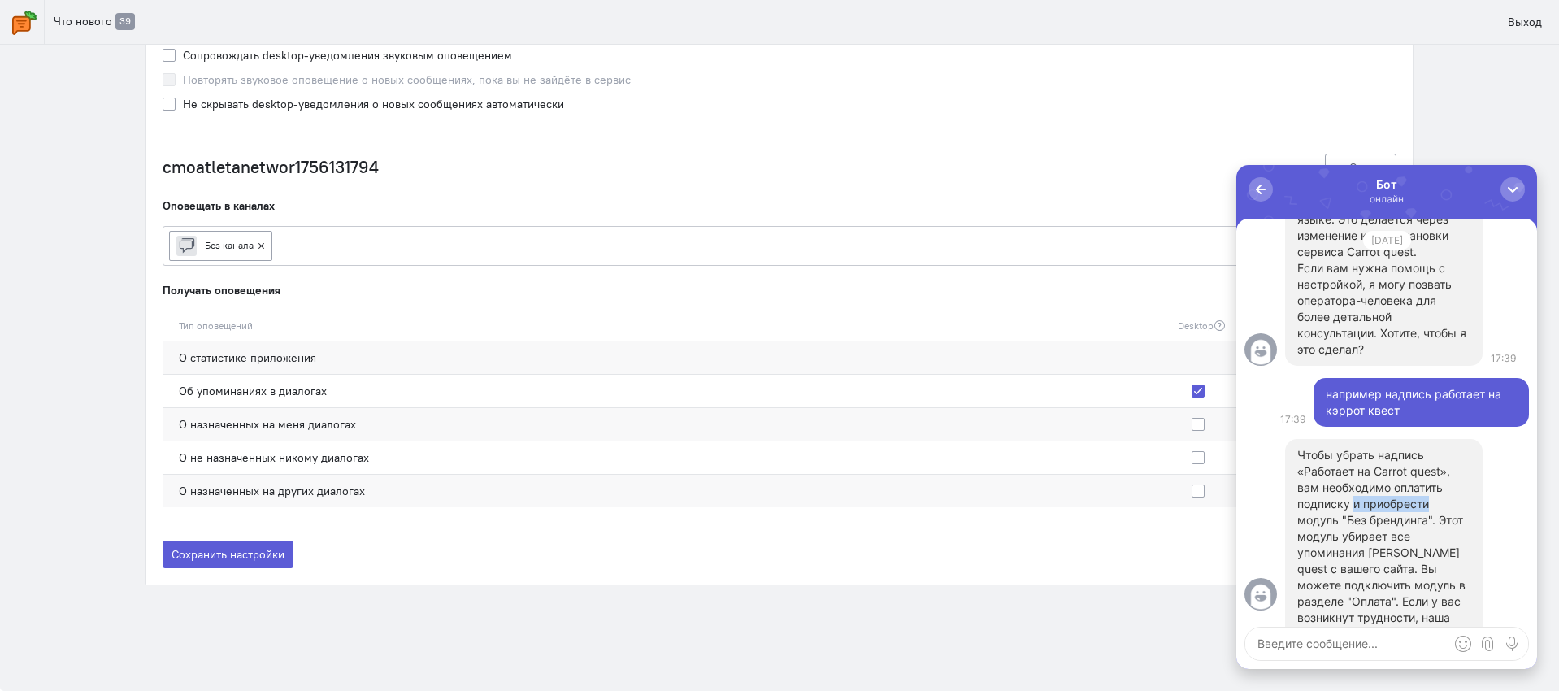
drag, startPoint x: 1453, startPoint y: 506, endPoint x: 1353, endPoint y: 512, distance: 101.0
click at [1353, 511] on p "Чтобы убрать надпись «Работает на Carrot quest», вам необходимо оплатить подпис…" at bounding box center [1383, 552] width 173 height 211
drag, startPoint x: 1348, startPoint y: 517, endPoint x: 1397, endPoint y: 519, distance: 49.6
click at [1397, 519] on p "Чтобы убрать надпись «Работает на Carrot quest», вам необходимо оплатить подпис…" at bounding box center [1383, 552] width 173 height 211
drag, startPoint x: 1329, startPoint y: 543, endPoint x: 1421, endPoint y: 598, distance: 107.2
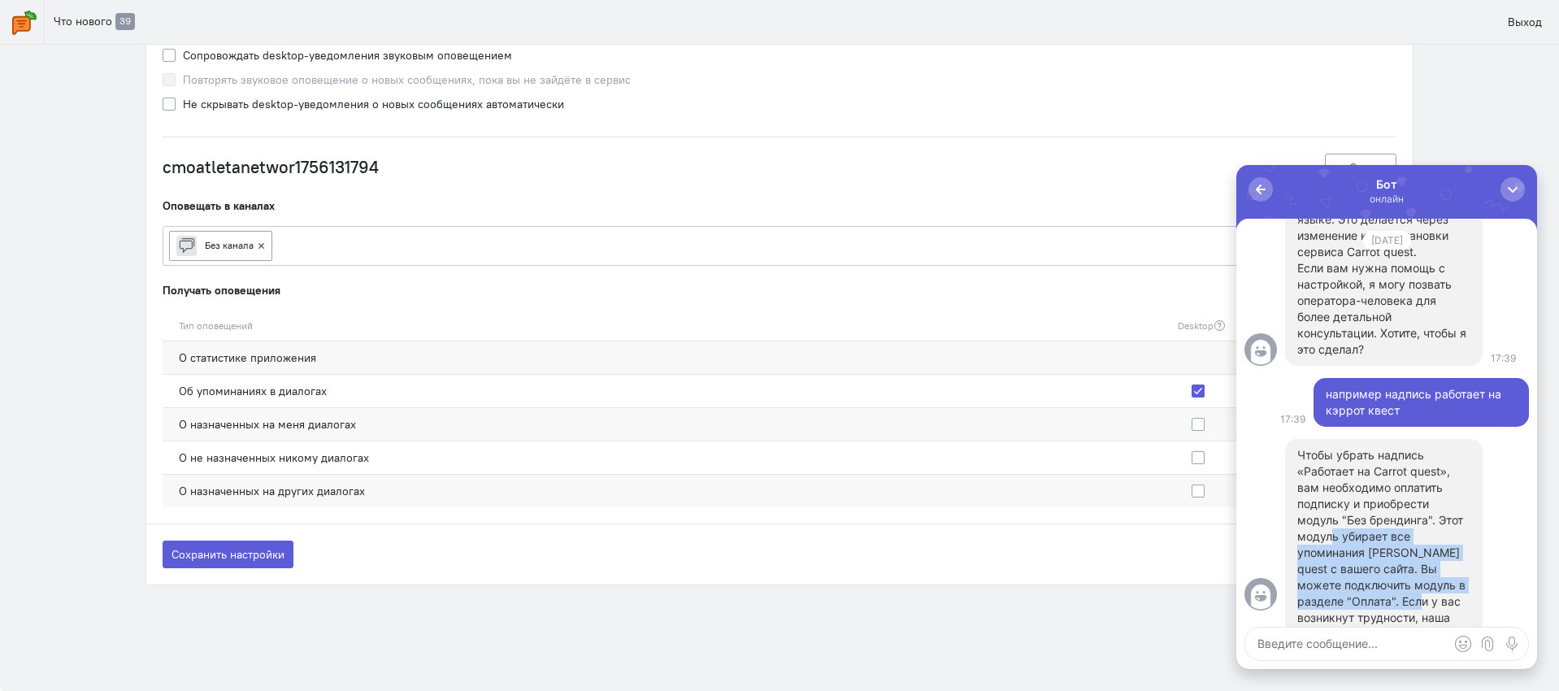
click at [1421, 598] on p "Чтобы убрать надпись «Работает на Carrot quest», вам необходимо оплатить подпис…" at bounding box center [1383, 552] width 173 height 211
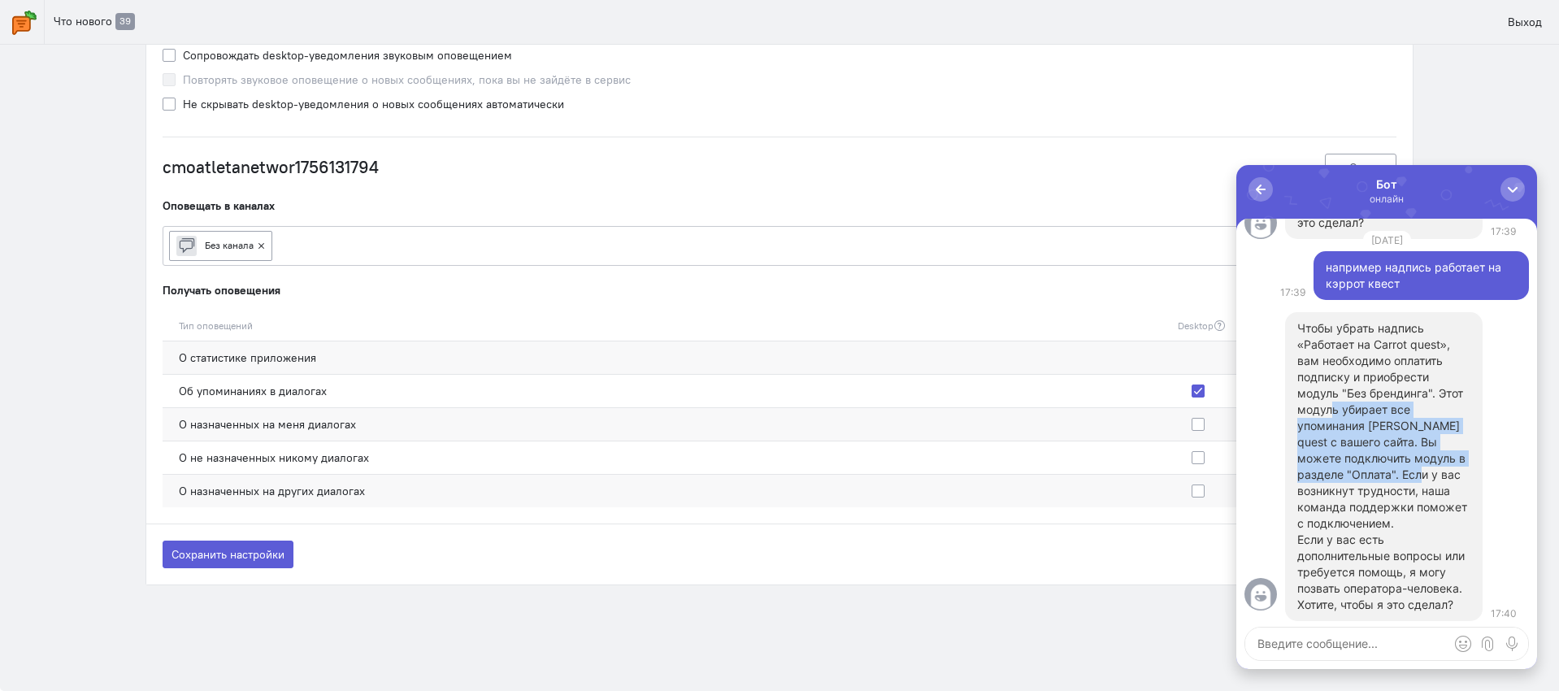
scroll to position [-50, 0]
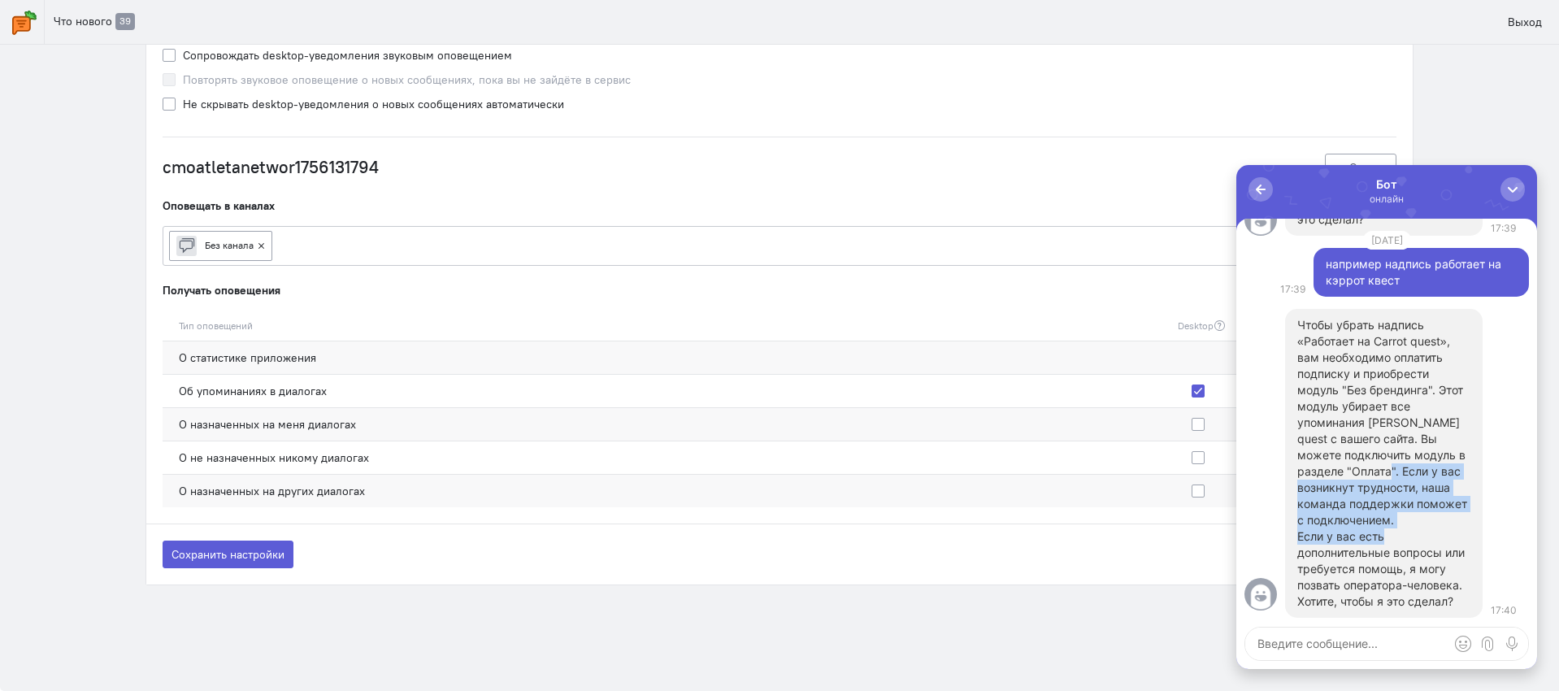
drag, startPoint x: 1378, startPoint y: 472, endPoint x: 1404, endPoint y: 544, distance: 76.1
click at [1403, 543] on div "Чтобы убрать надпись «Работает на Carrot quest», вам необходимо оплатить подпис…" at bounding box center [1383, 463] width 173 height 293
click at [1385, 428] on p "Чтобы убрать надпись «Работает на Carrot quest», вам необходимо оплатить подпис…" at bounding box center [1383, 422] width 173 height 211
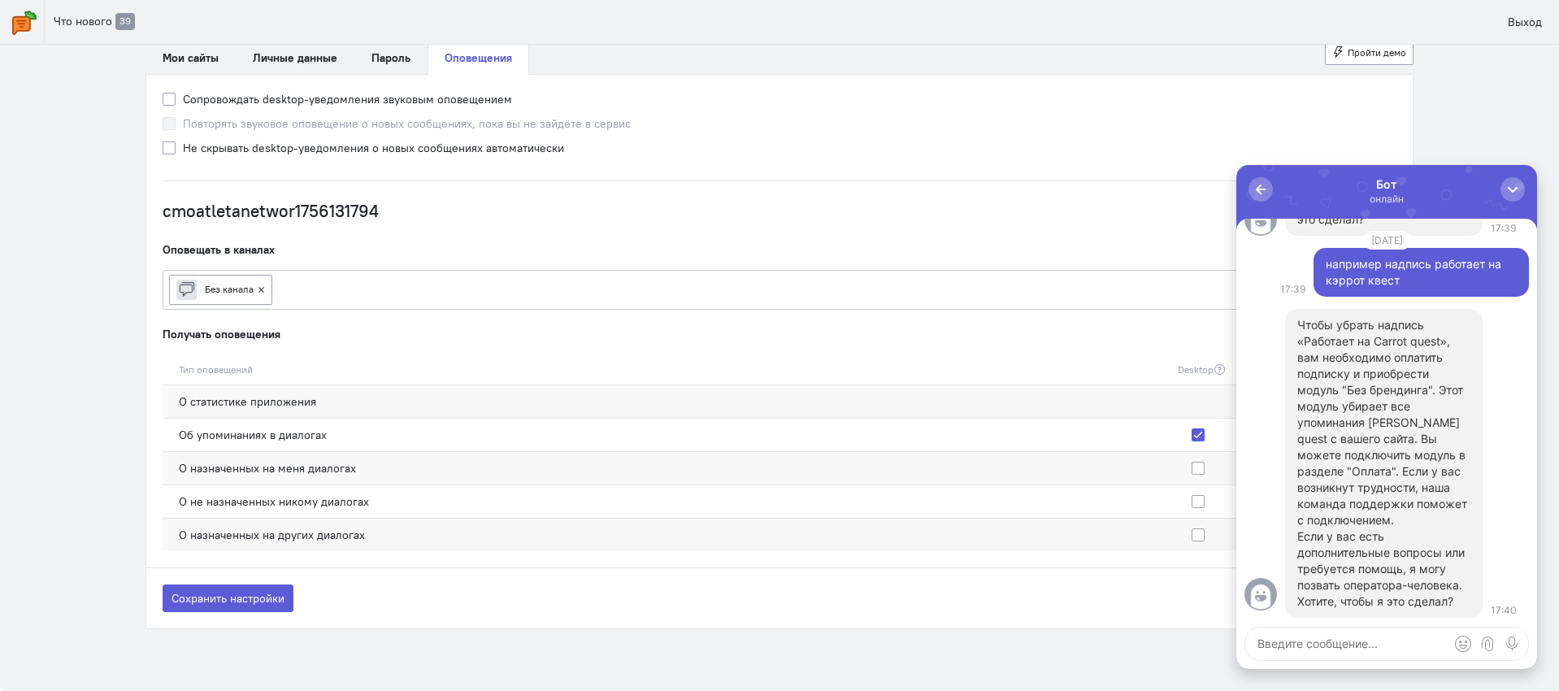
scroll to position [0, 0]
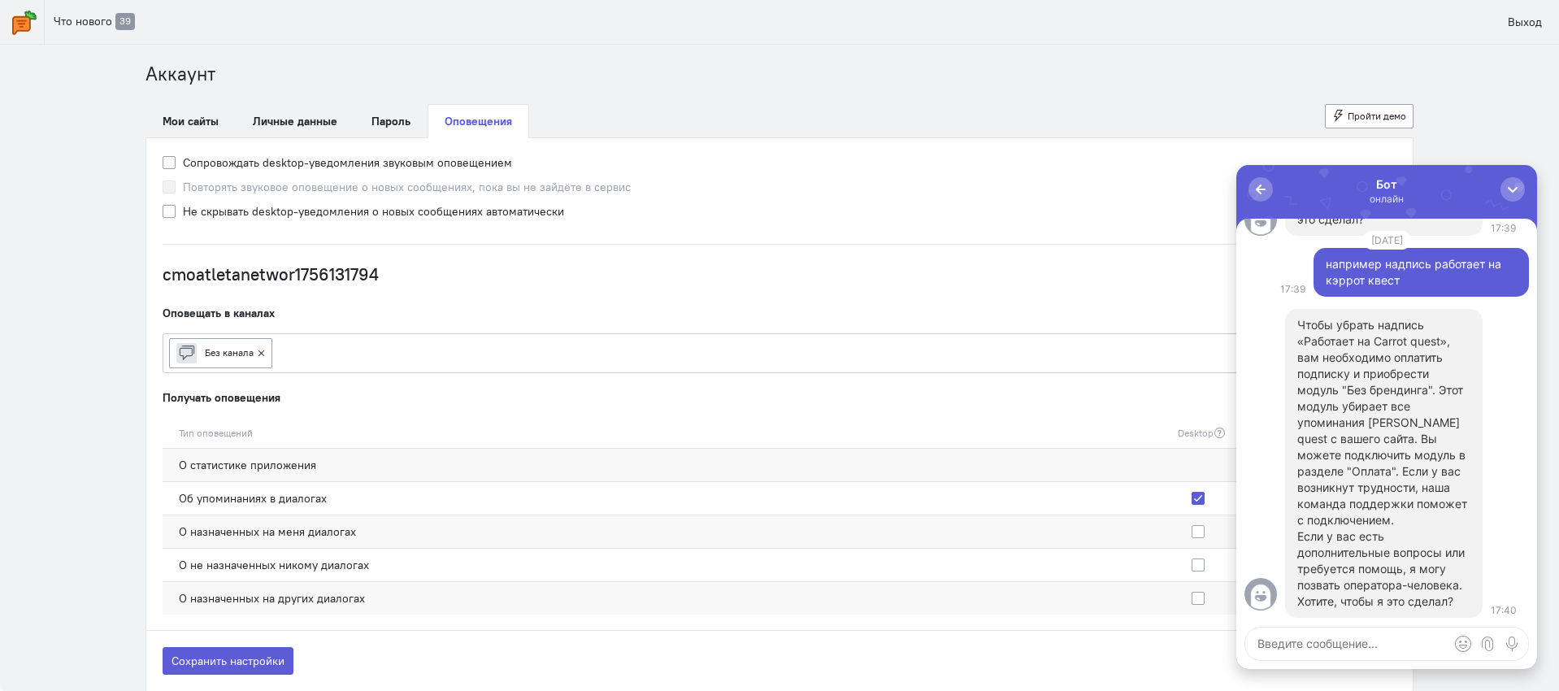
click at [7, 15] on link at bounding box center [22, 22] width 45 height 44
click at [24, 29] on img at bounding box center [24, 23] width 24 height 24
click at [1503, 188] on button "button" at bounding box center [1513, 189] width 24 height 24
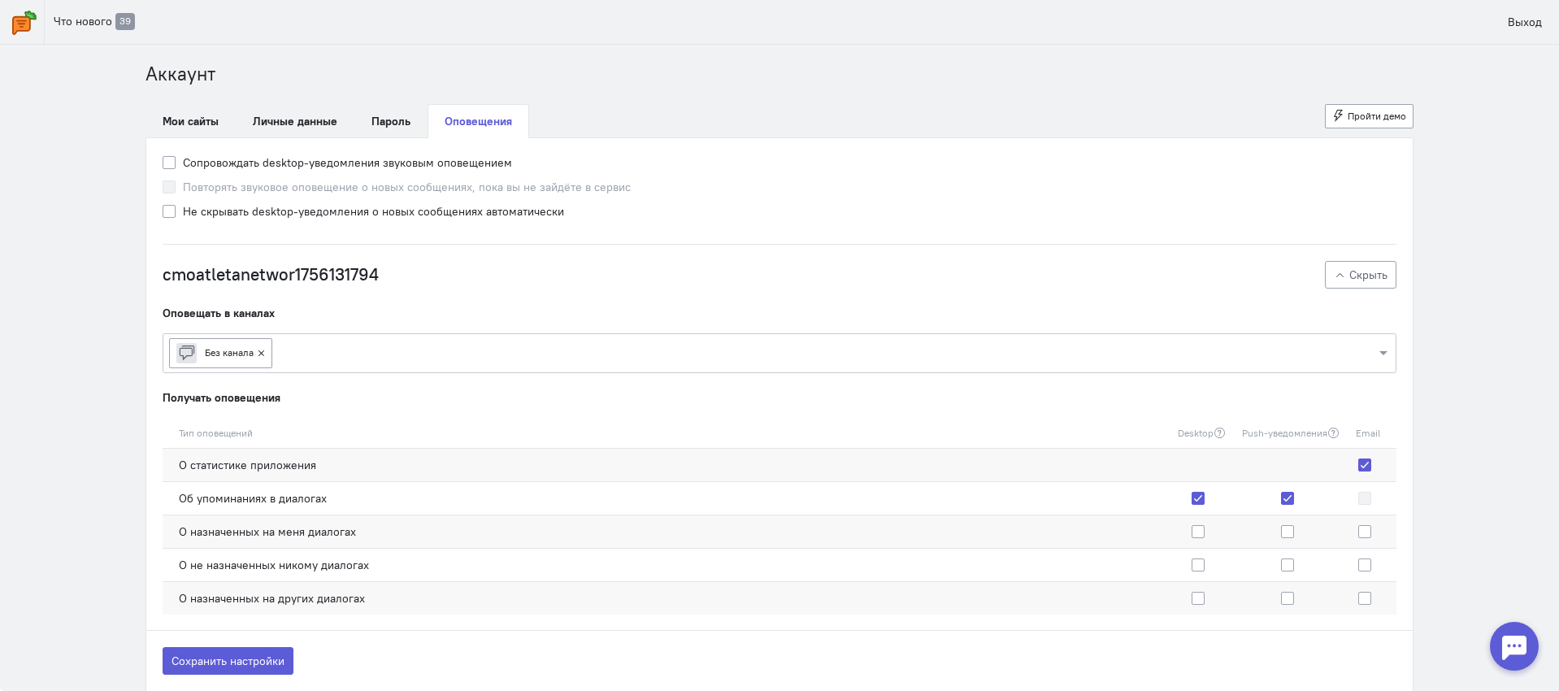
click at [21, 40] on link at bounding box center [22, 22] width 45 height 44
click at [24, 24] on img at bounding box center [24, 23] width 24 height 24
click at [272, 663] on button "Сохранить настройки" at bounding box center [228, 661] width 131 height 28
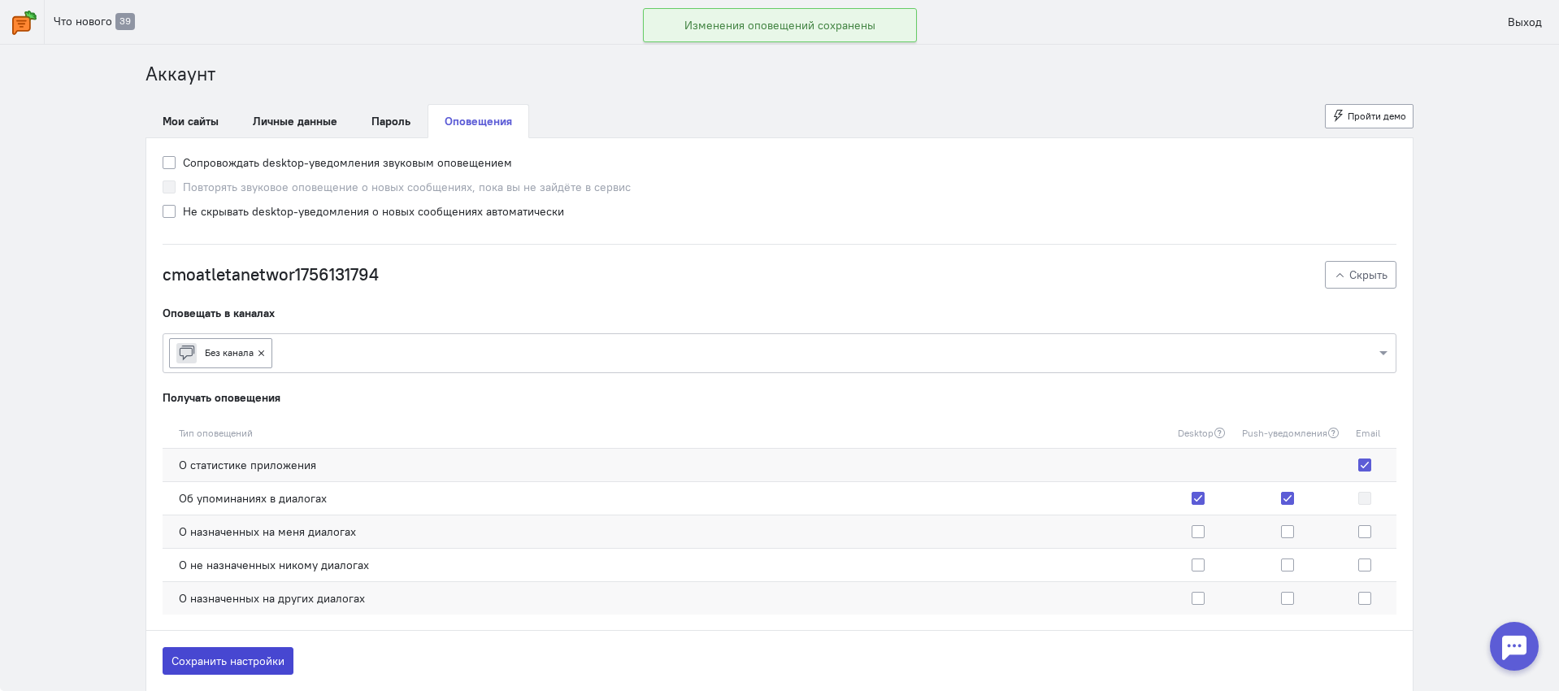
click at [215, 662] on button "Сохранить настройки" at bounding box center [228, 661] width 131 height 28
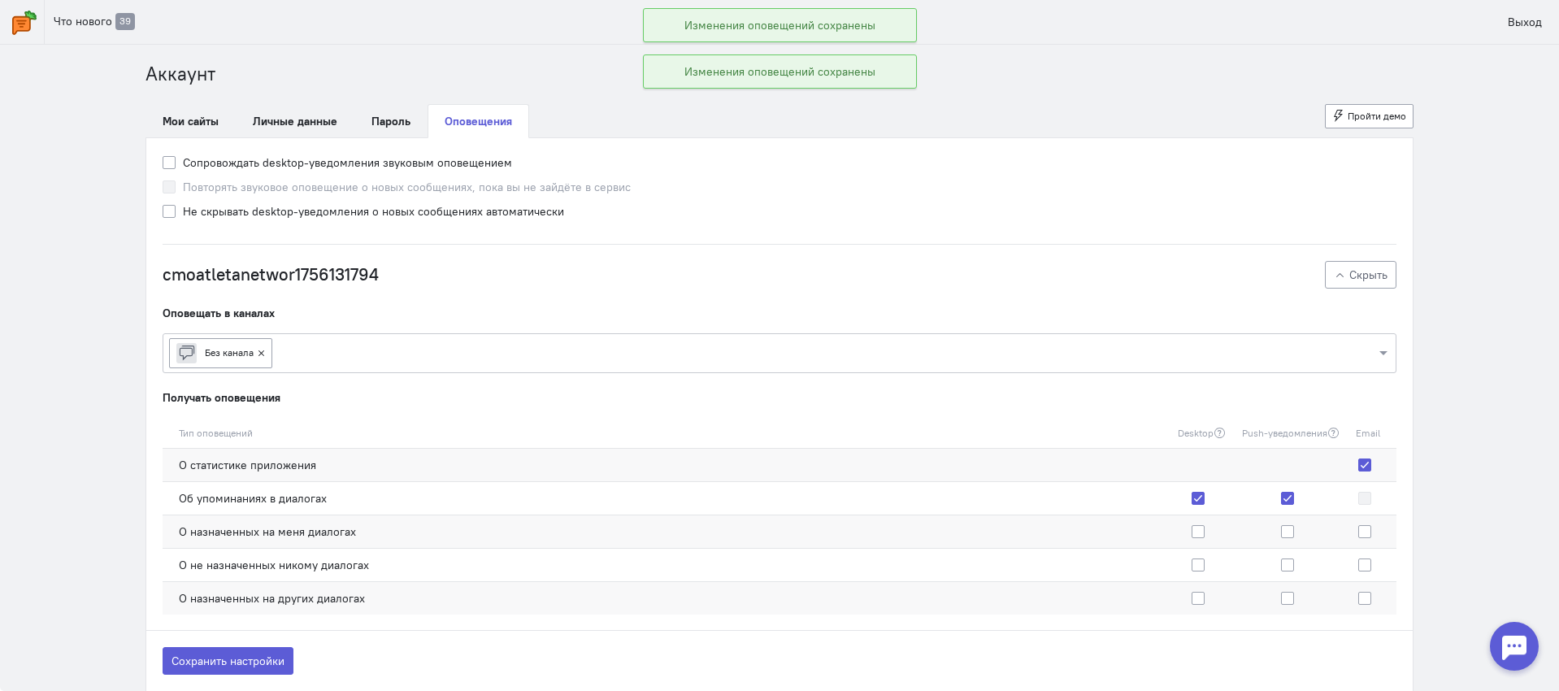
click at [23, 37] on link at bounding box center [22, 22] width 45 height 44
click at [22, 36] on link at bounding box center [22, 22] width 45 height 44
click at [1514, 19] on link "Выход" at bounding box center [1525, 22] width 52 height 28
